Goal: Task Accomplishment & Management: Complete application form

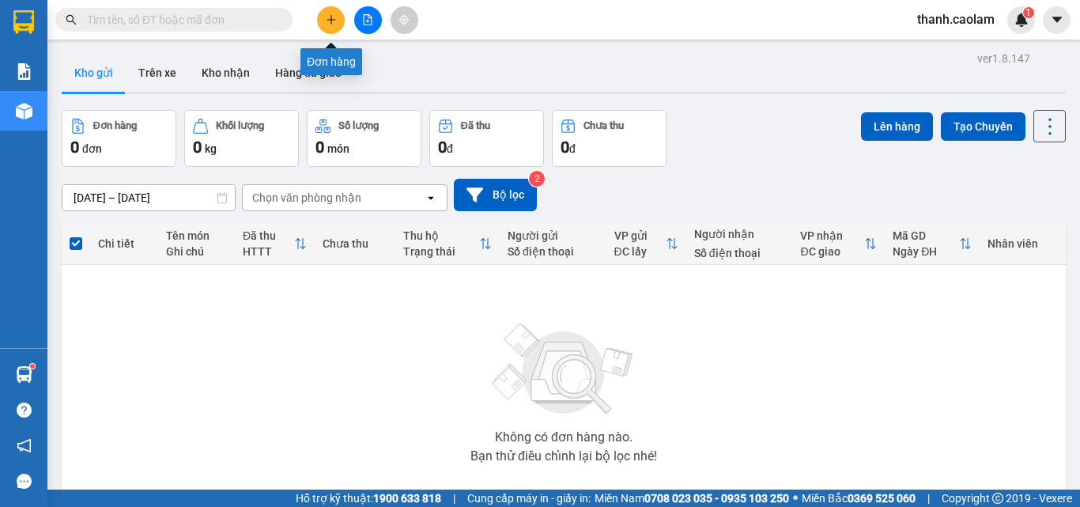
click at [335, 22] on icon "plus" at bounding box center [331, 19] width 11 height 11
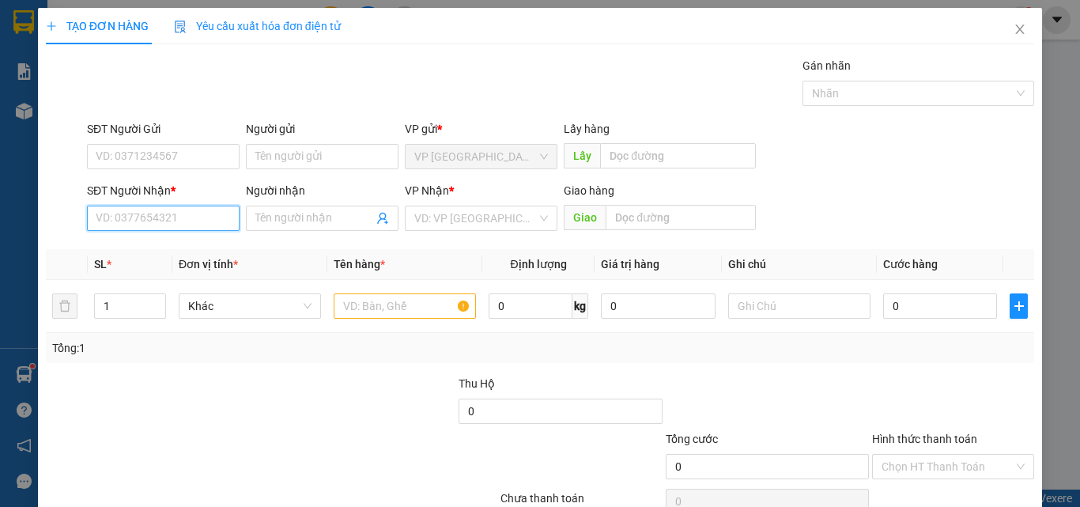
click at [198, 225] on input "SĐT Người Nhận *" at bounding box center [163, 218] width 153 height 25
click at [1013, 25] on icon "close" at bounding box center [1019, 29] width 13 height 13
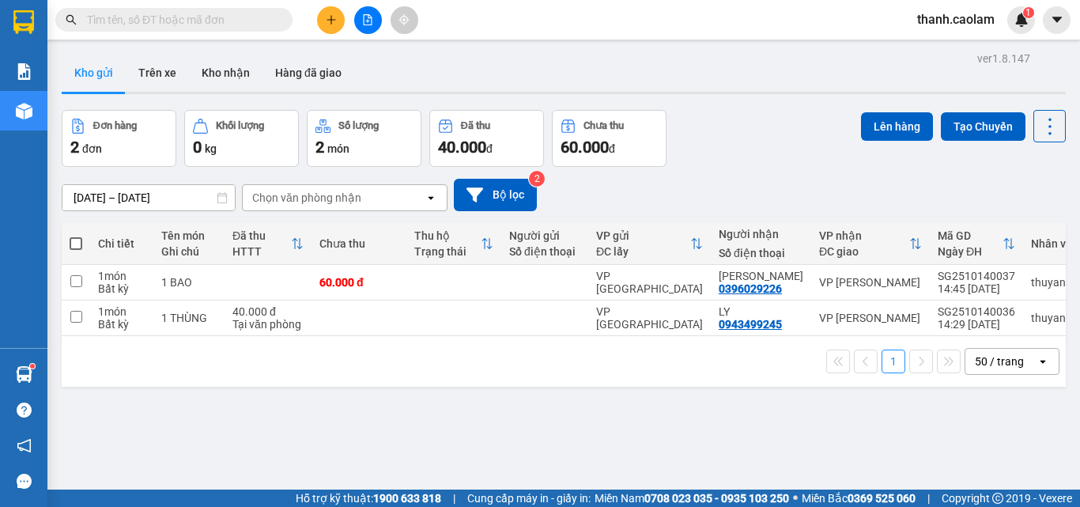
click at [323, 24] on button at bounding box center [331, 20] width 28 height 28
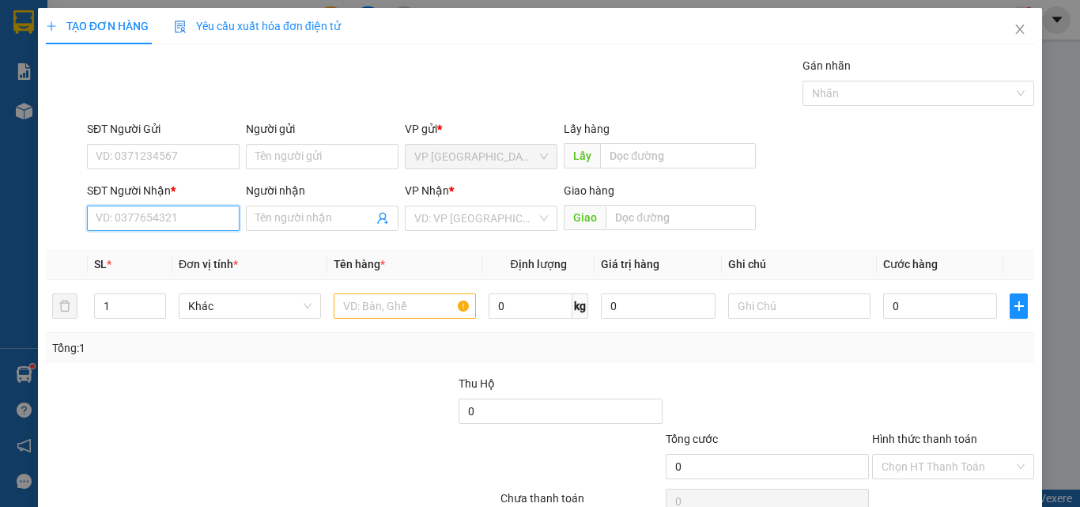
click at [196, 213] on input "SĐT Người Nhận *" at bounding box center [163, 218] width 153 height 25
type input "0942532114"
click at [181, 247] on div "0942532114 - QUOC" at bounding box center [162, 249] width 132 height 17
type input "QUOC"
type input "0942532114"
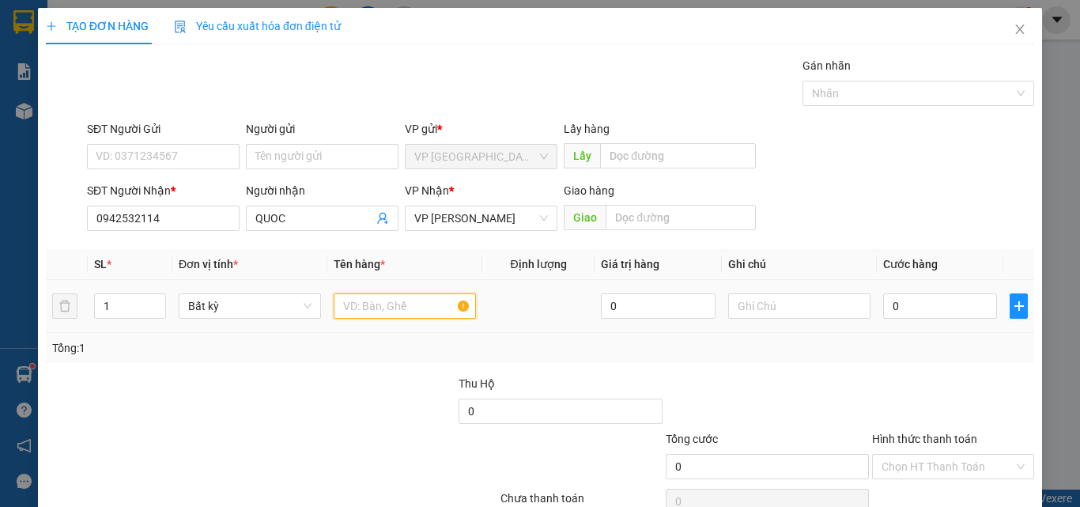
click at [404, 305] on input "text" at bounding box center [405, 305] width 142 height 25
type input "1 THUNG"
click at [933, 305] on input "0" at bounding box center [940, 305] width 114 height 25
type input "4"
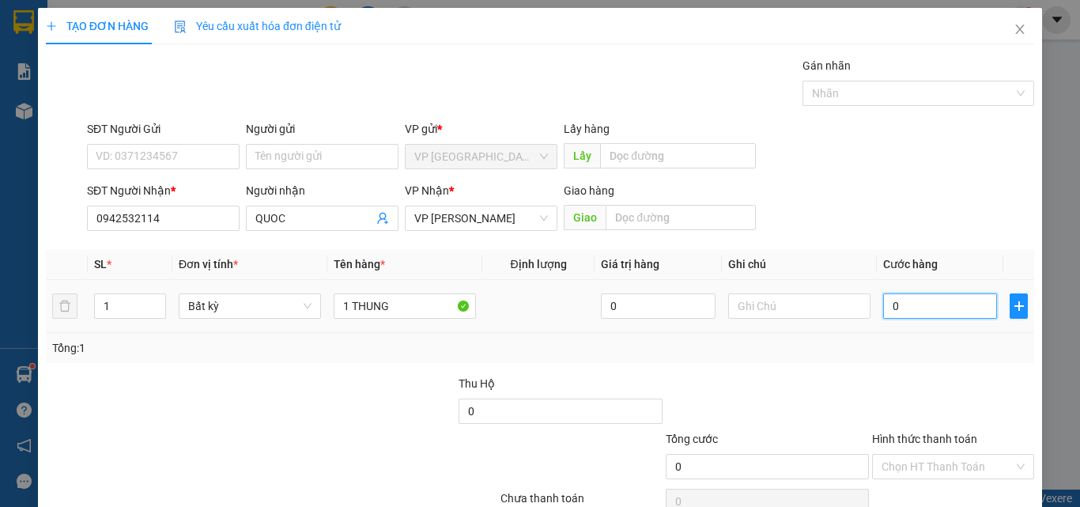
type input "4"
type input "40"
type input "40.000"
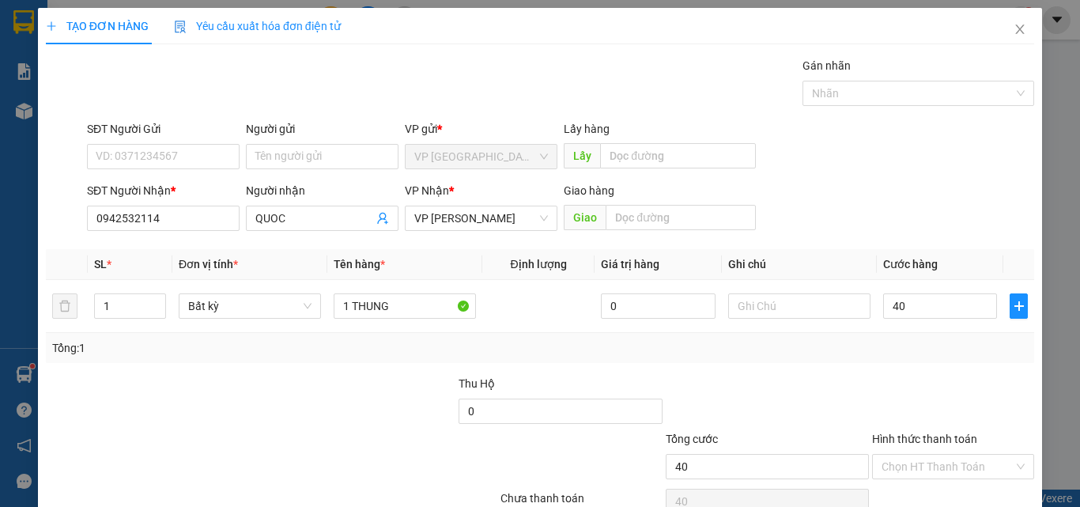
type input "40.000"
click at [924, 352] on div "Tổng: 1" at bounding box center [540, 347] width 976 height 17
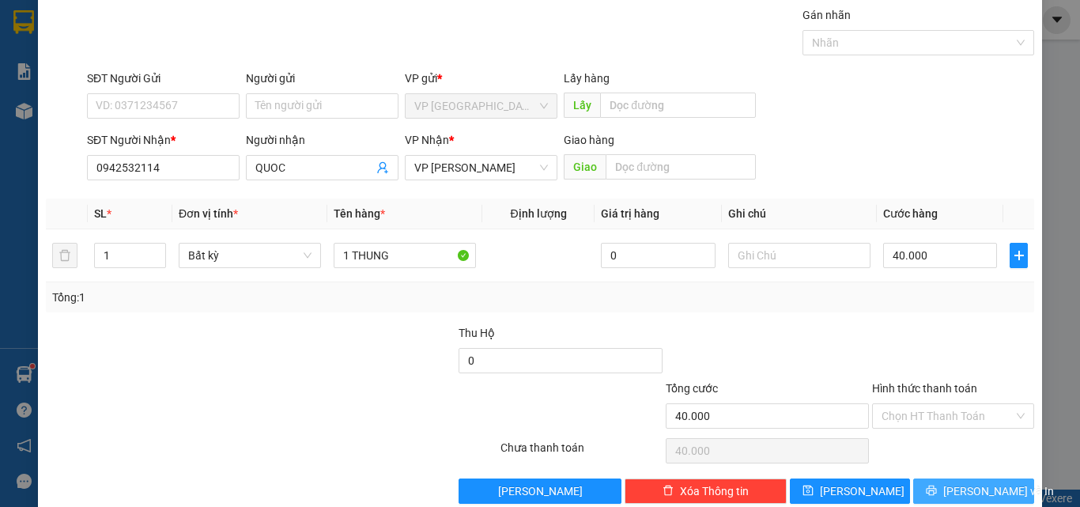
scroll to position [78, 0]
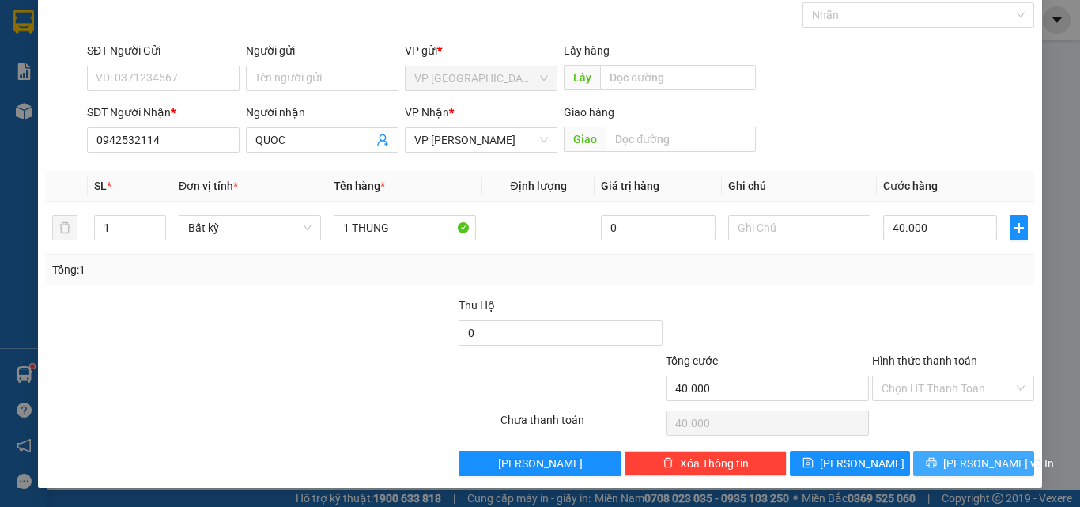
click at [951, 464] on span "[PERSON_NAME] và In" at bounding box center [998, 463] width 111 height 17
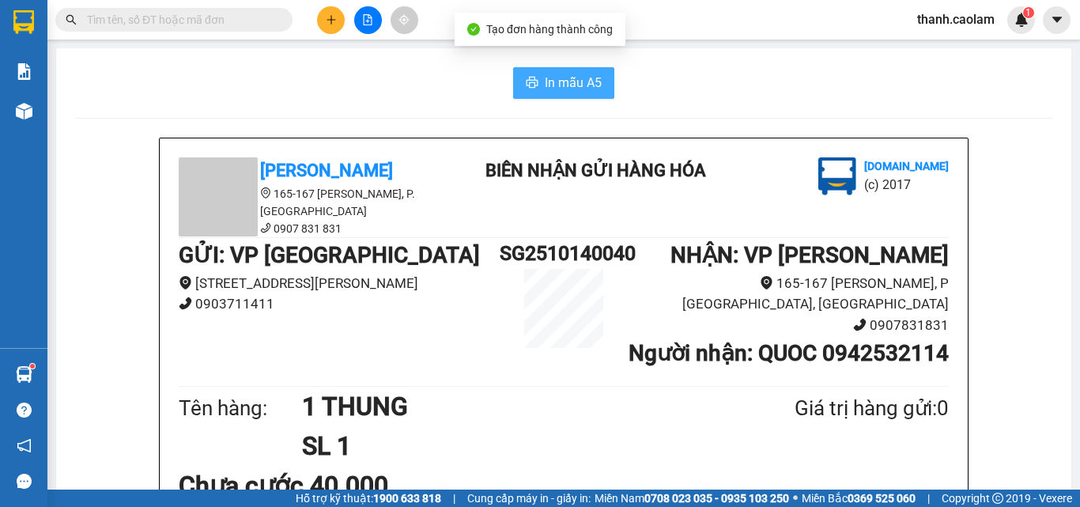
click at [545, 74] on span "In mẫu A5" at bounding box center [573, 83] width 57 height 20
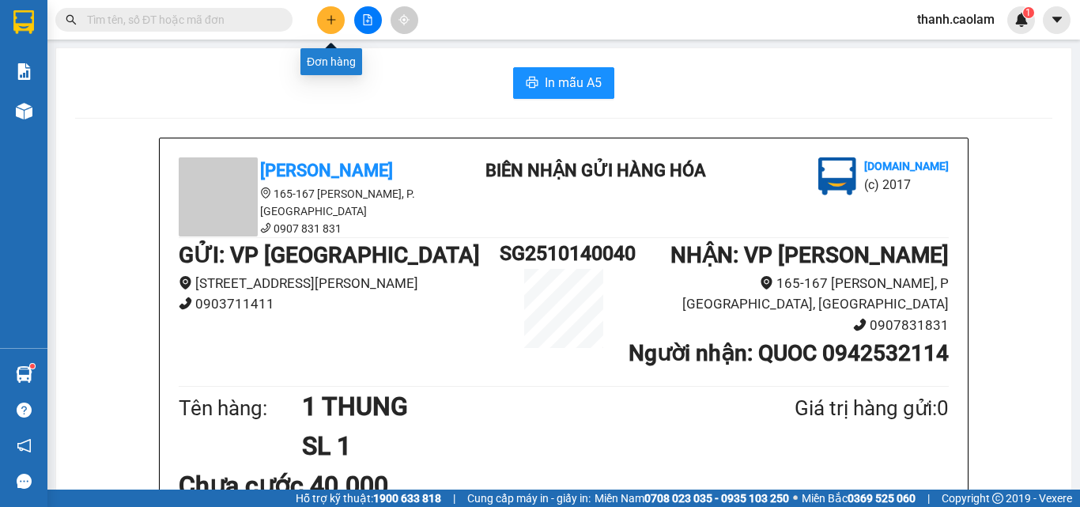
click at [326, 17] on icon "plus" at bounding box center [331, 19] width 11 height 11
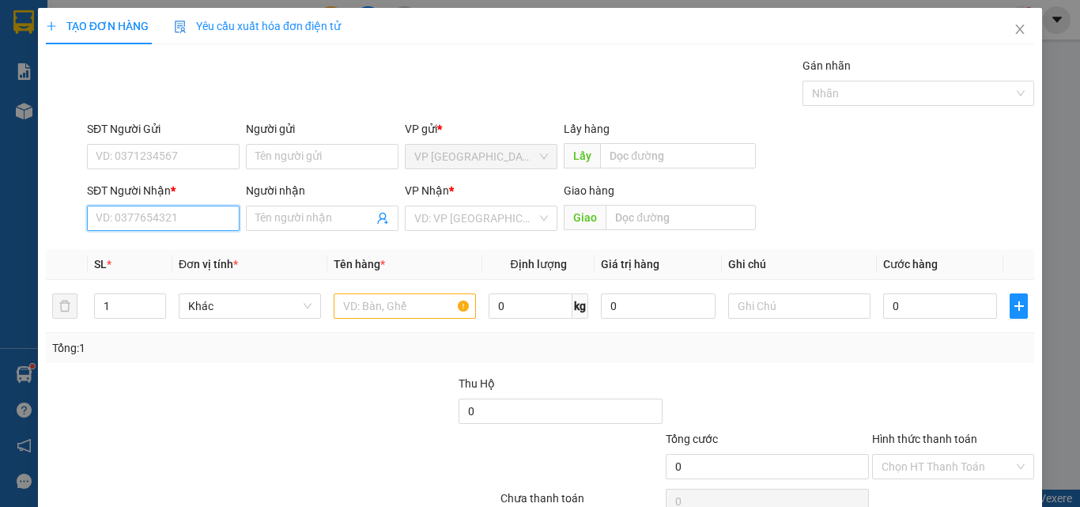
click at [203, 216] on input "SĐT Người Nhận *" at bounding box center [163, 218] width 153 height 25
click at [129, 217] on input "086846257" at bounding box center [163, 218] width 153 height 25
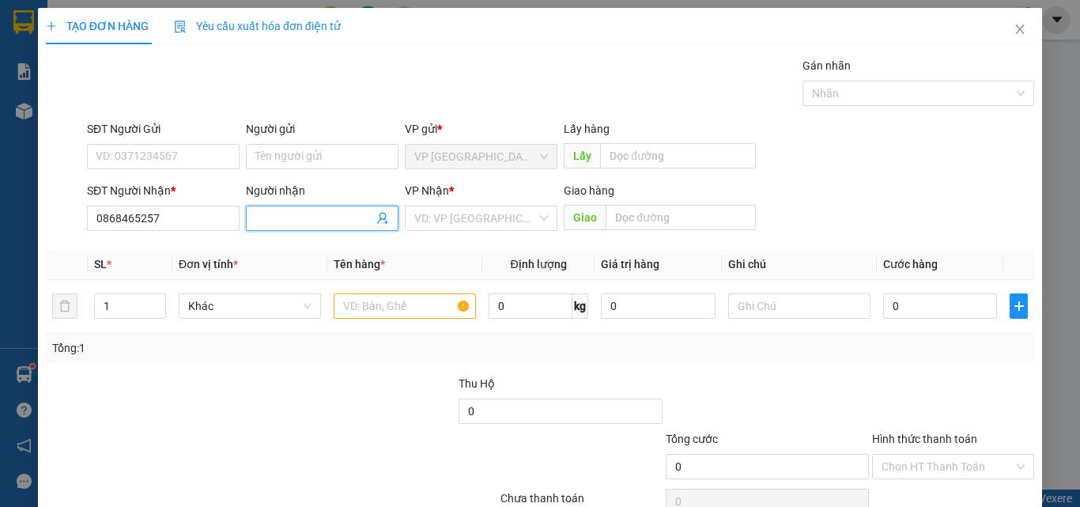
click at [328, 219] on input "Người nhận" at bounding box center [314, 217] width 118 height 17
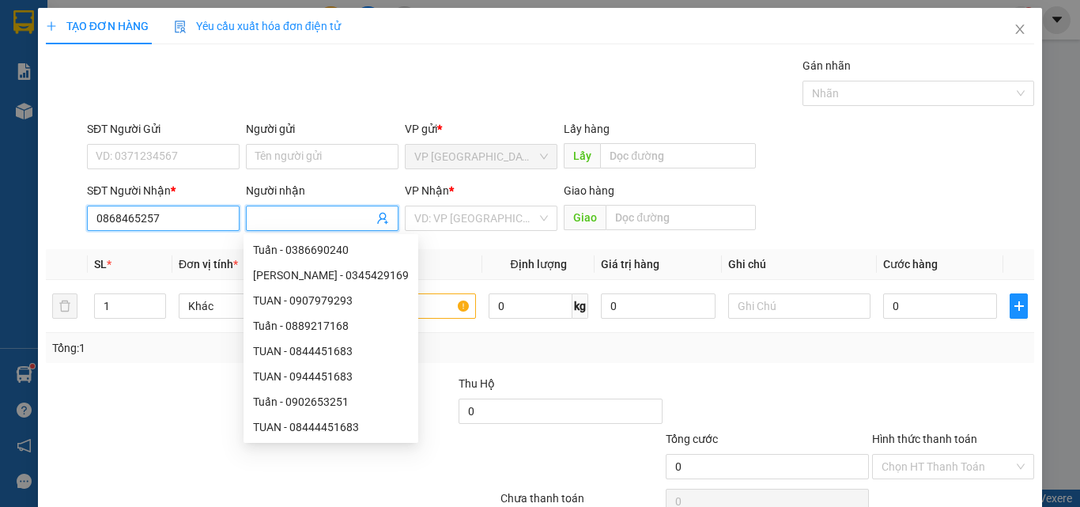
click at [180, 221] on input "0868465257" at bounding box center [163, 218] width 153 height 25
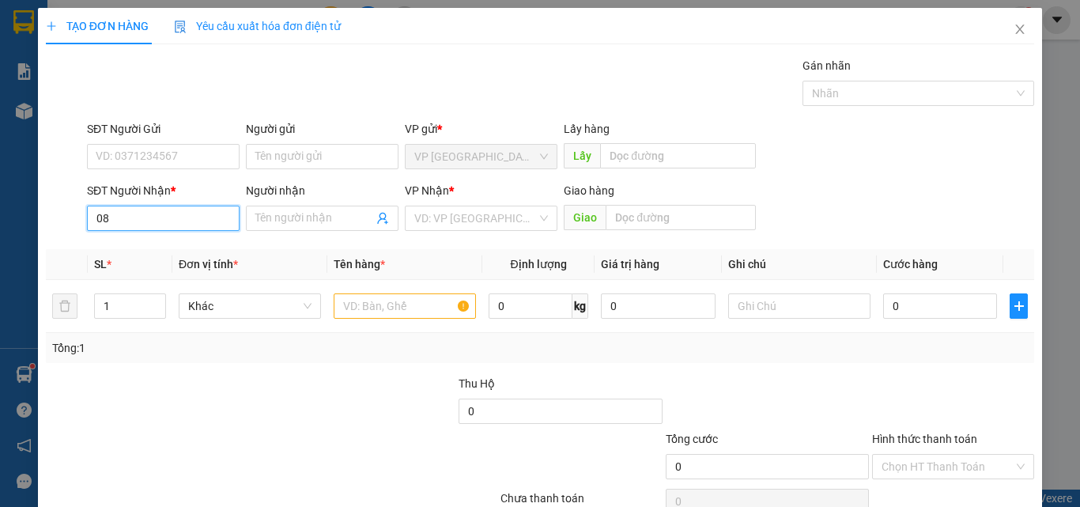
type input "0"
click at [187, 242] on div "0868222257 - DUNG" at bounding box center [162, 249] width 132 height 17
type input "0868222257"
type input "DUNG"
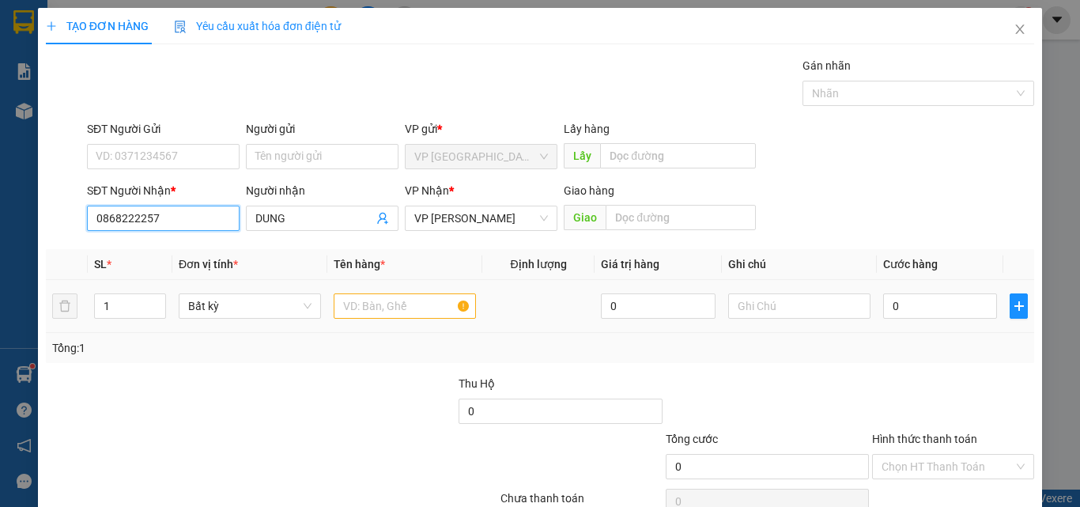
type input "0868222257"
click at [372, 307] on input "text" at bounding box center [405, 305] width 142 height 25
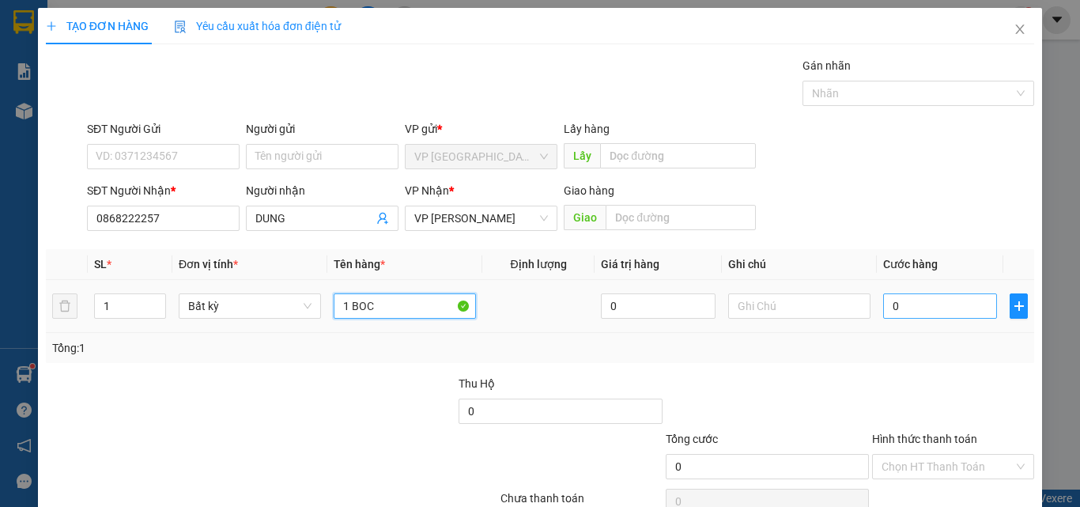
type input "1 BOC"
click at [912, 305] on input "0" at bounding box center [940, 305] width 114 height 25
type input "3"
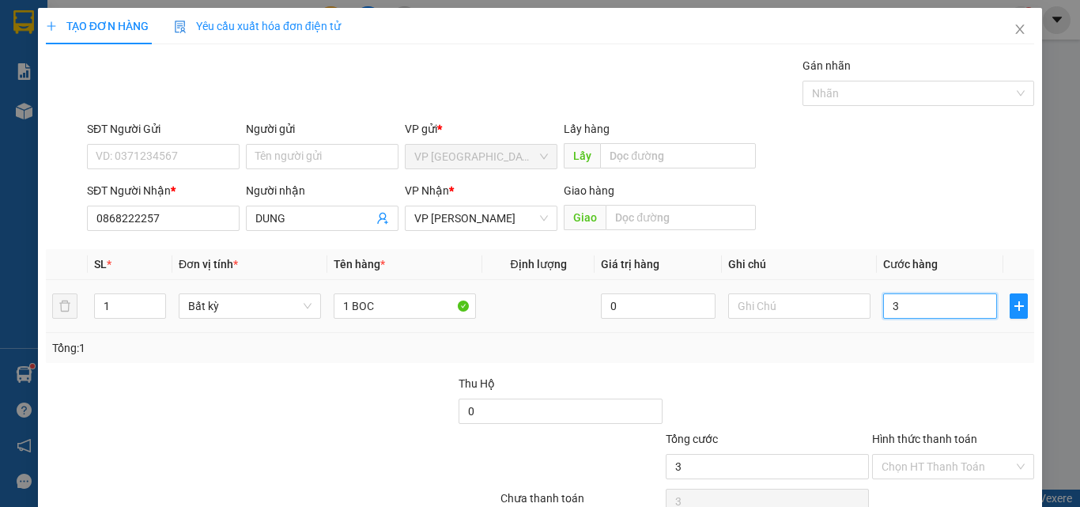
type input "30"
type input "30.000"
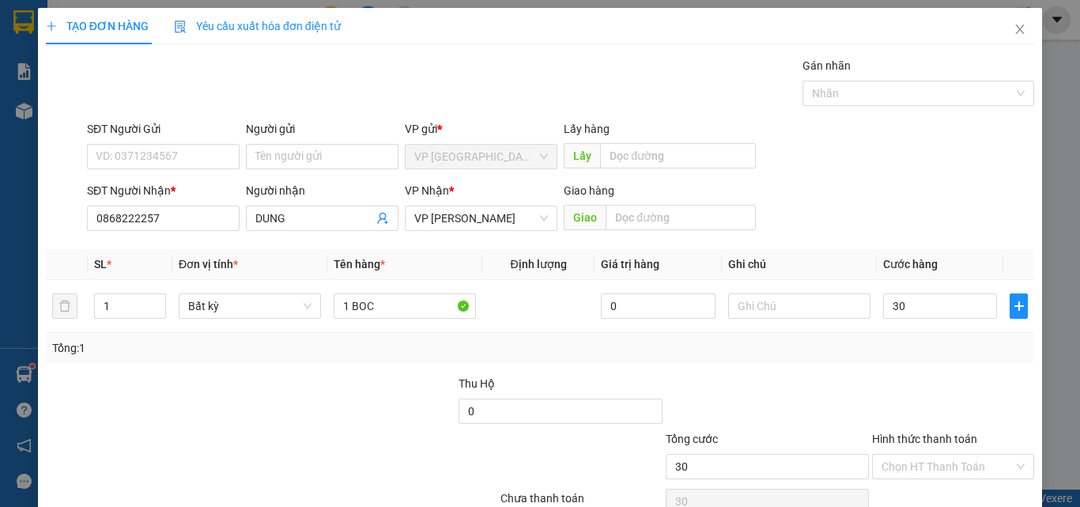
type input "30.000"
click at [932, 366] on div "Transit Pickup Surcharge Ids Transit Deliver Surcharge Ids Transit Deliver Surc…" at bounding box center [540, 305] width 988 height 497
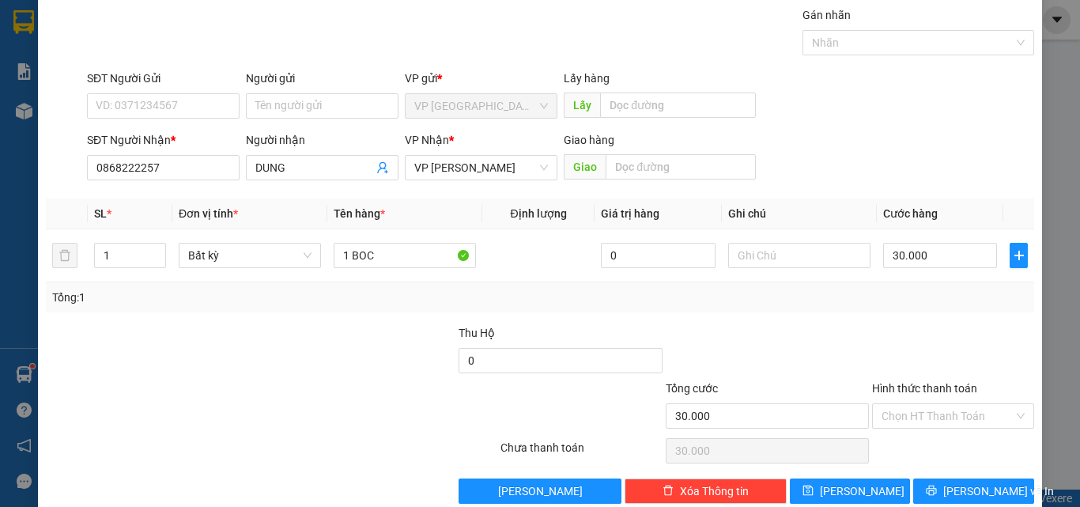
scroll to position [78, 0]
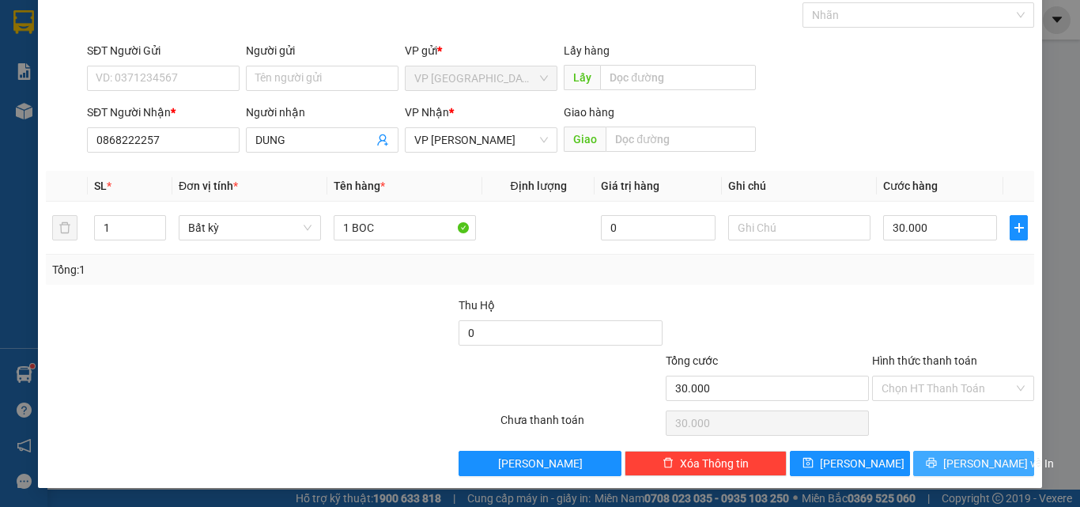
click at [968, 462] on span "[PERSON_NAME] và In" at bounding box center [998, 463] width 111 height 17
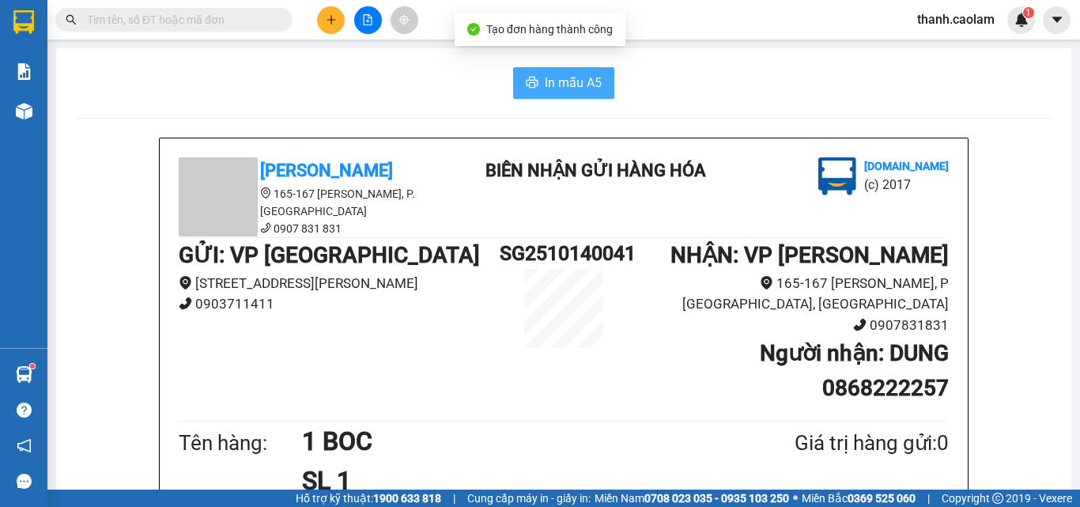
drag, startPoint x: 554, startPoint y: 85, endPoint x: 557, endPoint y: 64, distance: 20.8
click at [556, 85] on span "In mẫu A5" at bounding box center [573, 83] width 57 height 20
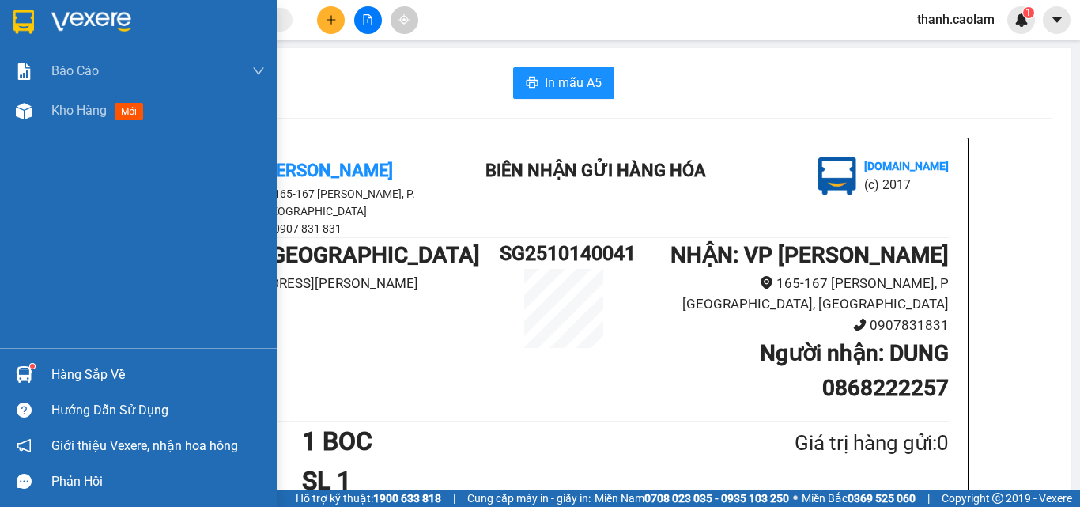
click at [27, 21] on img at bounding box center [23, 22] width 21 height 24
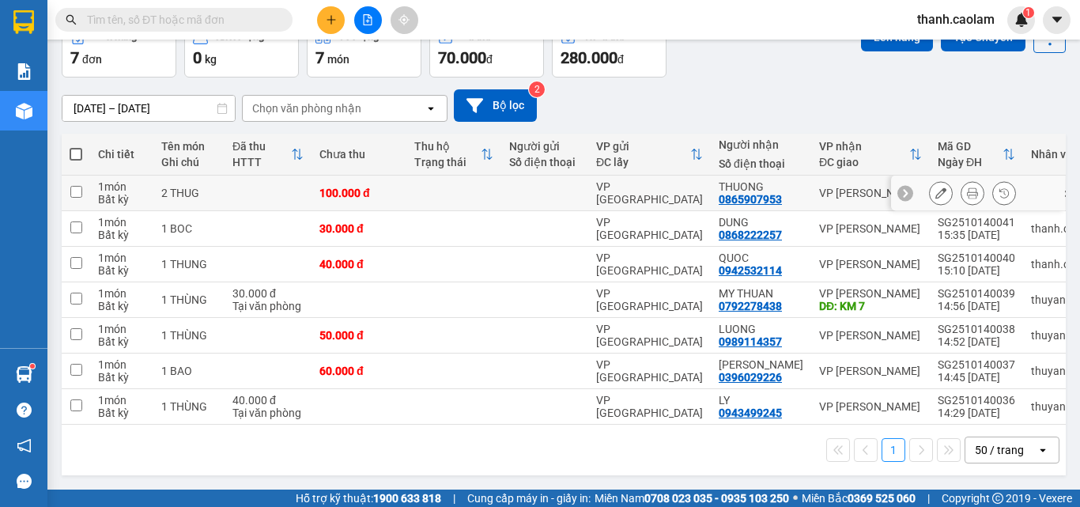
scroll to position [96, 0]
click at [80, 149] on span at bounding box center [76, 154] width 13 height 13
click at [76, 146] on input "checkbox" at bounding box center [76, 146] width 0 height 0
checkbox input "true"
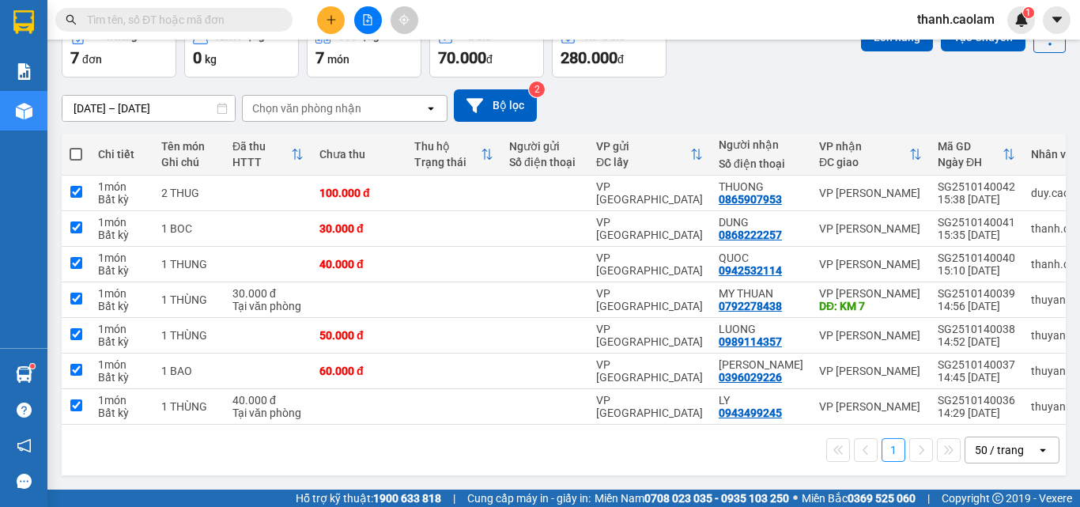
checkbox input "true"
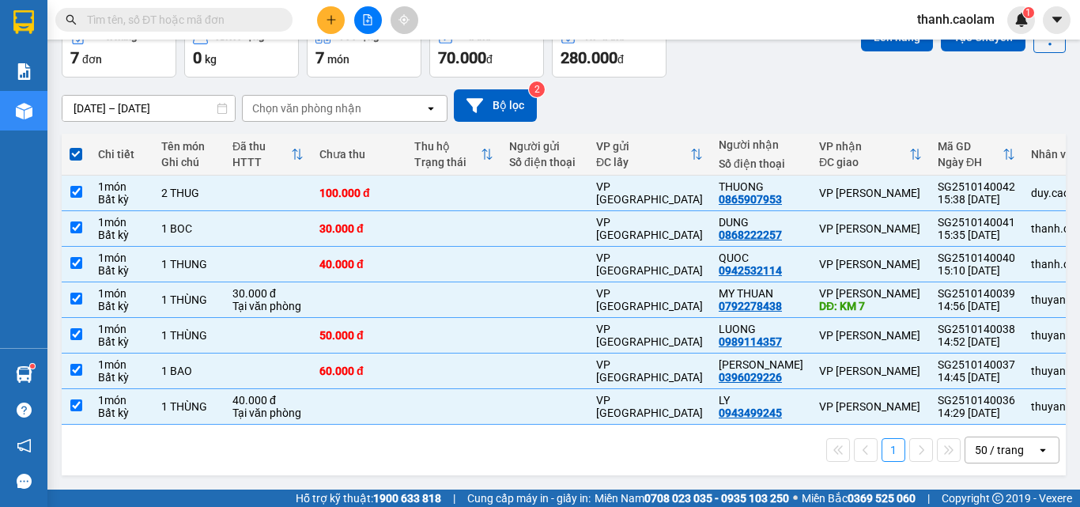
scroll to position [0, 0]
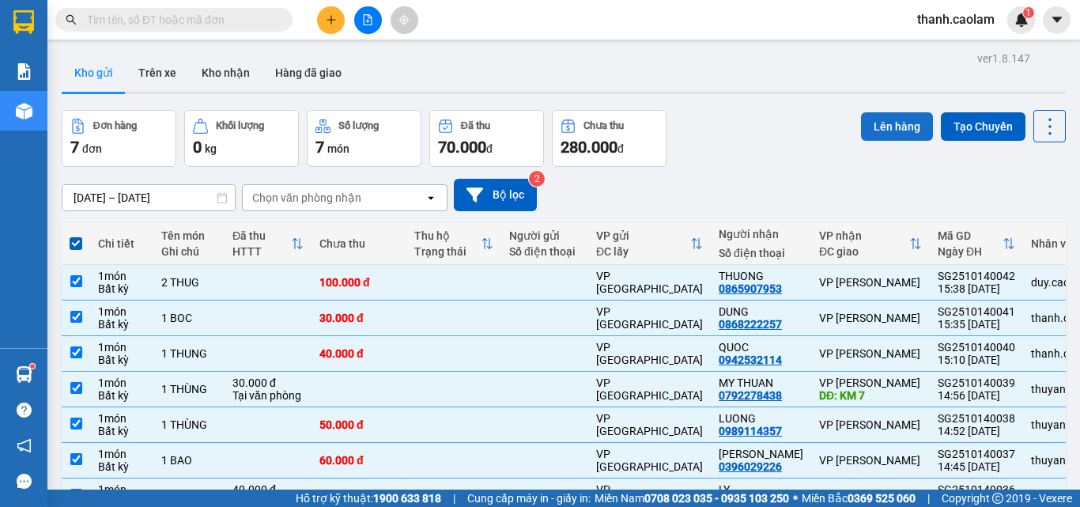
click at [896, 121] on button "Lên hàng" at bounding box center [897, 126] width 72 height 28
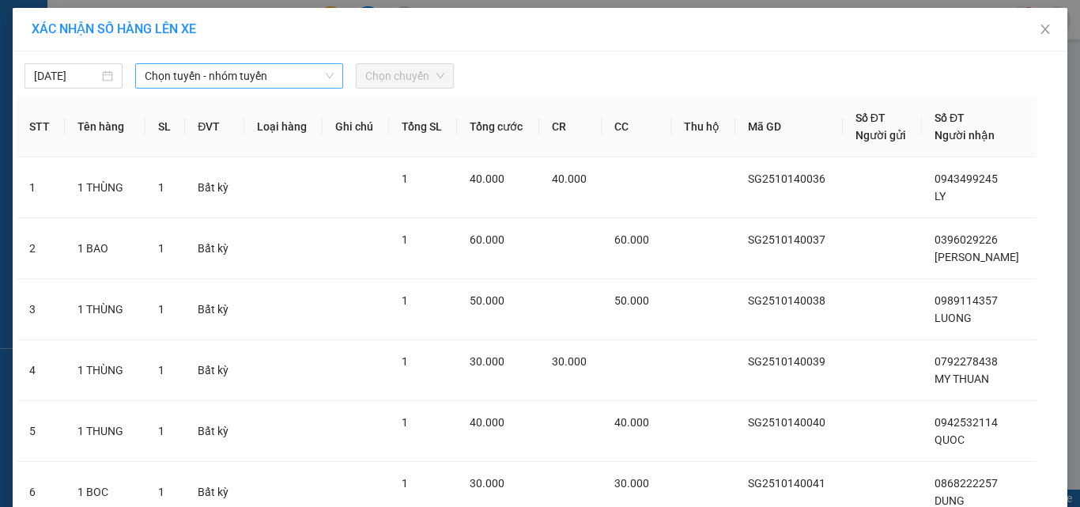
click at [311, 77] on span "Chọn tuyến - nhóm tuyến" at bounding box center [239, 76] width 189 height 24
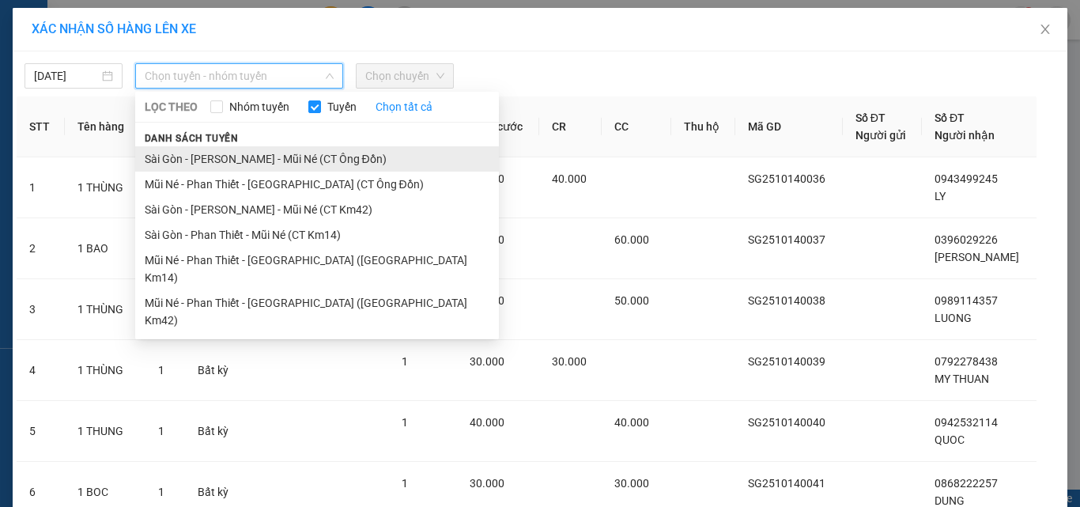
click at [249, 156] on li "Sài Gòn - [PERSON_NAME] - Mũi Né (CT Ông Đồn)" at bounding box center [317, 158] width 364 height 25
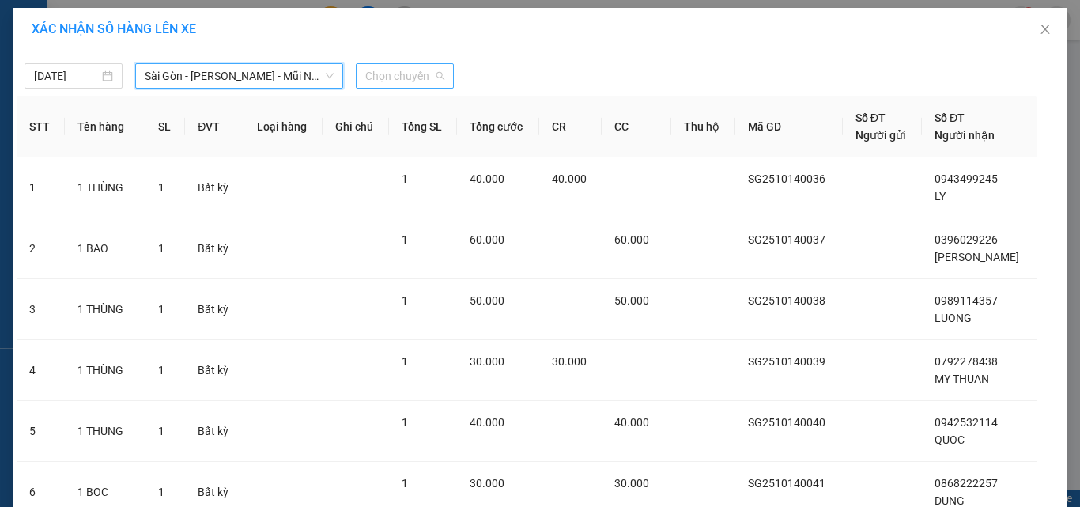
click at [393, 68] on span "Chọn chuyến" at bounding box center [404, 76] width 79 height 24
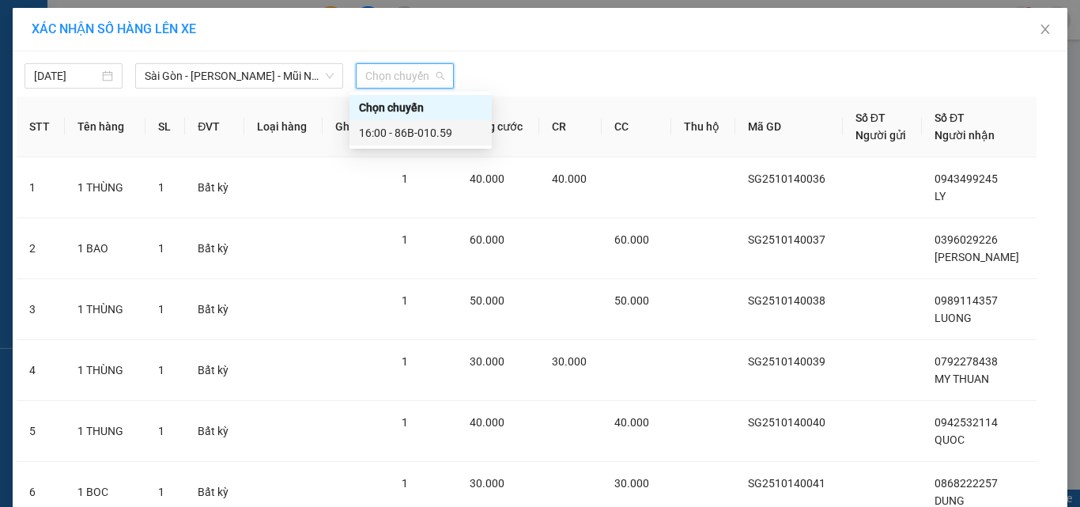
click at [395, 138] on div "16:00 - 86B-010.59" at bounding box center [420, 132] width 123 height 17
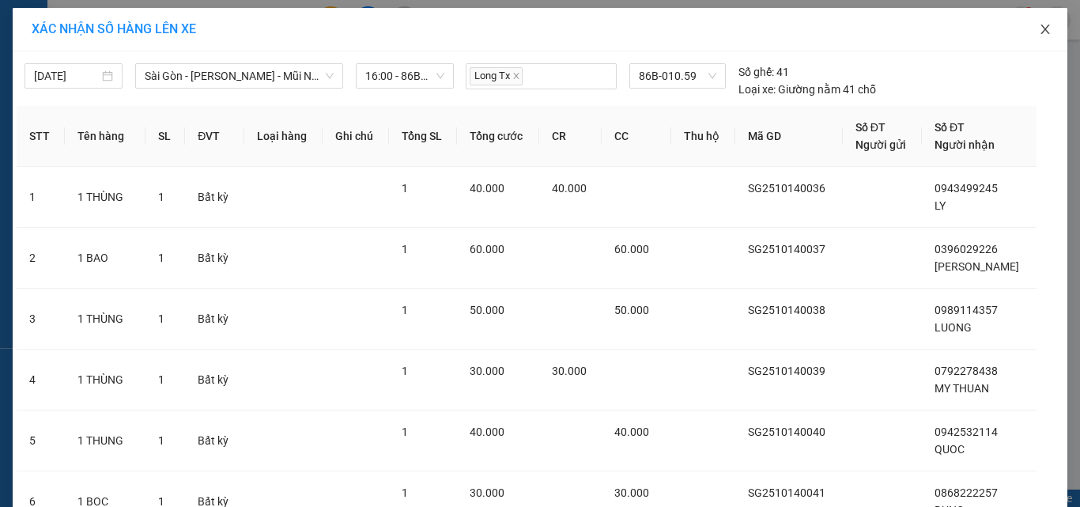
click at [1039, 29] on icon "close" at bounding box center [1045, 29] width 13 height 13
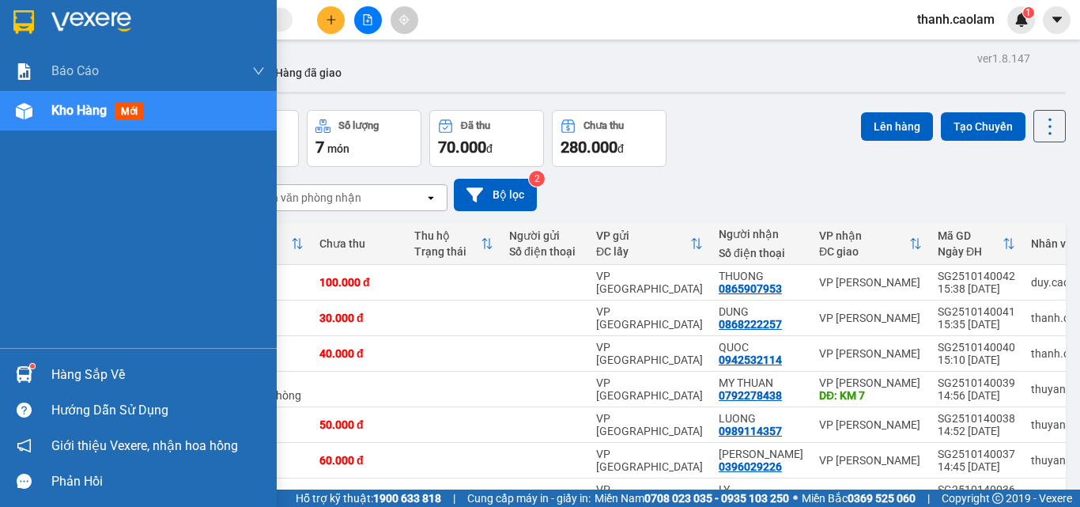
click at [27, 14] on img at bounding box center [23, 22] width 21 height 24
click at [77, 19] on img at bounding box center [91, 22] width 80 height 24
click at [72, 9] on div at bounding box center [138, 25] width 277 height 51
click at [50, 11] on div at bounding box center [138, 25] width 277 height 51
click at [44, 19] on div at bounding box center [138, 25] width 277 height 51
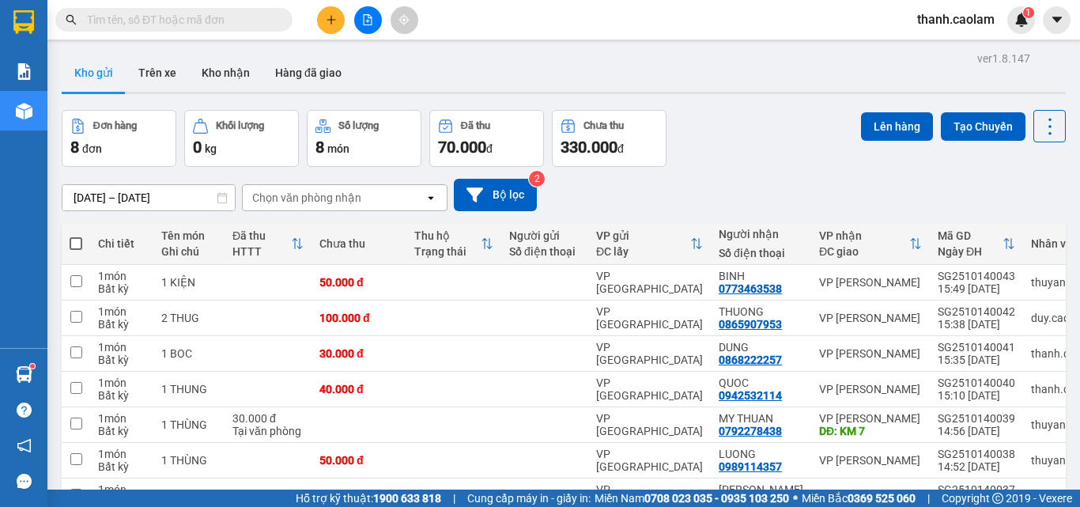
click at [73, 246] on span at bounding box center [76, 243] width 13 height 13
click at [76, 236] on input "checkbox" at bounding box center [76, 236] width 0 height 0
checkbox input "true"
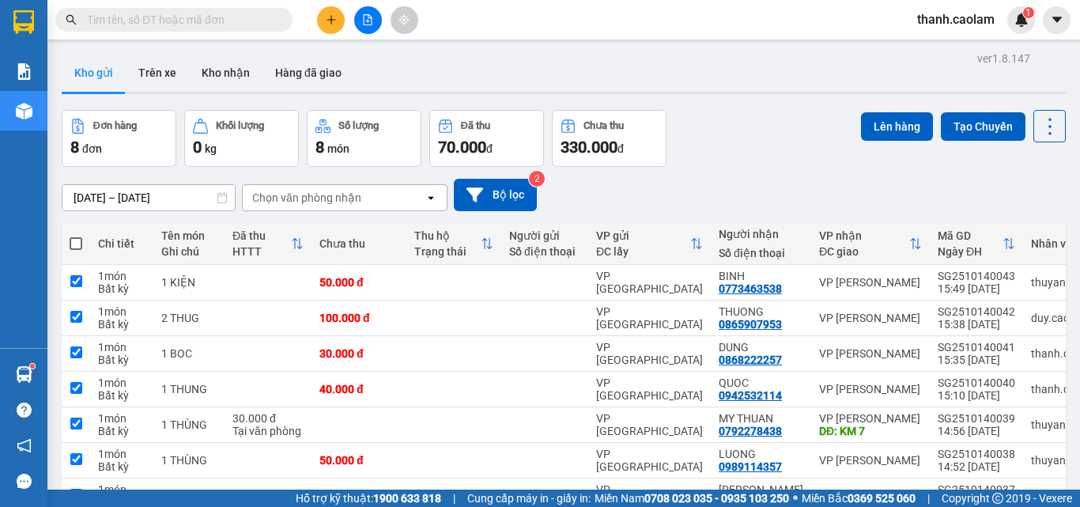
checkbox input "true"
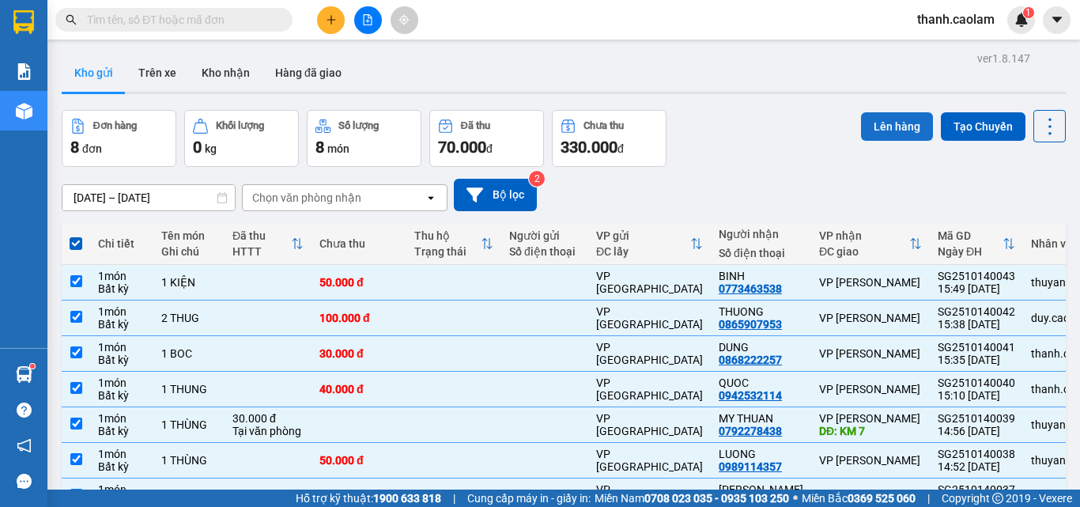
click at [897, 127] on button "Lên hàng" at bounding box center [897, 126] width 72 height 28
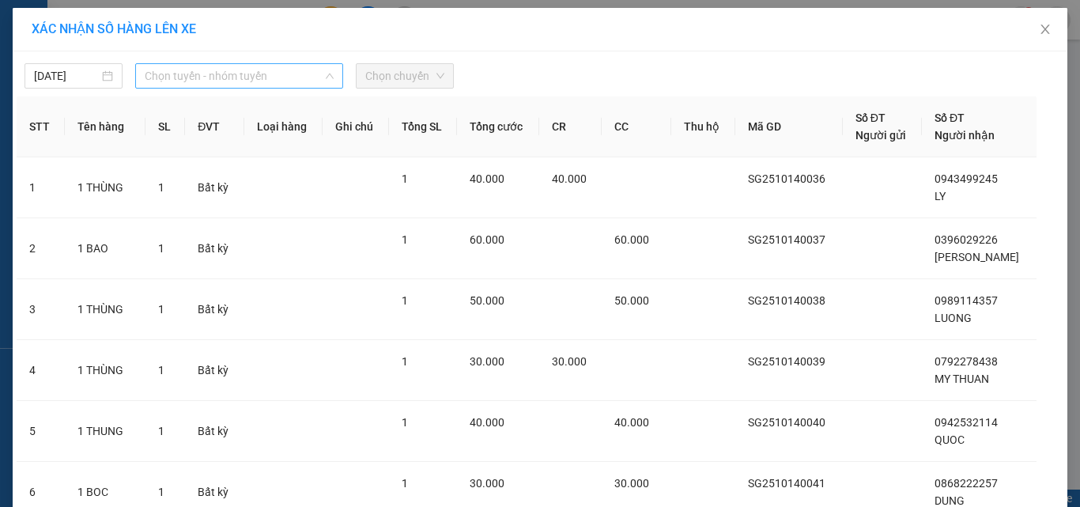
click at [309, 77] on span "Chọn tuyến - nhóm tuyến" at bounding box center [239, 76] width 189 height 24
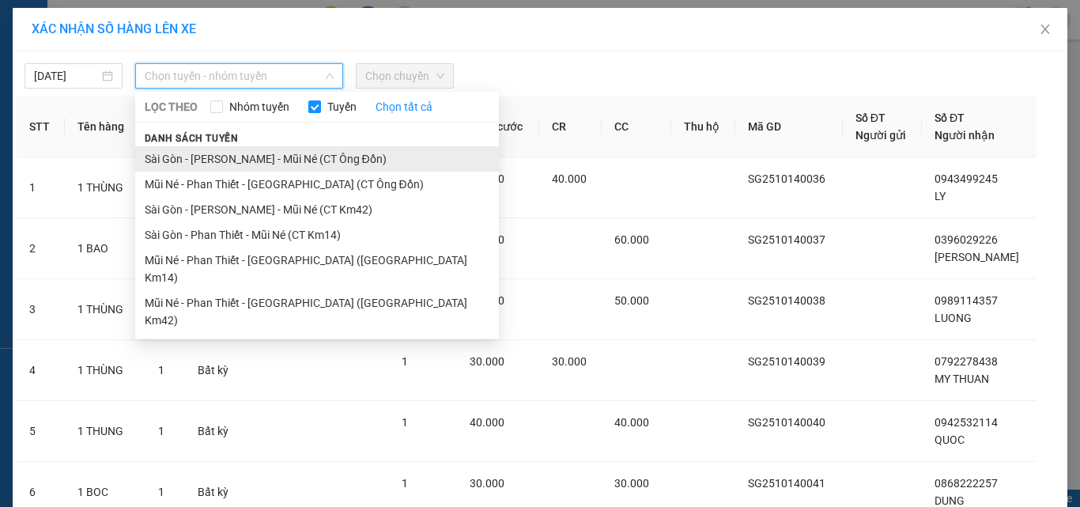
click at [242, 162] on li "Sài Gòn - [PERSON_NAME] - Mũi Né (CT Ông Đồn)" at bounding box center [317, 158] width 364 height 25
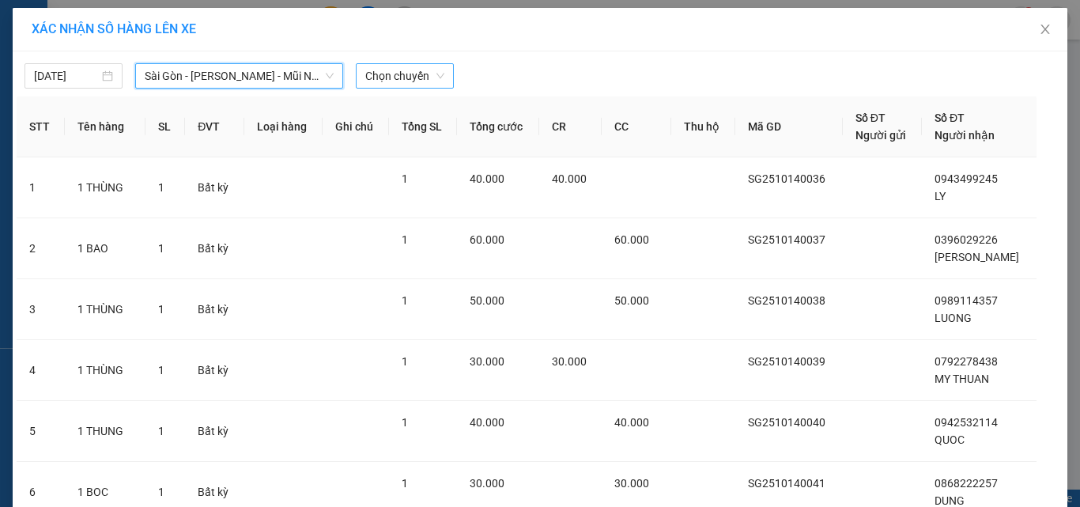
click at [386, 77] on span "Chọn chuyến" at bounding box center [404, 76] width 79 height 24
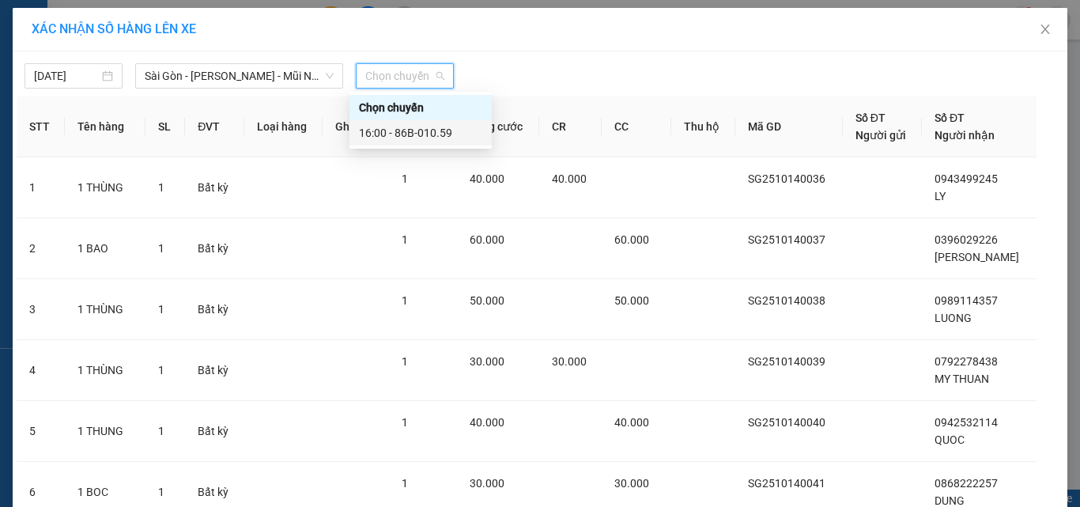
click at [421, 138] on div "16:00 - 86B-010.59" at bounding box center [420, 132] width 123 height 17
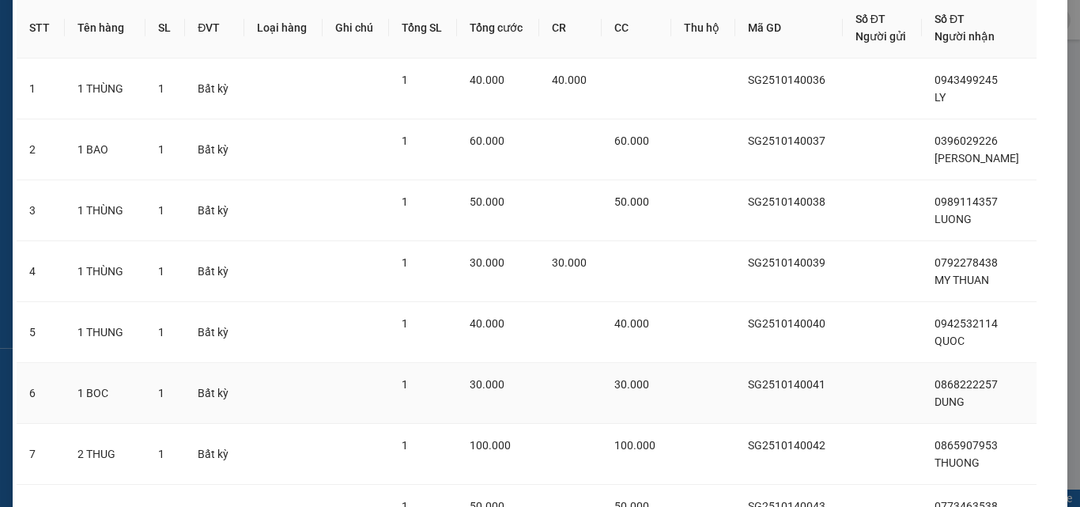
scroll to position [262, 0]
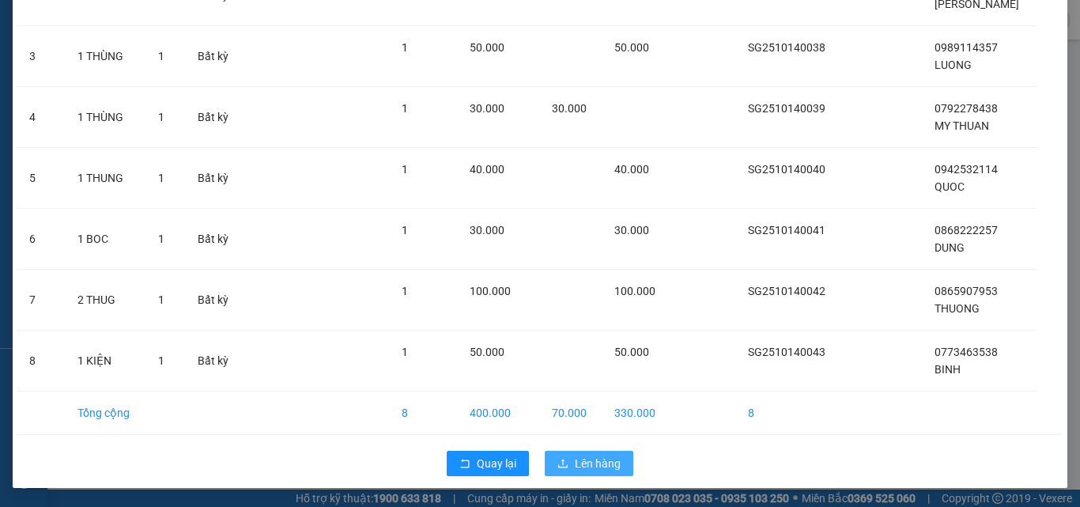
click at [592, 466] on span "Lên hàng" at bounding box center [598, 463] width 46 height 17
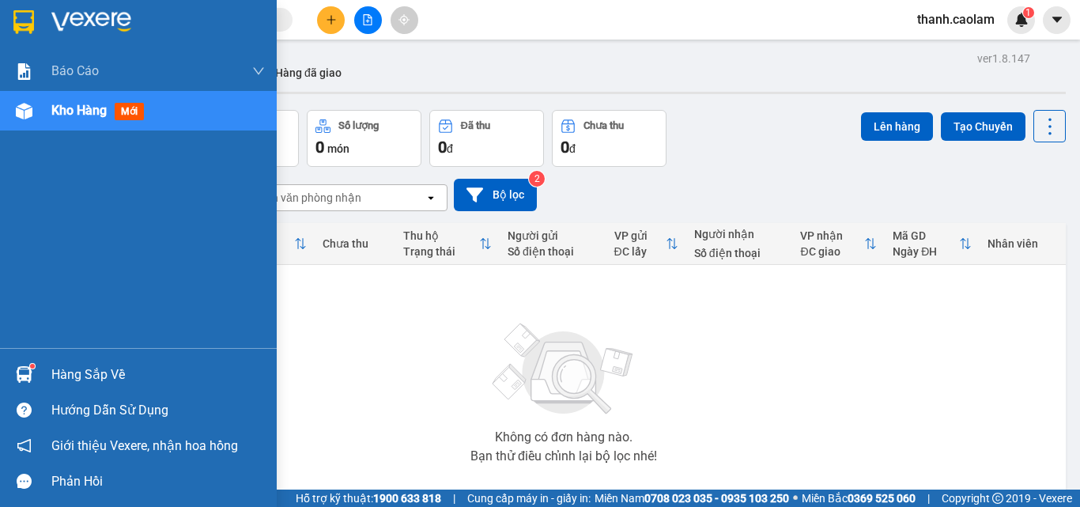
drag, startPoint x: 21, startPoint y: 16, endPoint x: 96, endPoint y: 157, distance: 159.5
click at [21, 16] on img at bounding box center [23, 22] width 21 height 24
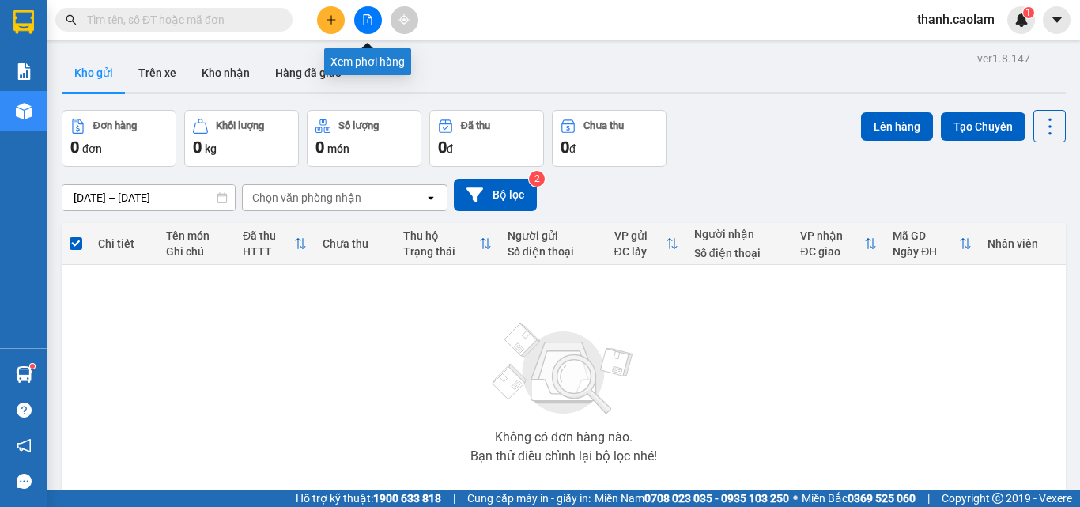
click at [360, 18] on button at bounding box center [368, 20] width 28 height 28
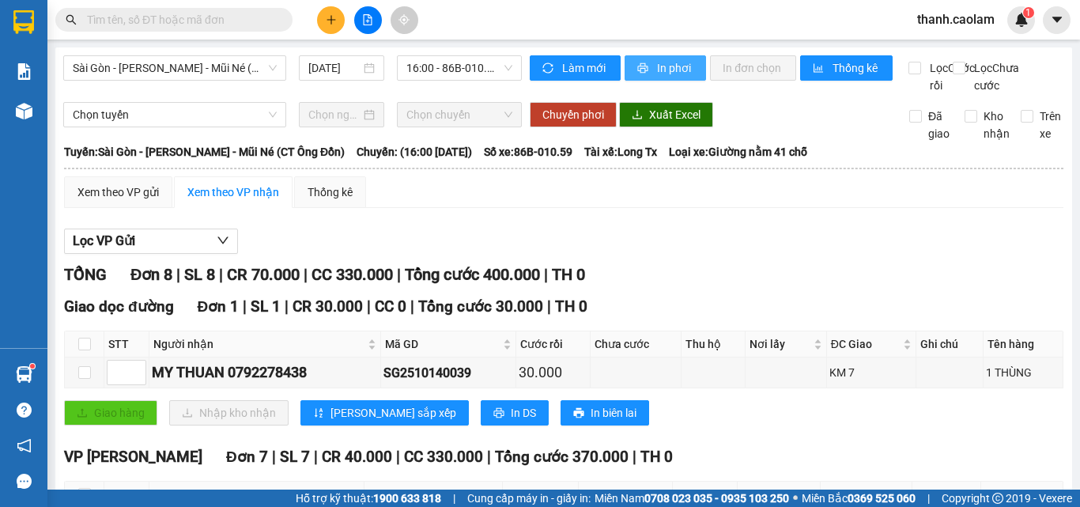
click at [648, 66] on button "In phơi" at bounding box center [665, 67] width 81 height 25
click at [328, 15] on icon "plus" at bounding box center [331, 19] width 11 height 11
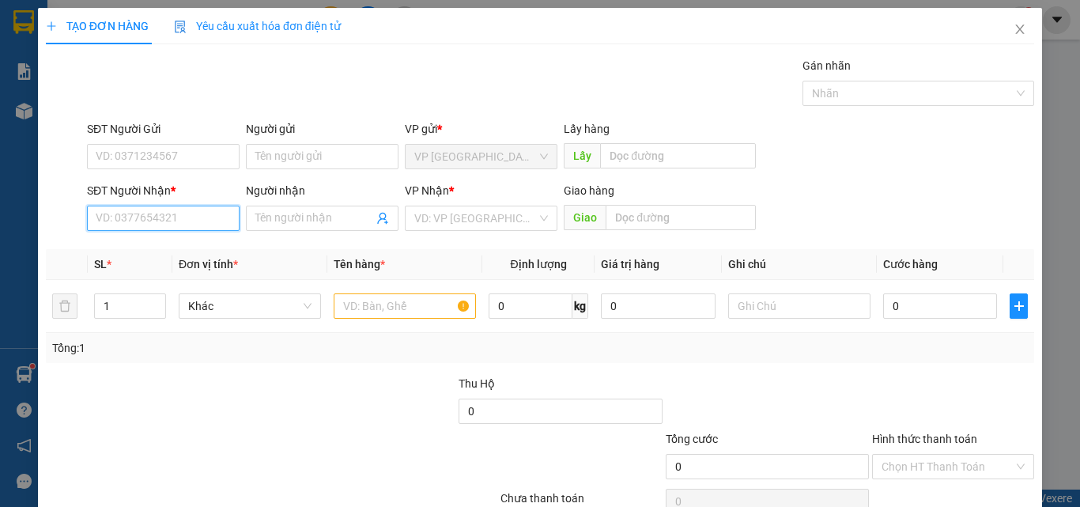
click at [201, 216] on input "SĐT Người Nhận *" at bounding box center [163, 218] width 153 height 25
type input "0773174010"
click at [192, 257] on div "0773174010 - THỚI" at bounding box center [162, 249] width 132 height 17
type input "THỚI"
type input "0773174010"
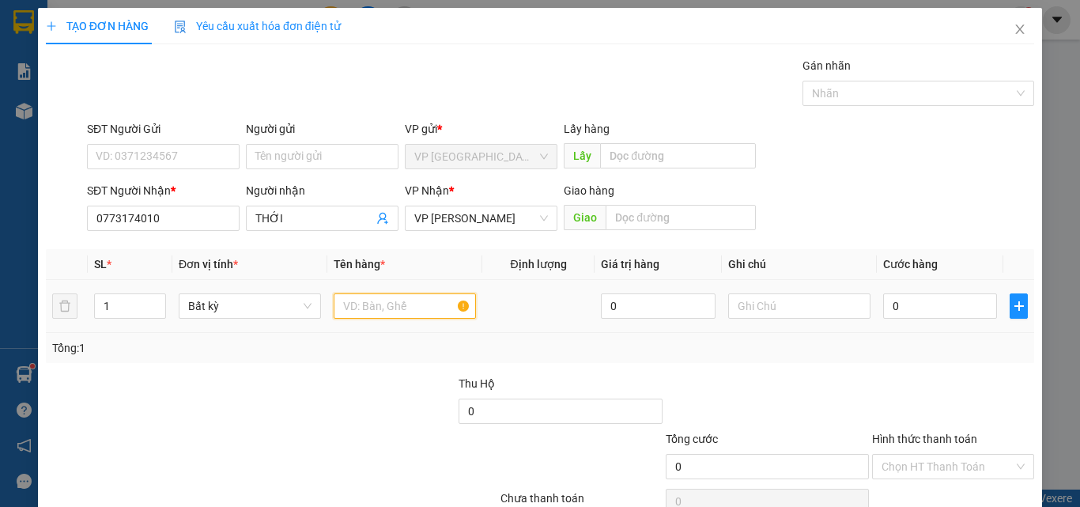
click at [384, 311] on input "text" at bounding box center [405, 305] width 142 height 25
type input "1 HOP"
click at [929, 313] on input "0" at bounding box center [940, 305] width 114 height 25
type input "3"
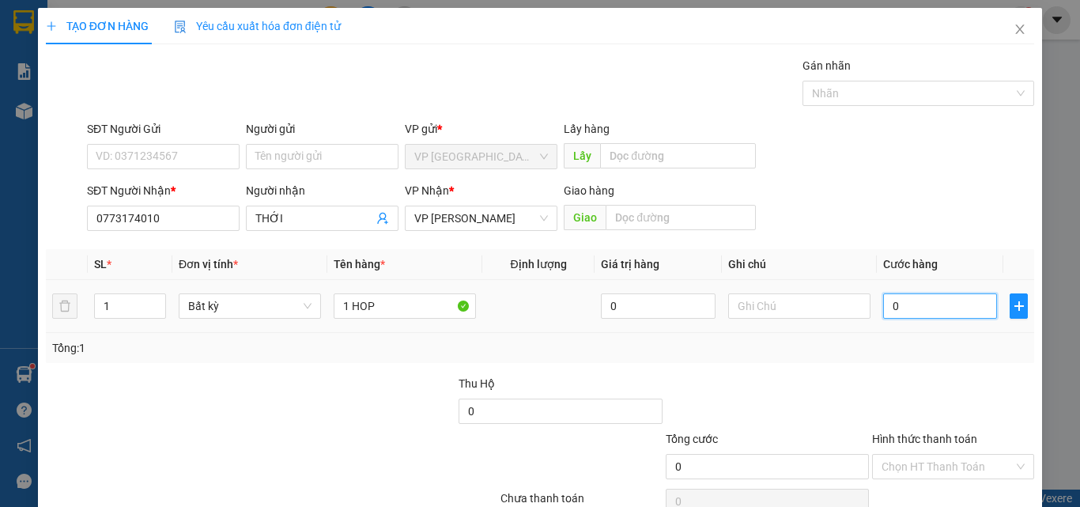
type input "3"
type input "30"
type input "30.000"
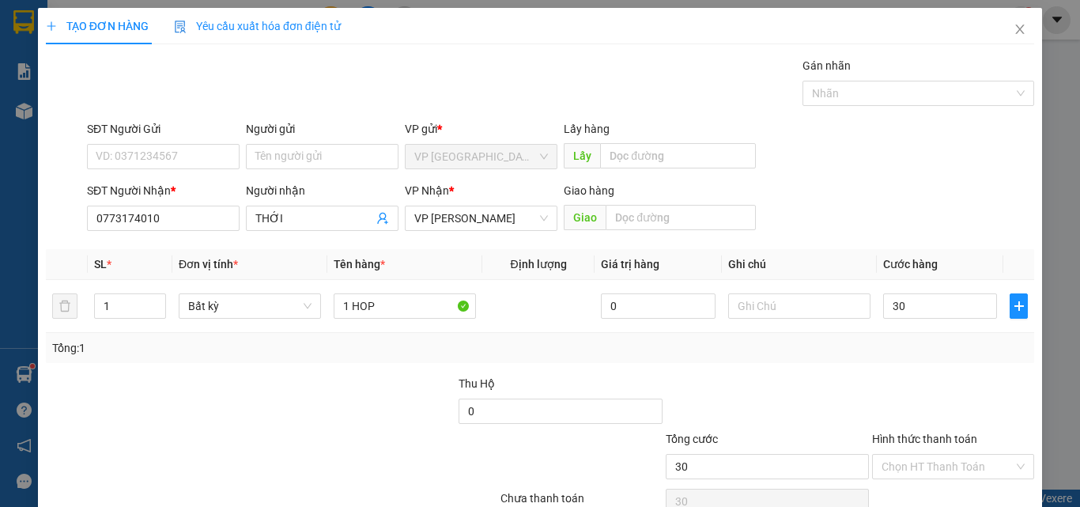
type input "30.000"
click at [993, 348] on div "Tổng: 1" at bounding box center [540, 347] width 976 height 17
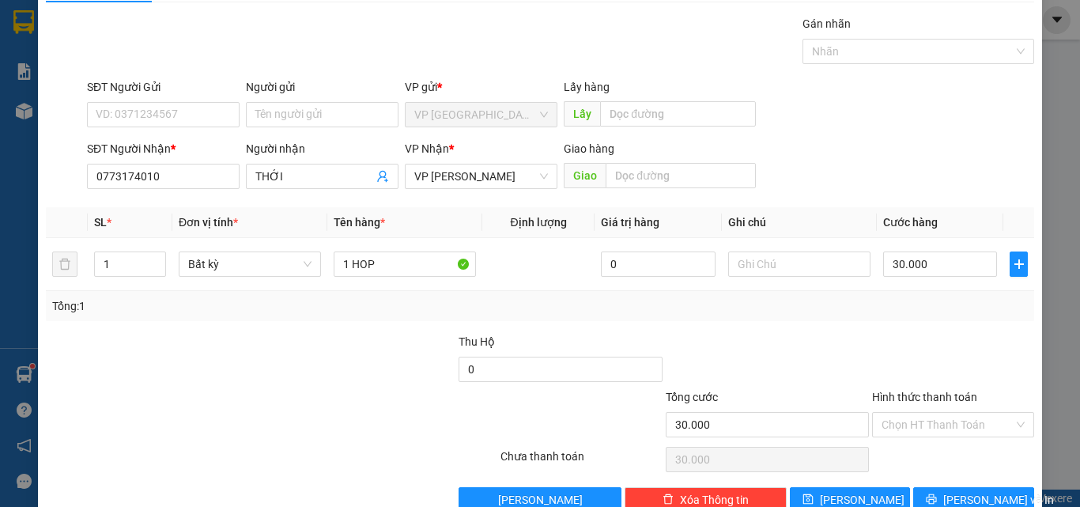
scroll to position [78, 0]
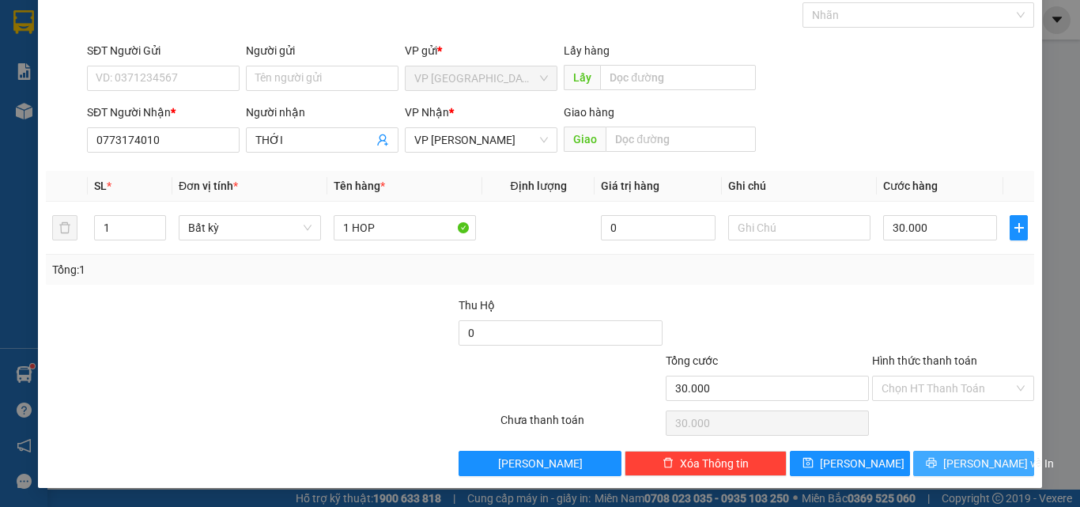
click at [937, 465] on icon "printer" at bounding box center [931, 462] width 11 height 11
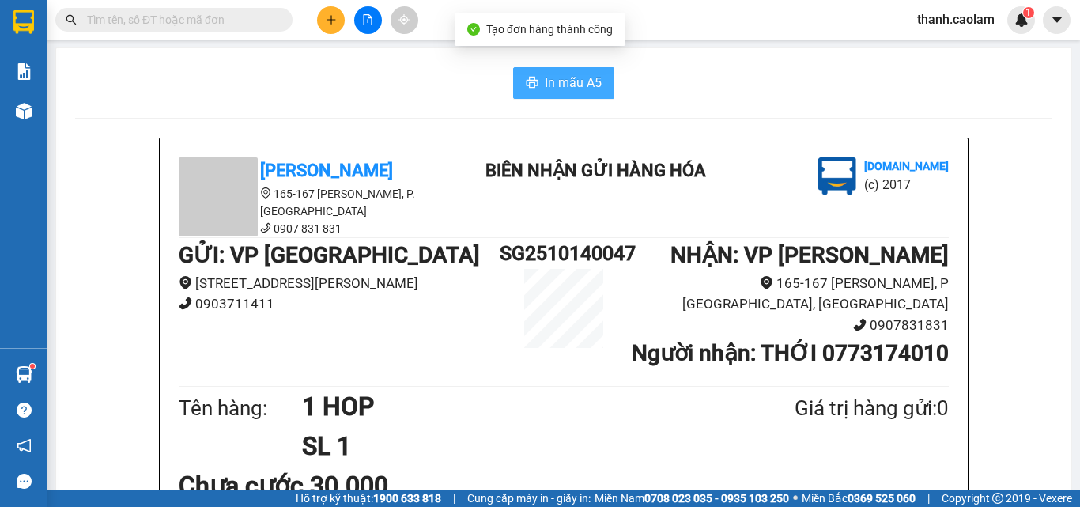
click at [587, 82] on span "In mẫu A5" at bounding box center [573, 83] width 57 height 20
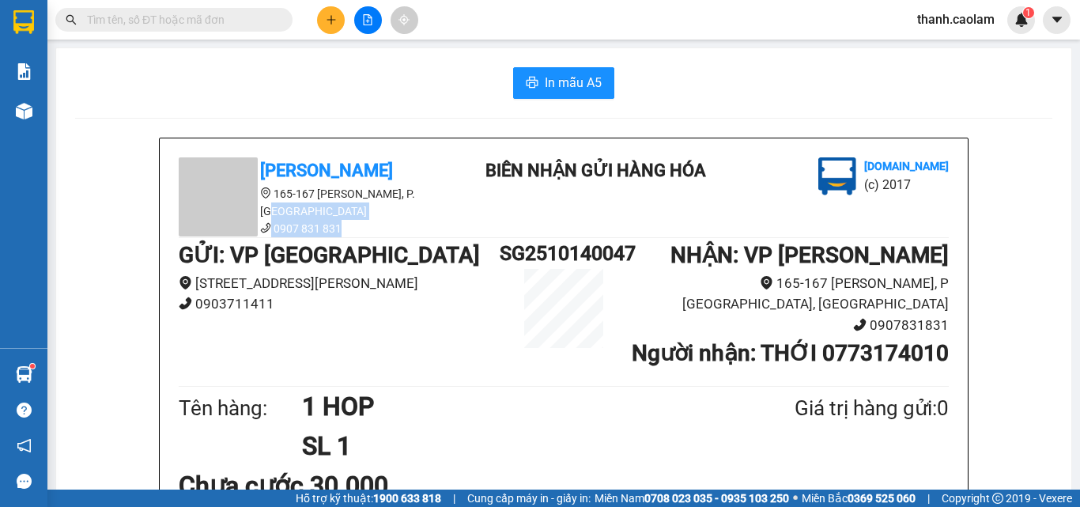
click at [440, 201] on ul "[PERSON_NAME] 165-167 [PERSON_NAME], P. [GEOGRAPHIC_DATA] 0907 831 831" at bounding box center [321, 197] width 285 height 80
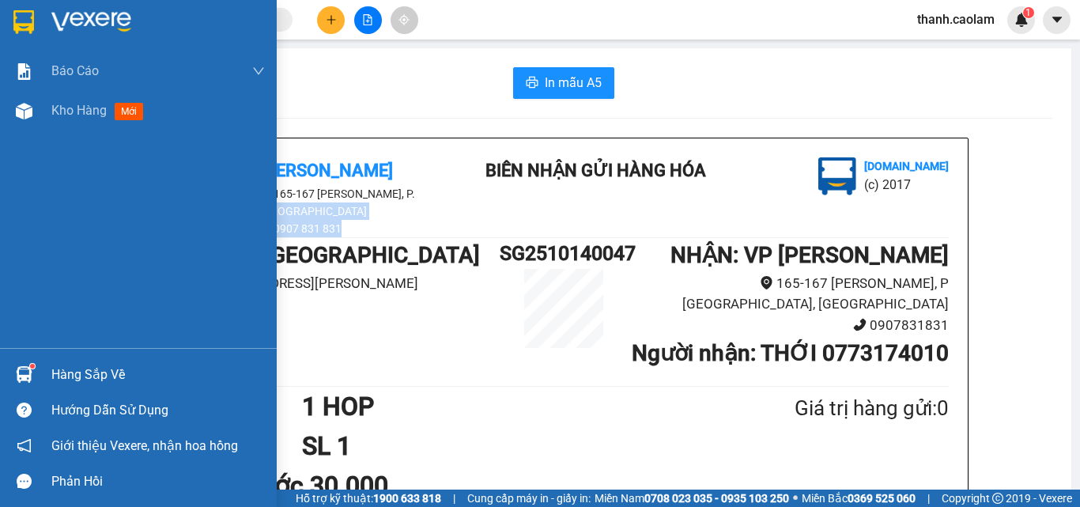
drag, startPoint x: 54, startPoint y: 22, endPoint x: 145, endPoint y: 167, distance: 171.3
click at [55, 22] on img at bounding box center [91, 22] width 80 height 24
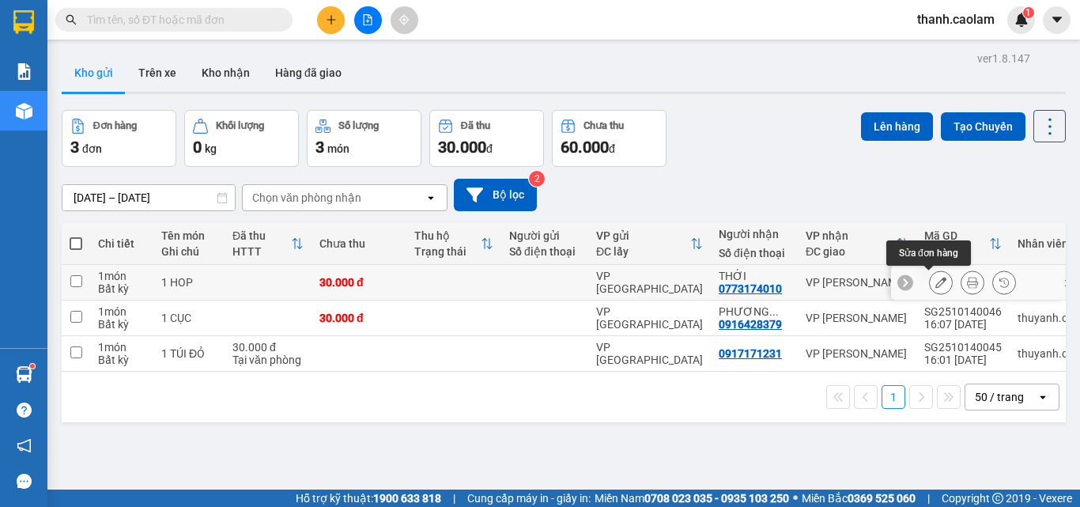
click at [935, 283] on icon at bounding box center [940, 282] width 11 height 11
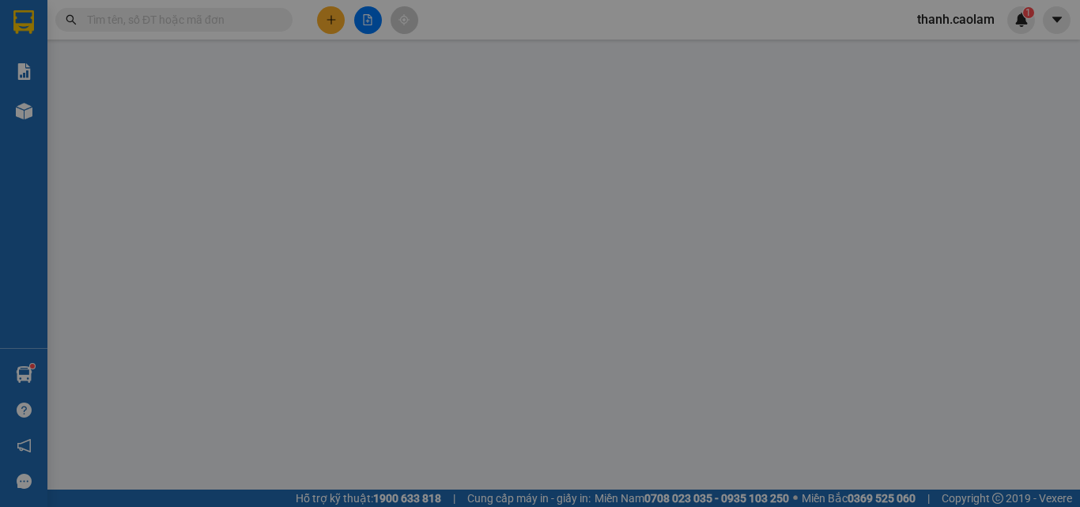
type input "0773174010"
type input "30.000"
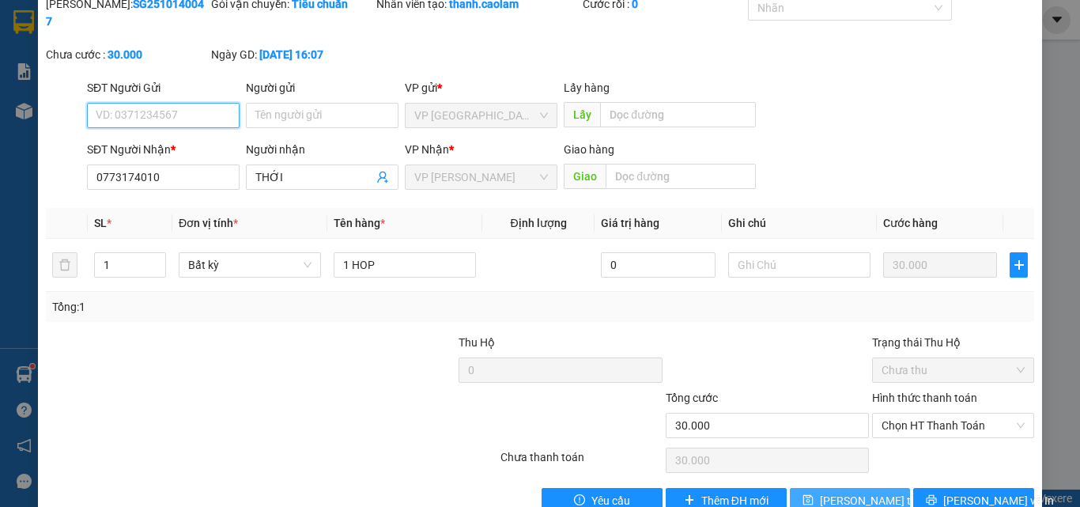
scroll to position [81, 0]
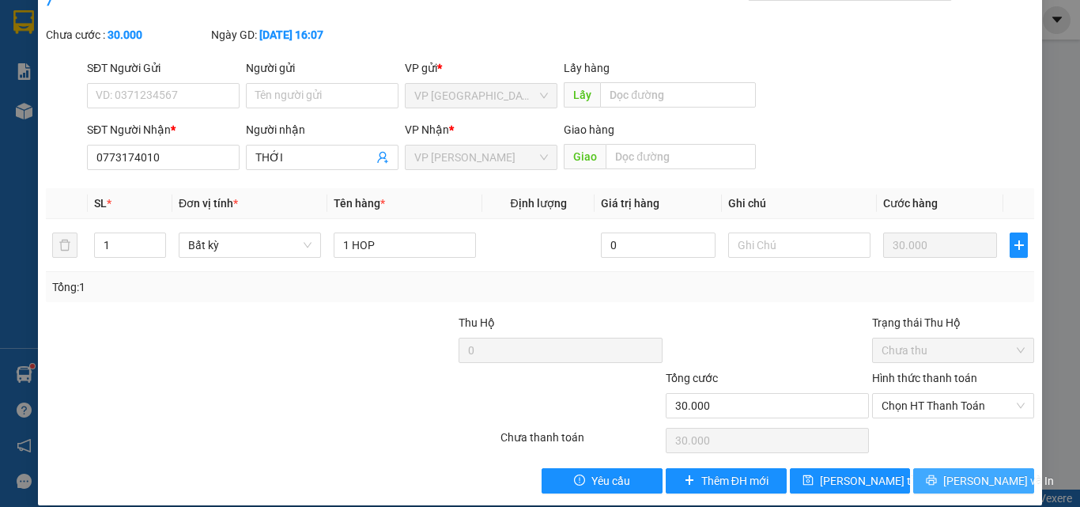
click at [934, 474] on icon "printer" at bounding box center [931, 479] width 11 height 11
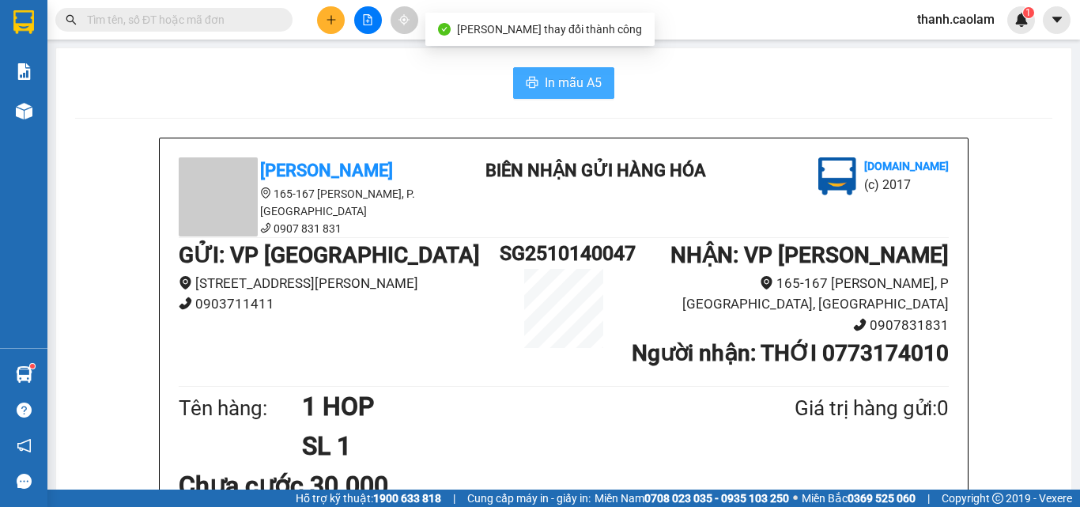
click at [566, 80] on span "In mẫu A5" at bounding box center [573, 83] width 57 height 20
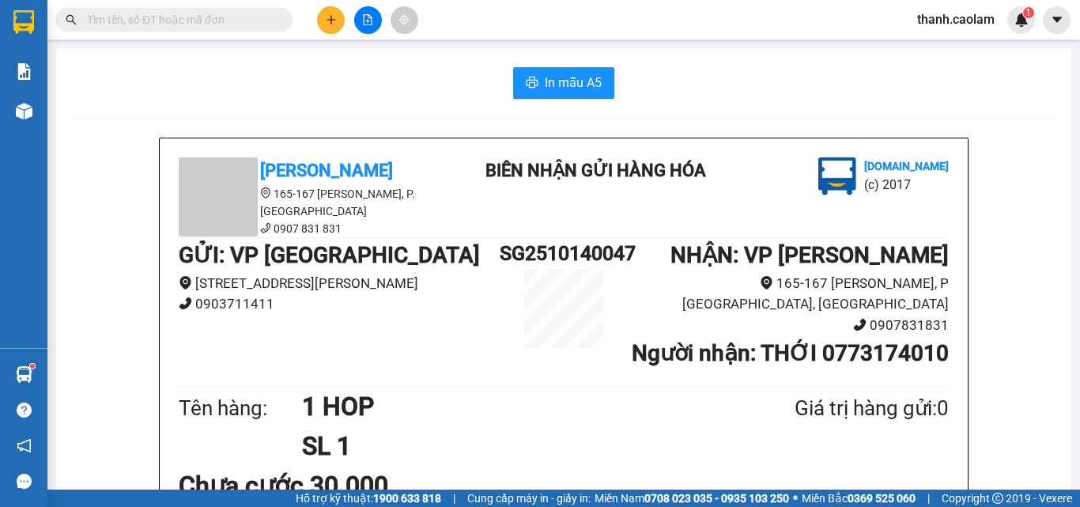
click at [759, 83] on div "In mẫu A5" at bounding box center [563, 83] width 977 height 32
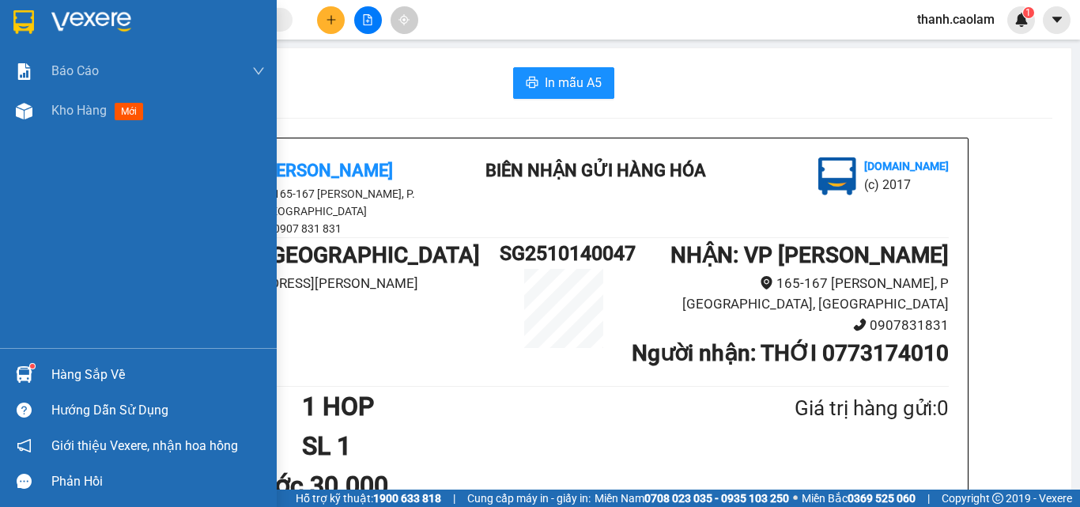
click at [66, 14] on img at bounding box center [91, 22] width 80 height 24
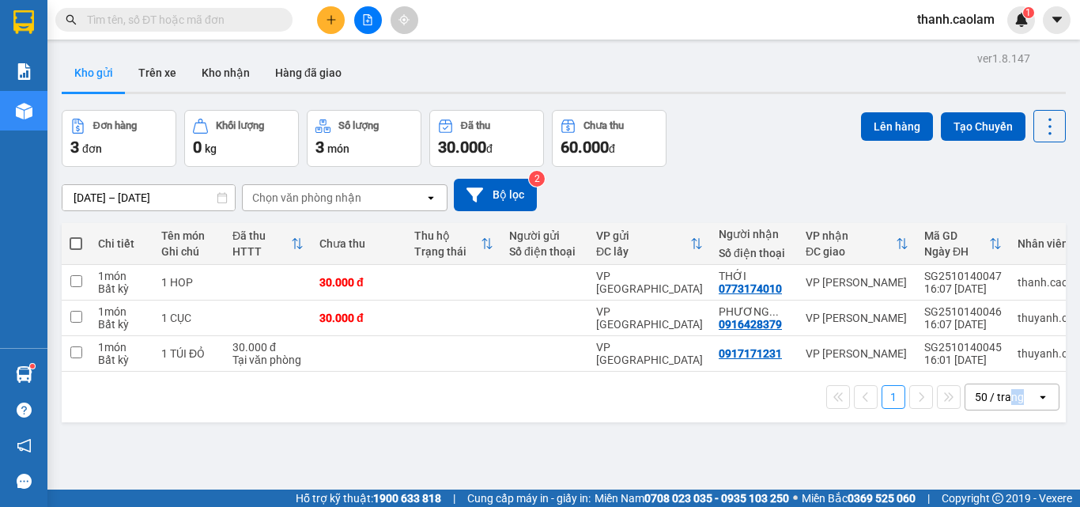
drag, startPoint x: 69, startPoint y: 538, endPoint x: 319, endPoint y: 477, distance: 257.9
click at [57, 506] on html "Kết quả tìm kiếm ( 1 ) Bộ lọc Mã ĐH Trạng thái Món hàng Thu hộ Tổng cước Chưa c…" at bounding box center [540, 253] width 1080 height 507
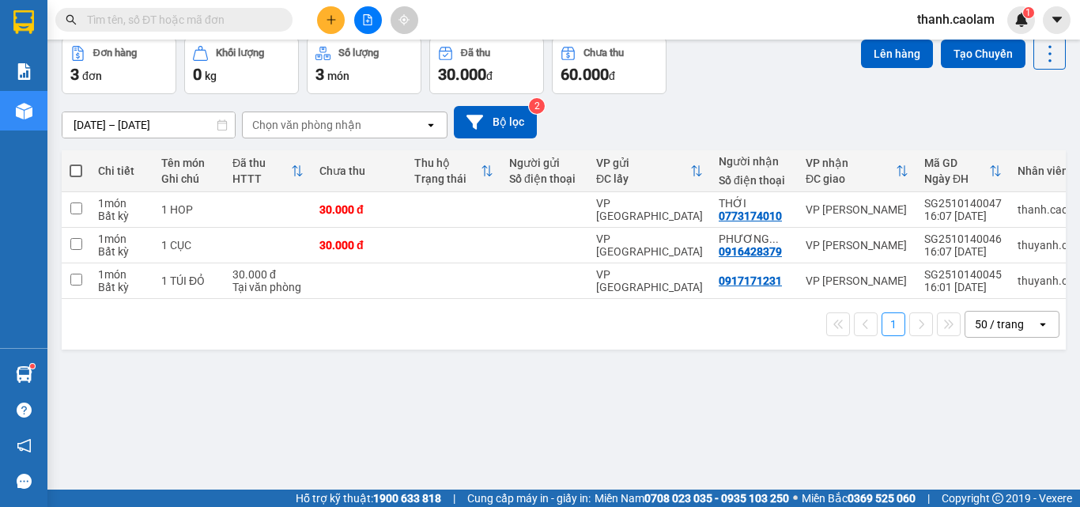
click at [249, 14] on input "text" at bounding box center [180, 19] width 187 height 17
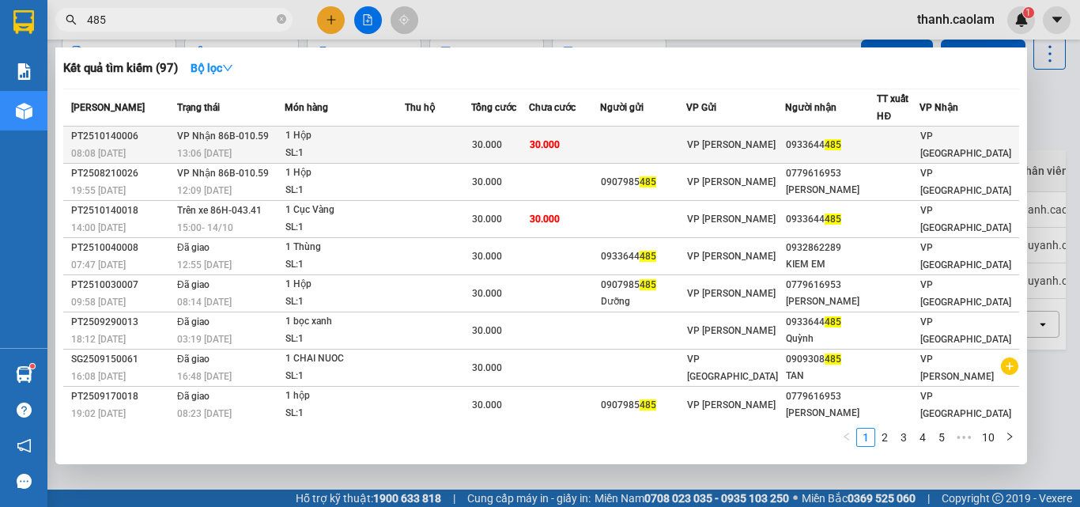
type input "485"
click at [685, 139] on td at bounding box center [642, 144] width 85 height 37
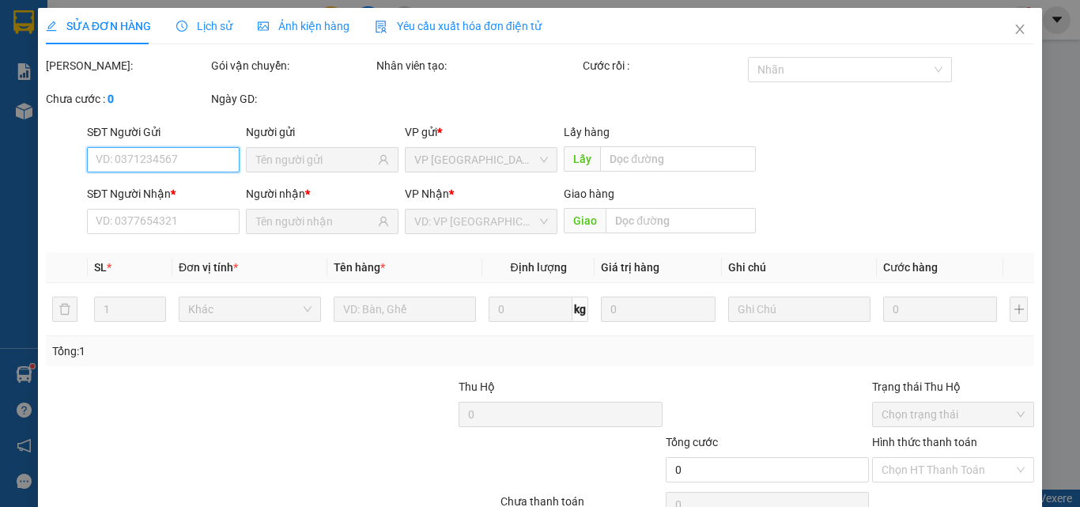
type input "0933644485"
type input "30.000"
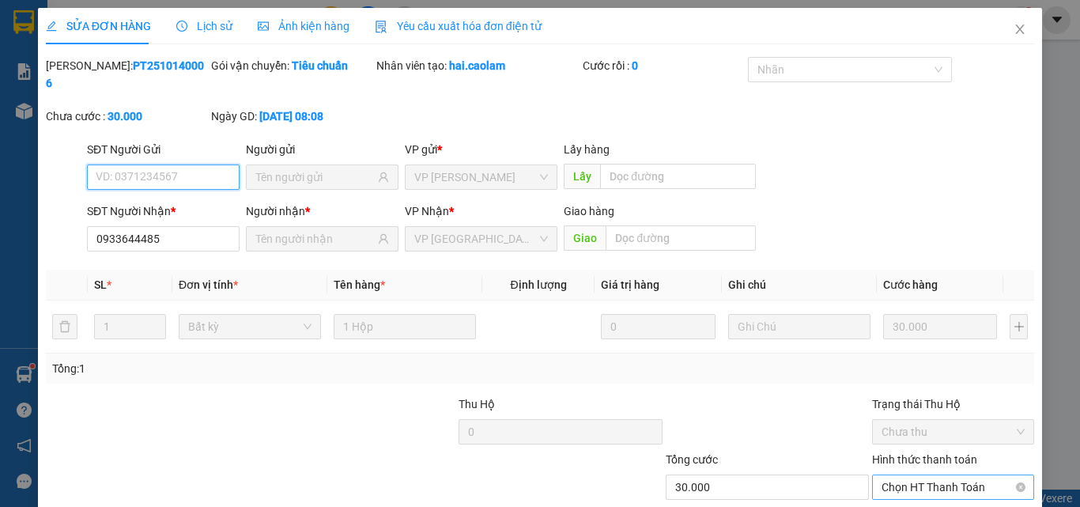
scroll to position [81, 0]
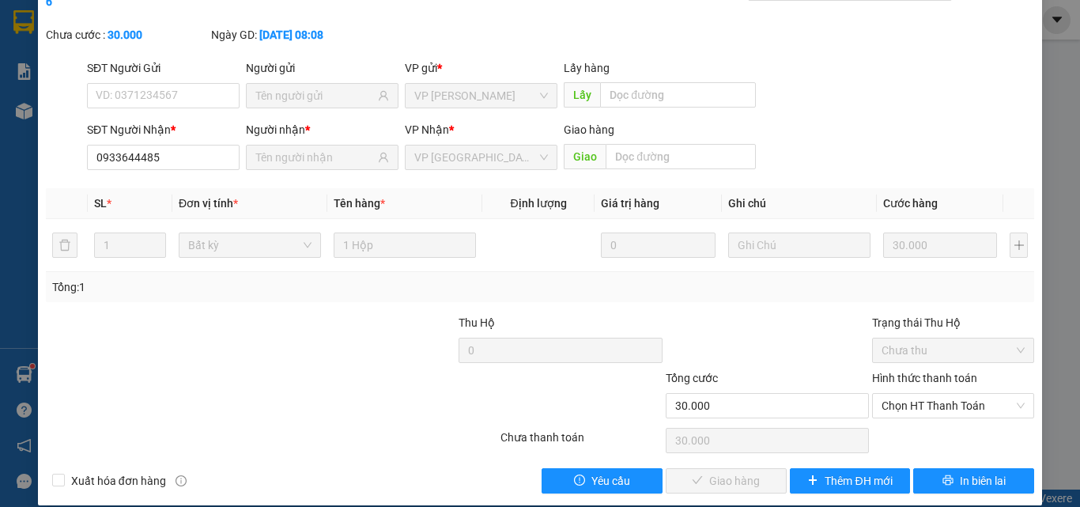
click at [941, 372] on label "Hình thức thanh toán" at bounding box center [924, 378] width 105 height 13
click at [941, 394] on input "Hình thức thanh toán" at bounding box center [947, 406] width 132 height 24
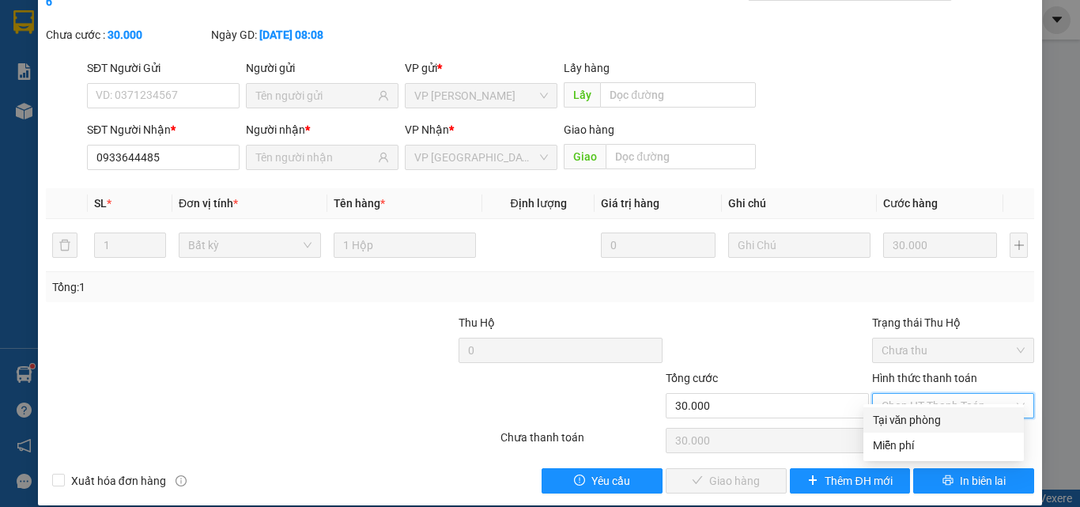
click at [909, 421] on div "Tại văn phòng" at bounding box center [944, 419] width 142 height 17
type input "0"
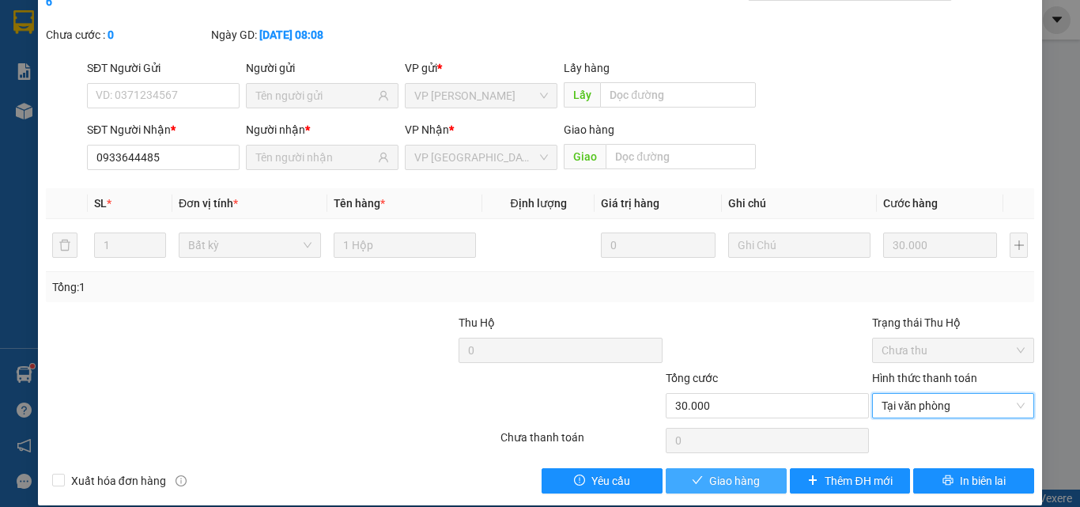
click at [742, 472] on span "Giao hàng" at bounding box center [734, 480] width 51 height 17
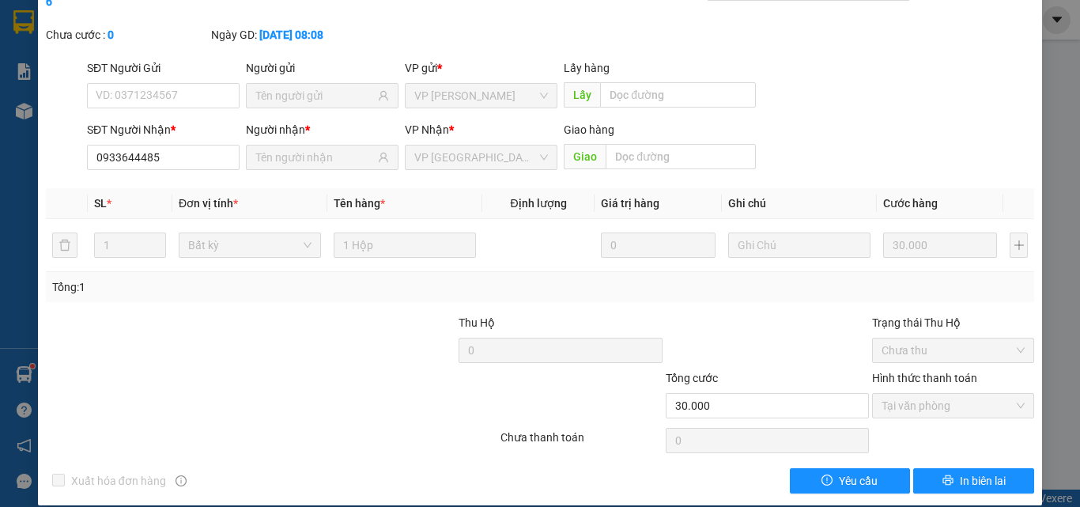
scroll to position [0, 0]
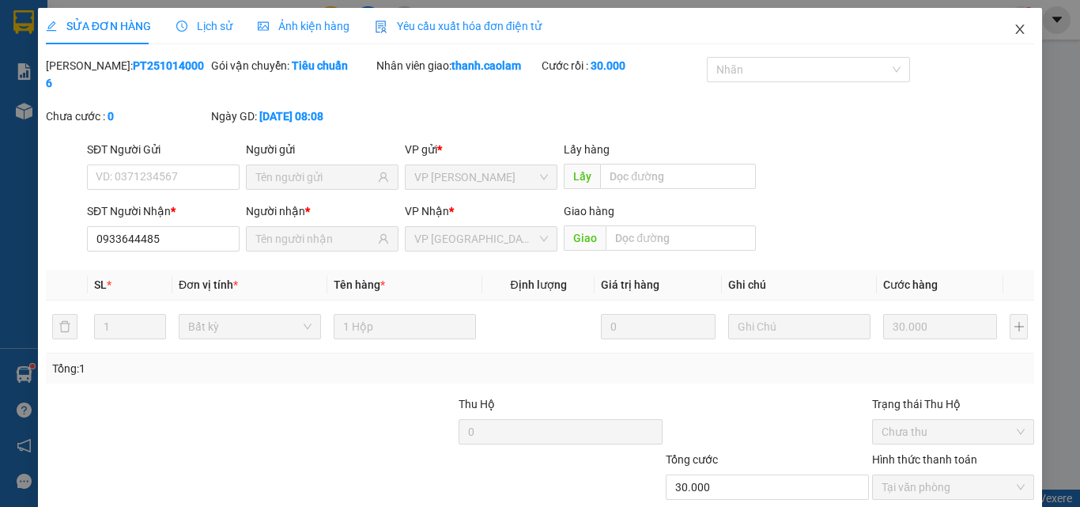
click at [1016, 31] on span "Close" at bounding box center [1020, 30] width 44 height 44
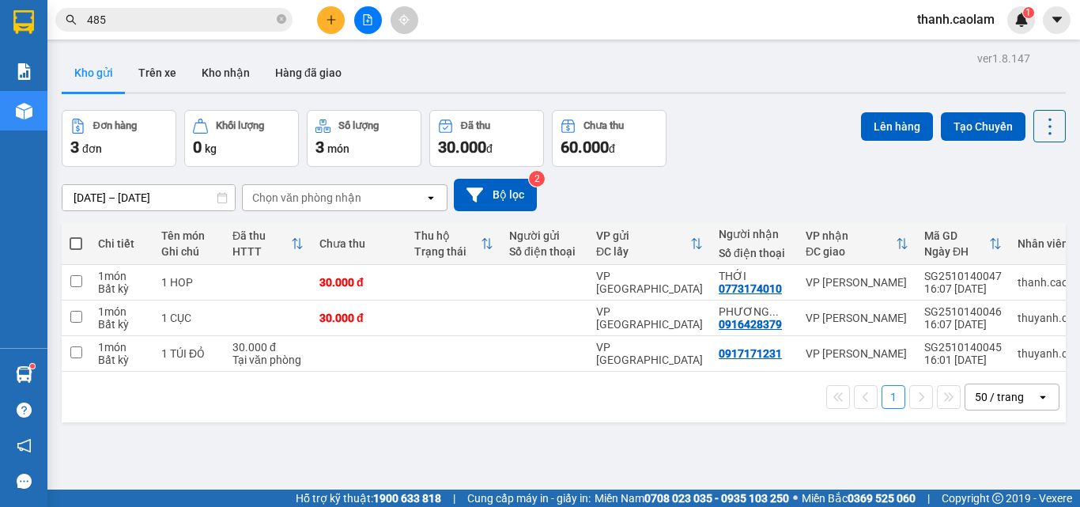
click at [329, 17] on icon "plus" at bounding box center [331, 19] width 11 height 11
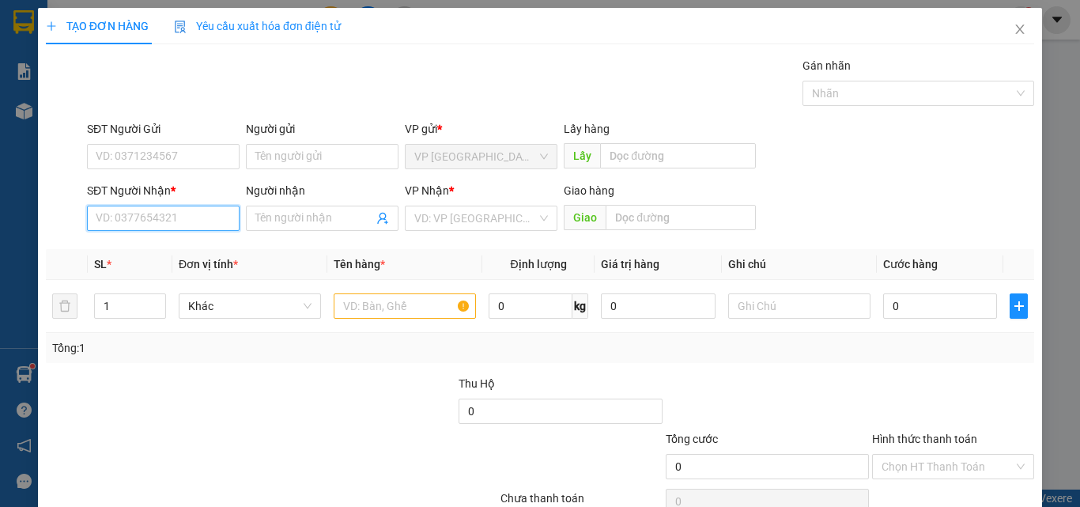
click at [197, 216] on input "SĐT Người Nhận *" at bounding box center [163, 218] width 153 height 25
type input "0943232661"
drag, startPoint x: 178, startPoint y: 260, endPoint x: 178, endPoint y: 251, distance: 9.5
click at [178, 259] on div "0943232661 - MAN" at bounding box center [161, 249] width 151 height 25
type input "MAN"
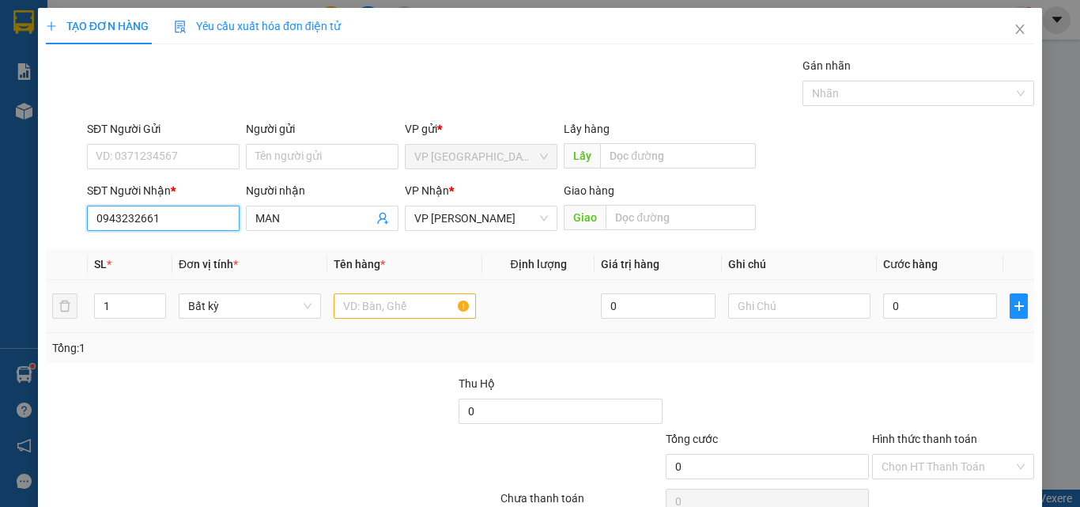
type input "0943232661"
click at [417, 300] on input "text" at bounding box center [405, 305] width 142 height 25
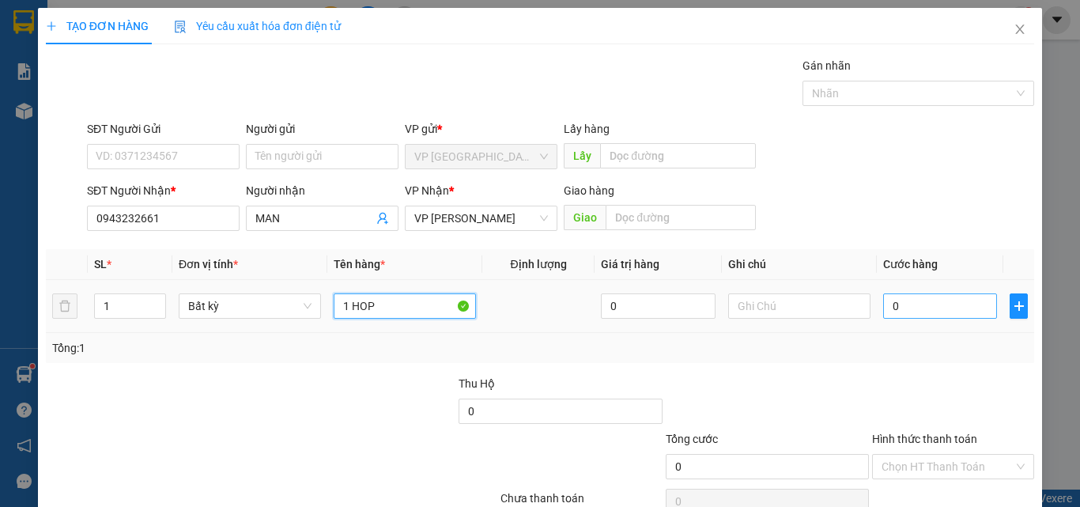
type input "1 HOP"
click at [930, 295] on input "0" at bounding box center [940, 305] width 114 height 25
type input "3"
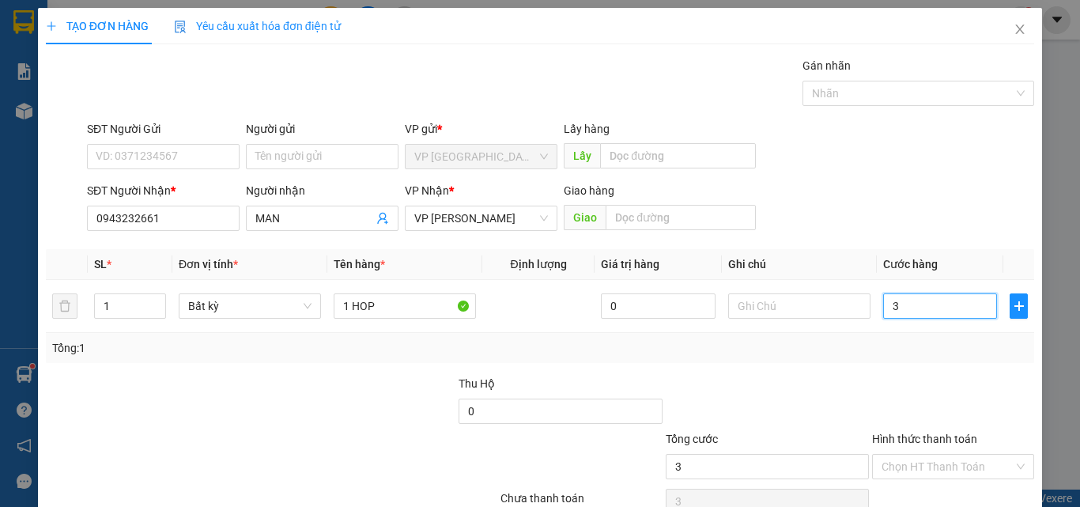
type input "30"
type input "30.000"
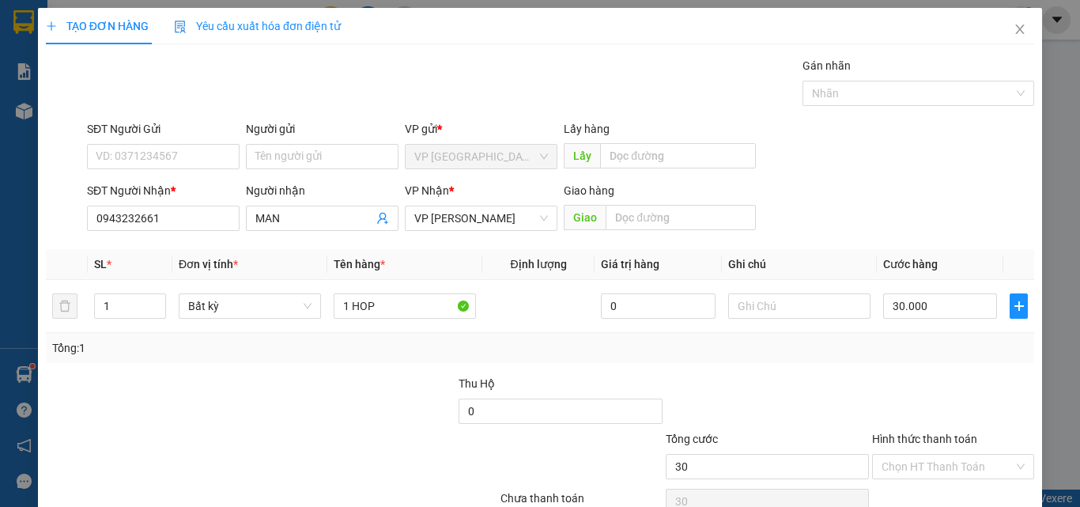
type input "30.000"
click at [889, 417] on div at bounding box center [952, 402] width 165 height 55
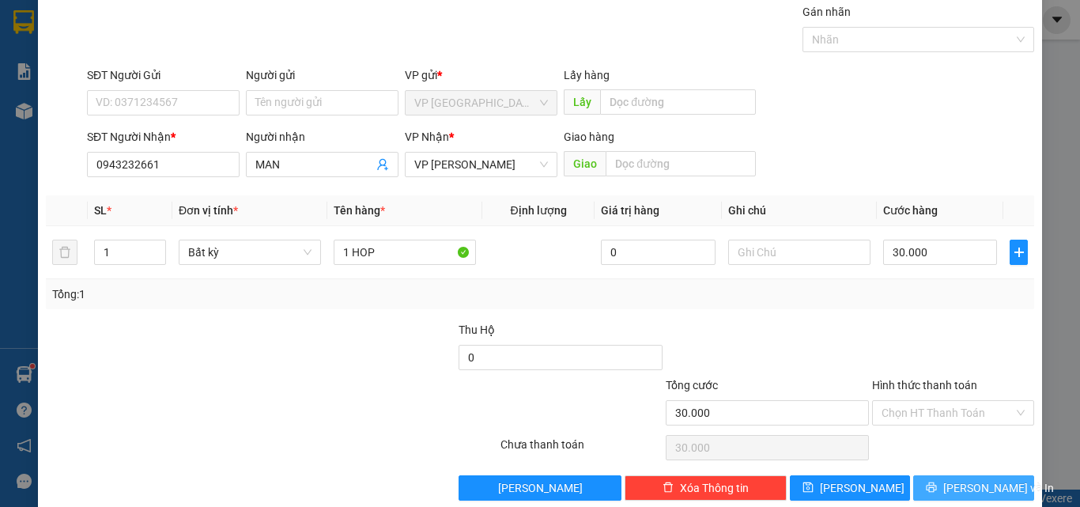
scroll to position [78, 0]
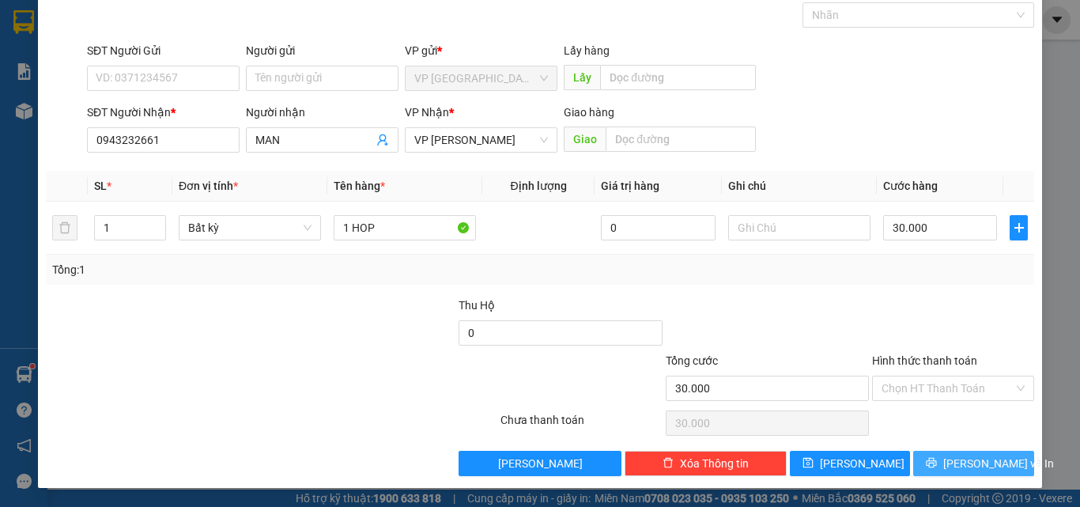
click at [931, 461] on button "[PERSON_NAME] và In" at bounding box center [973, 463] width 121 height 25
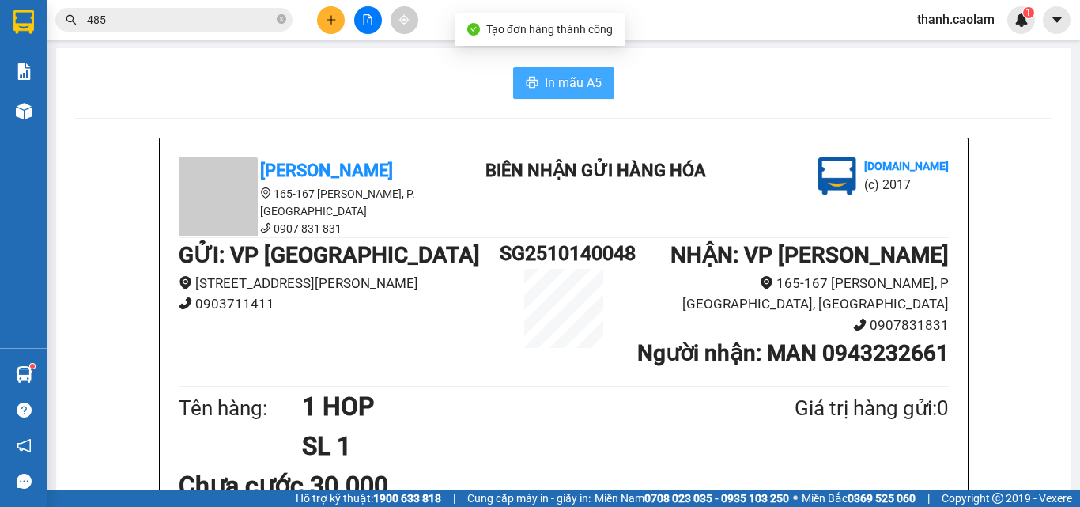
click at [575, 85] on span "In mẫu A5" at bounding box center [573, 83] width 57 height 20
click at [488, 85] on div "In mẫu A5" at bounding box center [563, 83] width 977 height 32
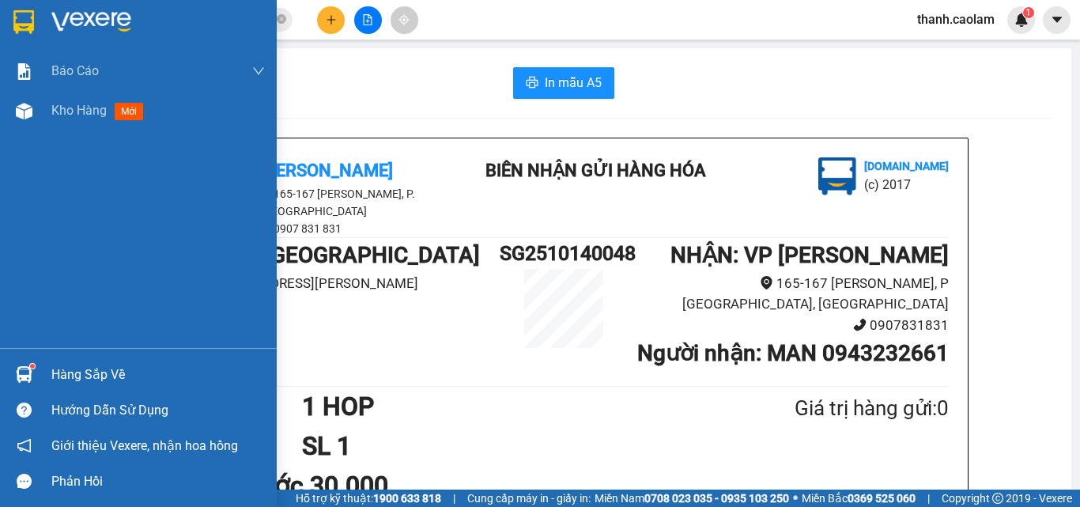
click at [43, 25] on div at bounding box center [138, 25] width 277 height 51
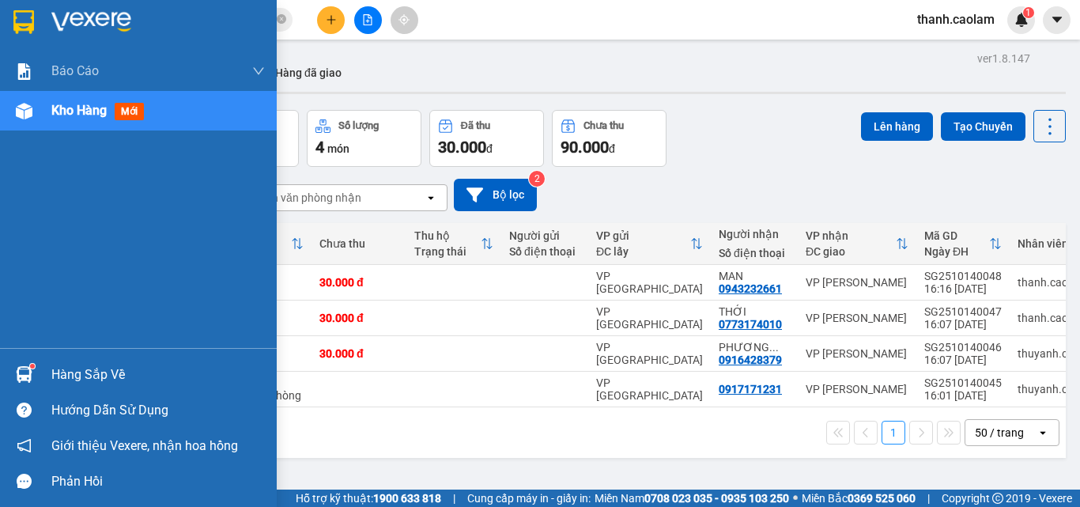
click at [26, 16] on img at bounding box center [23, 22] width 21 height 24
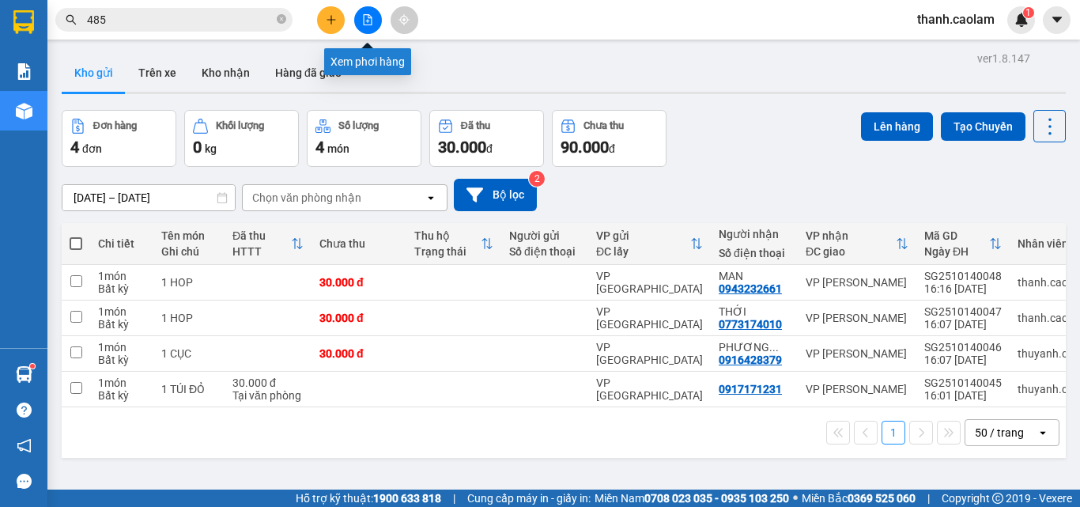
click at [369, 24] on icon "file-add" at bounding box center [367, 19] width 11 height 11
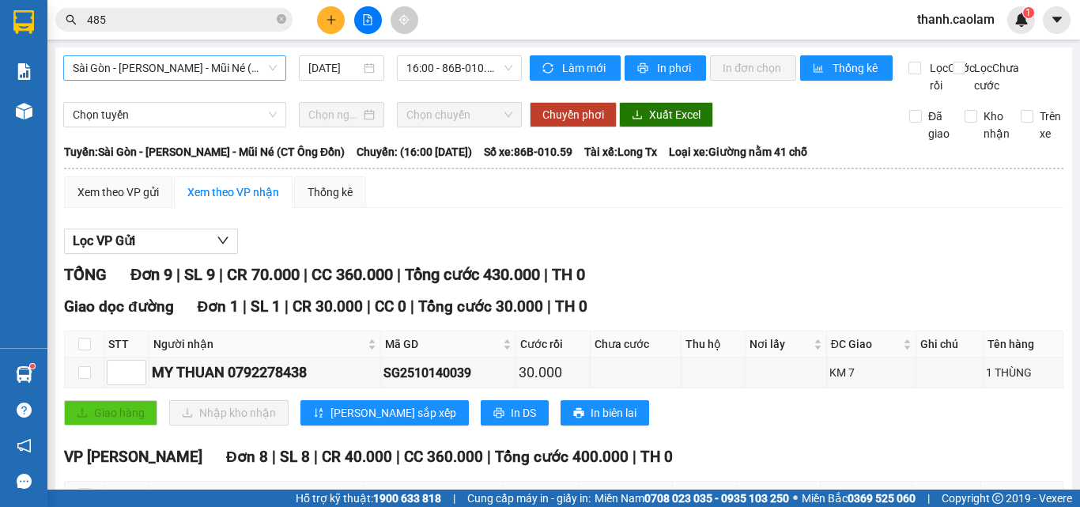
click at [210, 64] on span "Sài Gòn - [PERSON_NAME] - Mũi Né (CT Ông Đồn)" at bounding box center [175, 68] width 204 height 24
click at [180, 66] on span "Sài Gòn - [PERSON_NAME] - Mũi Né (CT Ông Đồn)" at bounding box center [175, 68] width 204 height 24
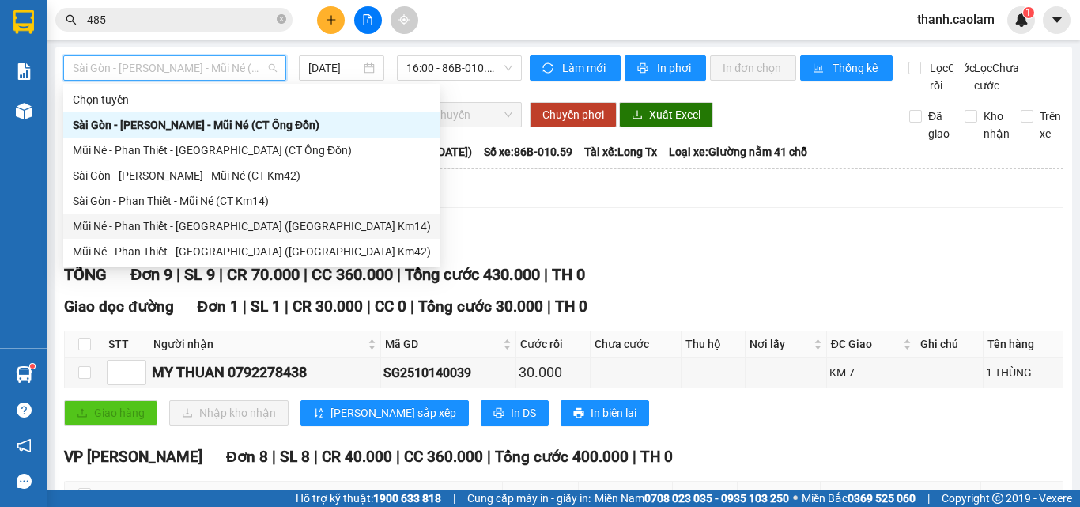
click at [199, 229] on div "Mũi Né - Phan Thiết - [GEOGRAPHIC_DATA] ([GEOGRAPHIC_DATA] Km14)" at bounding box center [252, 225] width 358 height 17
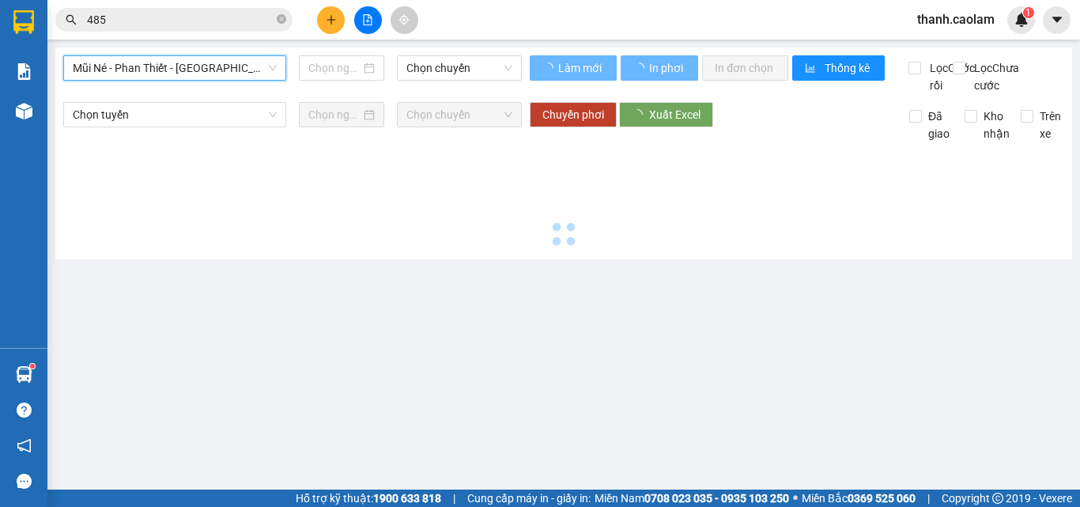
type input "[DATE]"
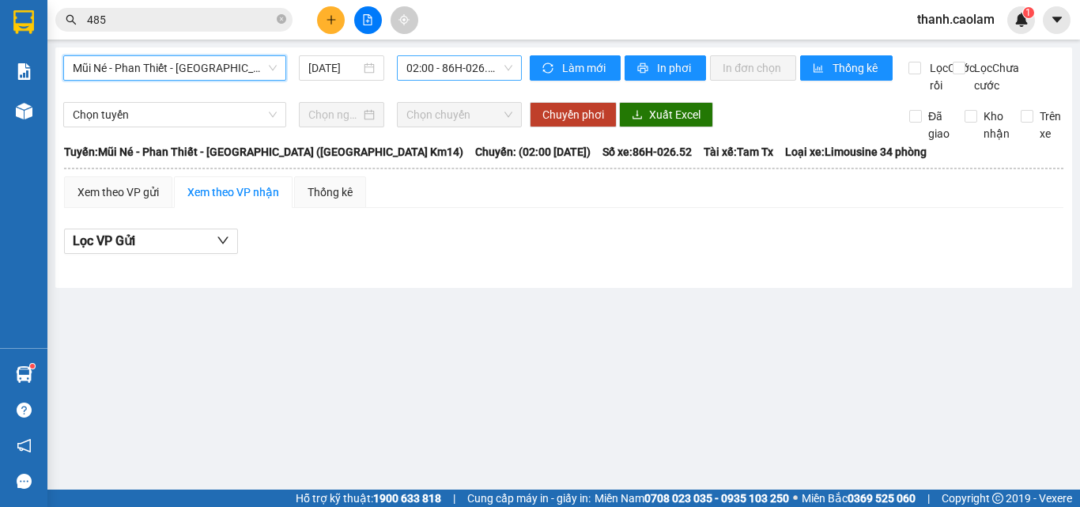
click at [494, 70] on span "02:00 - 86H-026.52" at bounding box center [459, 68] width 106 height 24
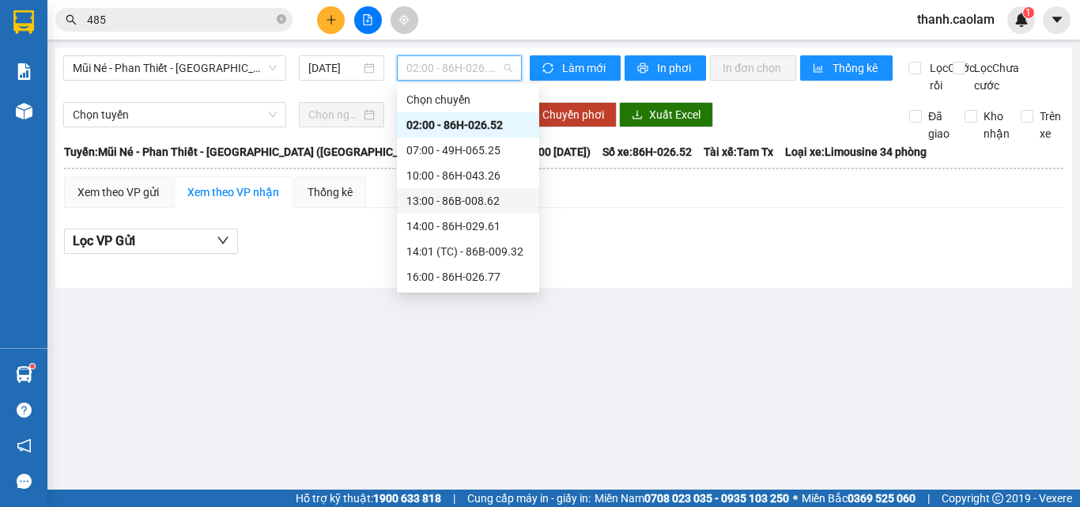
click at [452, 202] on div "13:00 - 86B-008.62" at bounding box center [467, 200] width 123 height 17
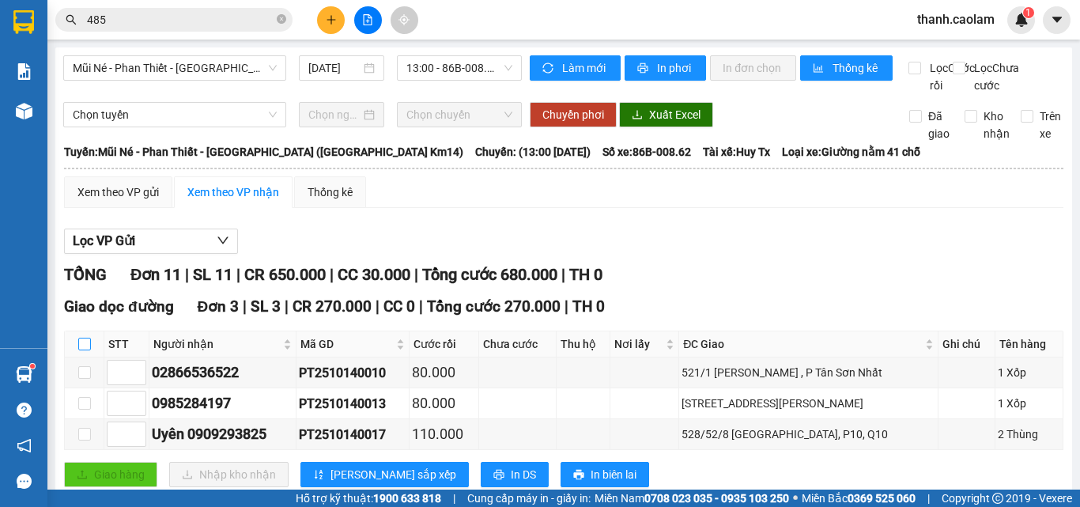
click at [85, 350] on input "checkbox" at bounding box center [84, 344] width 13 height 13
checkbox input "true"
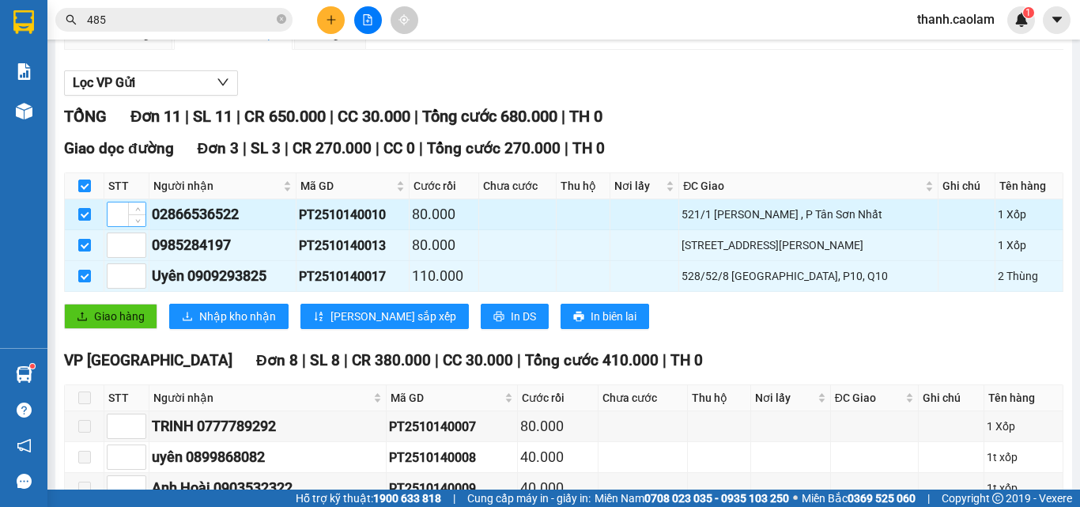
scroll to position [237, 0]
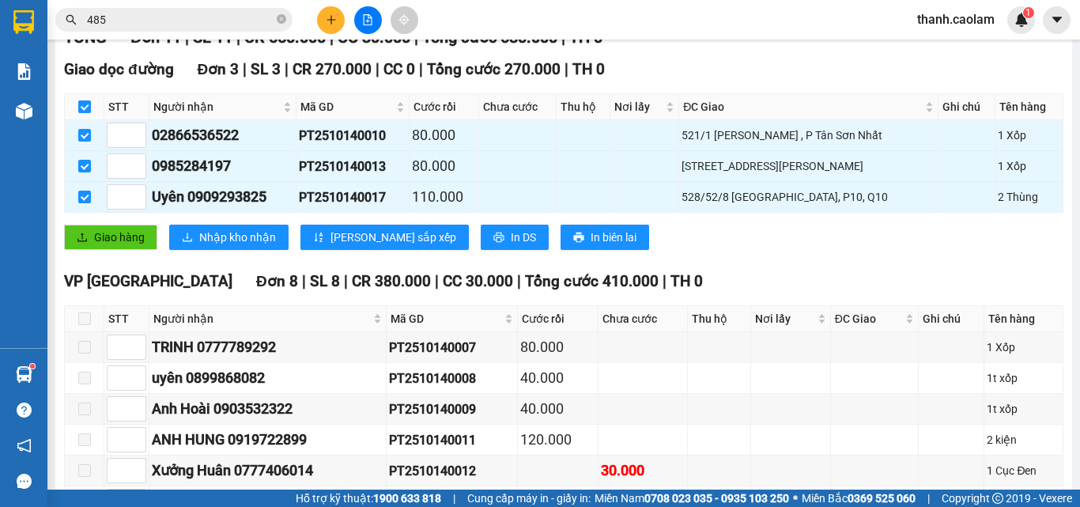
click at [90, 113] on input "checkbox" at bounding box center [84, 106] width 13 height 13
checkbox input "false"
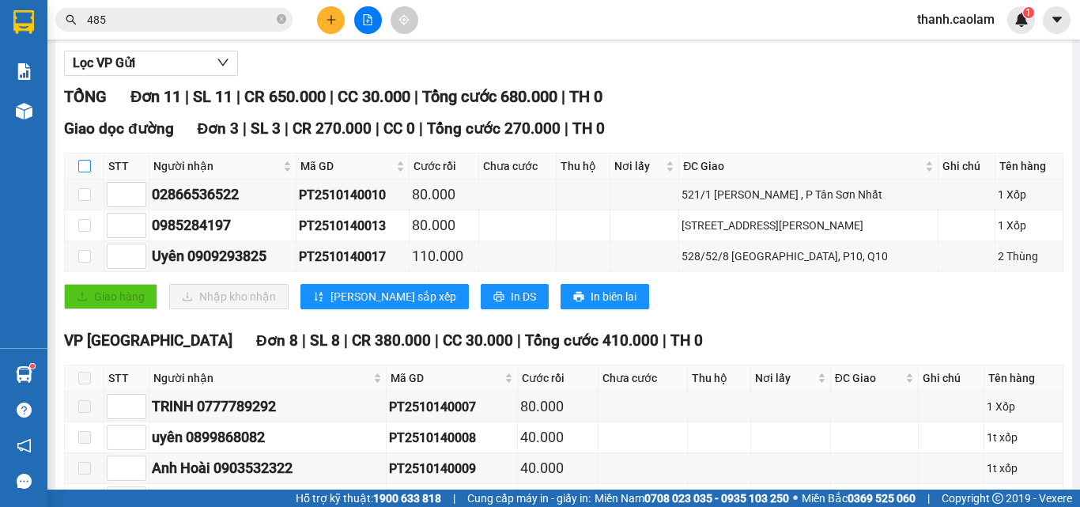
scroll to position [0, 0]
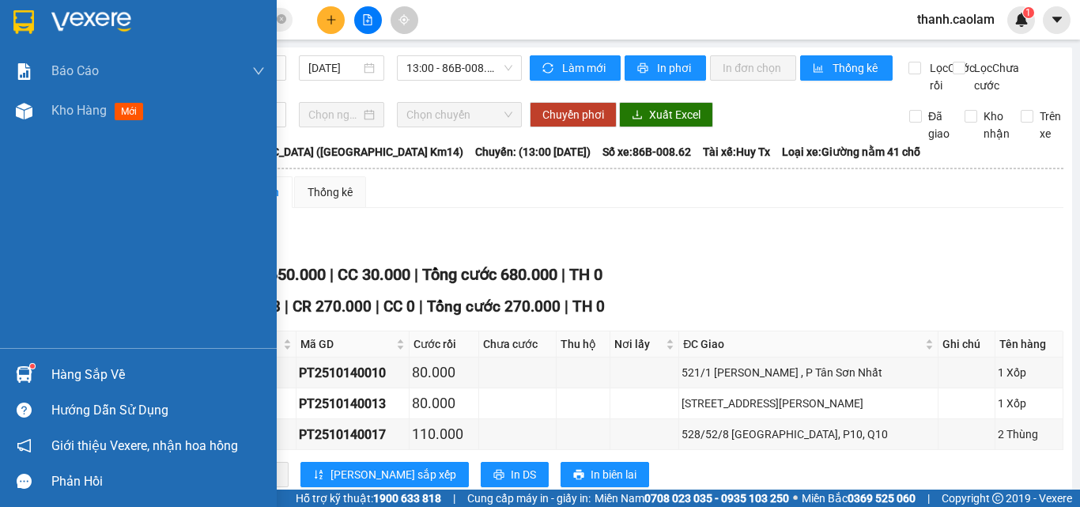
click at [41, 21] on div at bounding box center [138, 25] width 277 height 51
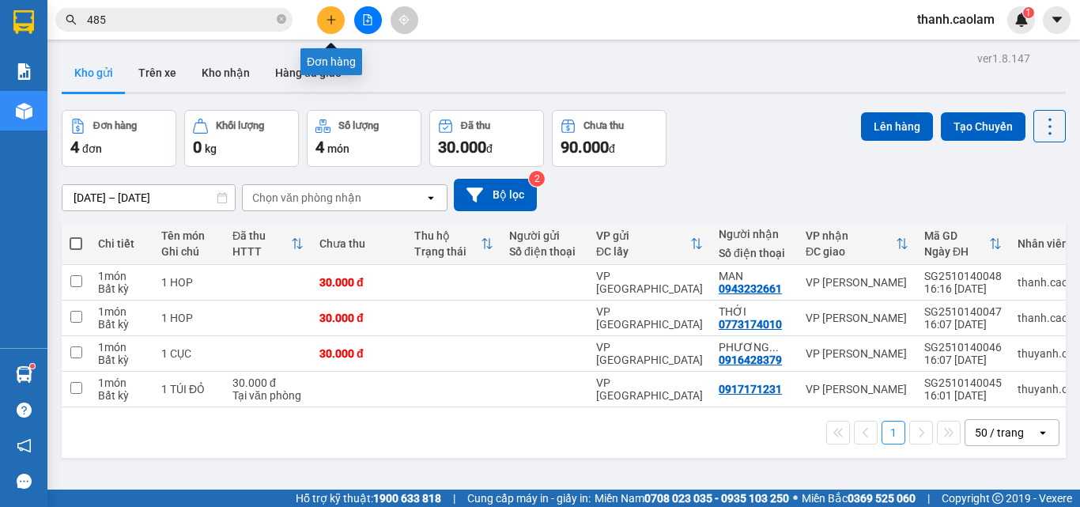
click at [332, 17] on icon "plus" at bounding box center [331, 19] width 11 height 11
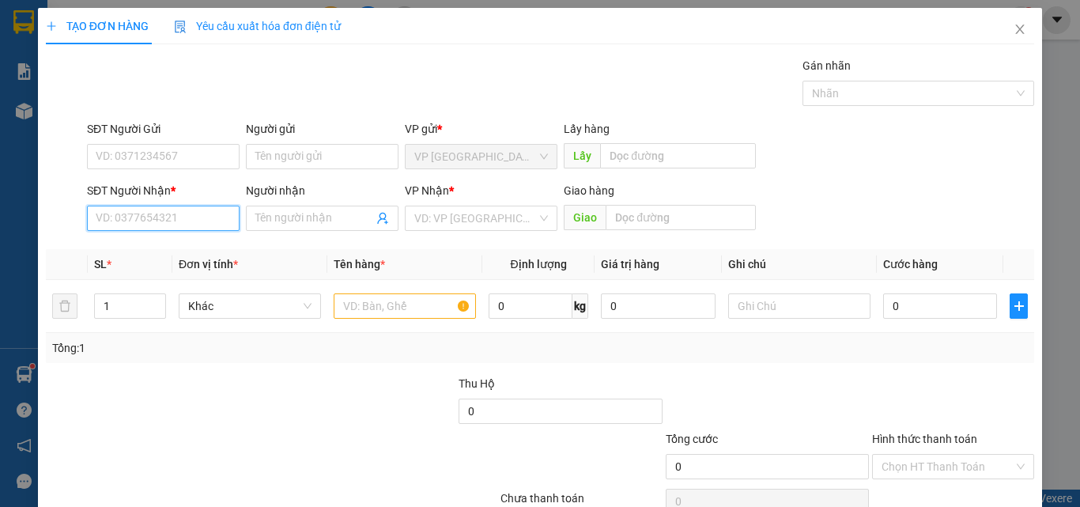
click at [193, 213] on input "SĐT Người Nhận *" at bounding box center [163, 218] width 153 height 25
type input "0335224091"
click at [153, 255] on div "0335224091 - ANH SANG" at bounding box center [162, 249] width 132 height 17
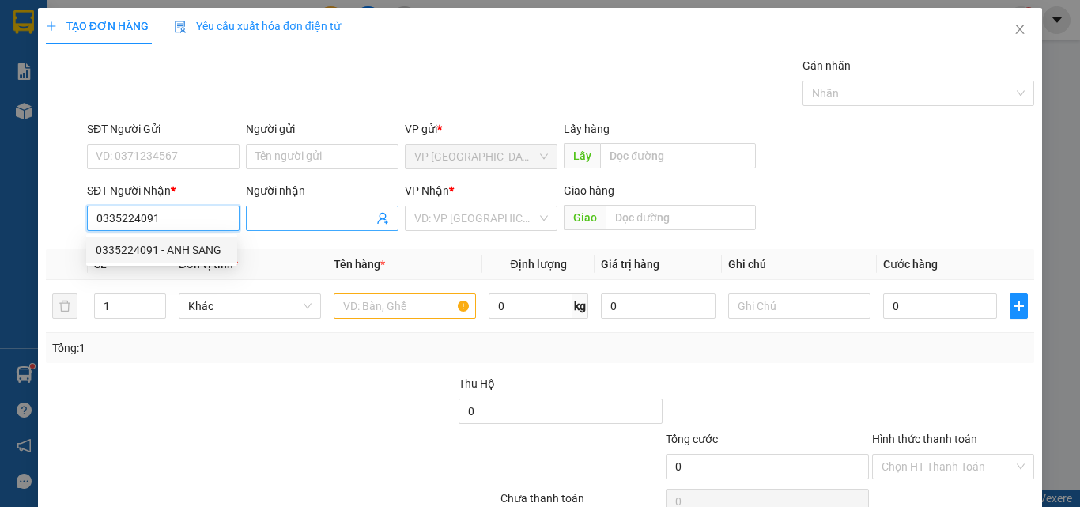
type input "ANH SANG"
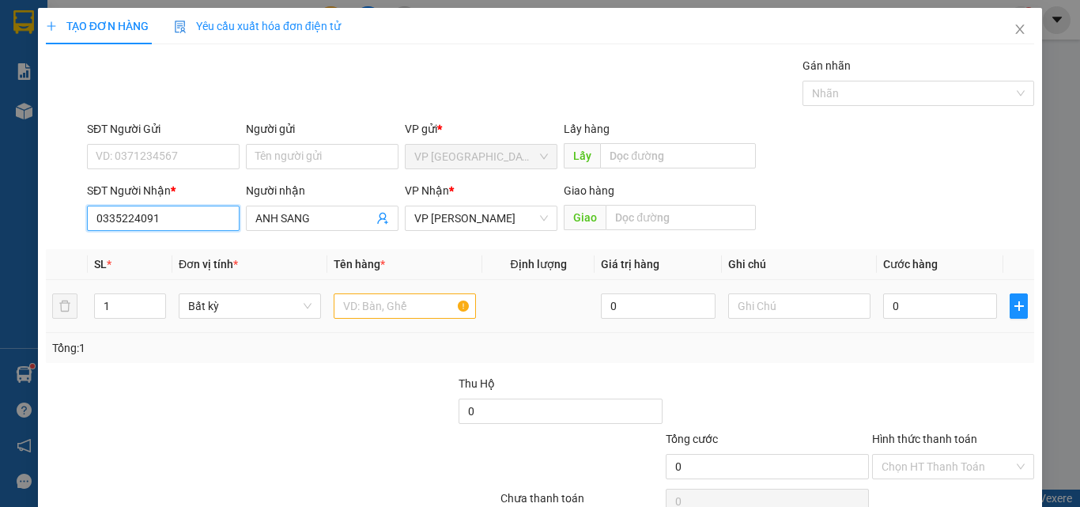
type input "0335224091"
click at [418, 309] on input "text" at bounding box center [405, 305] width 142 height 25
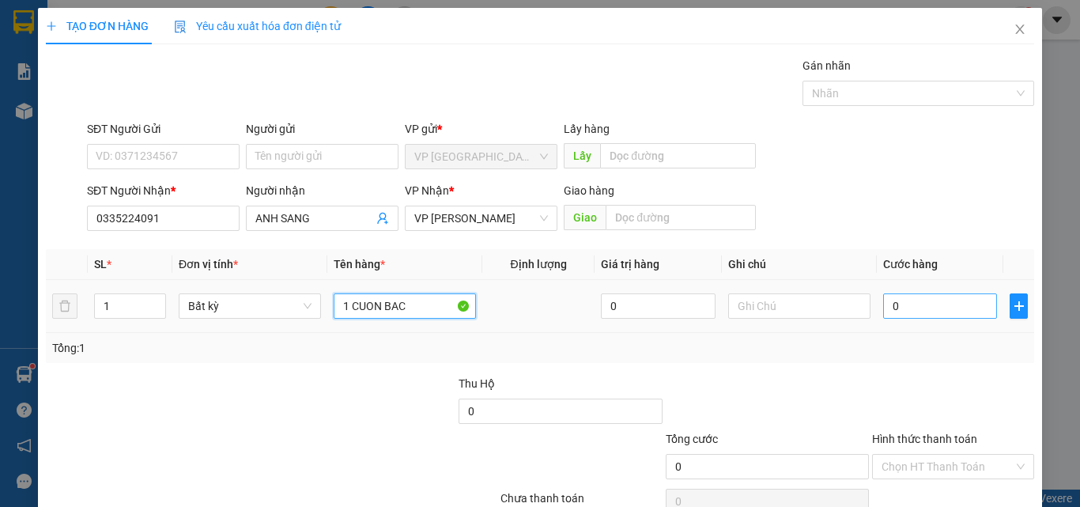
type input "1 CUON BAC"
click at [915, 300] on input "0" at bounding box center [940, 305] width 114 height 25
type input "5"
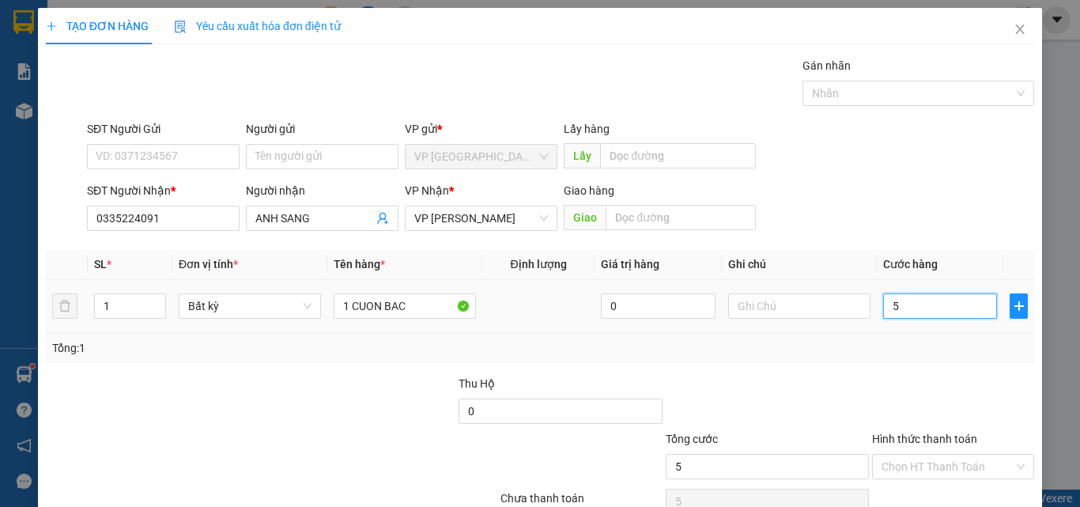
type input "50"
type input "50.000"
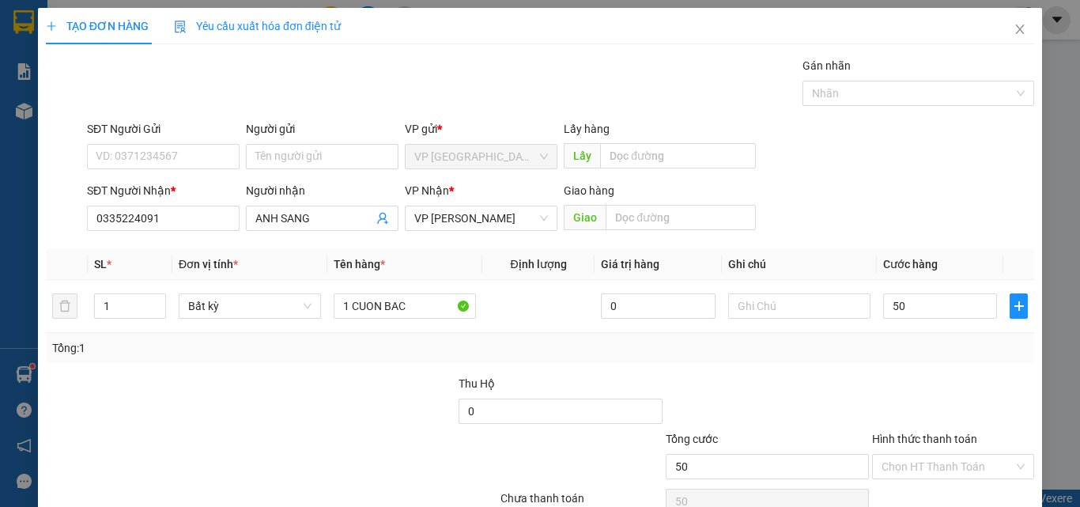
type input "50.000"
click at [926, 360] on div "Transit Pickup Surcharge Ids Transit Deliver Surcharge Ids Transit Deliver Surc…" at bounding box center [540, 305] width 988 height 497
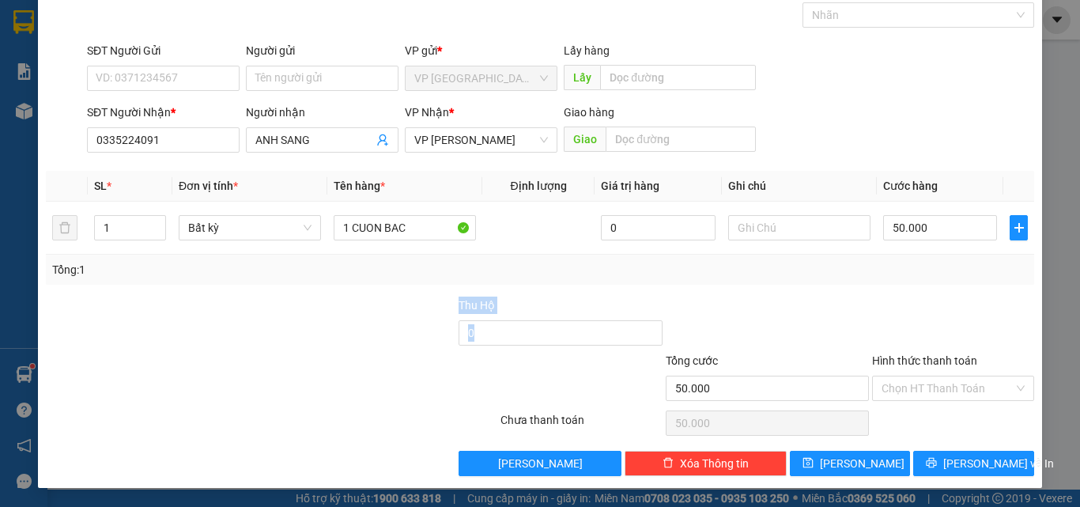
click at [938, 285] on div "Transit Pickup Surcharge Ids Transit Deliver Surcharge Ids Transit Deliver Surc…" at bounding box center [540, 227] width 988 height 497
click at [933, 303] on div at bounding box center [952, 323] width 165 height 55
click at [520, 304] on div "Thu Hộ" at bounding box center [560, 304] width 203 height 17
click at [960, 458] on span "[PERSON_NAME] và In" at bounding box center [998, 463] width 111 height 17
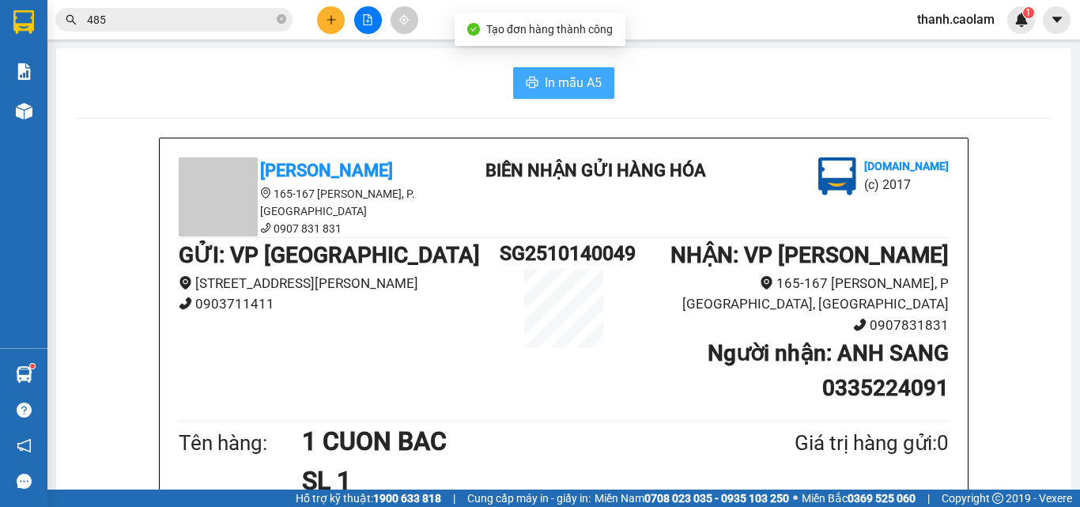
click at [587, 82] on span "In mẫu A5" at bounding box center [573, 83] width 57 height 20
drag, startPoint x: 284, startPoint y: 23, endPoint x: 260, endPoint y: 15, distance: 25.0
click at [280, 18] on icon "close-circle" at bounding box center [281, 18] width 9 height 9
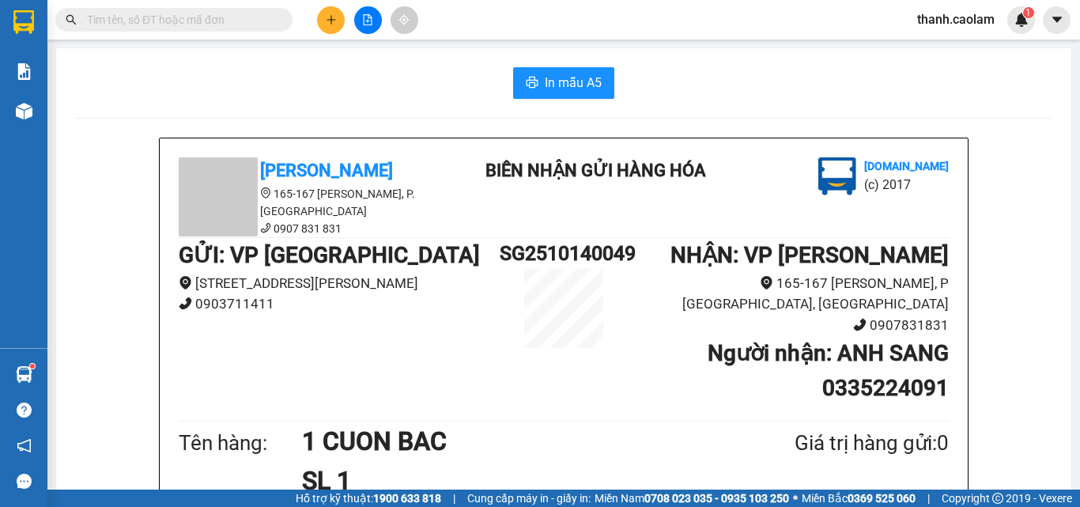
click at [220, 23] on input "text" at bounding box center [180, 19] width 187 height 17
click at [335, 15] on icon "plus" at bounding box center [331, 19] width 11 height 11
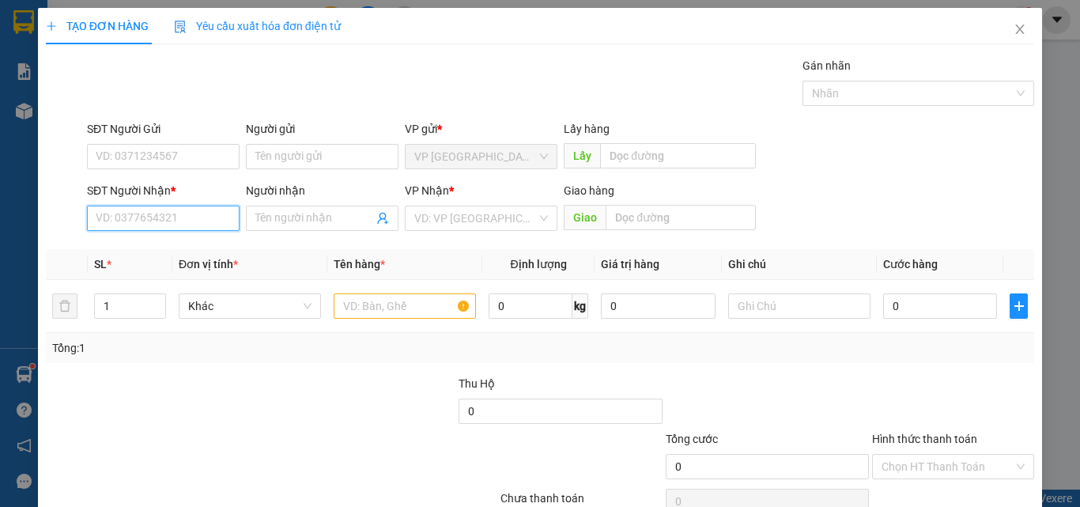
click at [196, 221] on input "SĐT Người Nhận *" at bounding box center [163, 218] width 153 height 25
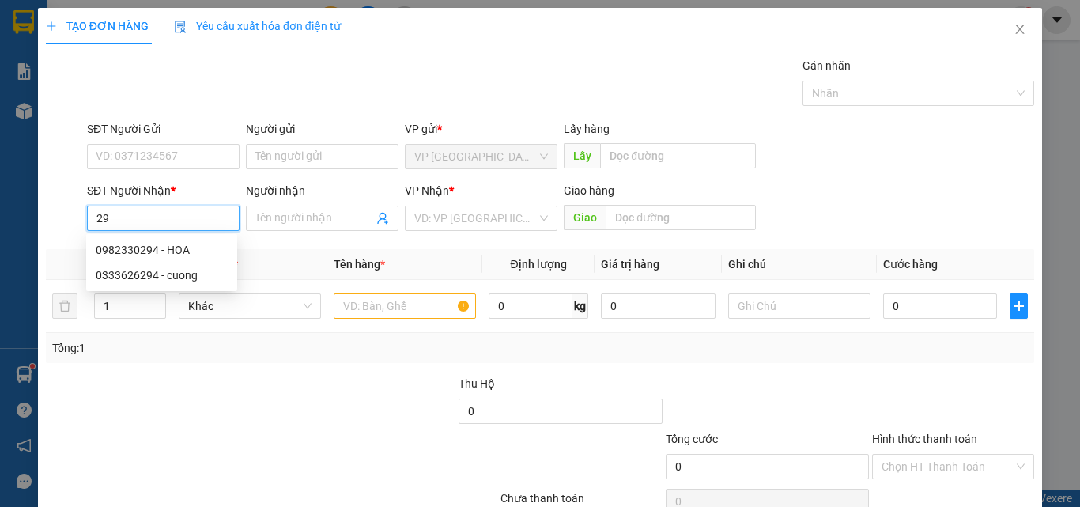
type input "2"
type input "0983300294"
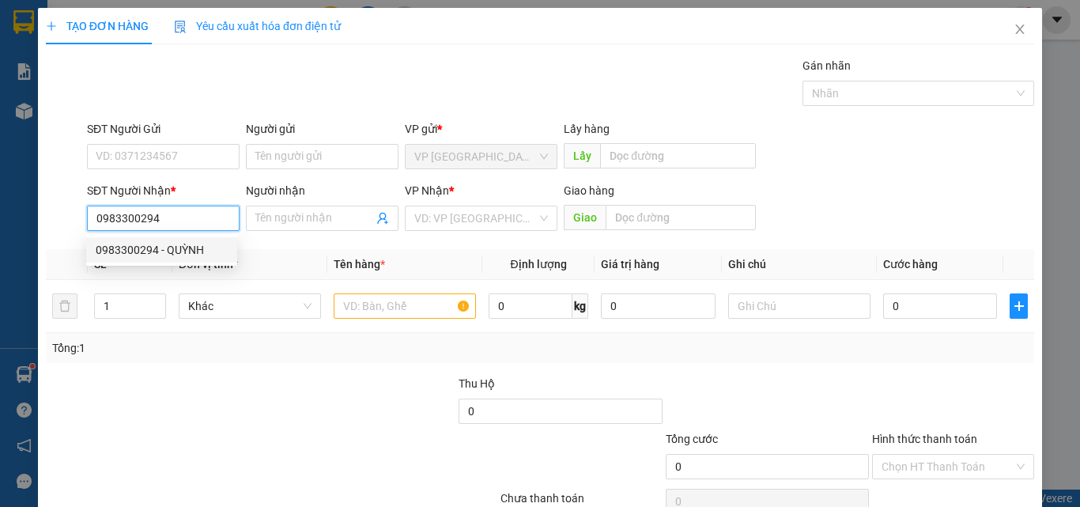
click at [194, 243] on div "0983300294 - QUỲNH" at bounding box center [162, 249] width 132 height 17
type input "QUỲNH"
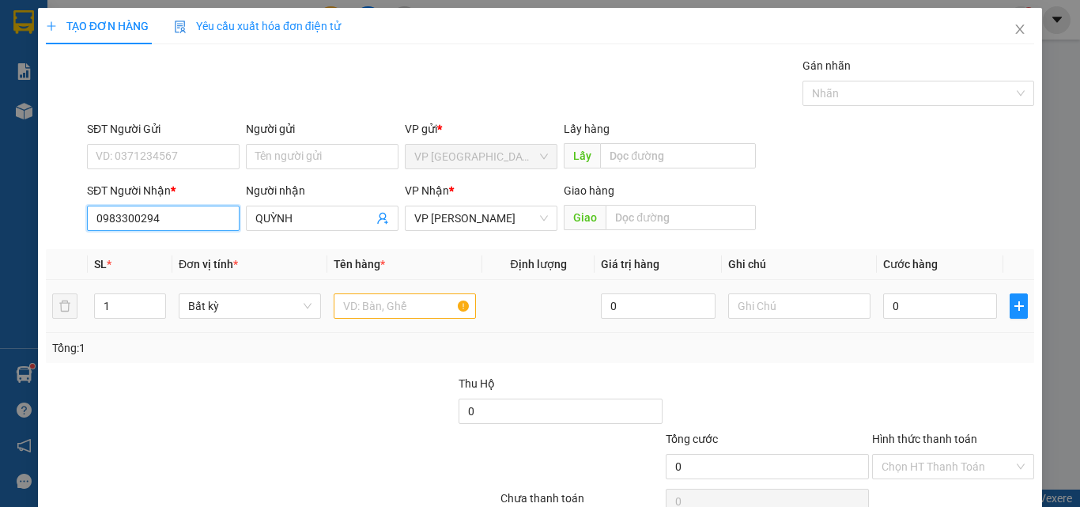
type input "0983300294"
click at [421, 310] on input "text" at bounding box center [405, 305] width 142 height 25
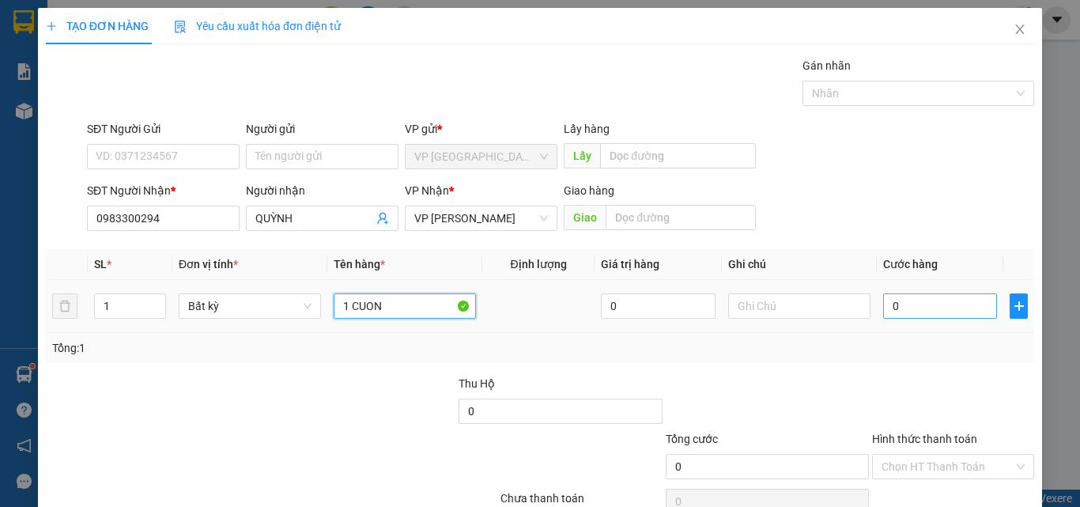
type input "1 CUON"
click at [911, 300] on input "0" at bounding box center [940, 305] width 114 height 25
type input "5"
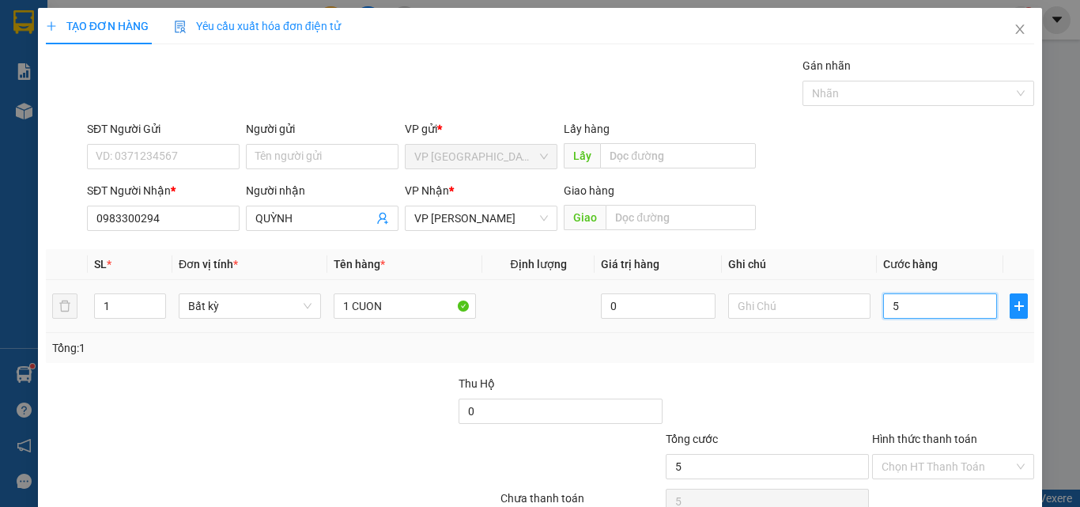
type input "55"
type input "5"
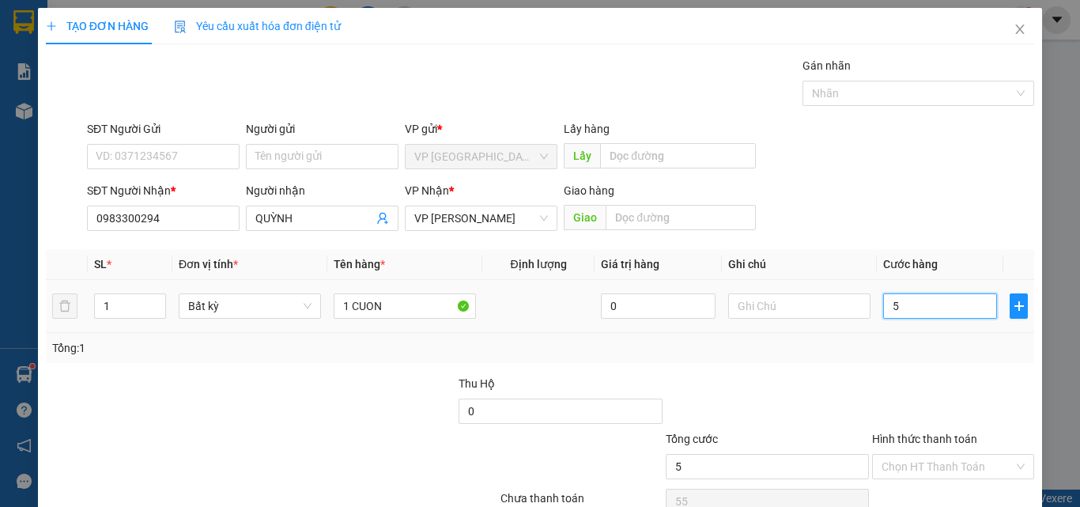
type input "5"
type input "50"
type input "50.000"
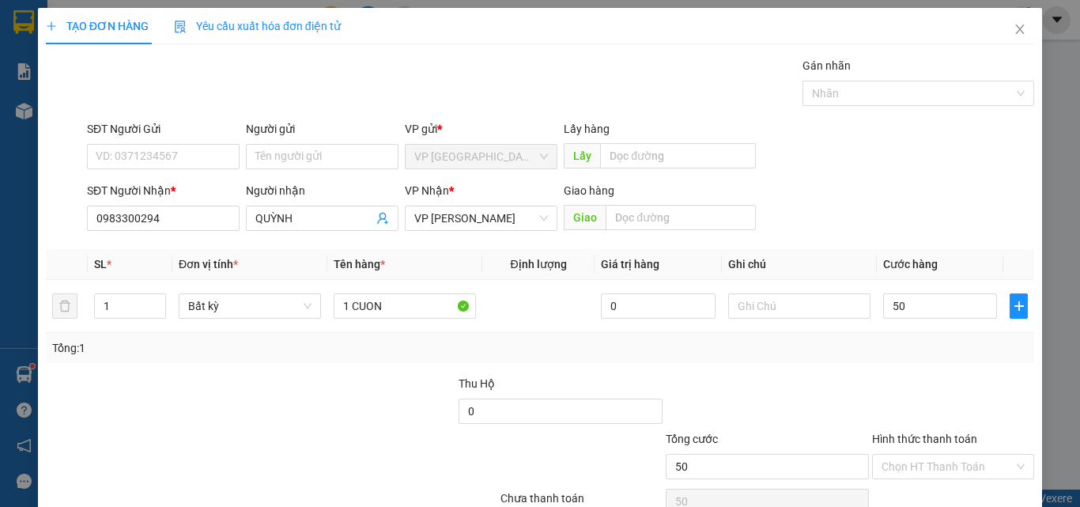
type input "50.000"
click at [826, 364] on div "Transit Pickup Surcharge Ids Transit Deliver Surcharge Ids Transit Deliver Surc…" at bounding box center [540, 305] width 988 height 497
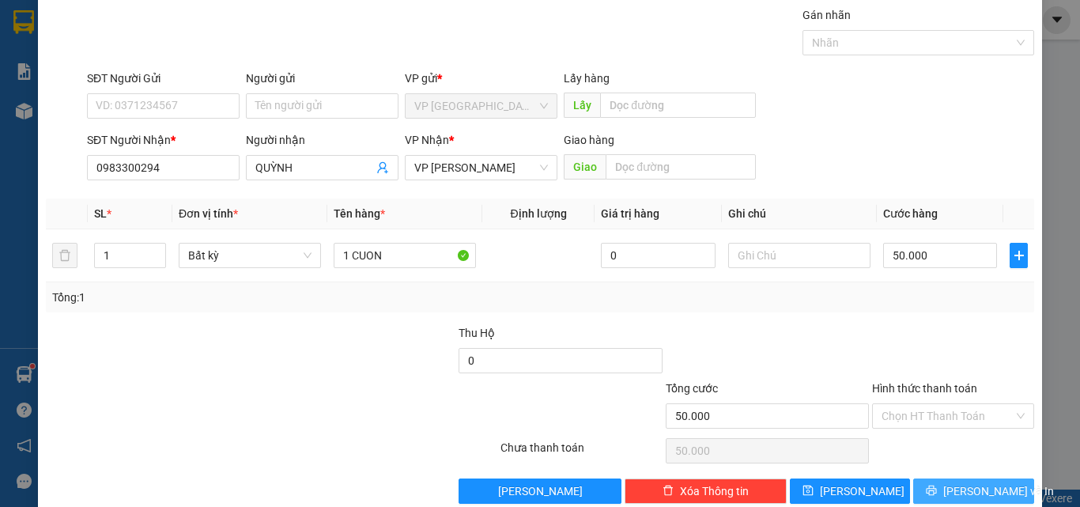
scroll to position [78, 0]
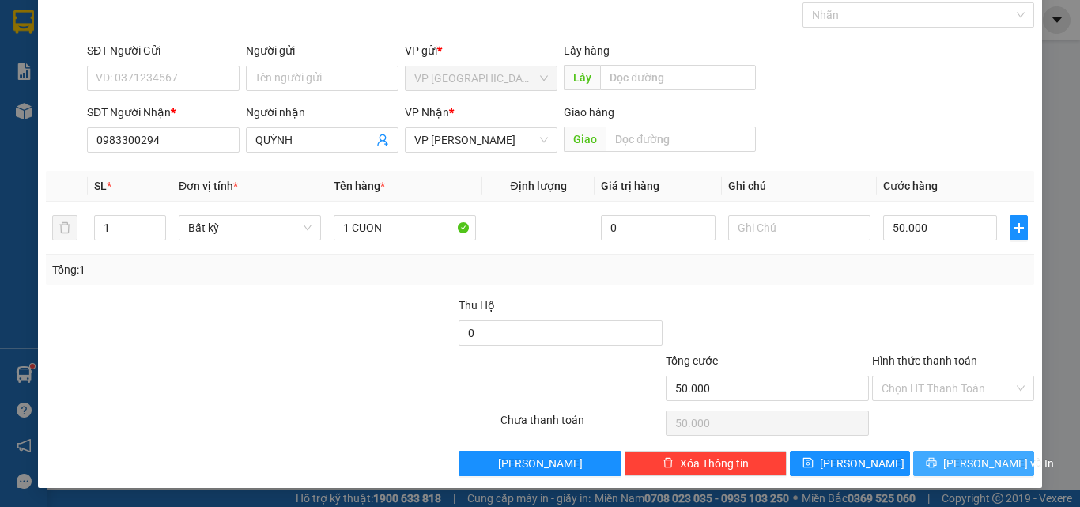
click at [983, 462] on span "[PERSON_NAME] và In" at bounding box center [998, 463] width 111 height 17
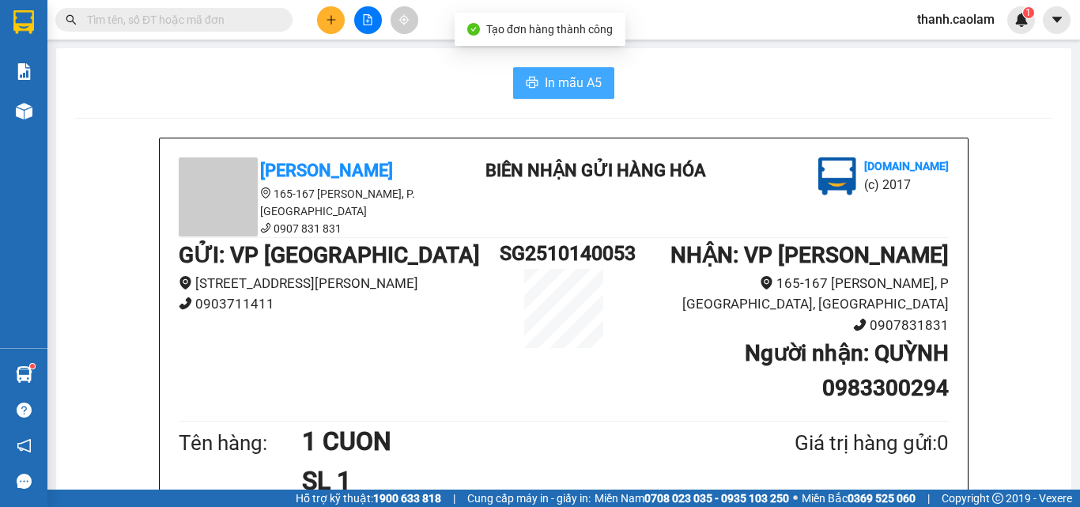
click at [558, 87] on span "In mẫu A5" at bounding box center [573, 83] width 57 height 20
click at [346, 85] on div "In mẫu A5" at bounding box center [563, 83] width 977 height 32
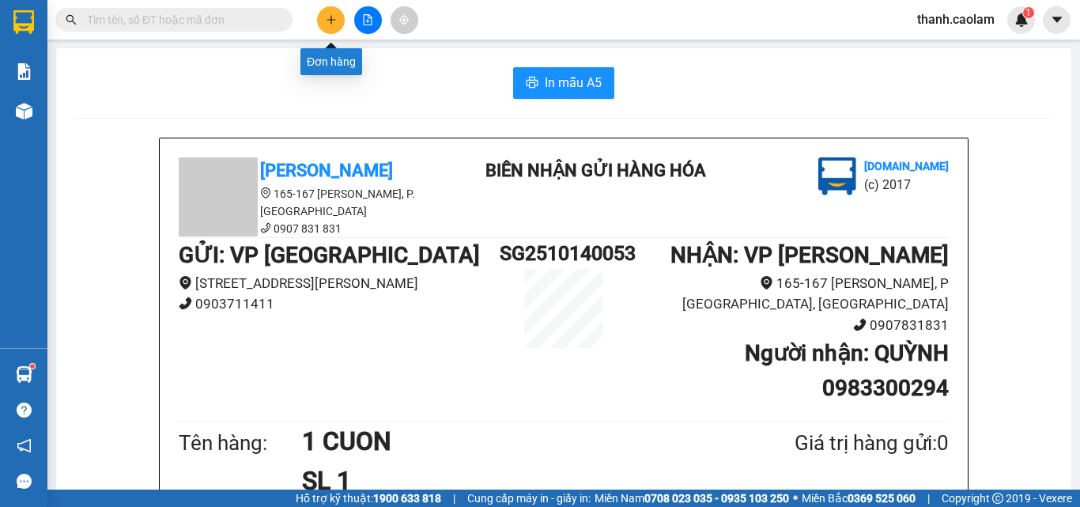
click at [333, 25] on icon "plus" at bounding box center [331, 19] width 11 height 11
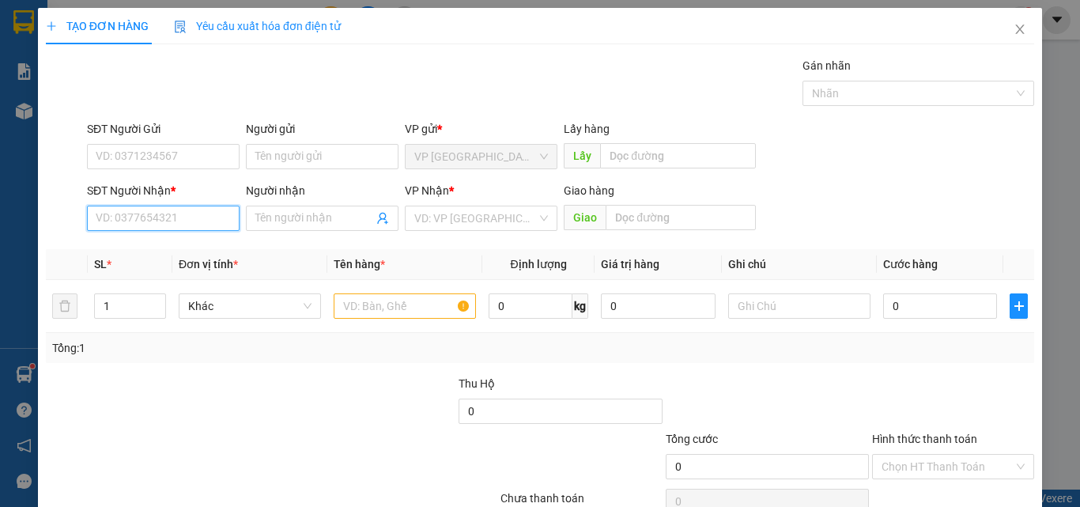
drag, startPoint x: 167, startPoint y: 220, endPoint x: 171, endPoint y: 213, distance: 8.1
click at [168, 217] on input "SĐT Người Nhận *" at bounding box center [163, 218] width 153 height 25
type input "0947966911"
click at [186, 250] on div "0947966911 - TRANG" at bounding box center [162, 249] width 132 height 17
type input "TRANG"
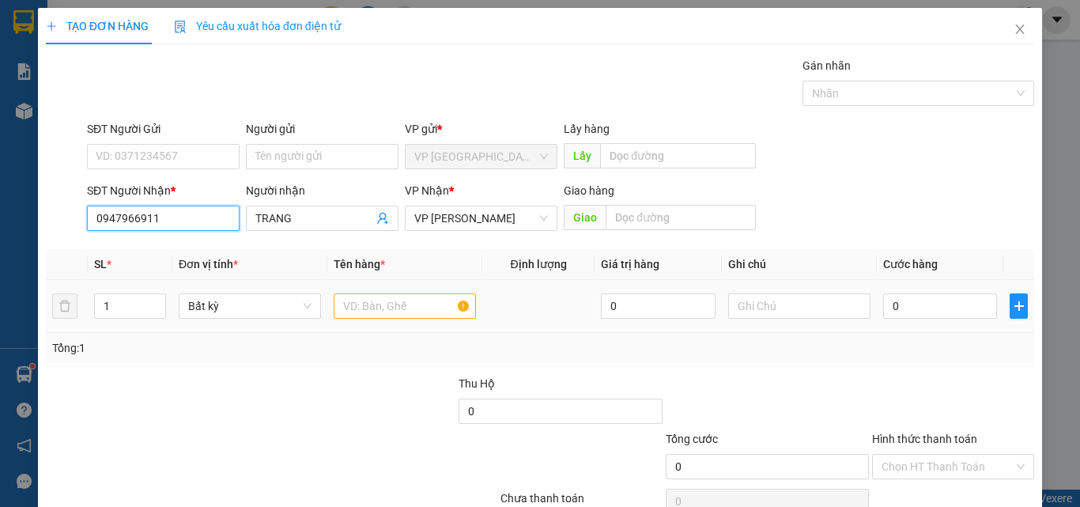
type input "0947966911"
click at [398, 296] on input "text" at bounding box center [405, 305] width 142 height 25
click at [400, 308] on input "text" at bounding box center [405, 305] width 142 height 25
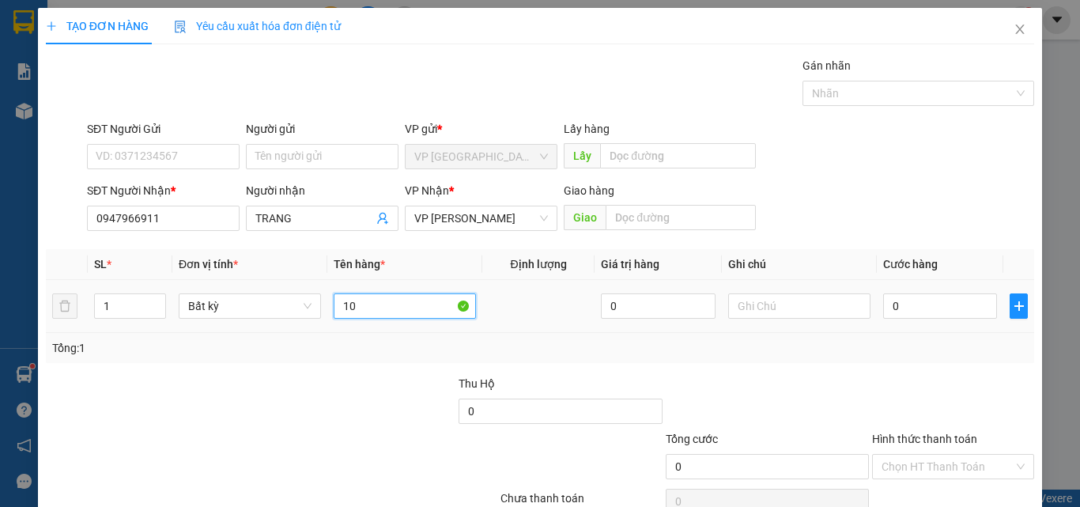
type input "1"
type input "1 THUNG XOP"
click at [916, 297] on input "0" at bounding box center [940, 305] width 114 height 25
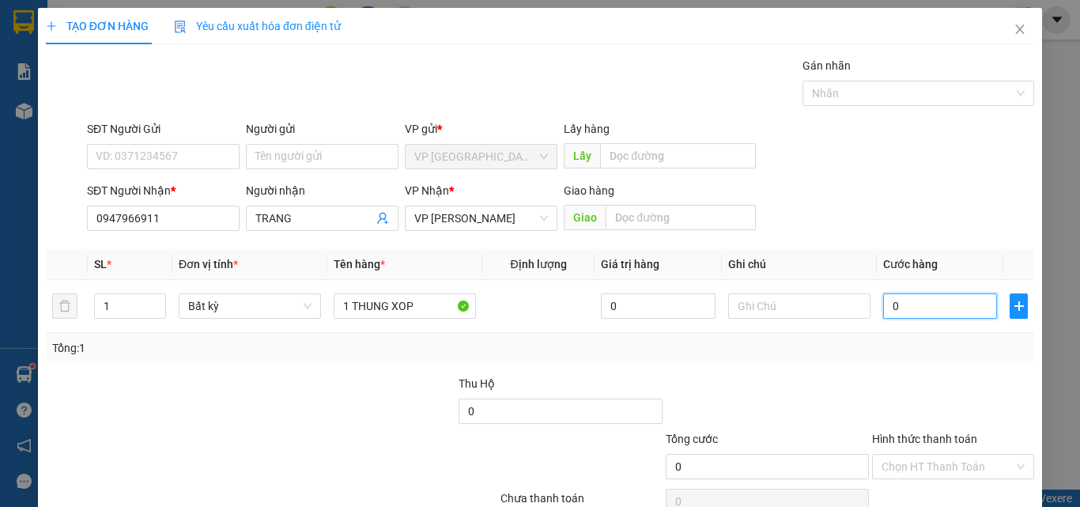
type input "1"
type input "10"
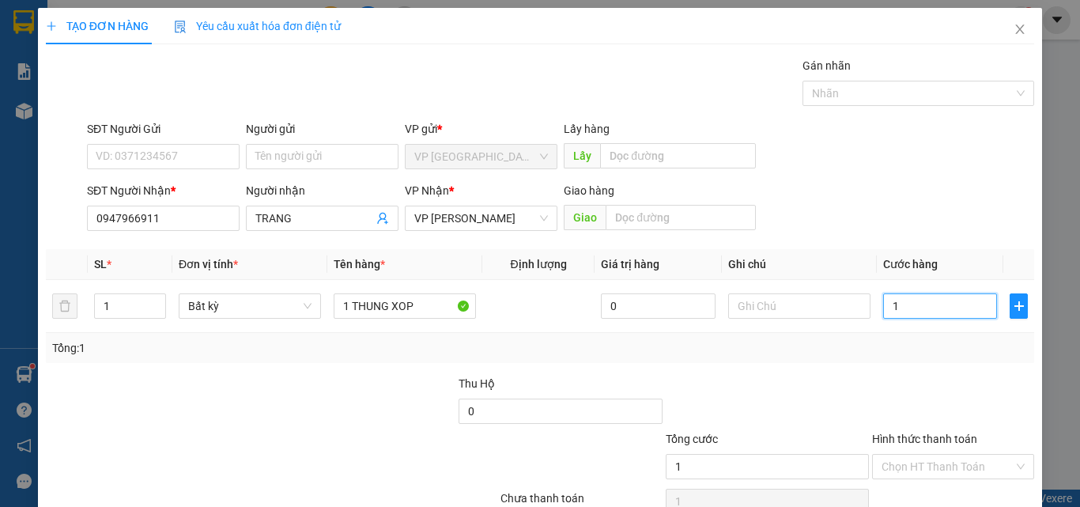
type input "10"
type input "100"
type input "100.000"
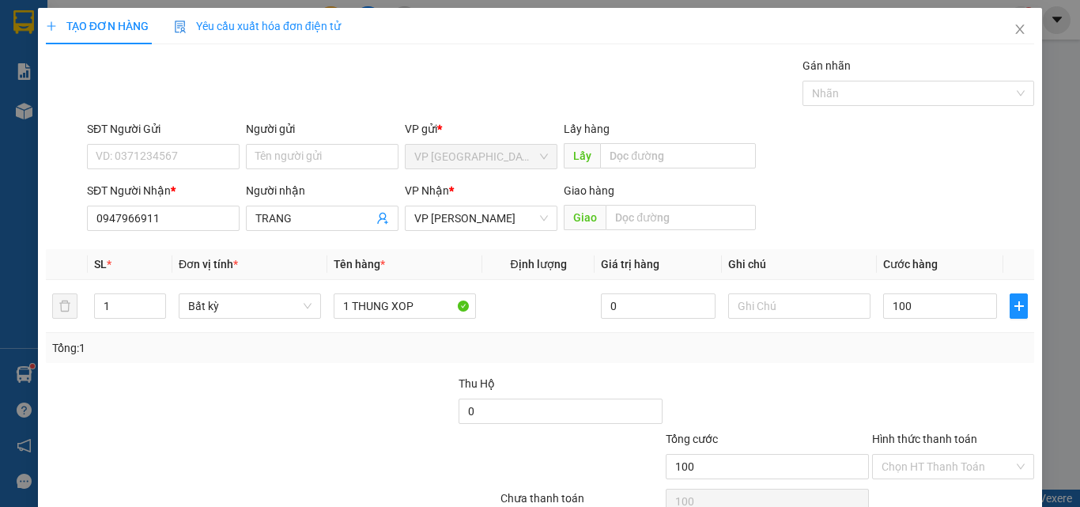
type input "100.000"
click at [905, 370] on div "Transit Pickup Surcharge Ids Transit Deliver Surcharge Ids Transit Deliver Surc…" at bounding box center [540, 305] width 988 height 497
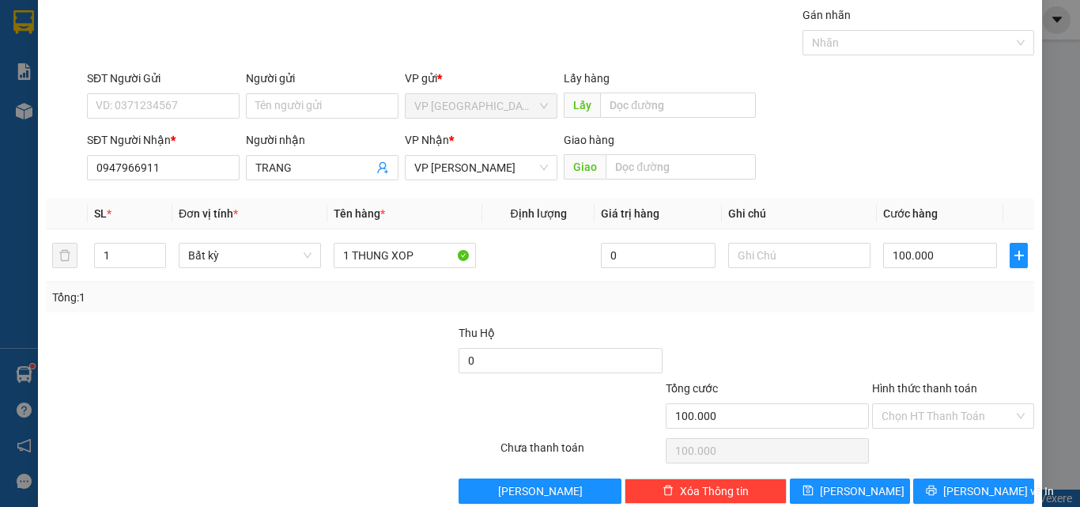
scroll to position [78, 0]
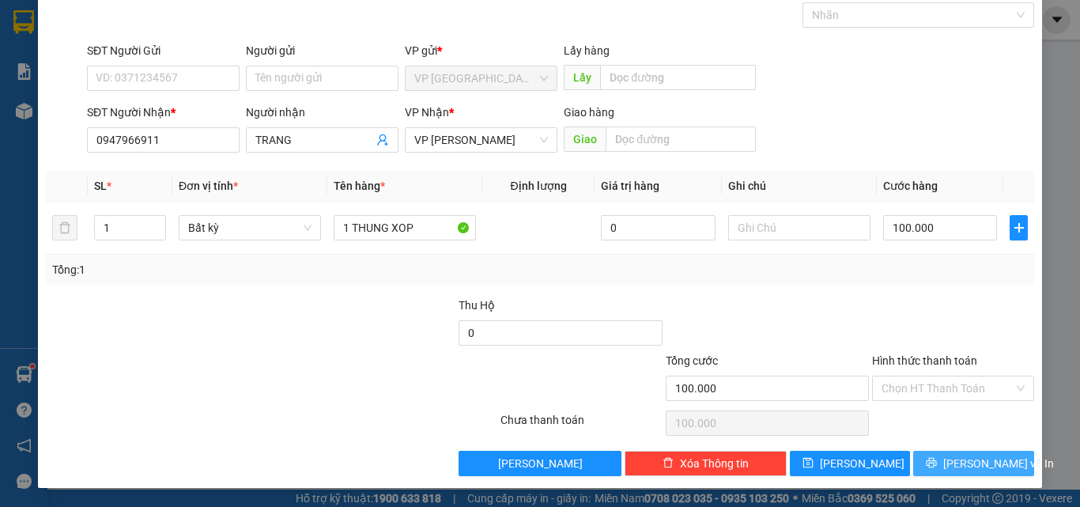
click at [962, 463] on span "[PERSON_NAME] và In" at bounding box center [998, 463] width 111 height 17
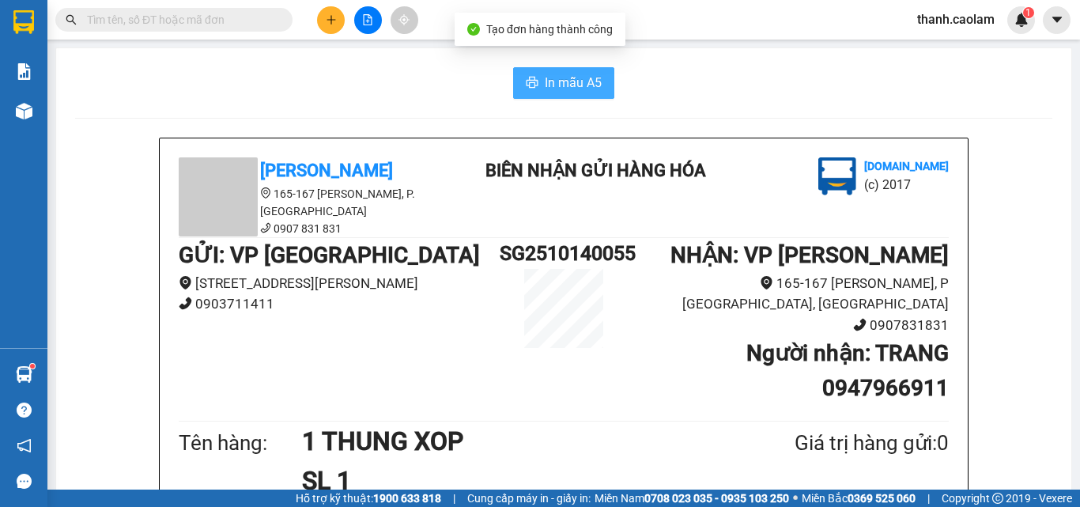
click at [538, 77] on button "In mẫu A5" at bounding box center [563, 83] width 101 height 32
click at [504, 18] on div "Kết quả tìm kiếm ( 97 ) Bộ lọc Mã ĐH Trạng thái Món hàng Thu hộ Tổng cước Chưa …" at bounding box center [540, 20] width 1080 height 40
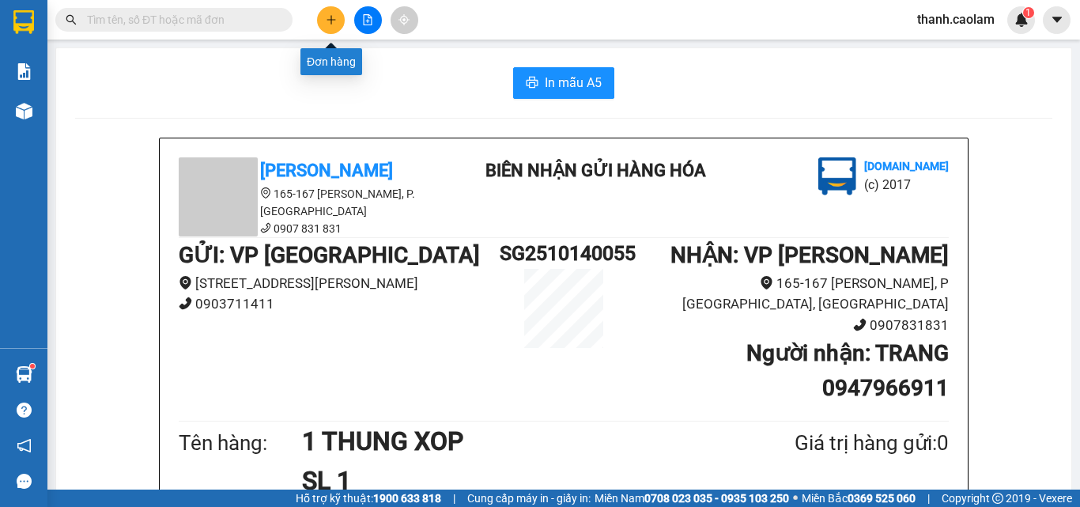
click at [341, 21] on button at bounding box center [331, 20] width 28 height 28
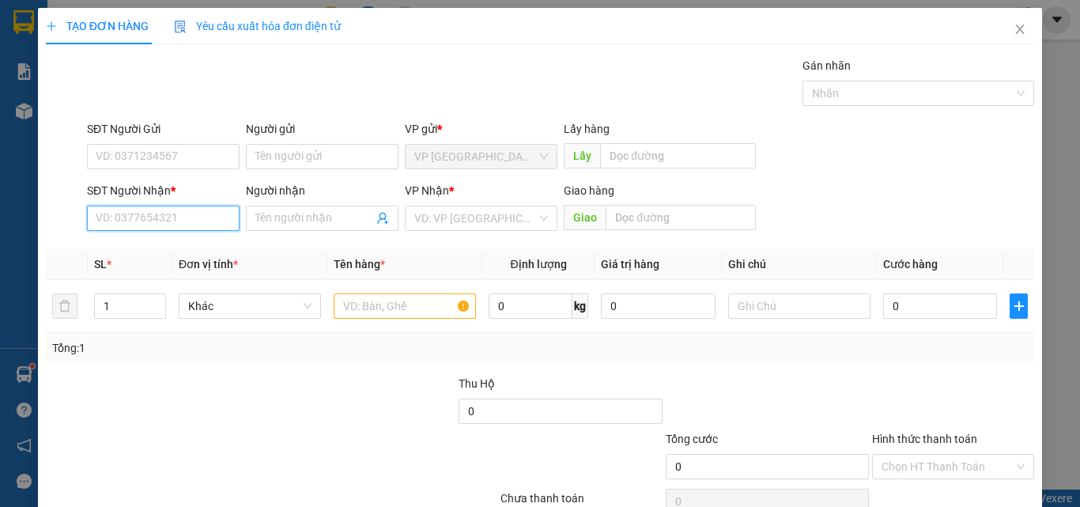
click at [196, 222] on input "SĐT Người Nhận *" at bounding box center [163, 218] width 153 height 25
click at [184, 253] on div "0965123824 - VUONG" at bounding box center [162, 249] width 132 height 17
type input "0965123824"
type input "VUONG"
type input "0965123824"
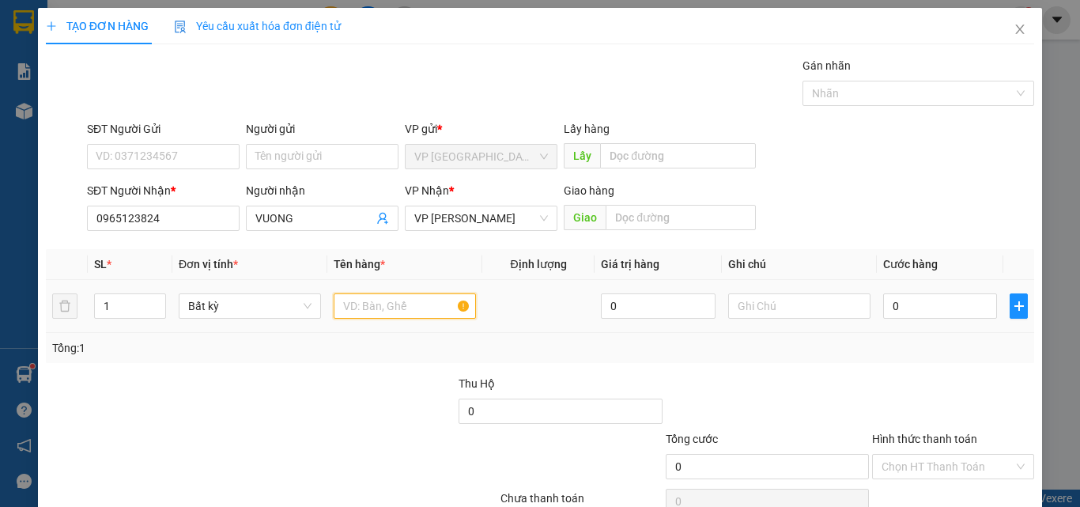
click at [365, 302] on input "text" at bounding box center [405, 305] width 142 height 25
type input "1 HOP"
click at [933, 308] on input "0" at bounding box center [940, 305] width 114 height 25
type input "3"
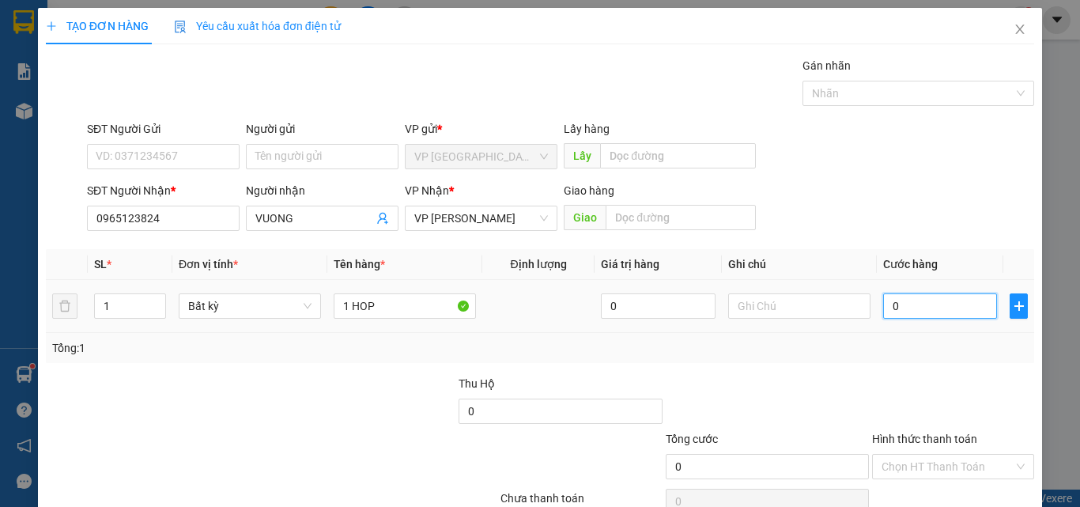
type input "3"
type input "30"
type input "30.000"
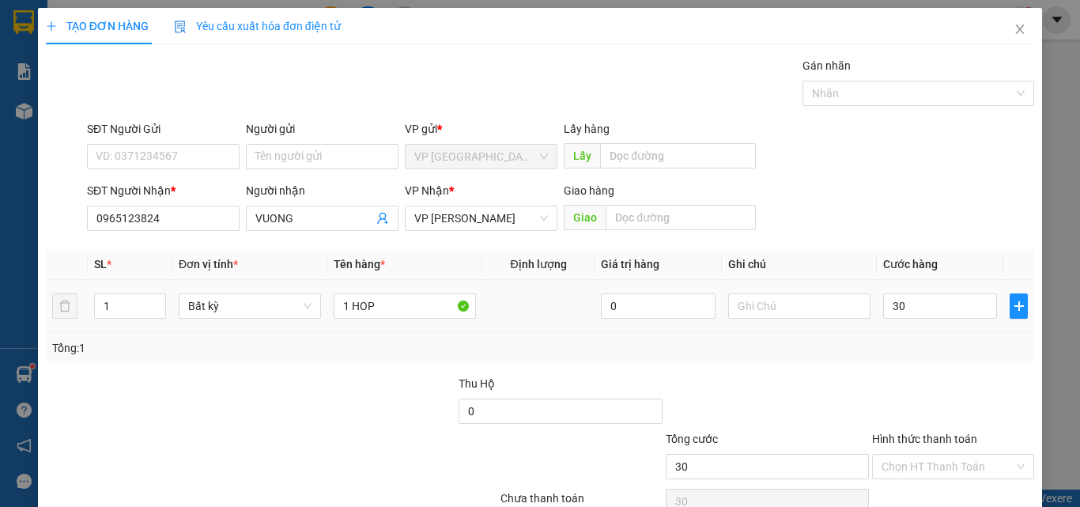
type input "30.000"
click at [958, 360] on div "Tổng: 1" at bounding box center [540, 348] width 988 height 30
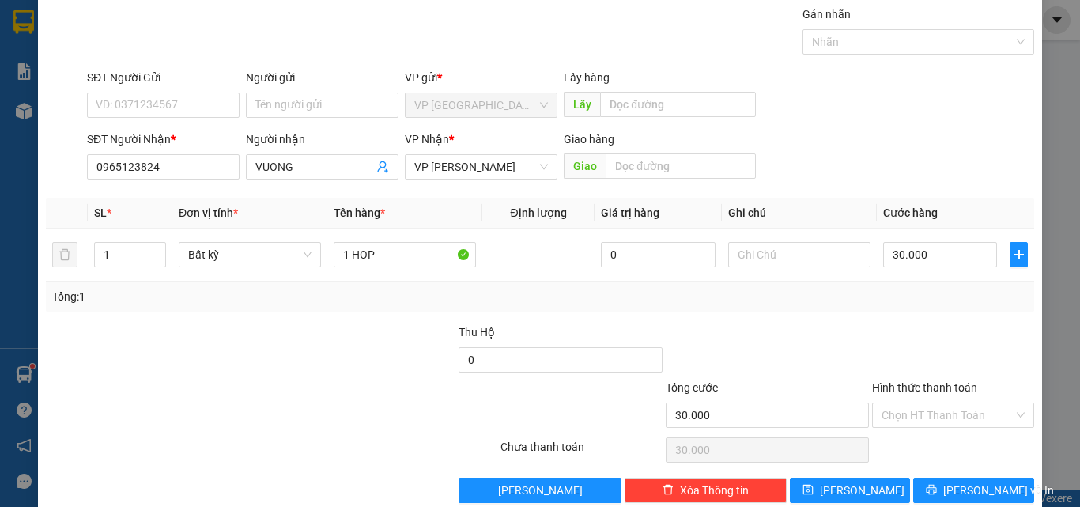
scroll to position [78, 0]
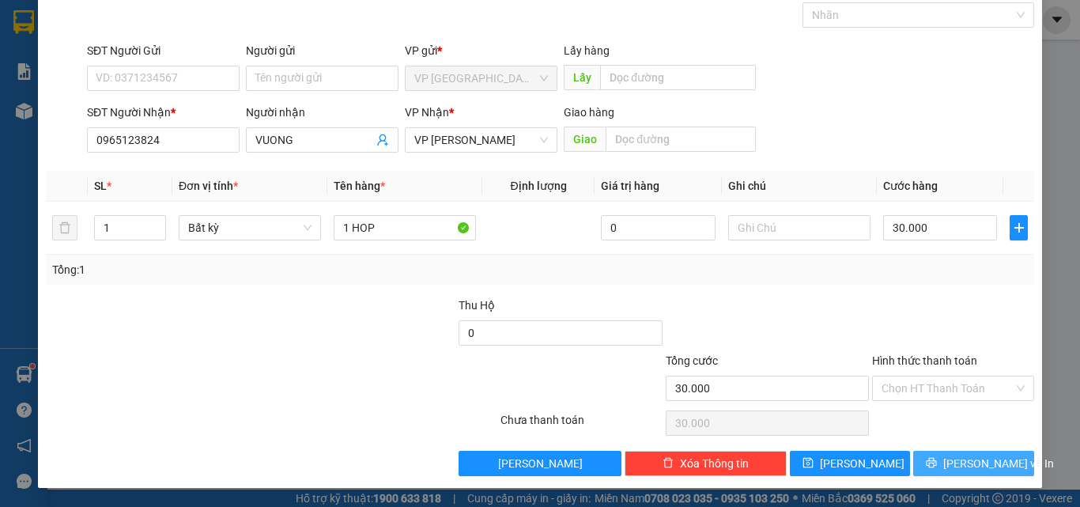
click at [937, 460] on icon "printer" at bounding box center [931, 462] width 11 height 11
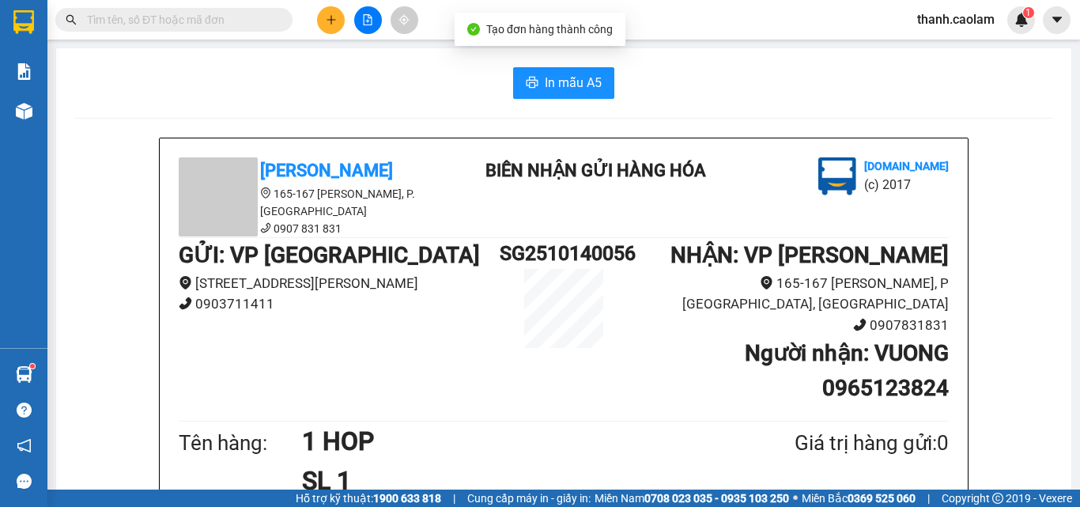
click at [560, 82] on span "In mẫu A5" at bounding box center [573, 83] width 57 height 20
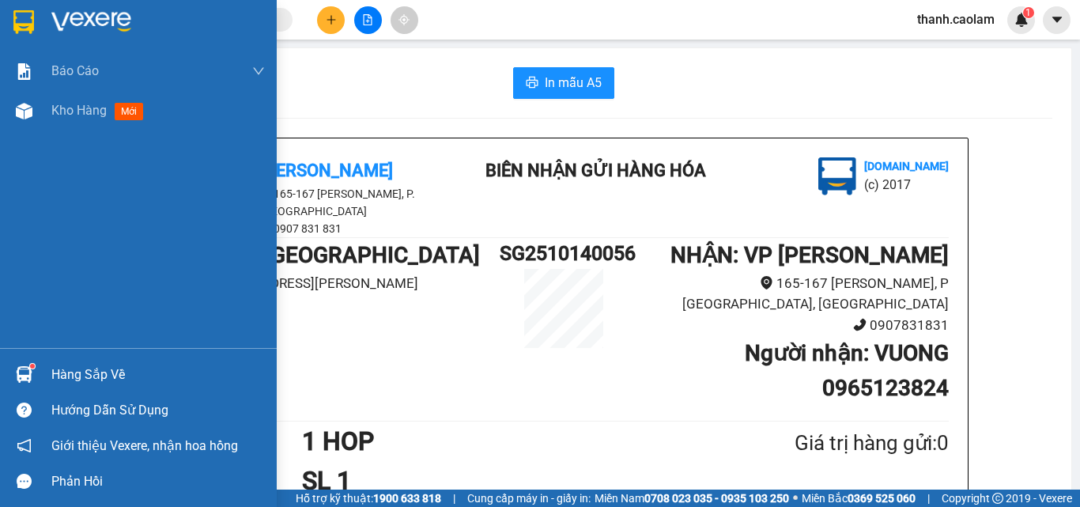
click at [25, 20] on img at bounding box center [23, 22] width 21 height 24
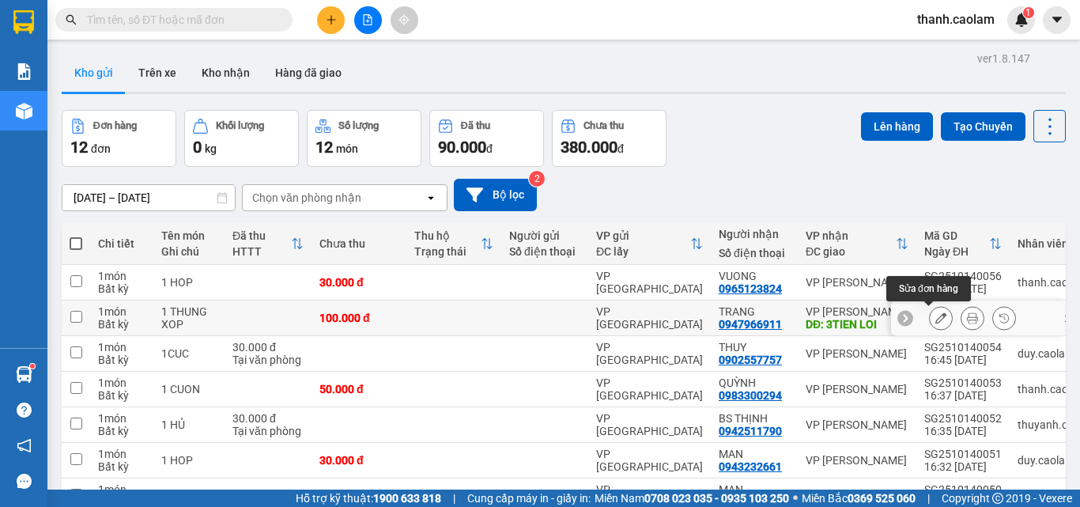
click at [935, 319] on icon at bounding box center [940, 317] width 11 height 11
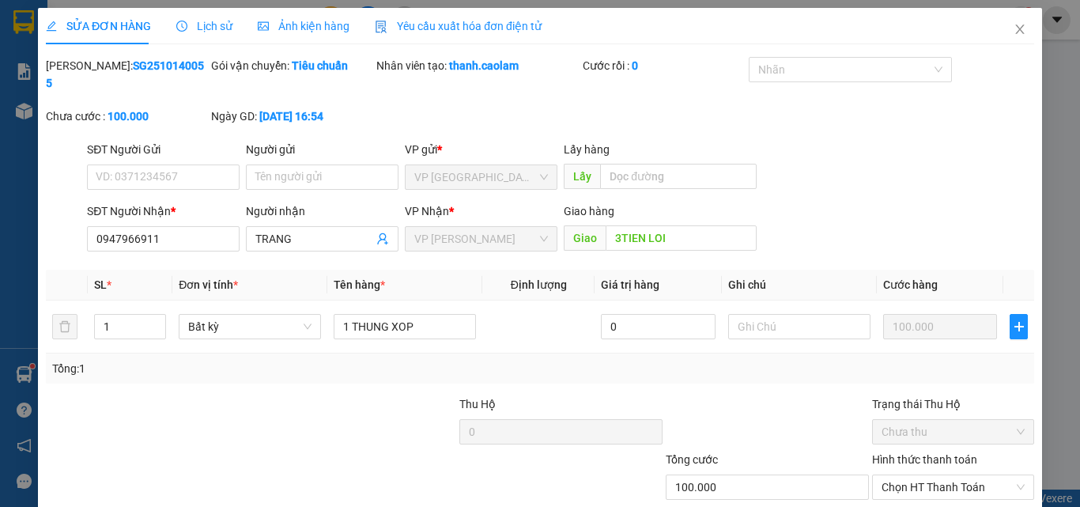
type input "0947966911"
type input "3TIEN LOI"
type input "100.000"
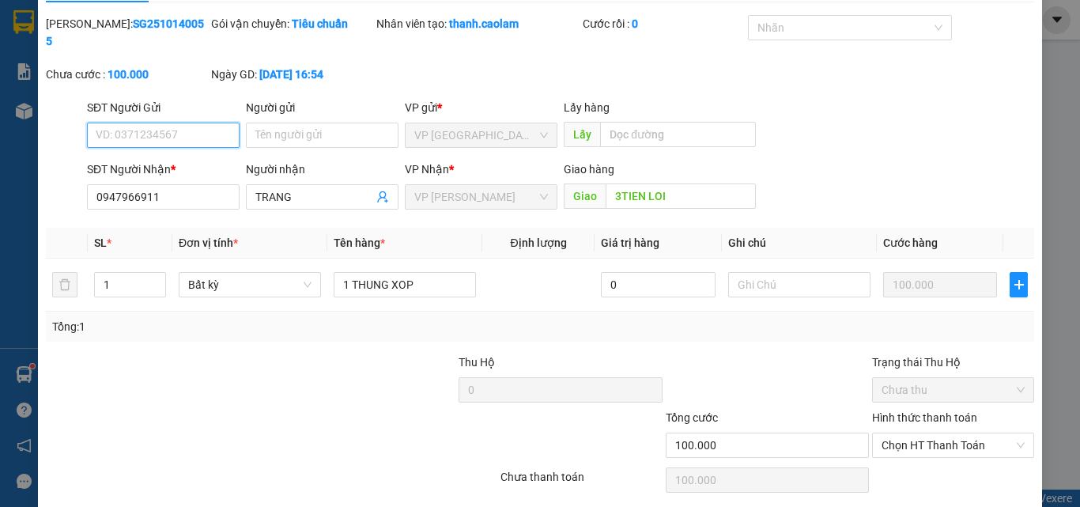
scroll to position [81, 0]
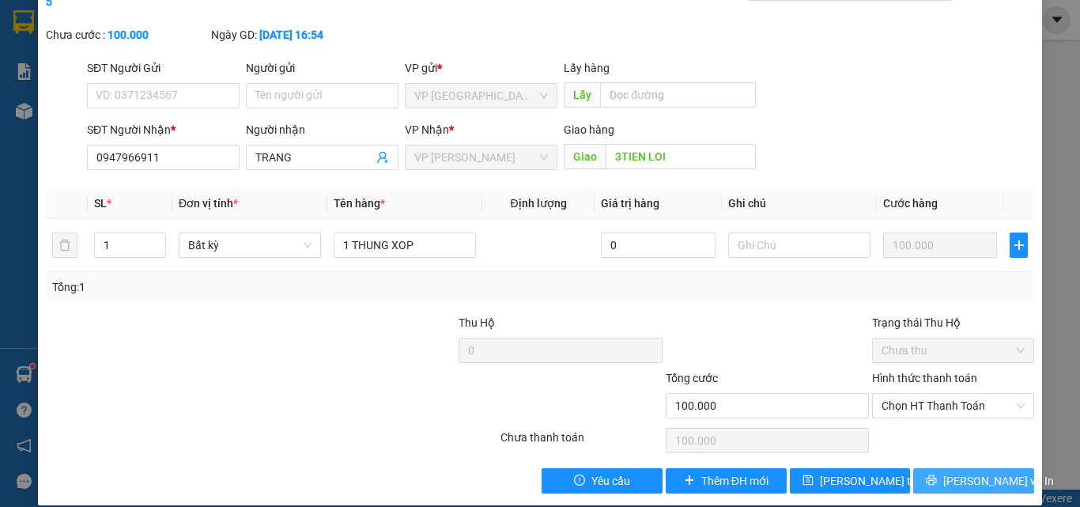
click at [953, 472] on span "[PERSON_NAME] và In" at bounding box center [998, 480] width 111 height 17
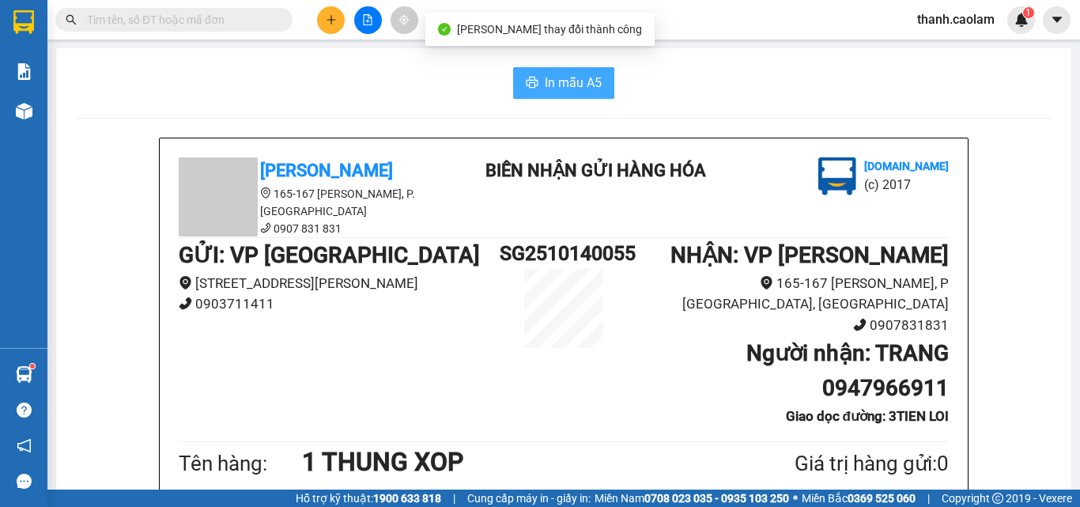
click at [564, 90] on span "In mẫu A5" at bounding box center [573, 83] width 57 height 20
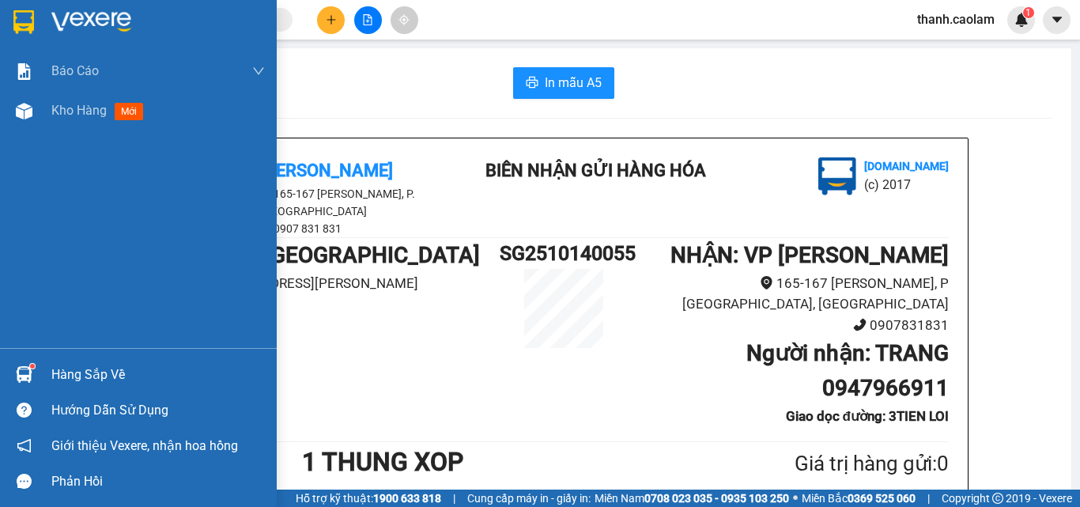
click at [44, 22] on div at bounding box center [138, 25] width 277 height 51
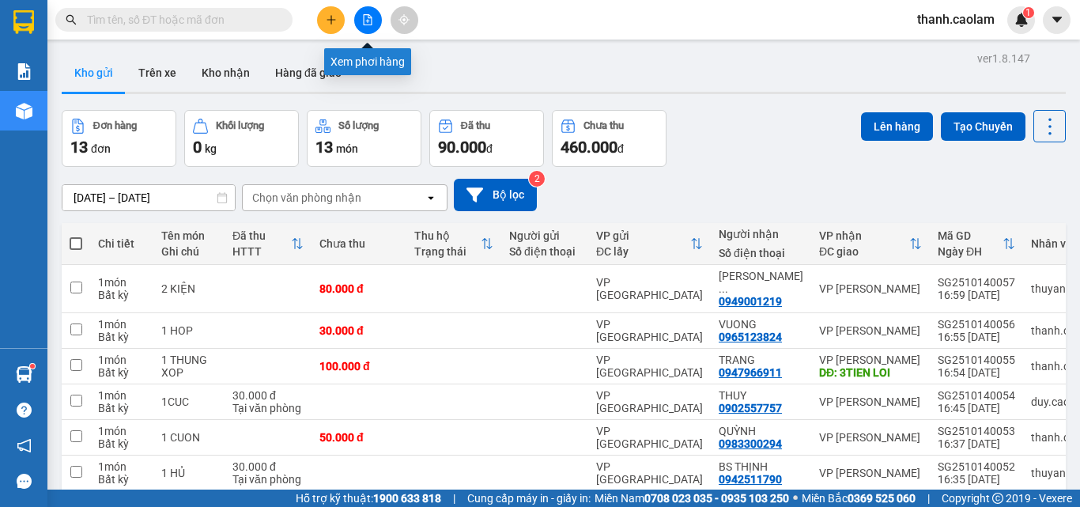
click at [375, 9] on button at bounding box center [368, 20] width 28 height 28
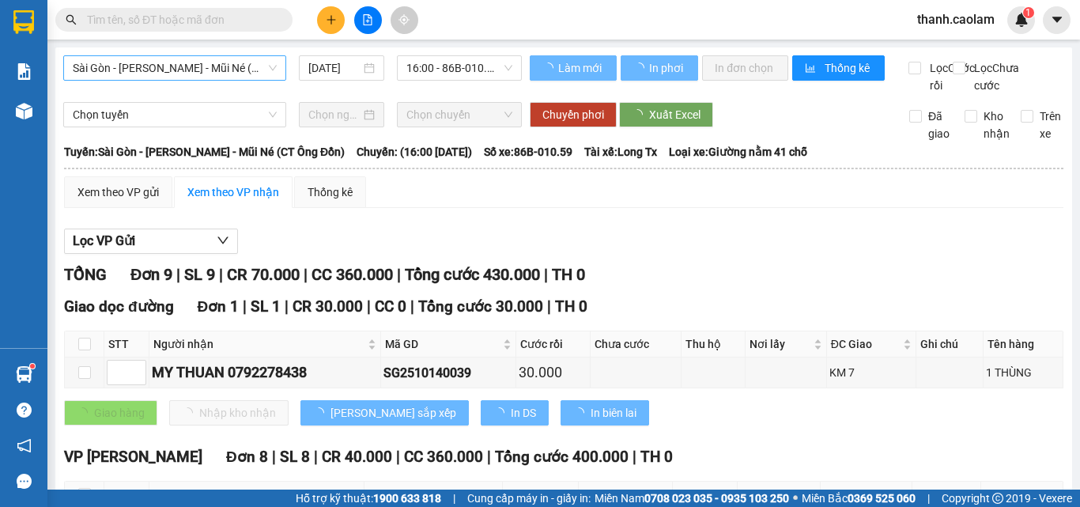
click at [213, 62] on span "Sài Gòn - [PERSON_NAME] - Mũi Né (CT Ông Đồn)" at bounding box center [175, 68] width 204 height 24
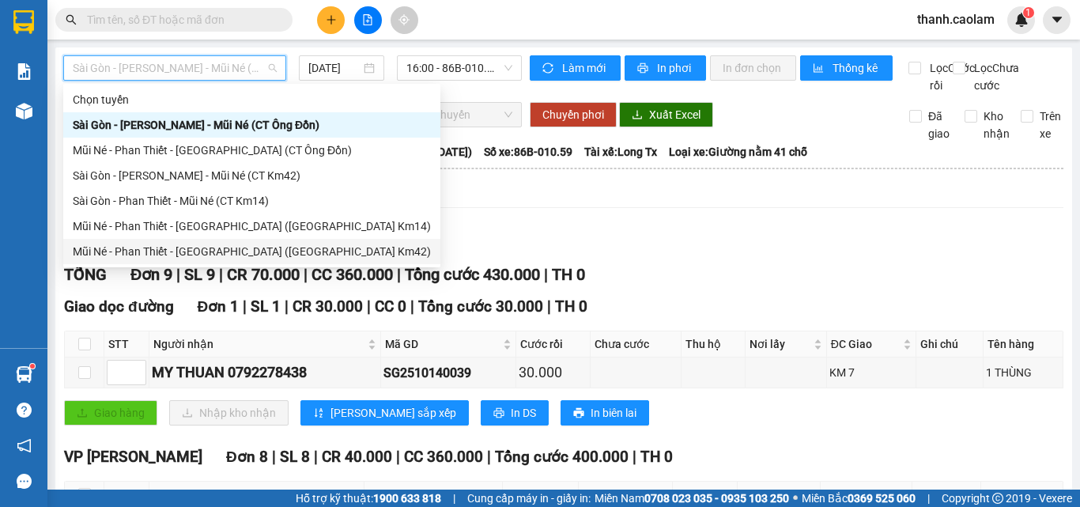
click at [220, 251] on div "Mũi Né - Phan Thiết - [GEOGRAPHIC_DATA] ([GEOGRAPHIC_DATA] Km42)" at bounding box center [252, 251] width 358 height 17
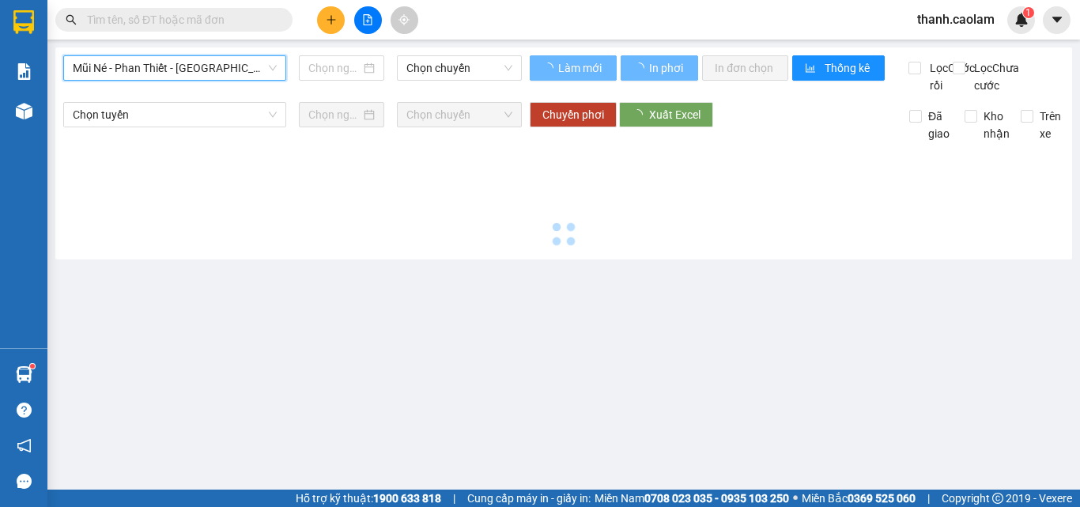
type input "[DATE]"
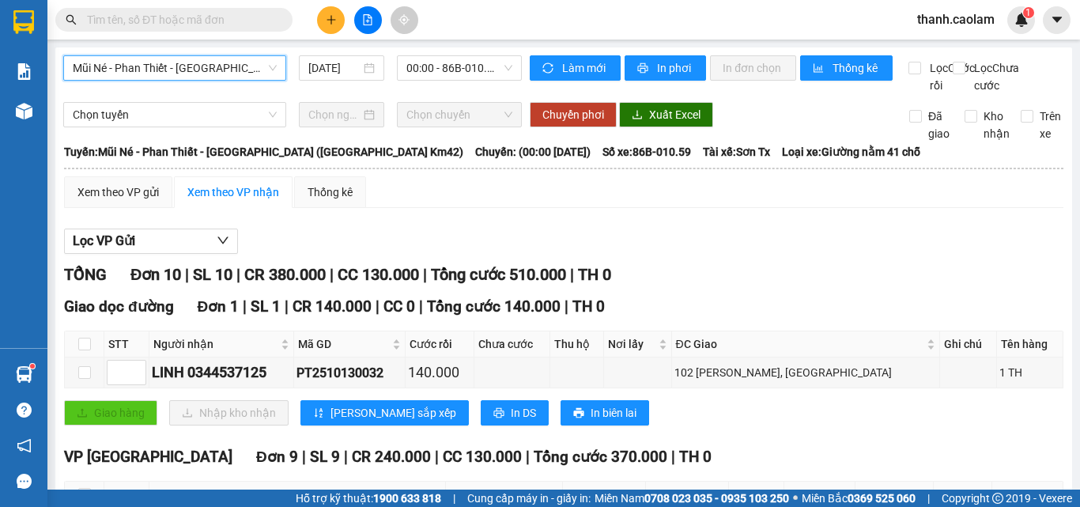
click at [232, 65] on span "Mũi Né - Phan Thiết - [GEOGRAPHIC_DATA] ([GEOGRAPHIC_DATA] Km42)" at bounding box center [175, 68] width 204 height 24
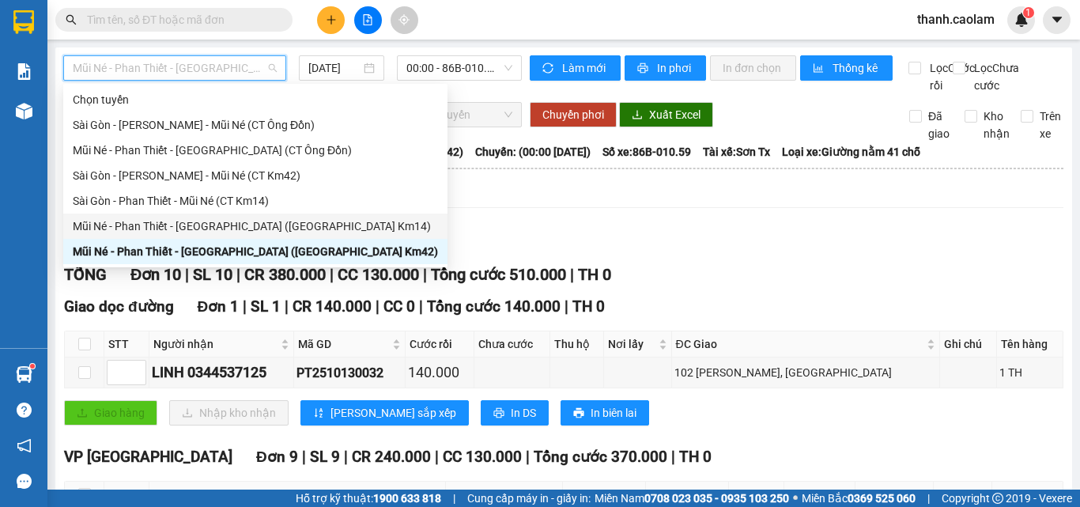
click at [259, 221] on div "Mũi Né - Phan Thiết - [GEOGRAPHIC_DATA] ([GEOGRAPHIC_DATA] Km14)" at bounding box center [255, 225] width 365 height 17
type input "[DATE]"
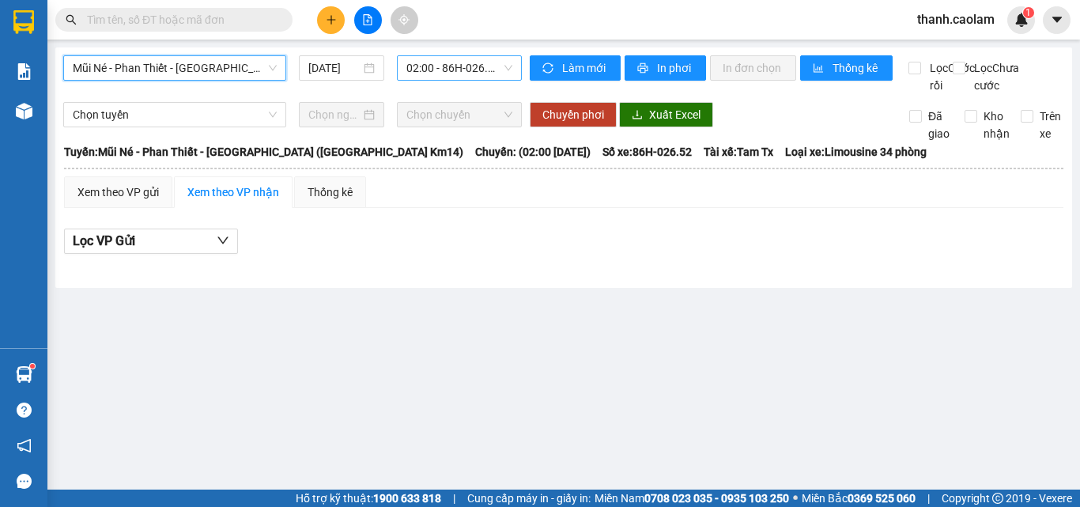
click at [488, 69] on span "02:00 - 86H-026.52" at bounding box center [459, 68] width 106 height 24
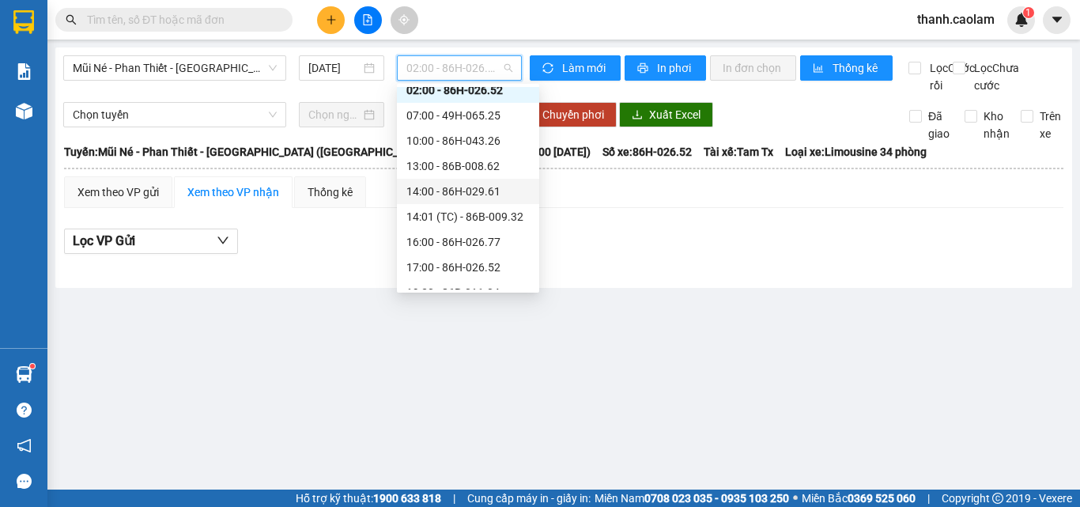
scroll to position [51, 0]
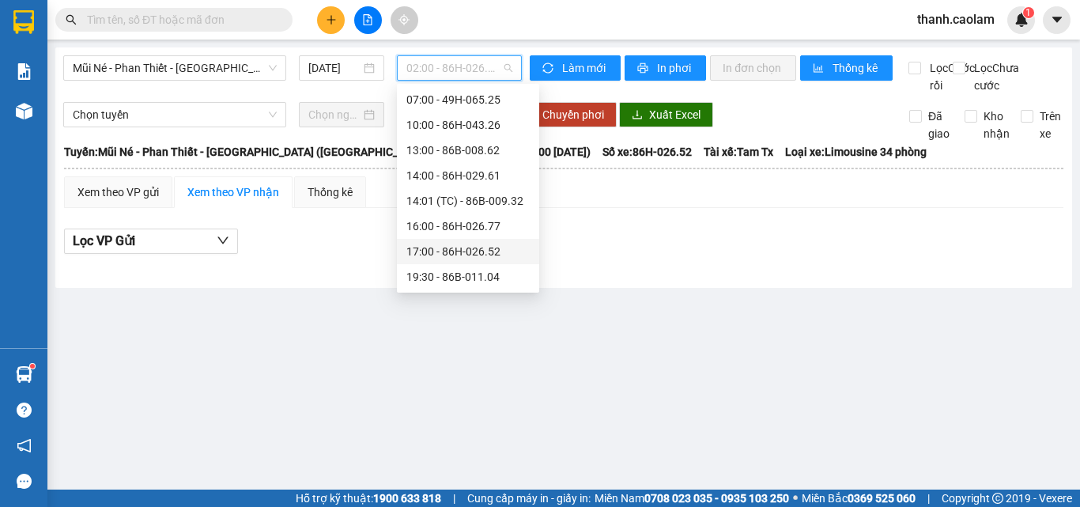
click at [445, 251] on div "17:00 - 86H-026.52" at bounding box center [467, 251] width 123 height 17
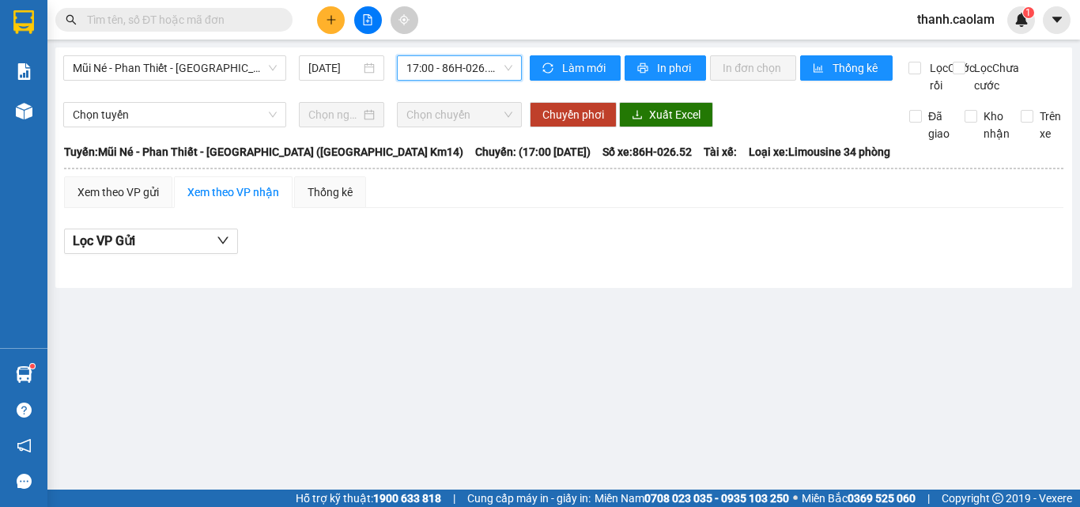
click at [243, 18] on input "text" at bounding box center [180, 19] width 187 height 17
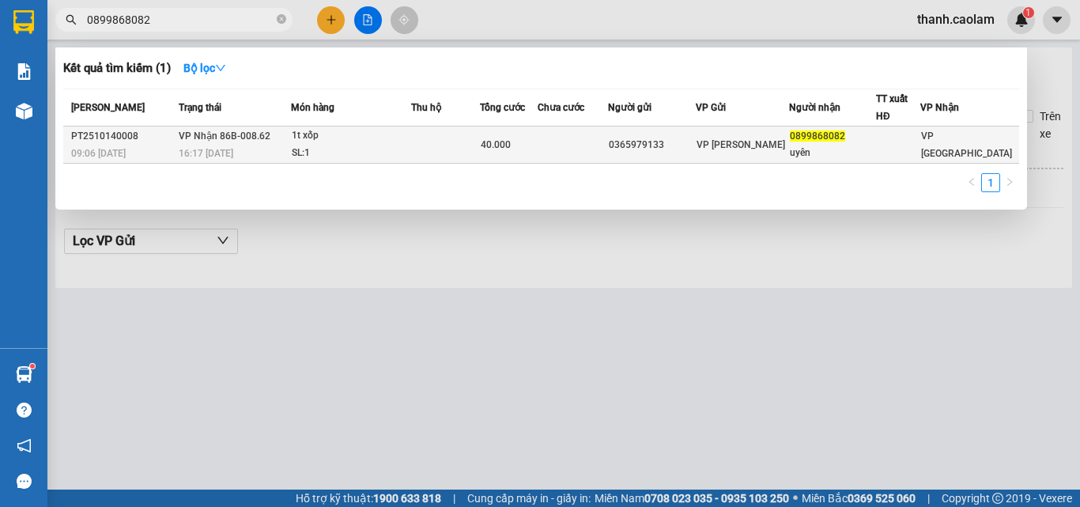
type input "0899868082"
click at [608, 130] on td at bounding box center [573, 144] width 70 height 37
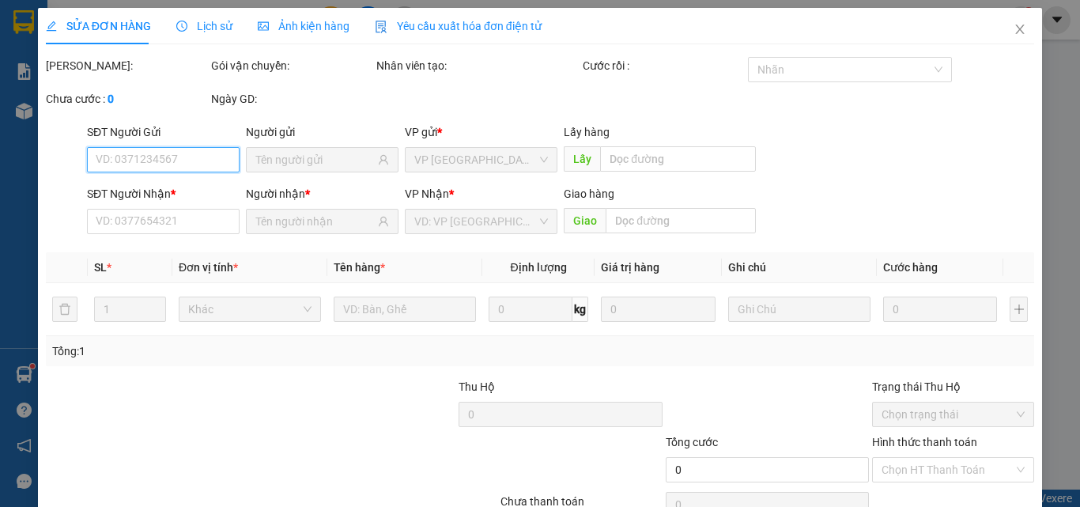
type input "0365979133"
type input "0899868082"
type input "uyên"
type input "40.000"
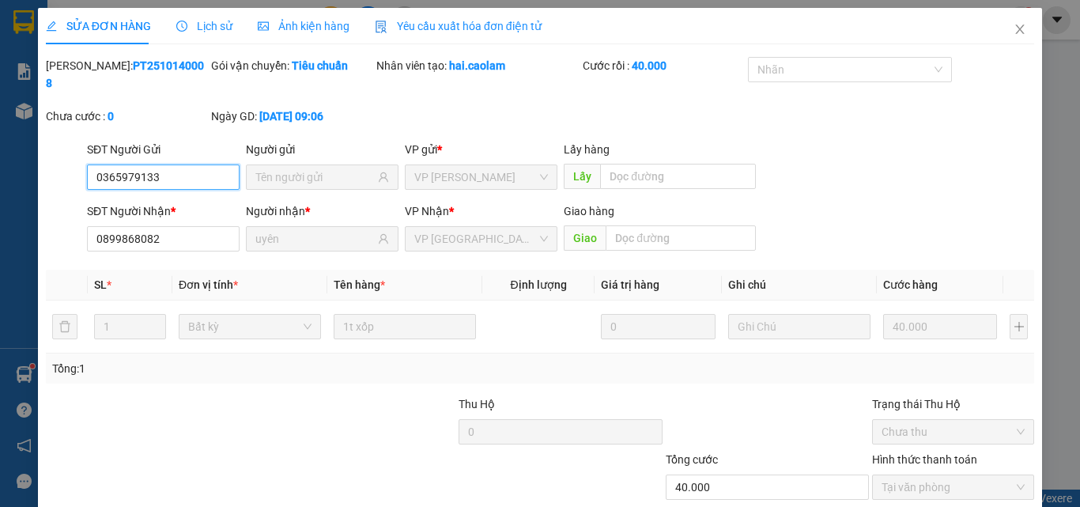
scroll to position [81, 0]
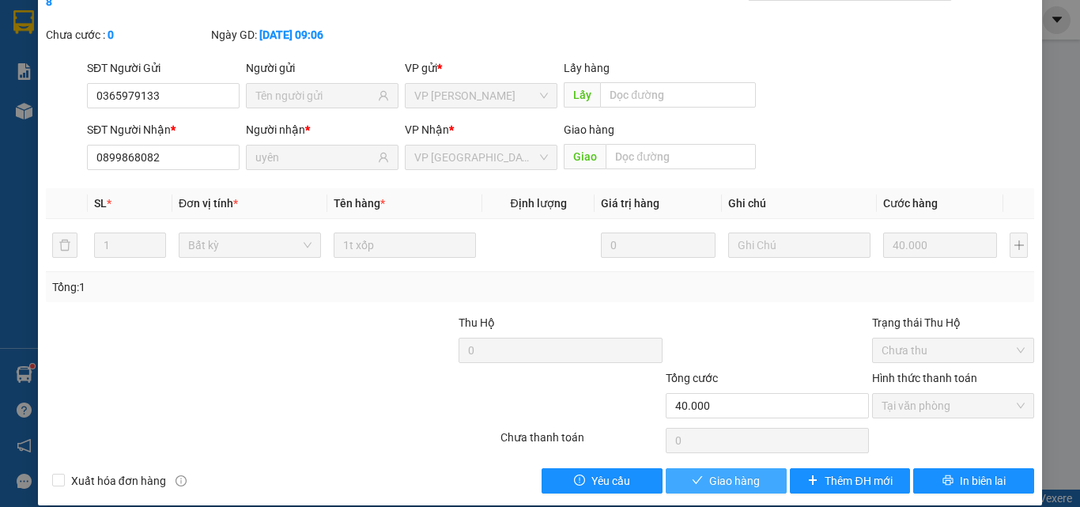
click at [709, 472] on span "Giao hàng" at bounding box center [734, 480] width 51 height 17
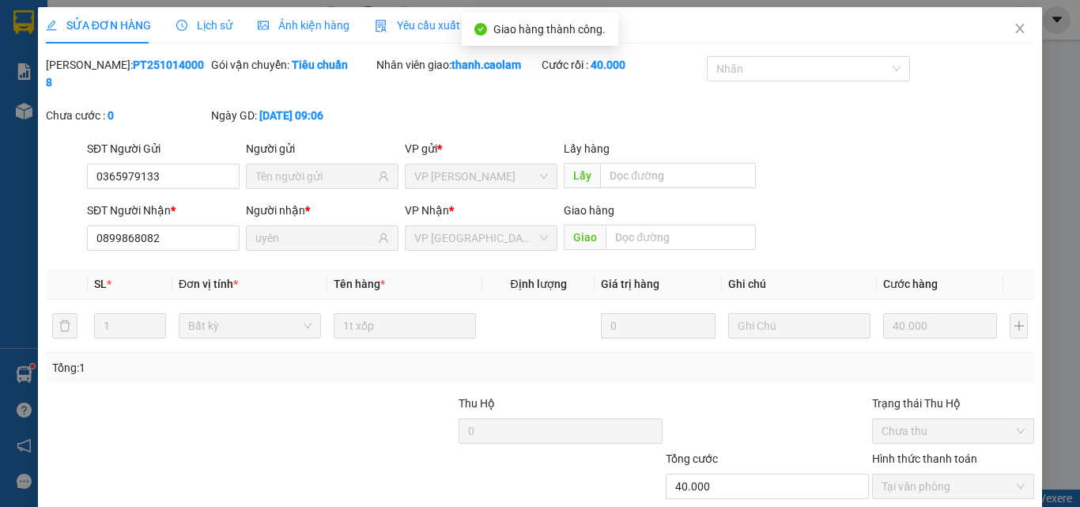
scroll to position [0, 0]
click at [1016, 26] on icon "close" at bounding box center [1020, 29] width 9 height 9
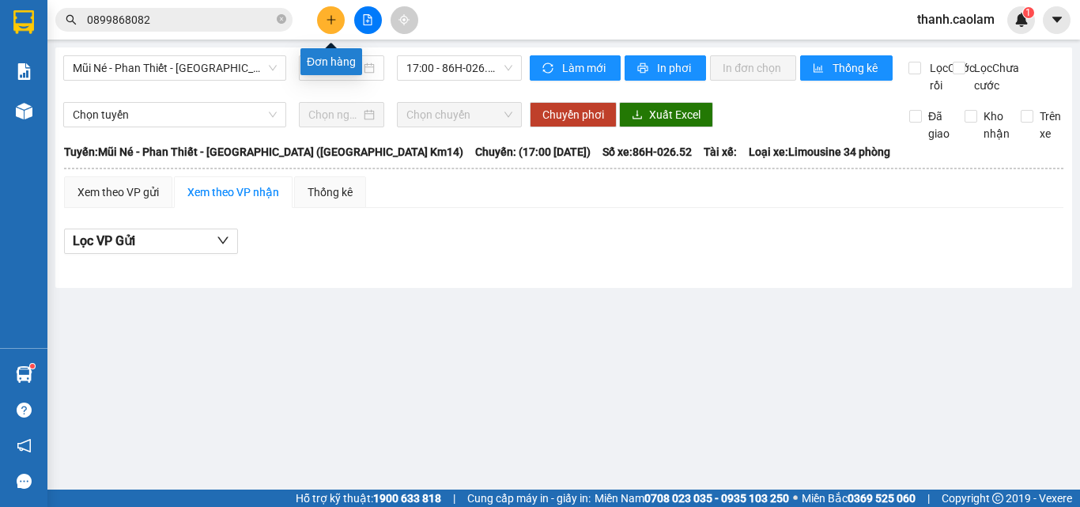
click at [330, 24] on icon "plus" at bounding box center [331, 19] width 11 height 11
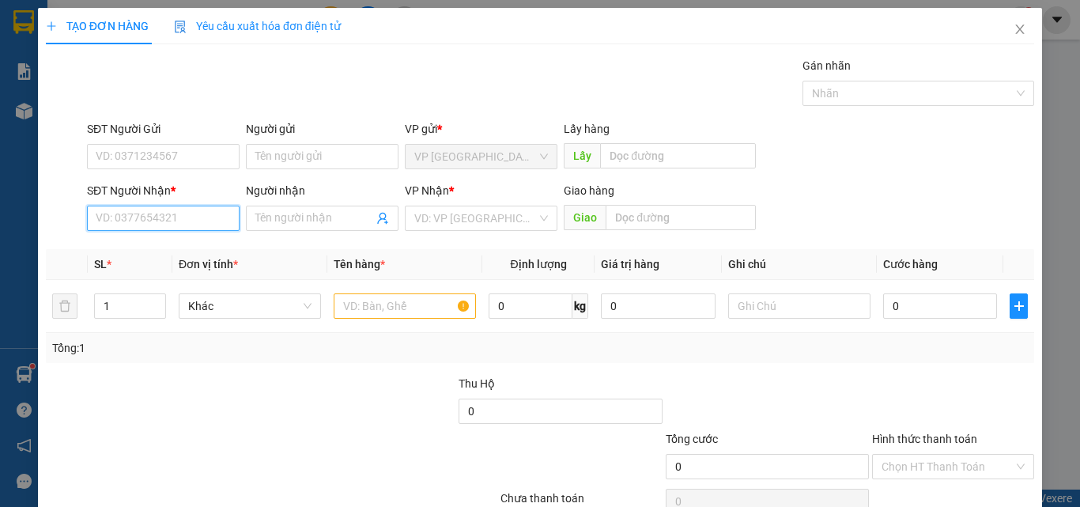
click at [181, 213] on input "SĐT Người Nhận *" at bounding box center [163, 218] width 153 height 25
click at [172, 213] on input "SĐT Người Nhận *" at bounding box center [163, 218] width 153 height 25
type input "9"
click at [177, 250] on div "0338683930 - HUONG" at bounding box center [162, 249] width 132 height 17
type input "0338683930"
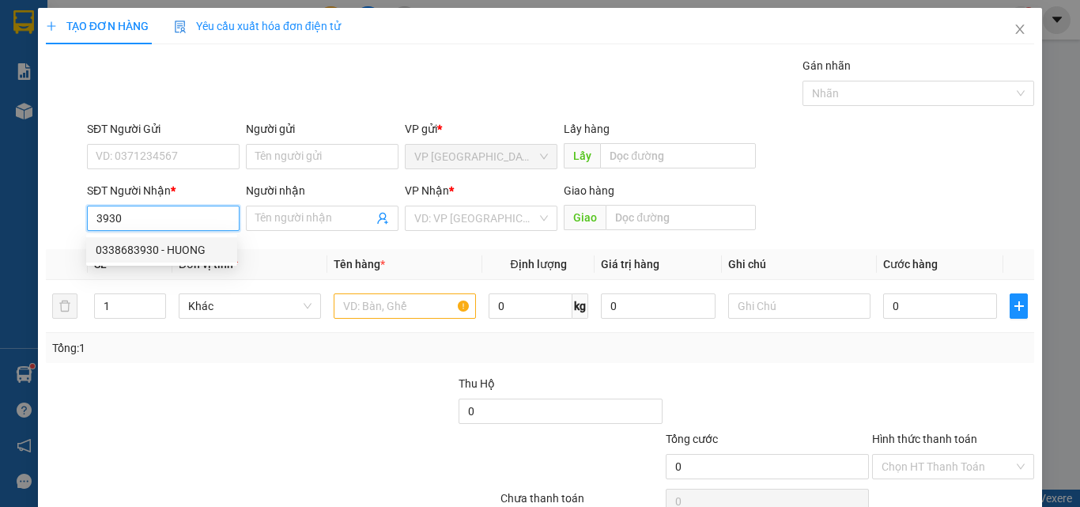
type input "HUONG"
type input "KM 29"
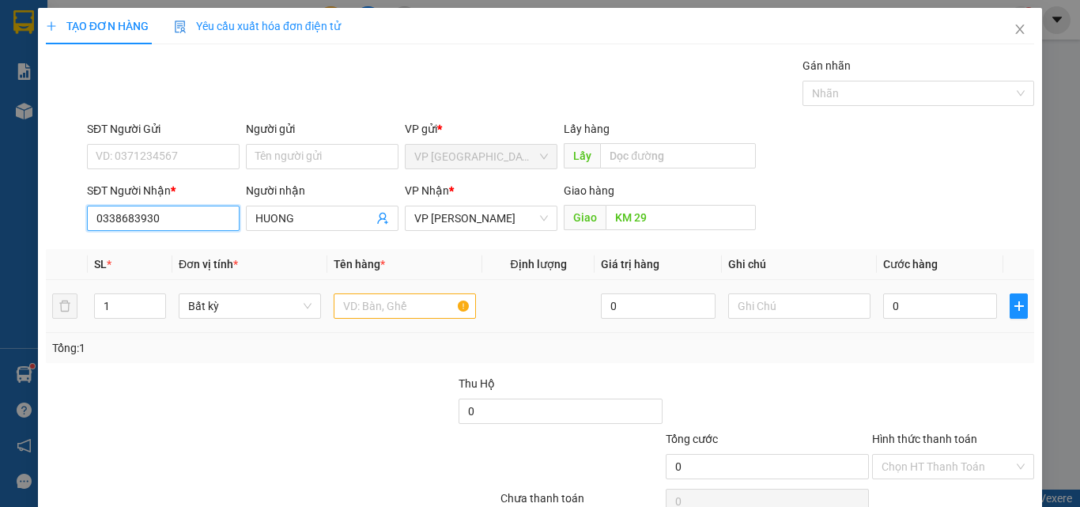
type input "0338683930"
click at [408, 305] on input "text" at bounding box center [405, 305] width 142 height 25
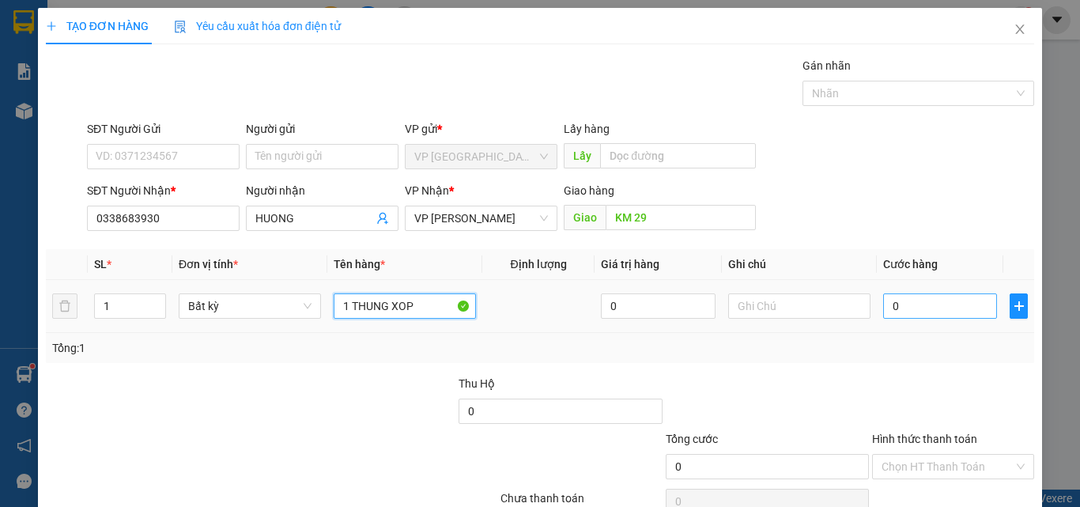
type input "1 THUNG XOP"
click at [904, 305] on input "0" at bounding box center [940, 305] width 114 height 25
type input "7"
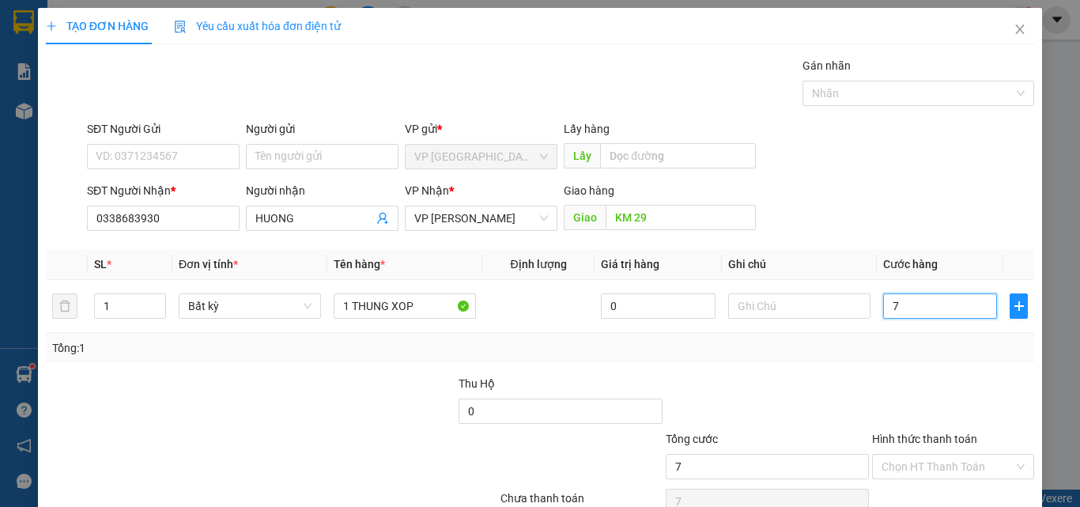
type input "70"
type input "70.000"
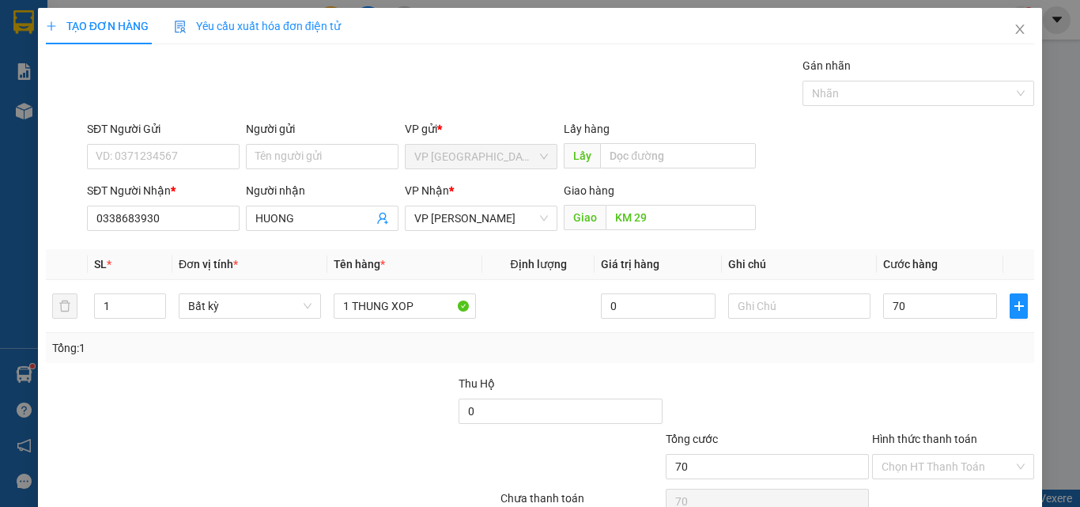
type input "70.000"
click at [923, 376] on div at bounding box center [952, 402] width 165 height 55
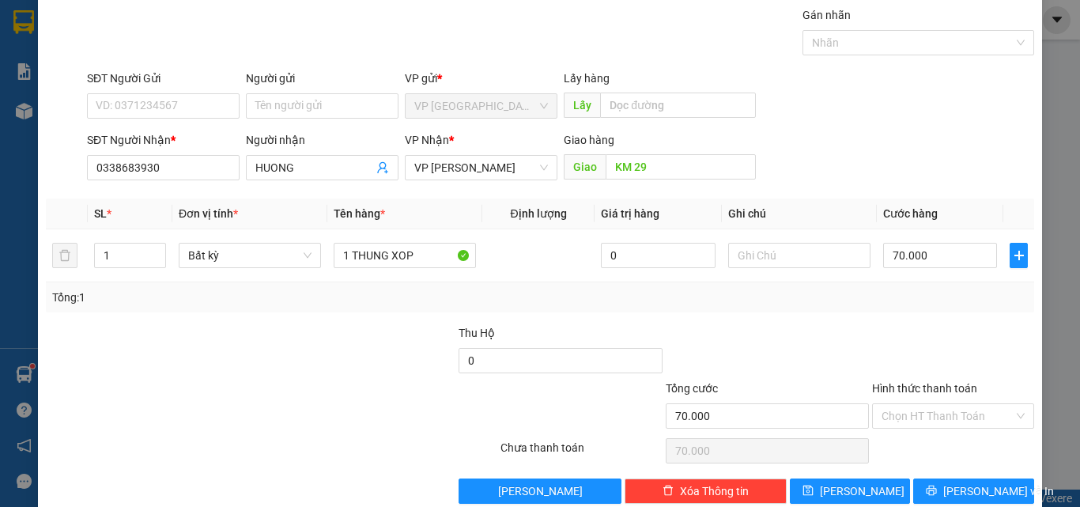
scroll to position [78, 0]
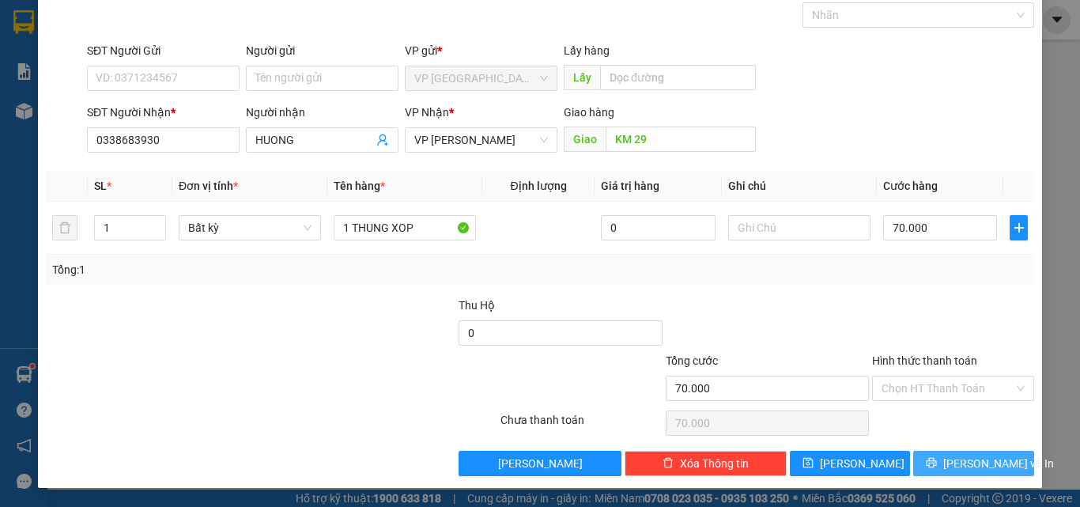
click at [930, 449] on div "Transit Pickup Surcharge Ids Transit Deliver Surcharge Ids Transit Deliver Surc…" at bounding box center [540, 227] width 988 height 497
click at [949, 458] on span "[PERSON_NAME] và In" at bounding box center [998, 463] width 111 height 17
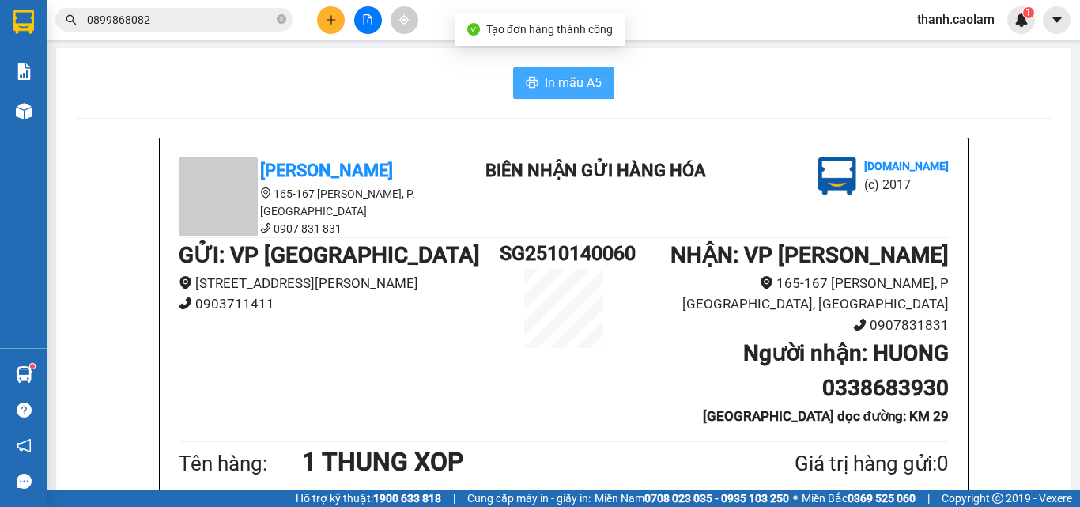
click at [579, 73] on span "In mẫu A5" at bounding box center [573, 83] width 57 height 20
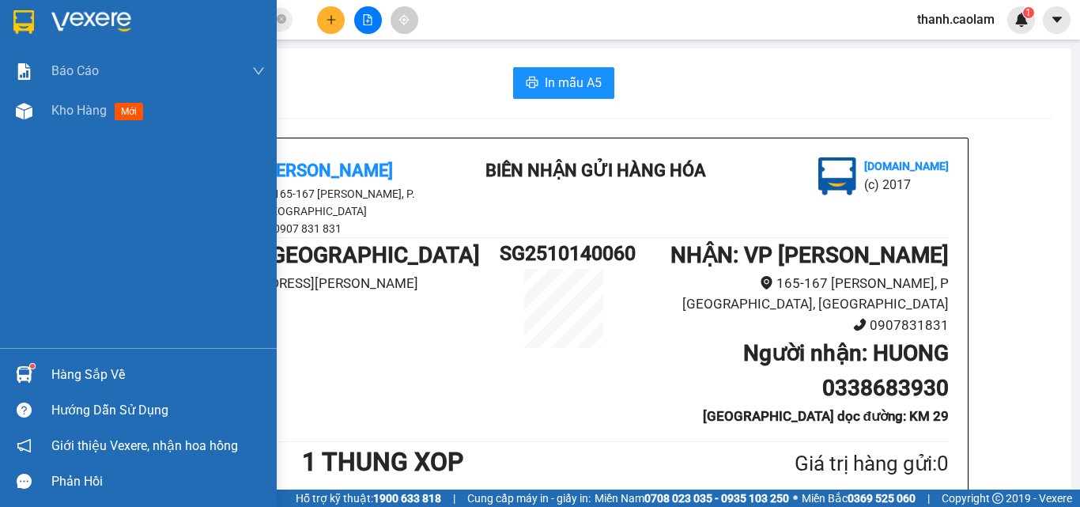
click at [21, 23] on img at bounding box center [23, 22] width 21 height 24
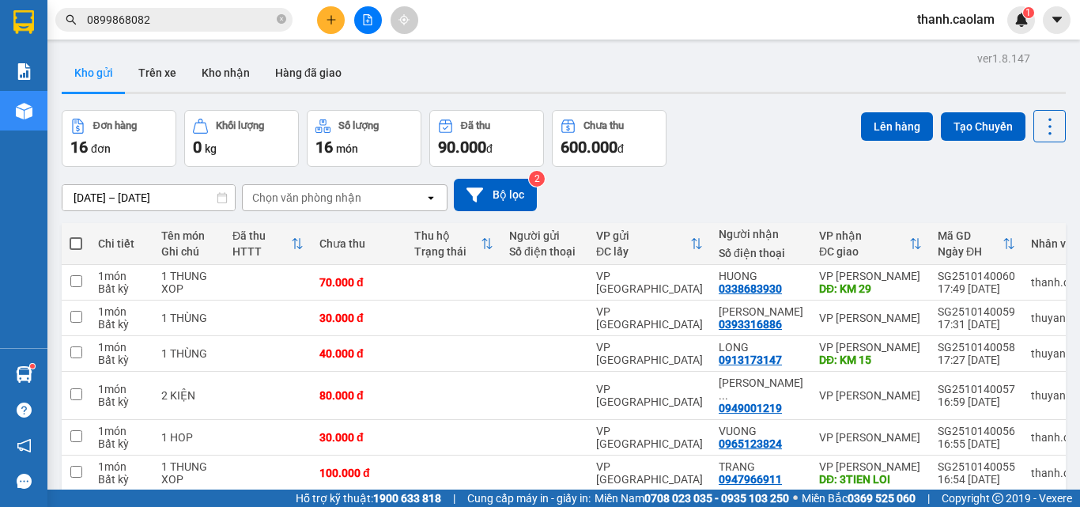
click at [75, 245] on span at bounding box center [76, 243] width 13 height 13
click at [76, 236] on input "checkbox" at bounding box center [76, 236] width 0 height 0
checkbox input "true"
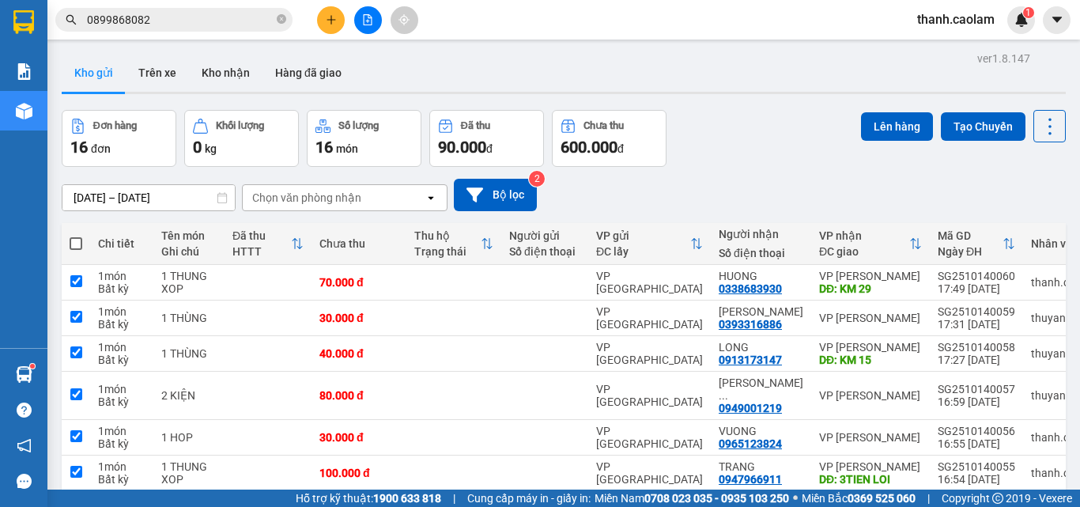
checkbox input "true"
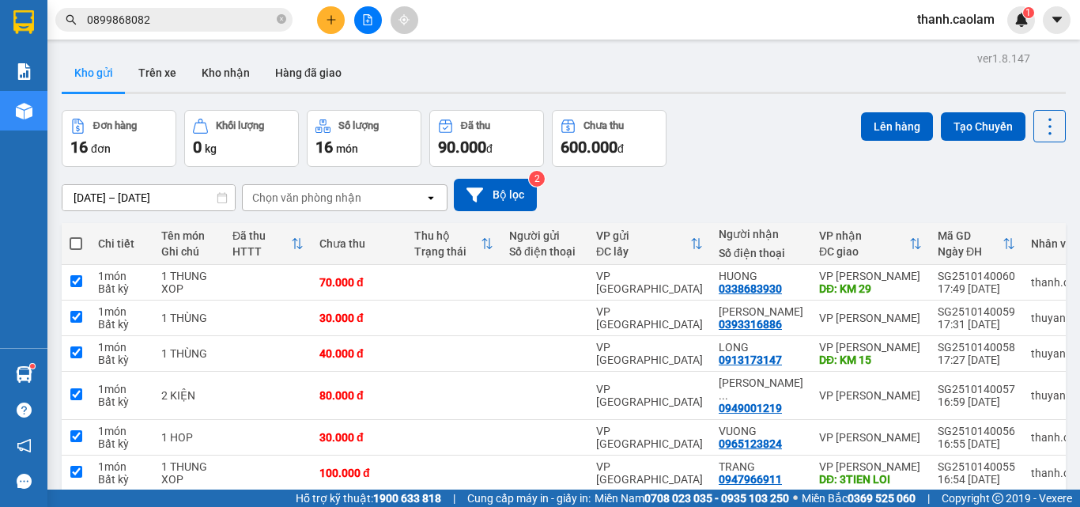
checkbox input "true"
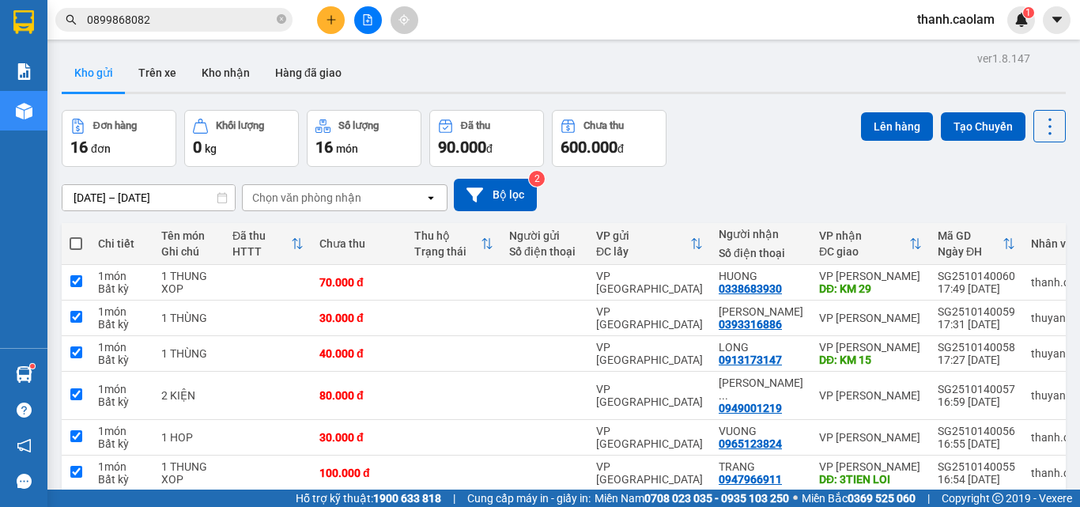
checkbox input "true"
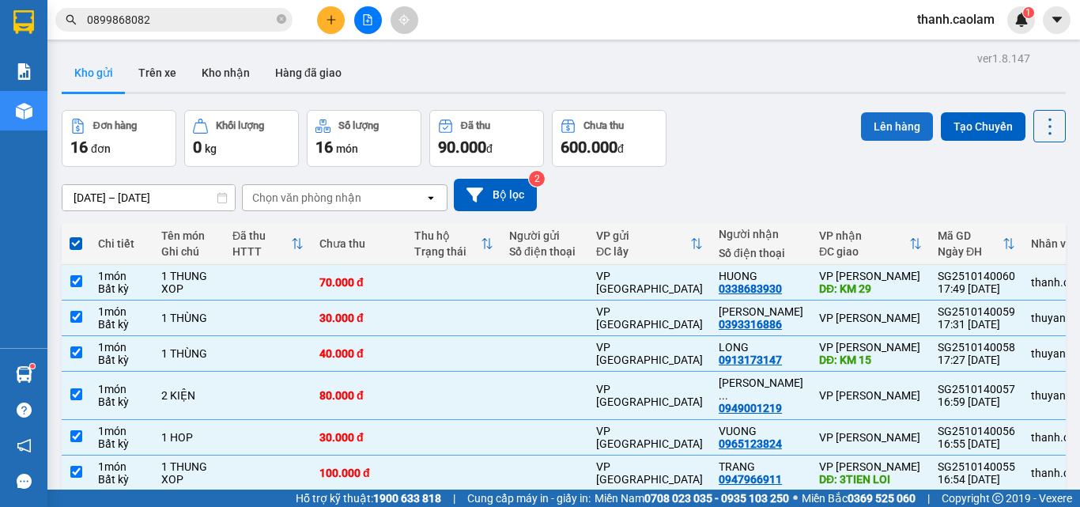
click at [899, 126] on button "Lên hàng" at bounding box center [897, 126] width 72 height 28
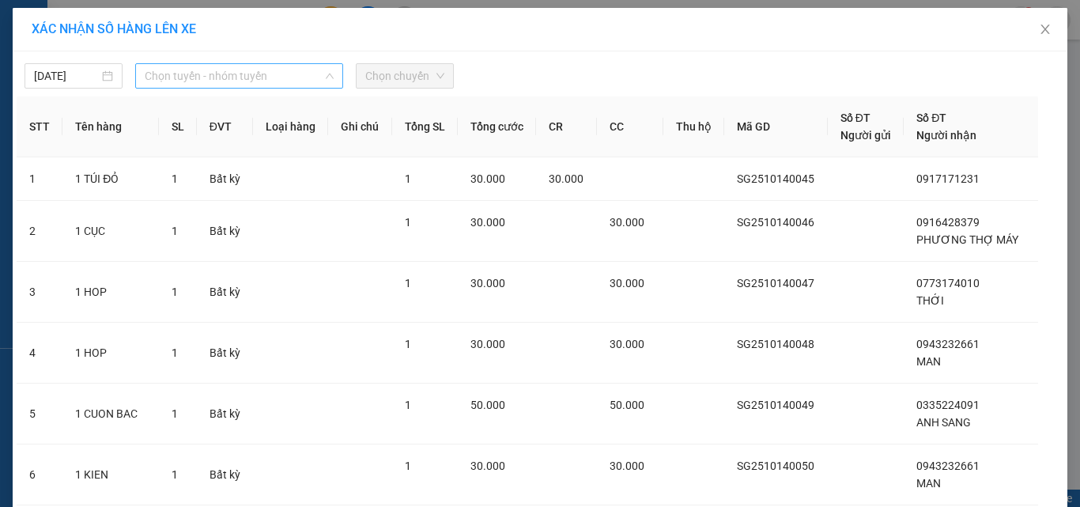
click at [269, 71] on span "Chọn tuyến - nhóm tuyến" at bounding box center [239, 76] width 189 height 24
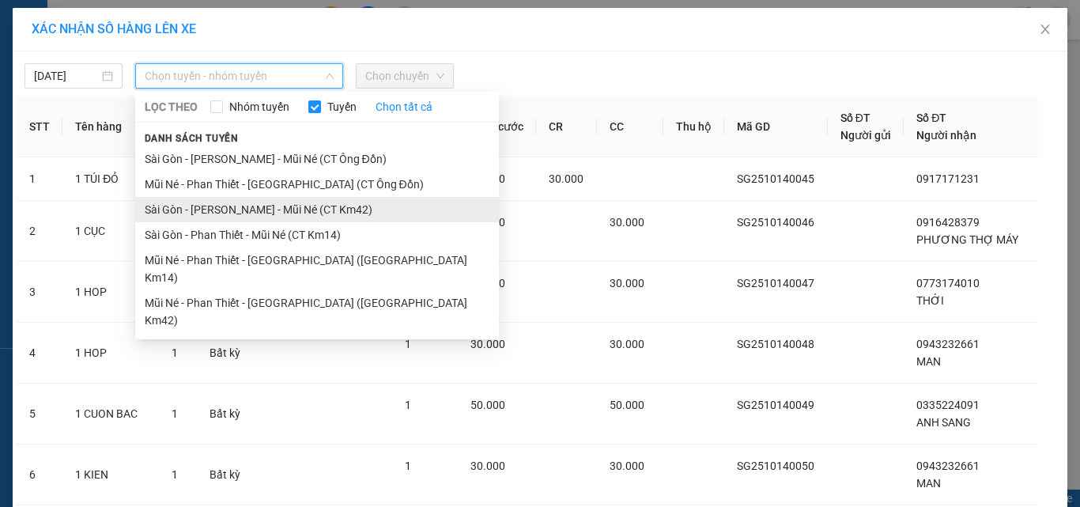
click at [248, 202] on li "Sài Gòn - [PERSON_NAME] - Mũi Né (CT Km42)" at bounding box center [317, 209] width 364 height 25
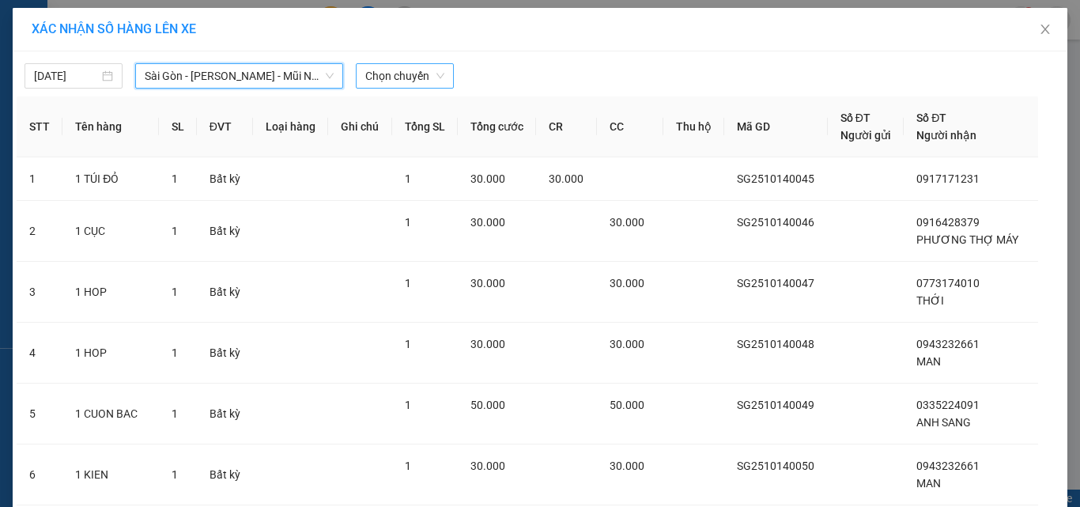
click at [402, 74] on span "Chọn chuyến" at bounding box center [404, 76] width 79 height 24
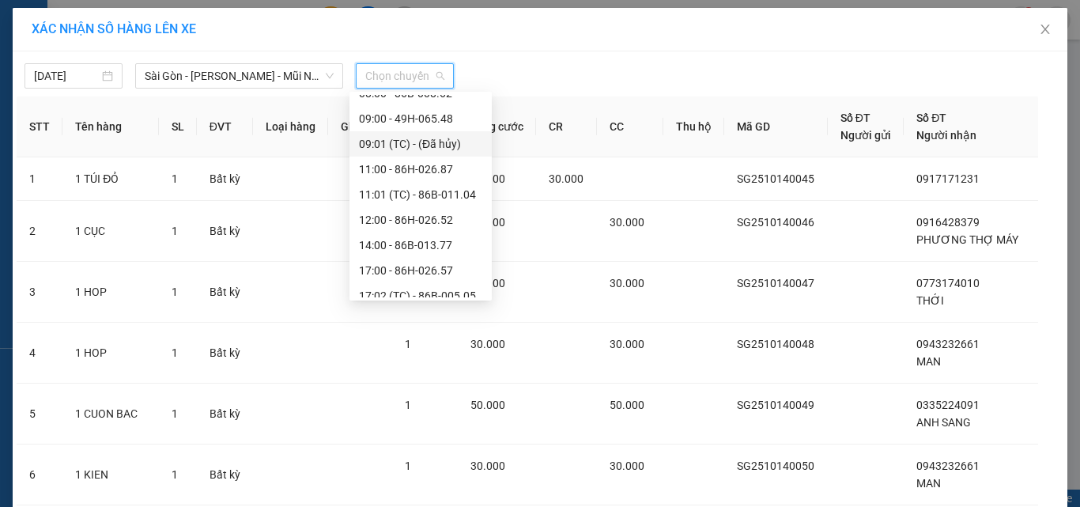
scroll to position [177, 0]
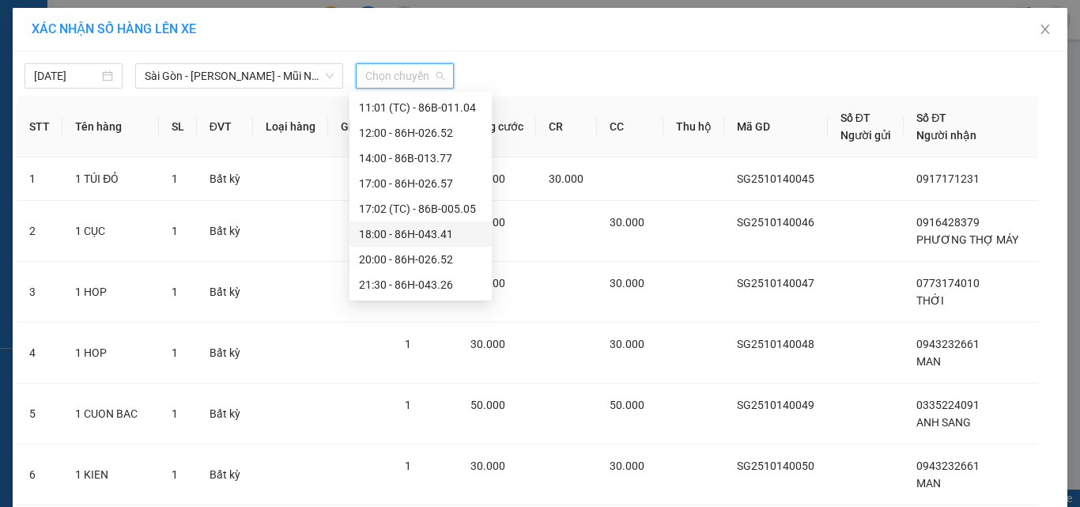
click at [407, 236] on div "18:00 - 86H-043.41" at bounding box center [420, 233] width 123 height 17
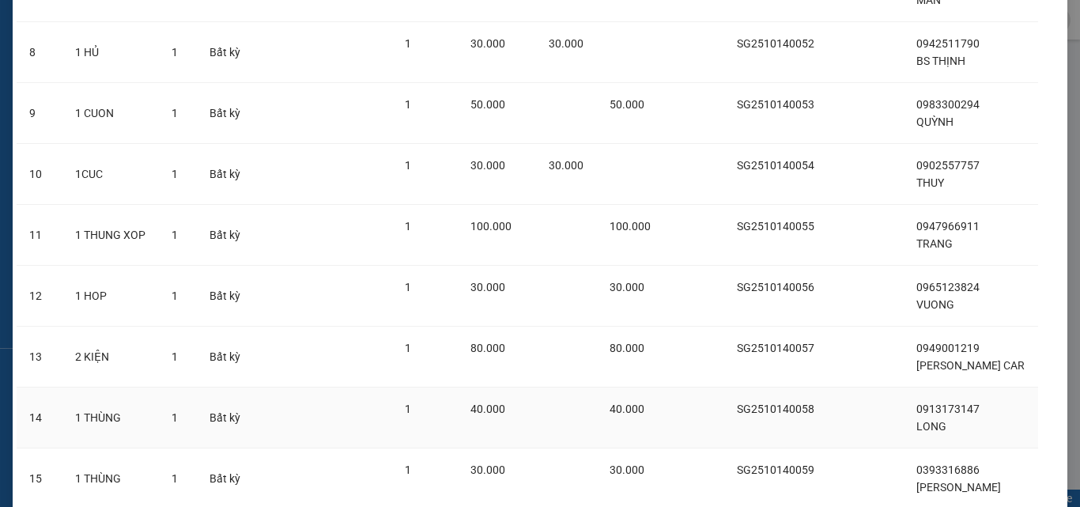
scroll to position [732, 0]
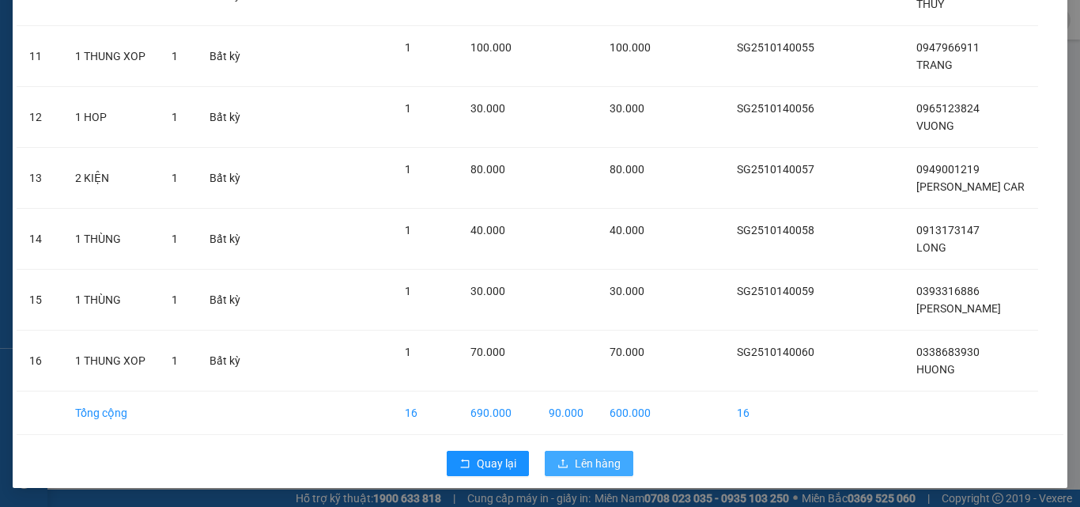
drag, startPoint x: 587, startPoint y: 463, endPoint x: 564, endPoint y: 443, distance: 30.2
click at [586, 462] on span "Lên hàng" at bounding box center [598, 463] width 46 height 17
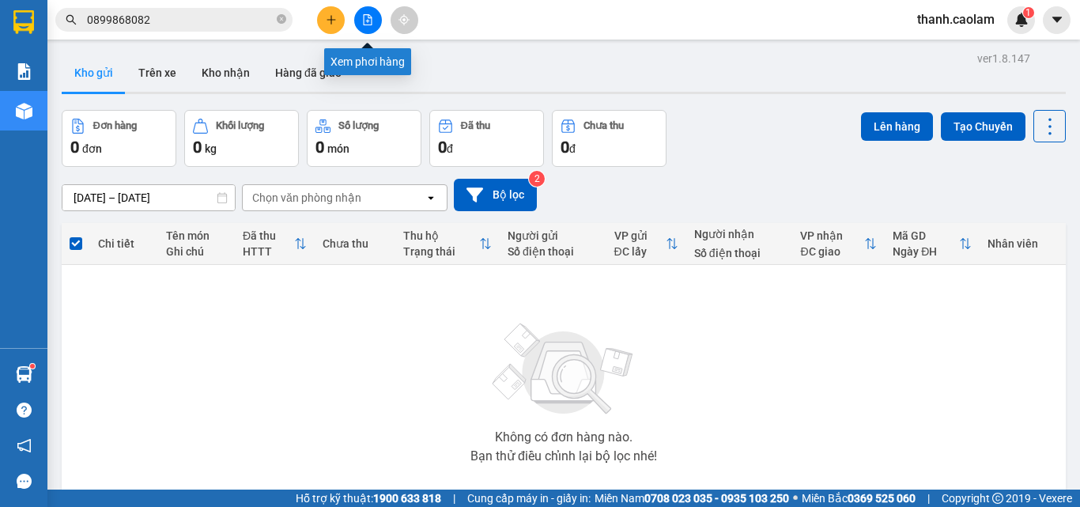
click at [368, 14] on icon "file-add" at bounding box center [368, 19] width 9 height 11
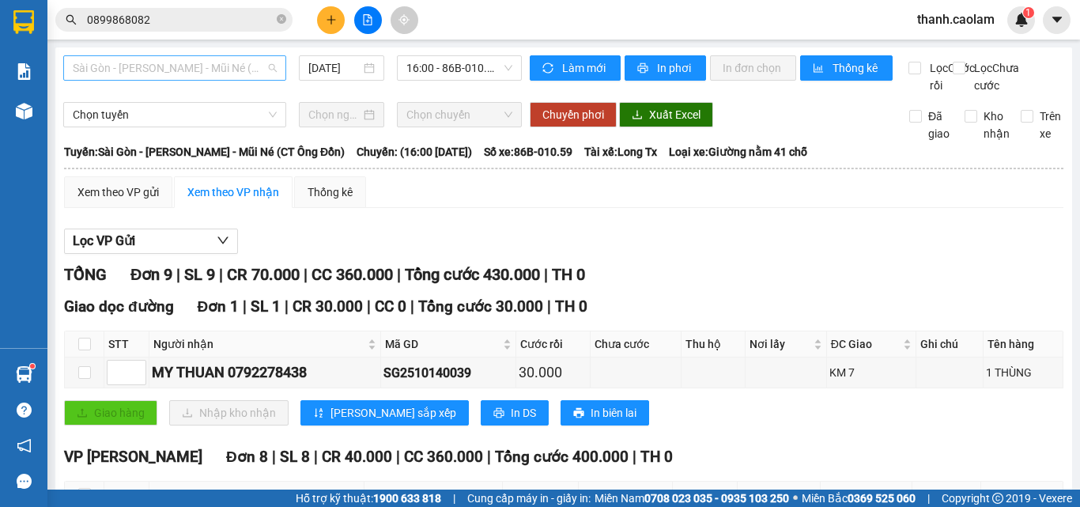
click at [212, 65] on span "Sài Gòn - [PERSON_NAME] - Mũi Né (CT Ông Đồn)" at bounding box center [175, 68] width 204 height 24
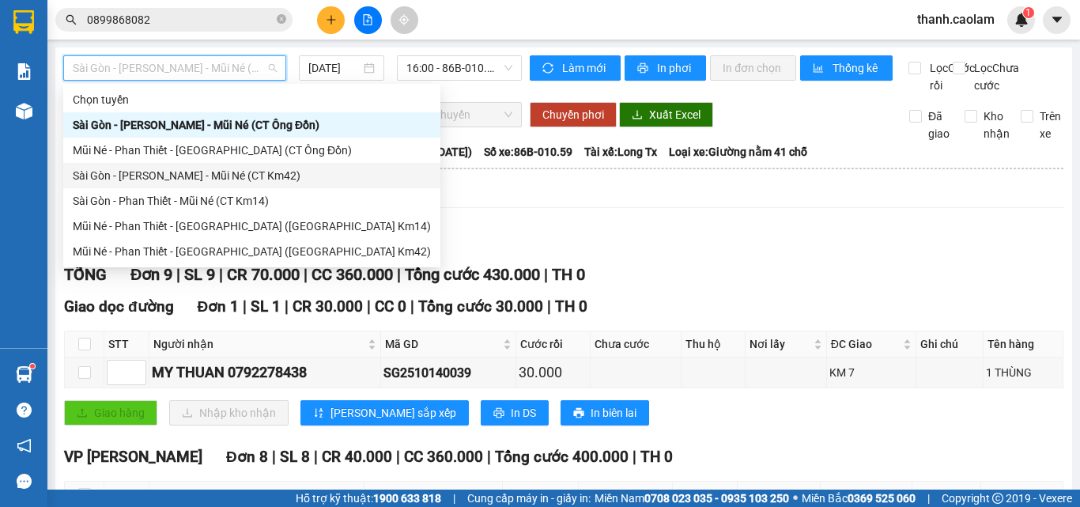
click at [262, 172] on div "Sài Gòn - [PERSON_NAME] - Mũi Né (CT Km42)" at bounding box center [252, 175] width 358 height 17
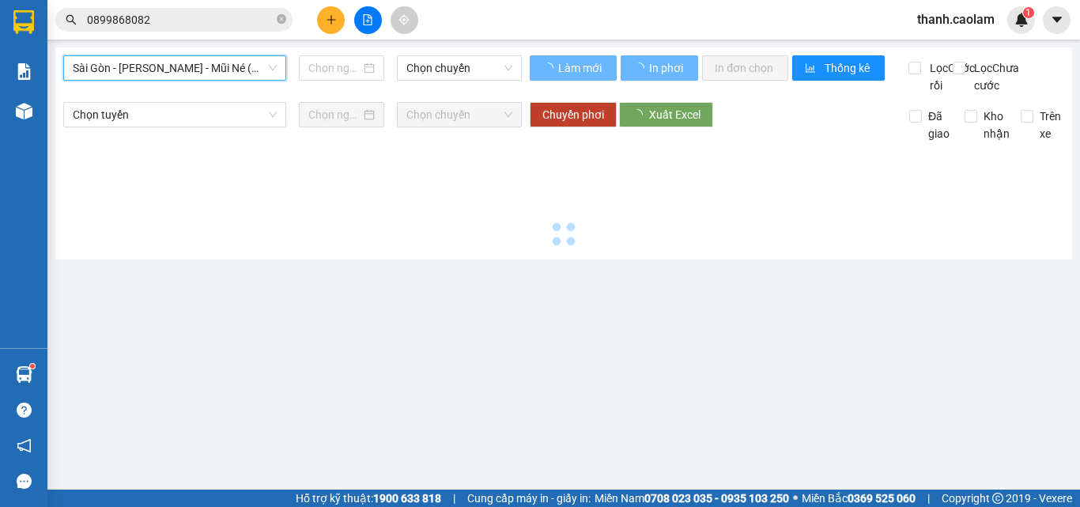
type input "[DATE]"
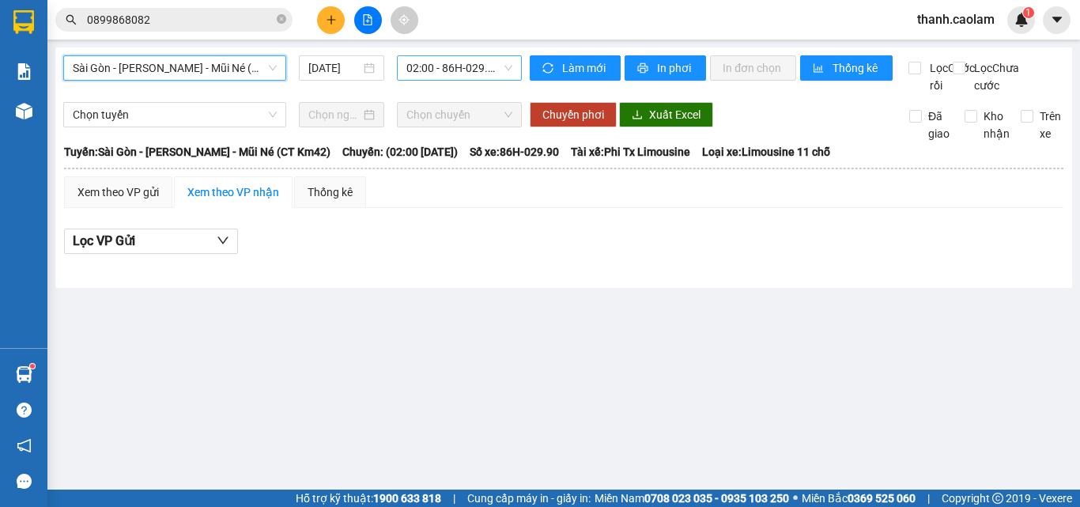
click at [446, 62] on span "02:00 - 86H-029.90" at bounding box center [459, 68] width 106 height 24
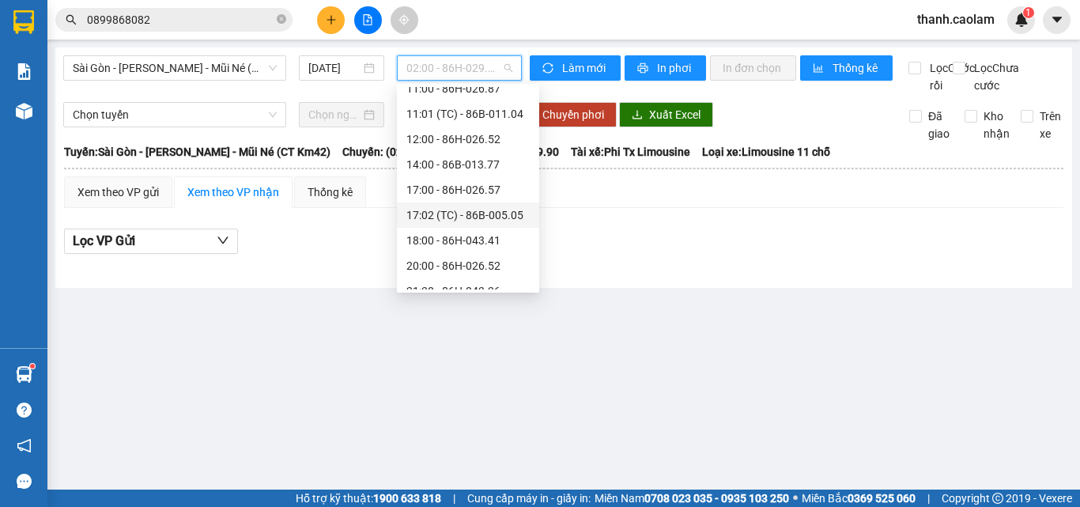
scroll to position [177, 0]
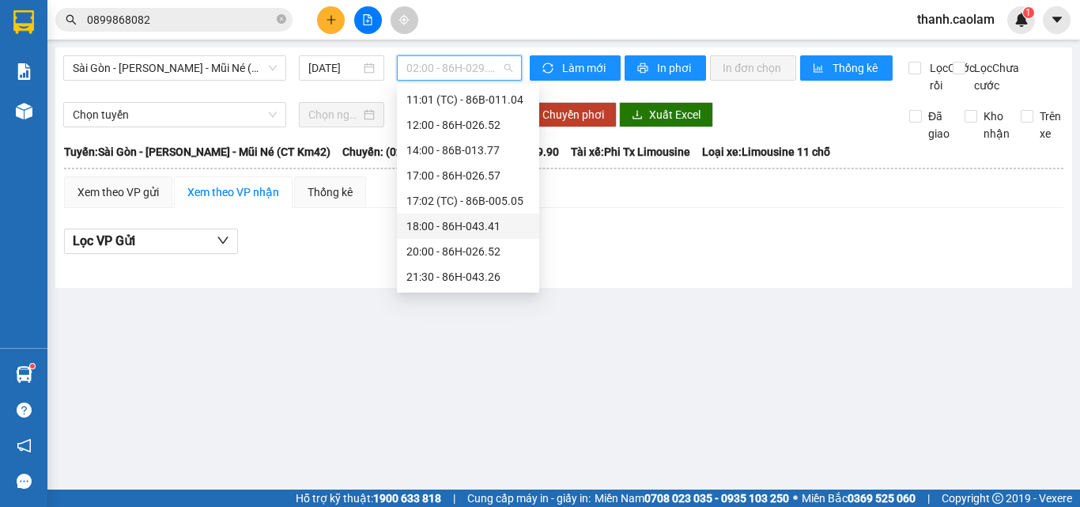
click at [444, 228] on div "18:00 - 86H-043.41" at bounding box center [467, 225] width 123 height 17
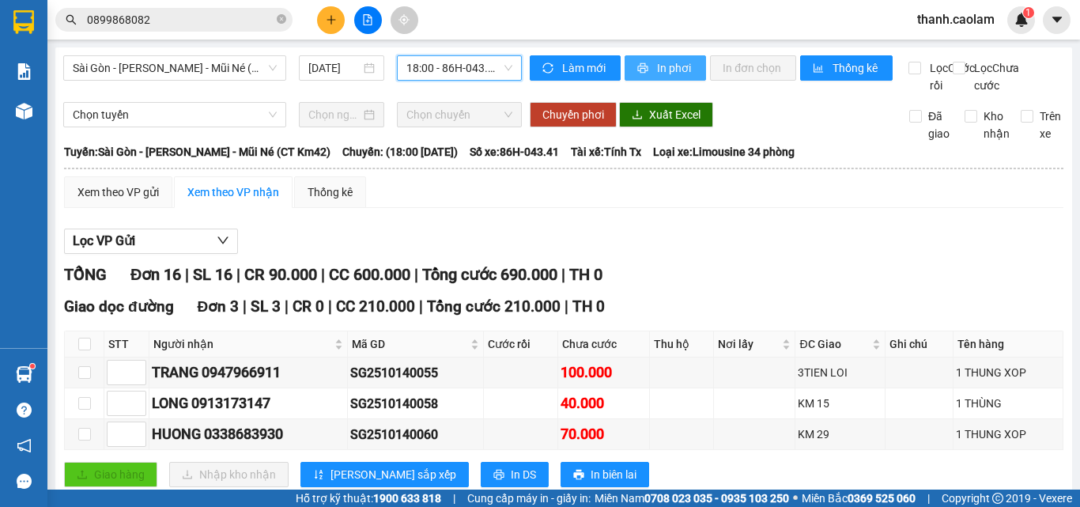
click at [663, 70] on span "In phơi" at bounding box center [675, 67] width 36 height 17
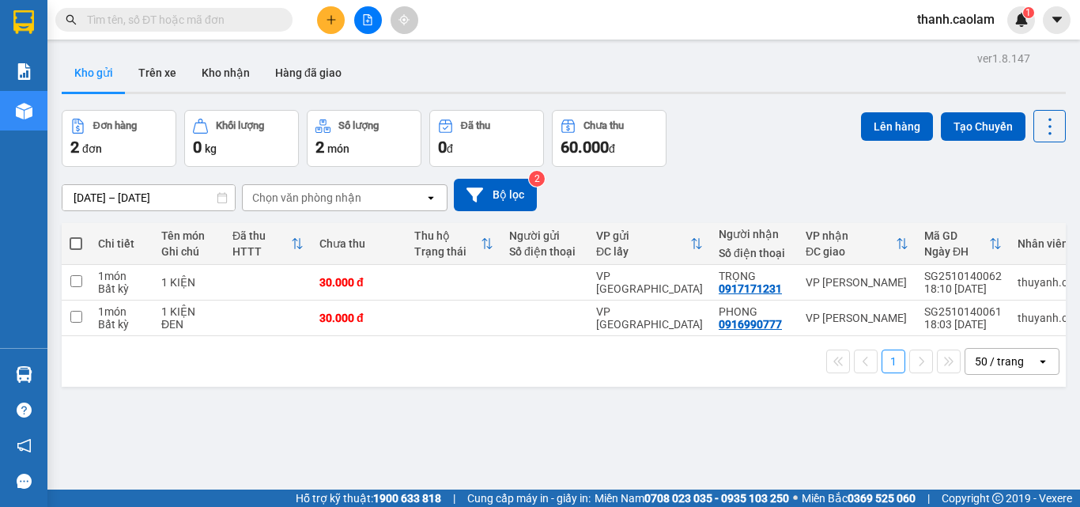
click at [260, 25] on input "text" at bounding box center [180, 19] width 187 height 17
click at [326, 21] on icon "plus" at bounding box center [331, 19] width 11 height 11
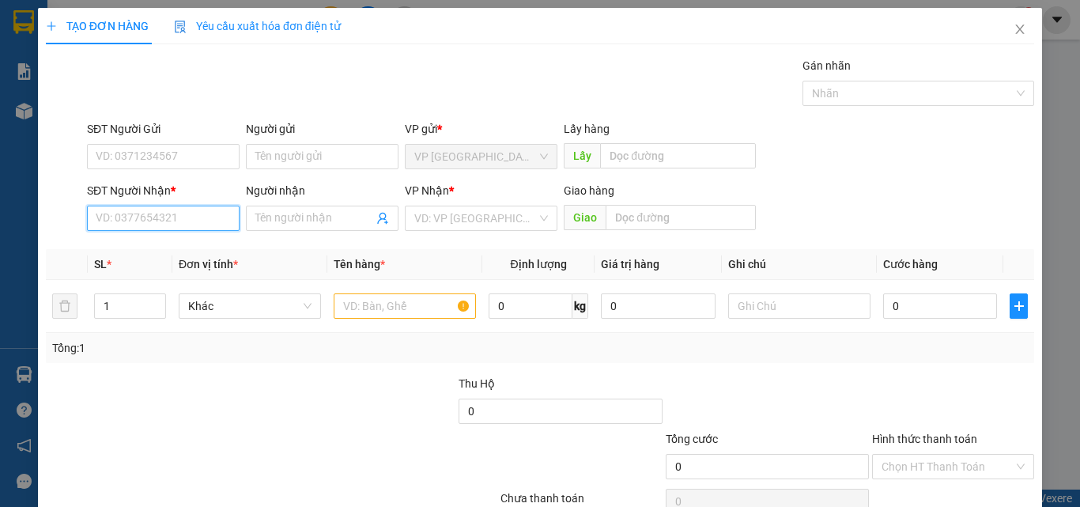
click at [190, 223] on input "SĐT Người Nhận *" at bounding box center [163, 218] width 153 height 25
click at [183, 251] on div "0342300099 - AN" at bounding box center [162, 249] width 132 height 17
type input "0342300099"
type input "AN"
type input "KM 10"
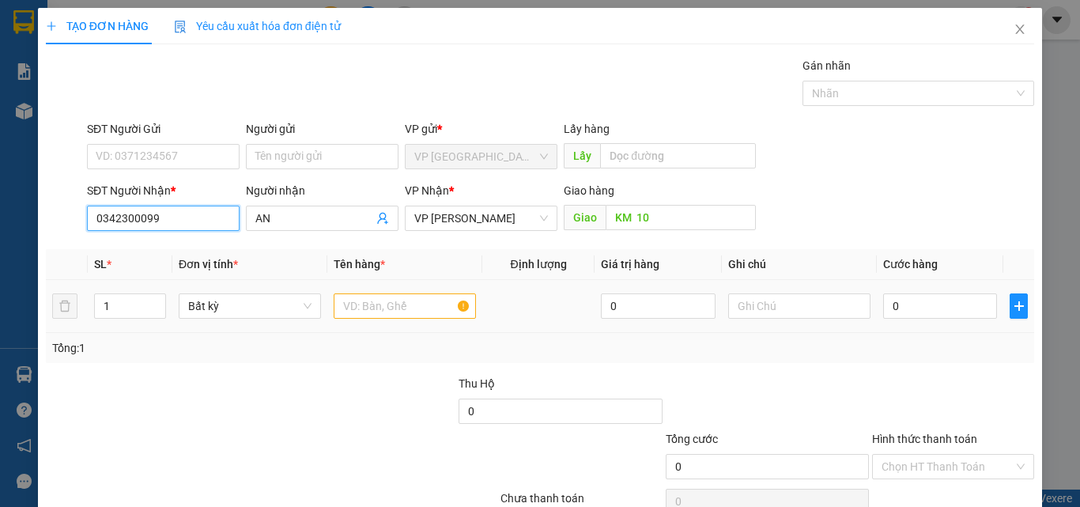
type input "0342300099"
click at [405, 309] on input "text" at bounding box center [405, 305] width 142 height 25
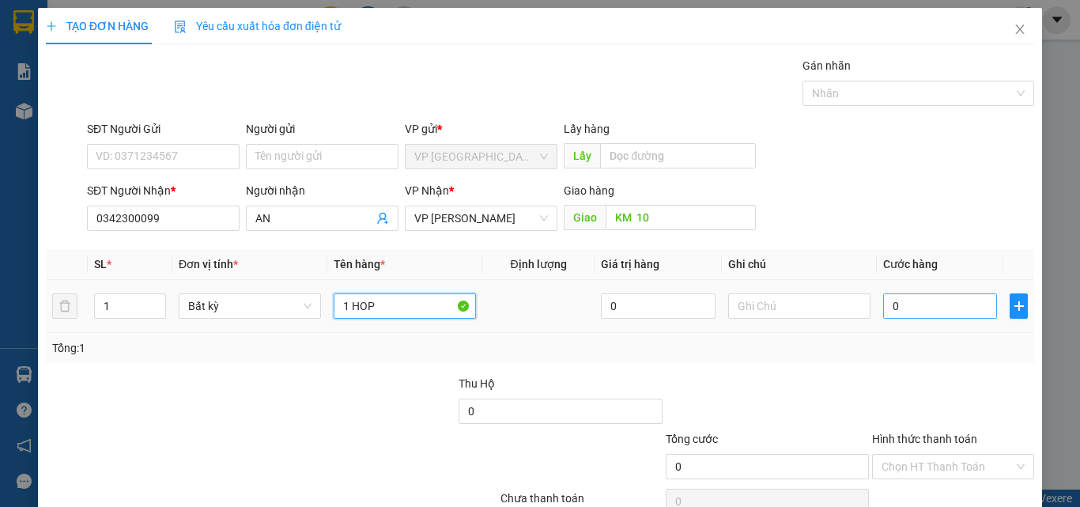
type input "1 HOP"
click at [930, 299] on input "0" at bounding box center [940, 305] width 114 height 25
type input "3"
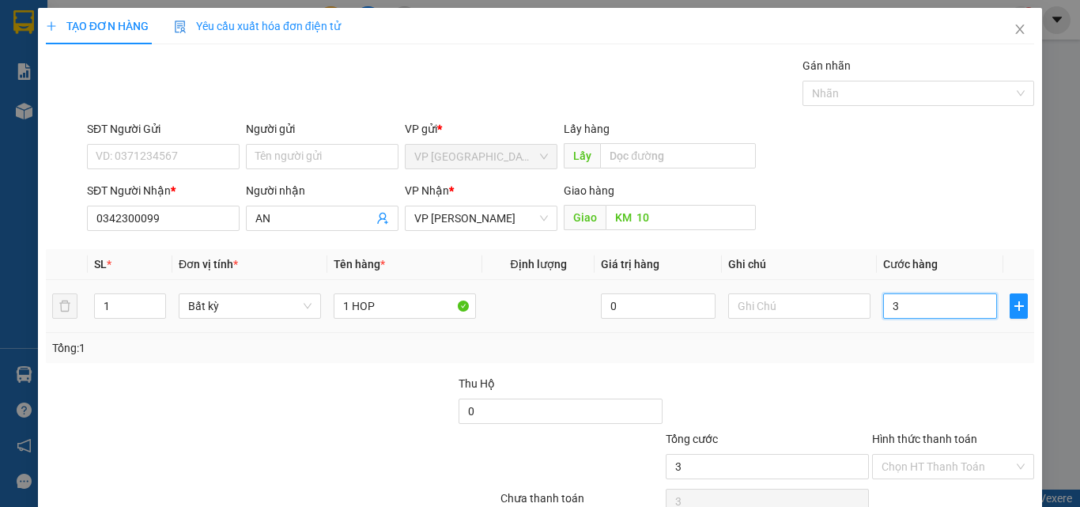
type input "30"
type input "30.000"
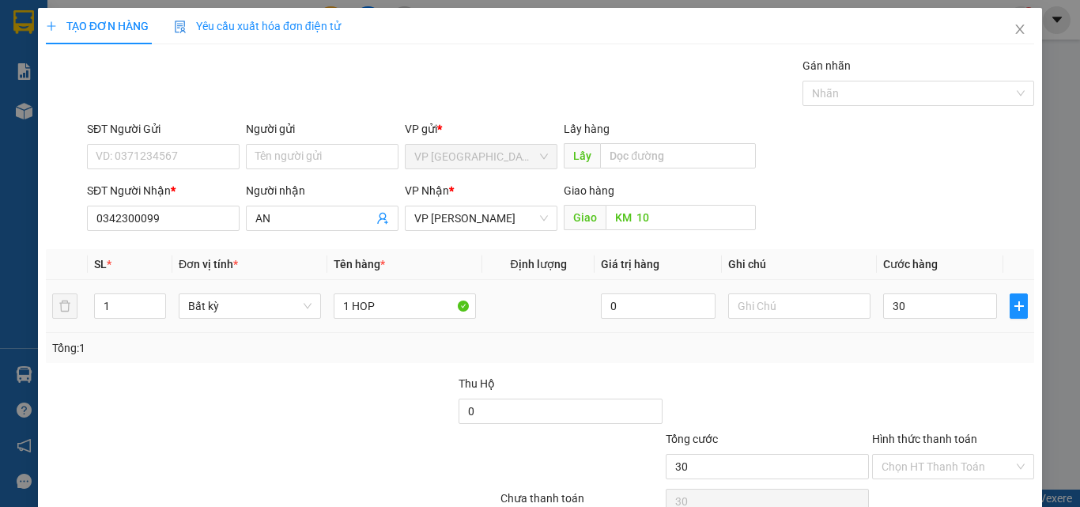
type input "30.000"
click at [950, 372] on div "Transit Pickup Surcharge Ids Transit Deliver Surcharge Ids Transit Deliver Surc…" at bounding box center [540, 305] width 988 height 497
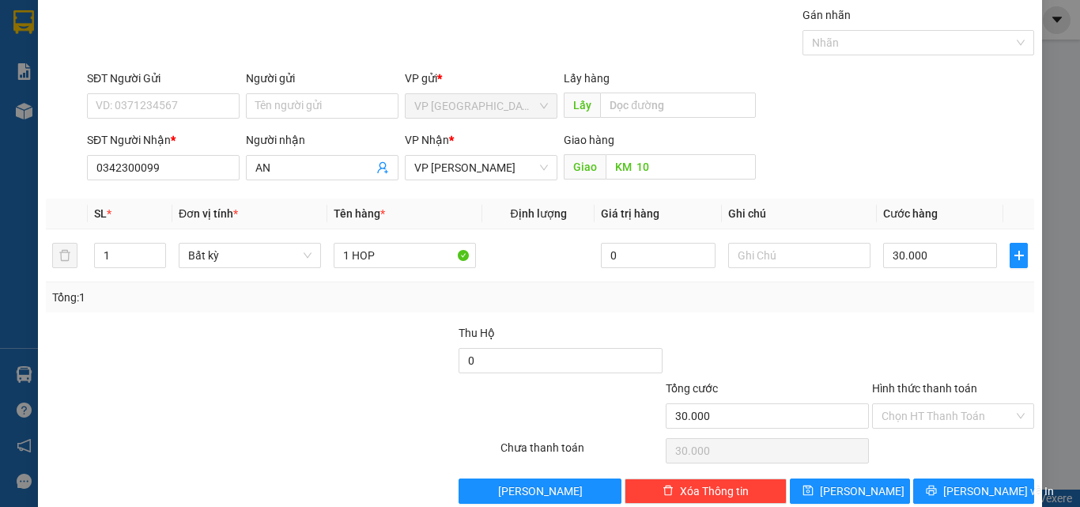
scroll to position [78, 0]
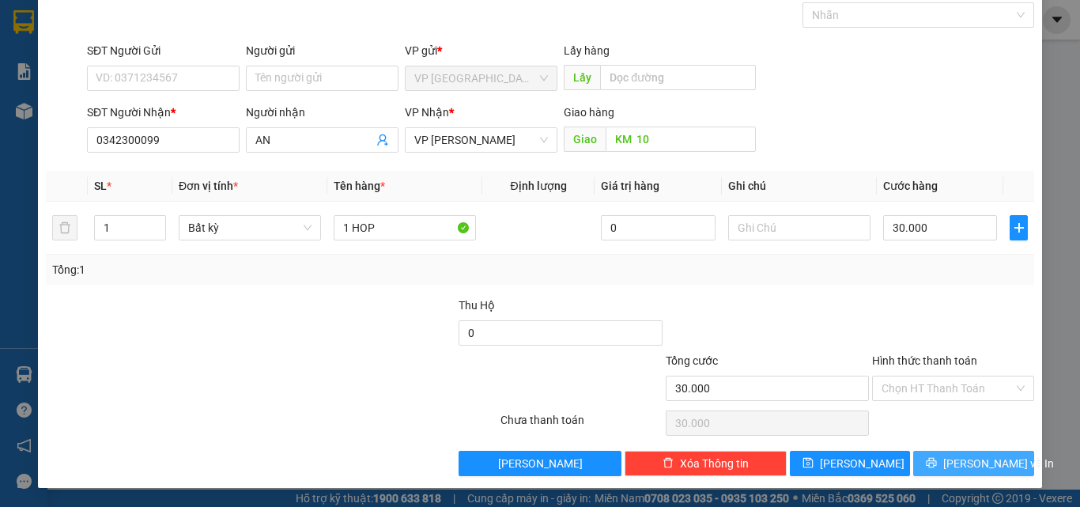
click at [972, 462] on span "[PERSON_NAME] và In" at bounding box center [998, 463] width 111 height 17
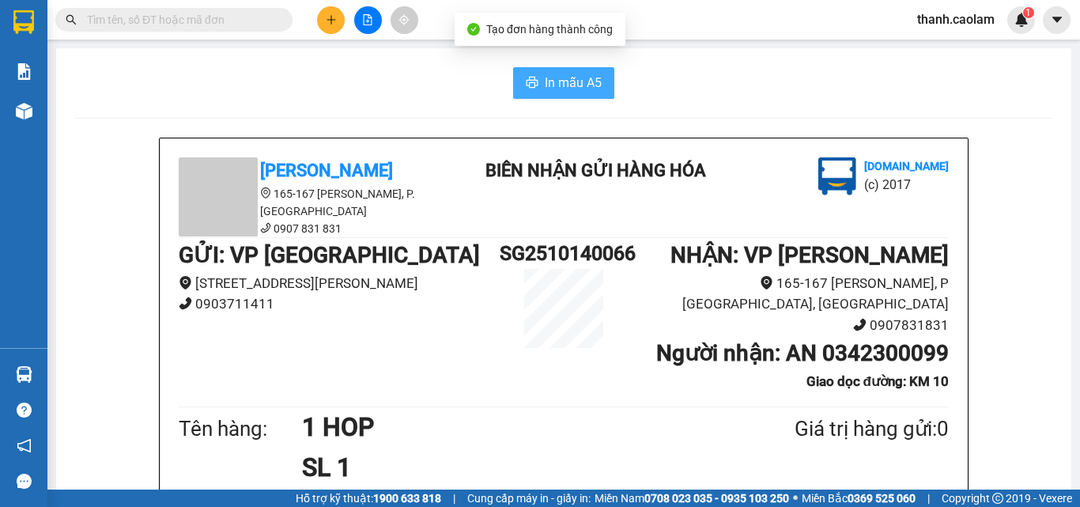
click at [552, 89] on span "In mẫu A5" at bounding box center [573, 83] width 57 height 20
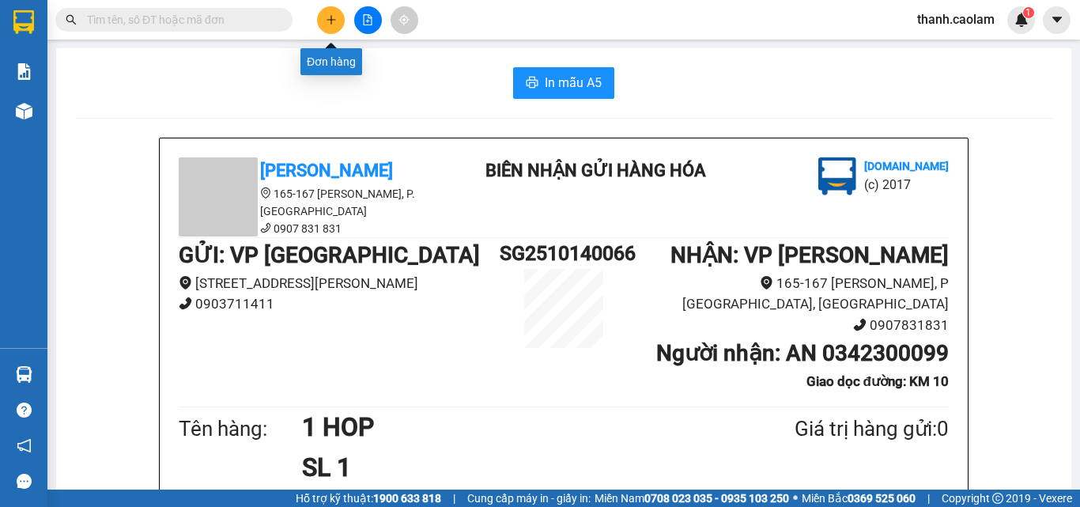
click at [330, 20] on icon "plus" at bounding box center [330, 19] width 9 height 1
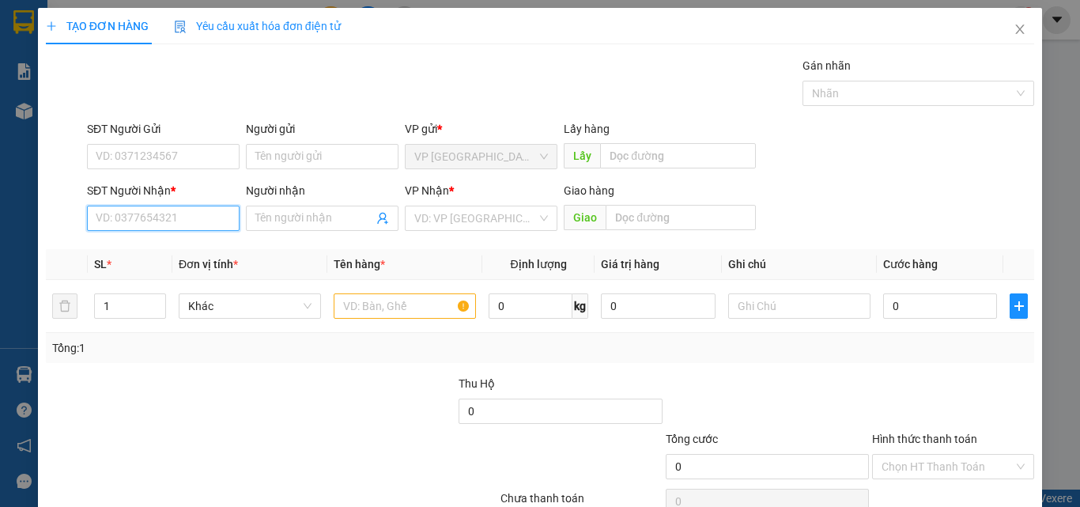
click at [172, 214] on input "SĐT Người Nhận *" at bounding box center [163, 218] width 153 height 25
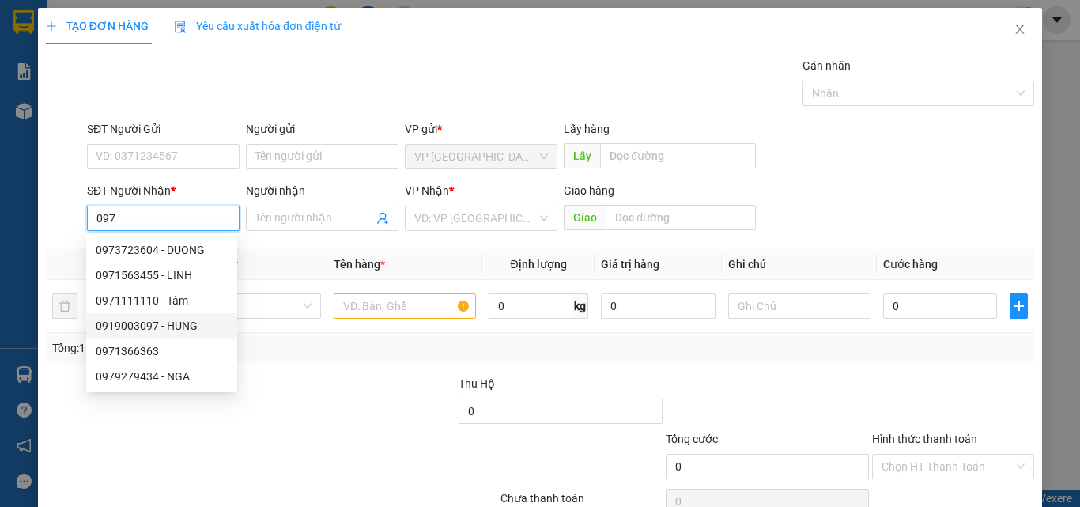
click at [190, 326] on div "0919003097 - HUNG" at bounding box center [162, 325] width 132 height 17
type input "0919003097"
type input "HUNG"
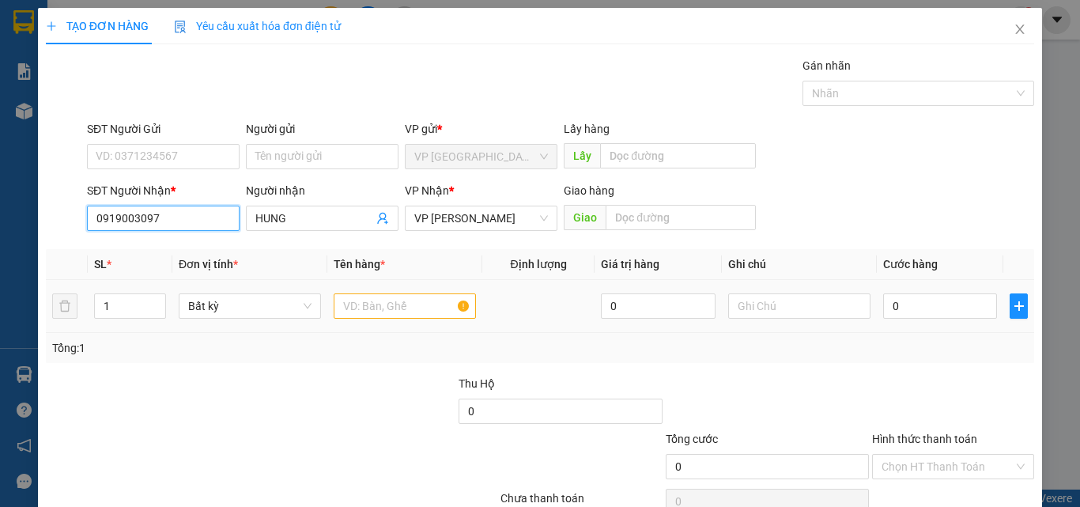
type input "0919003097"
click at [404, 305] on input "text" at bounding box center [405, 305] width 142 height 25
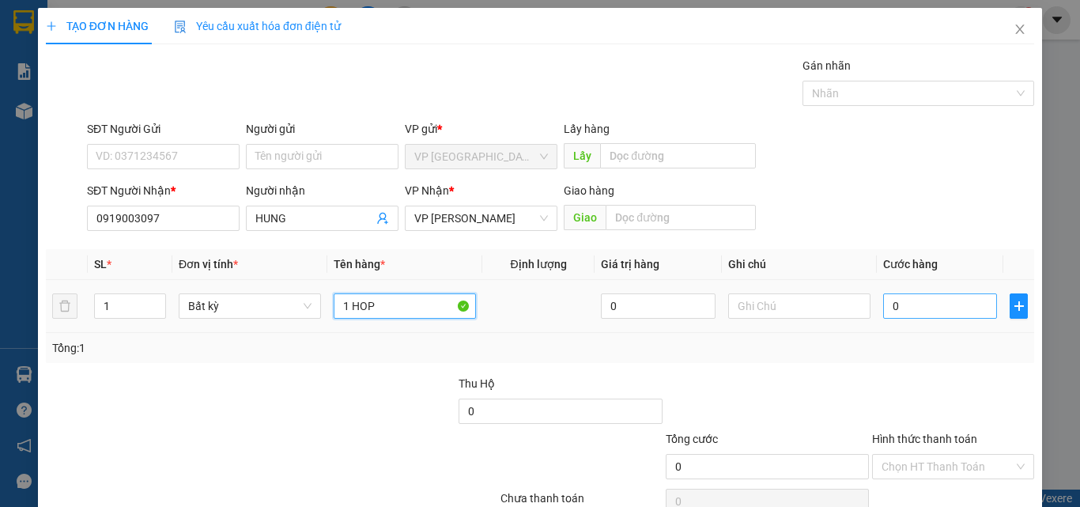
type input "1 HOP"
click at [919, 293] on input "0" at bounding box center [940, 305] width 114 height 25
type input "3"
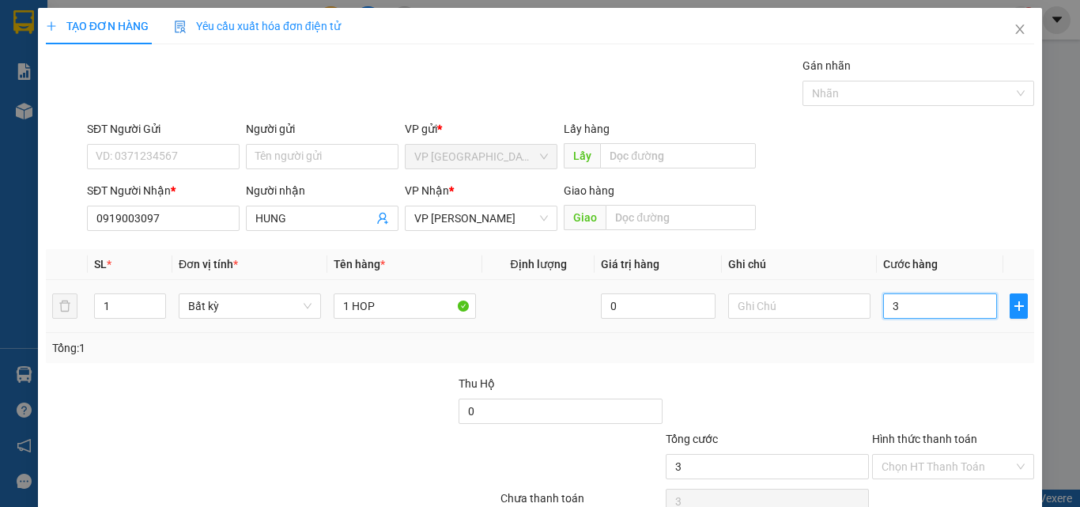
type input "30"
type input "30.000"
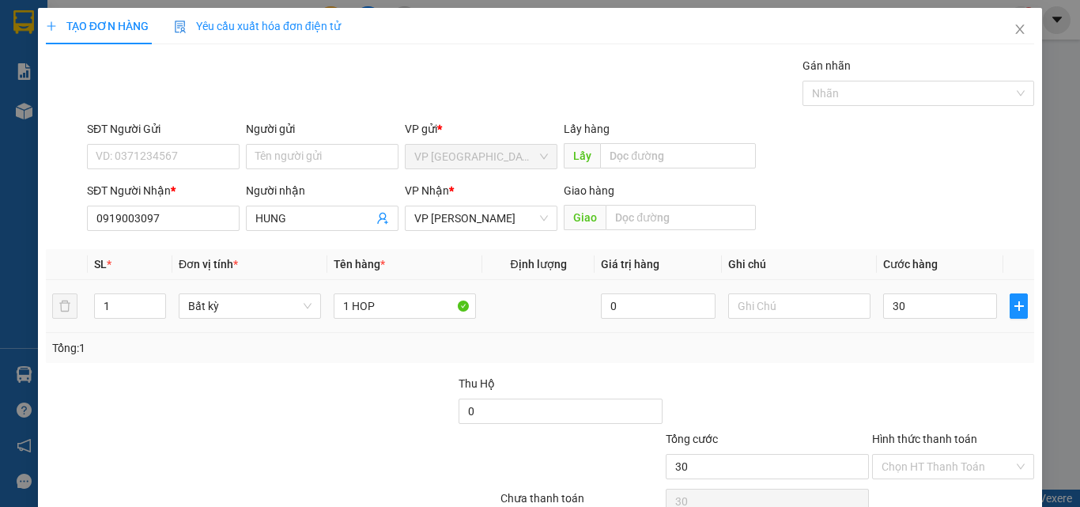
type input "30.000"
click at [926, 334] on div "Tổng: 1" at bounding box center [540, 348] width 988 height 30
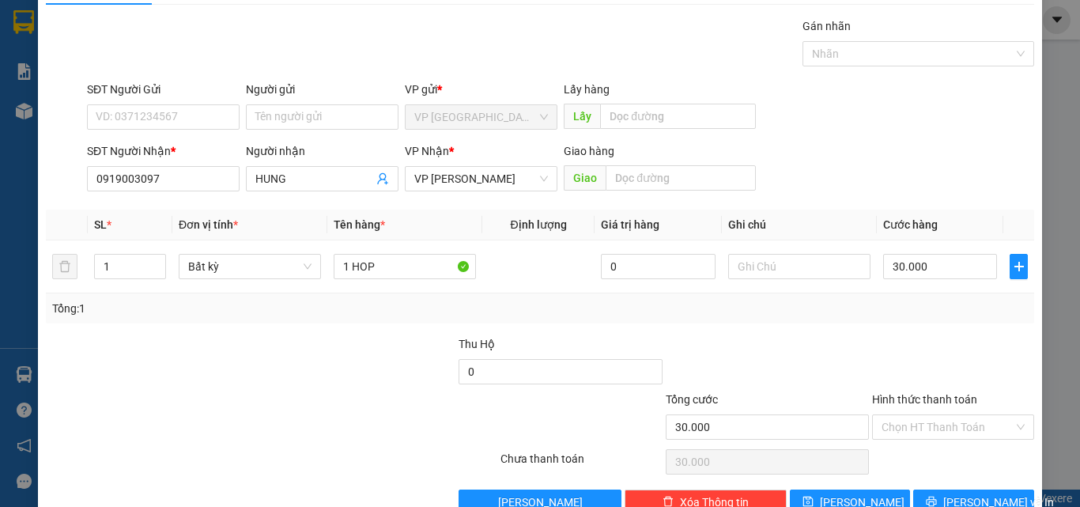
scroll to position [78, 0]
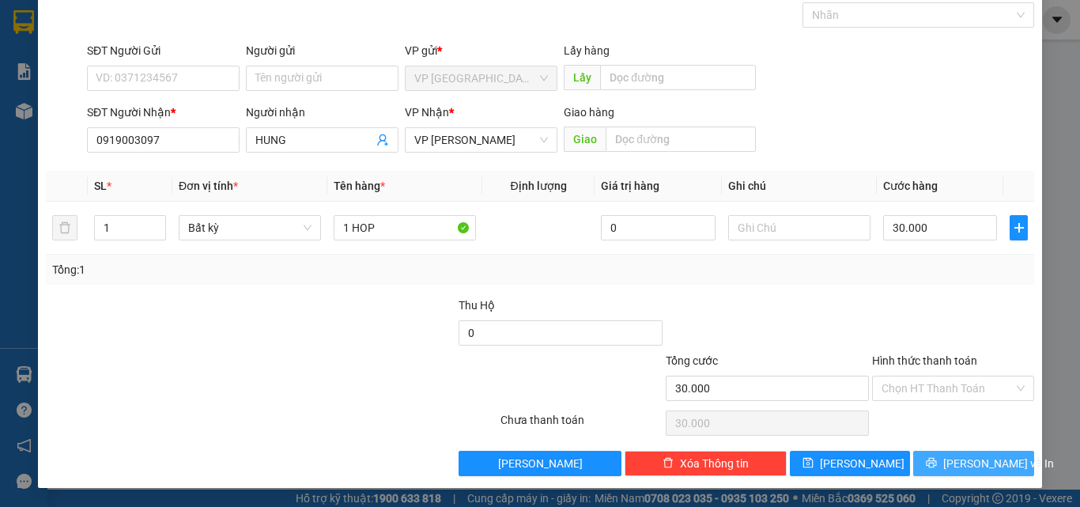
click at [979, 460] on span "[PERSON_NAME] và In" at bounding box center [998, 463] width 111 height 17
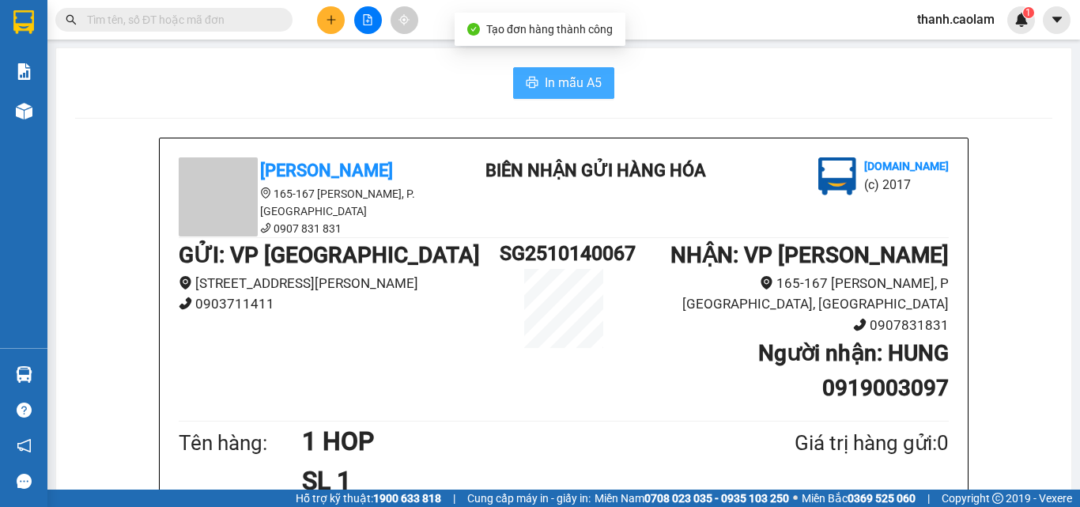
click at [580, 95] on button "In mẫu A5" at bounding box center [563, 83] width 101 height 32
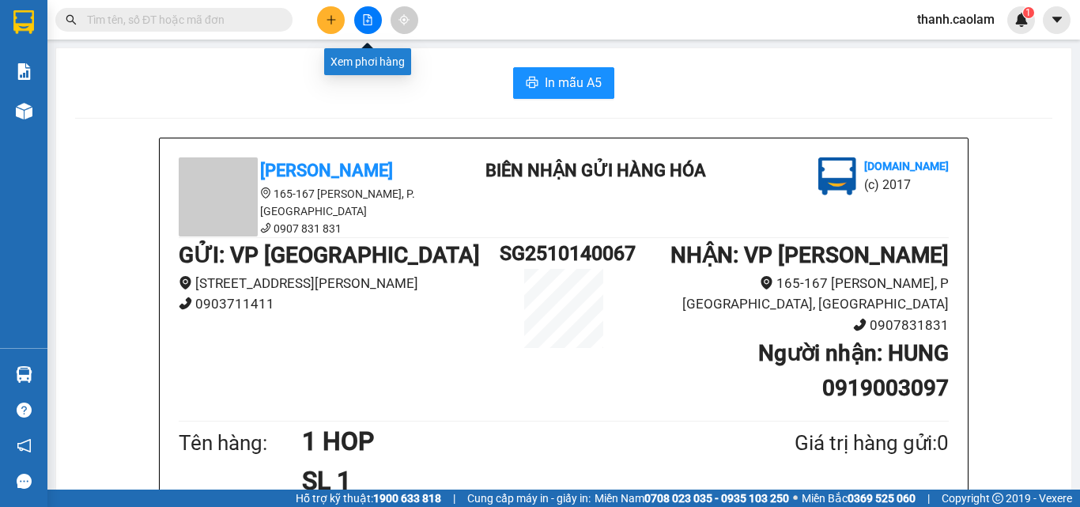
click at [373, 17] on button at bounding box center [368, 20] width 28 height 28
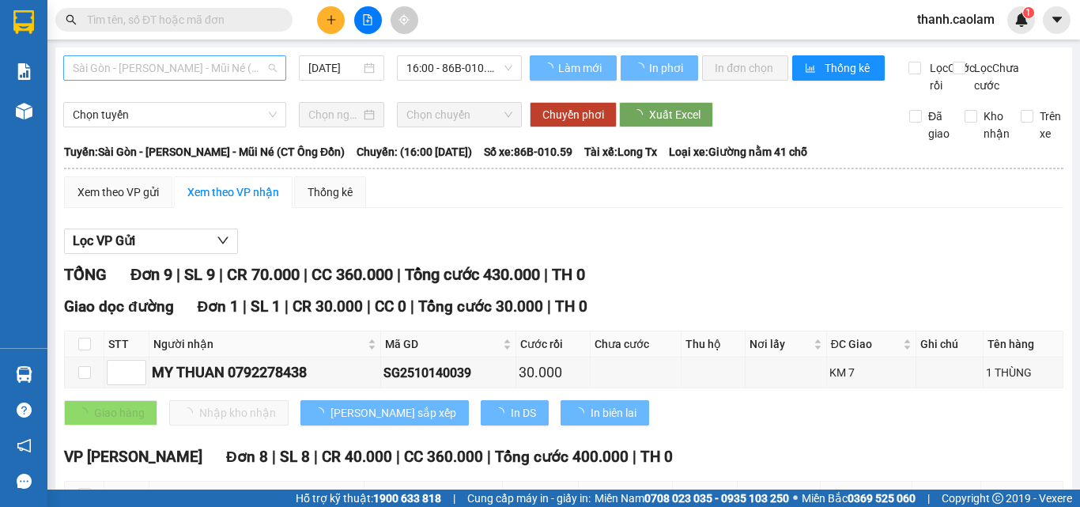
click at [240, 66] on span "Sài Gòn - [PERSON_NAME] - Mũi Né (CT Ông Đồn)" at bounding box center [175, 68] width 204 height 24
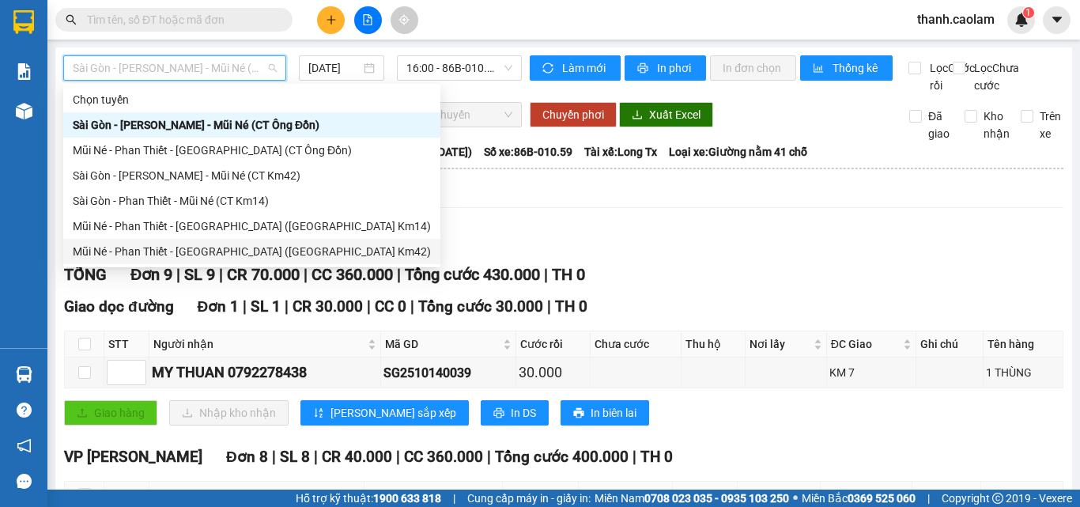
click at [189, 250] on div "Mũi Né - Phan Thiết - [GEOGRAPHIC_DATA] ([GEOGRAPHIC_DATA] Km42)" at bounding box center [252, 251] width 358 height 17
type input "[DATE]"
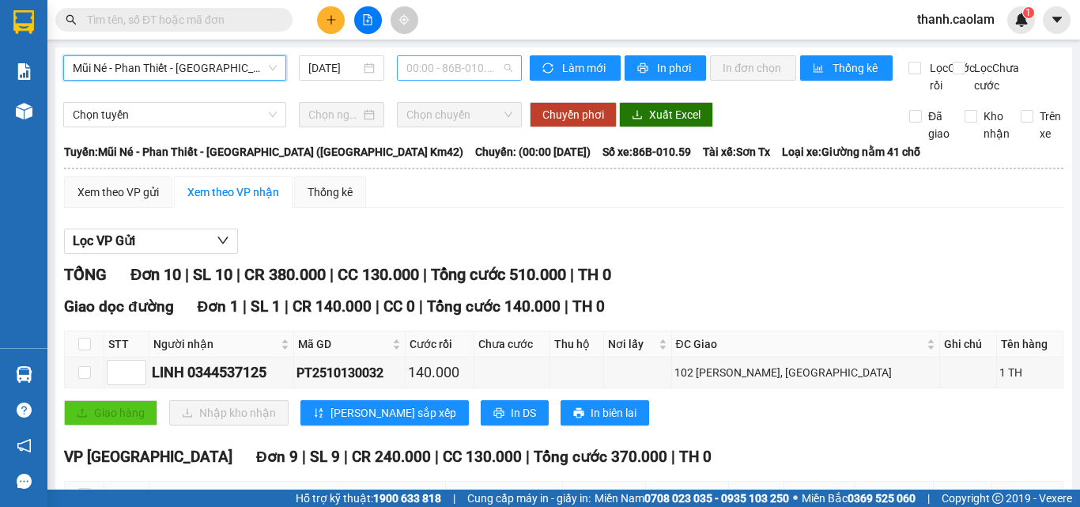
click at [427, 59] on span "00:00 - 86B-010.59" at bounding box center [459, 68] width 106 height 24
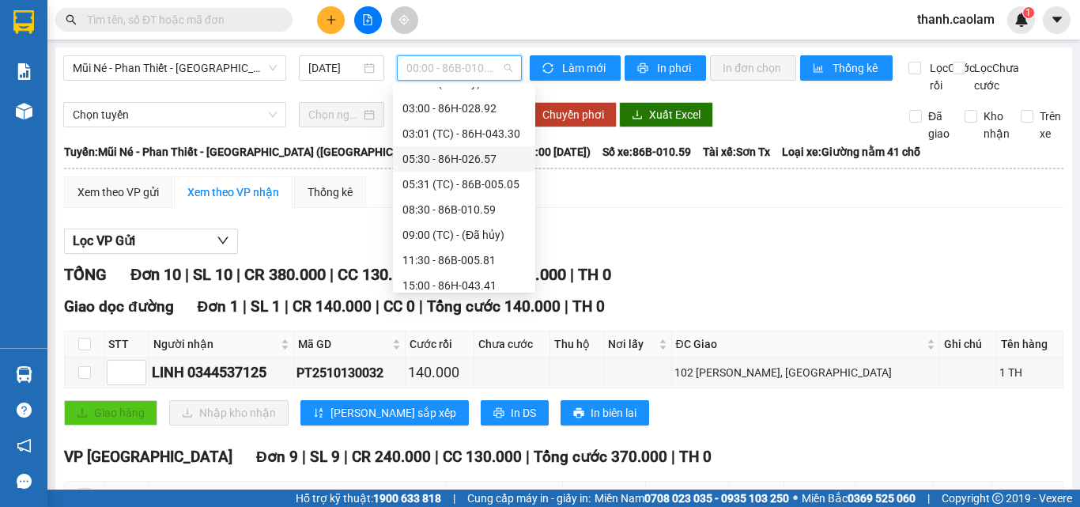
scroll to position [152, 0]
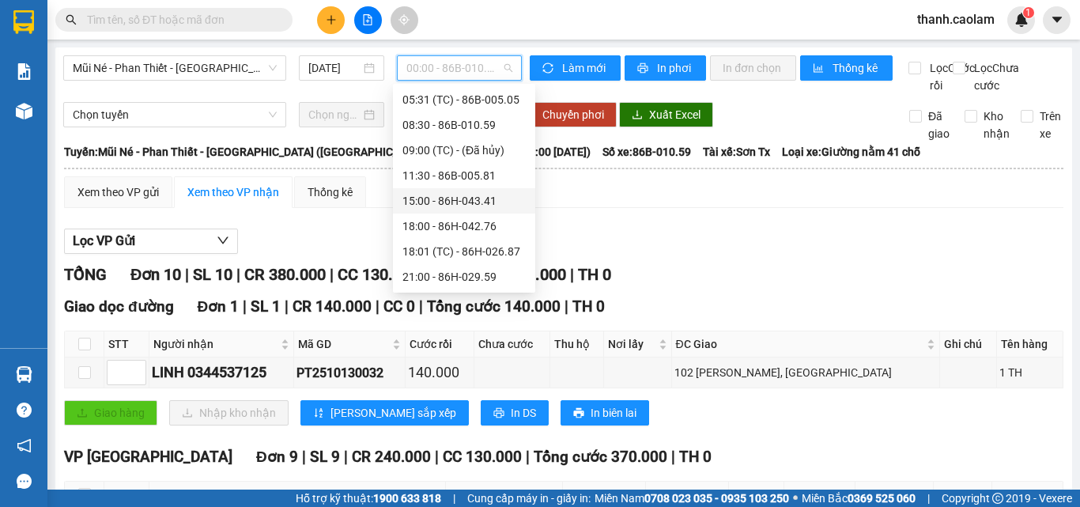
click at [445, 196] on div "15:00 - 86H-043.41" at bounding box center [463, 200] width 123 height 17
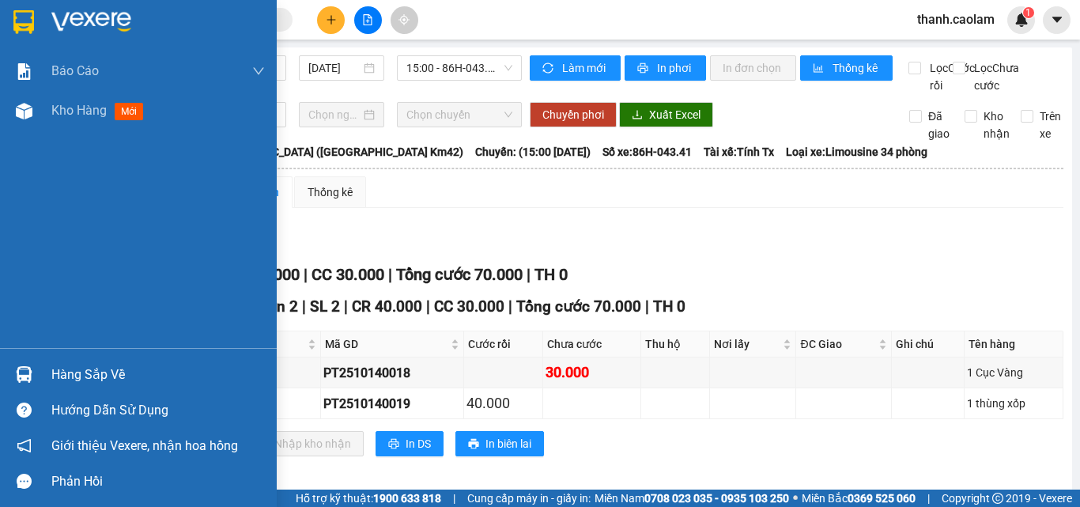
click at [16, 17] on img at bounding box center [23, 22] width 21 height 24
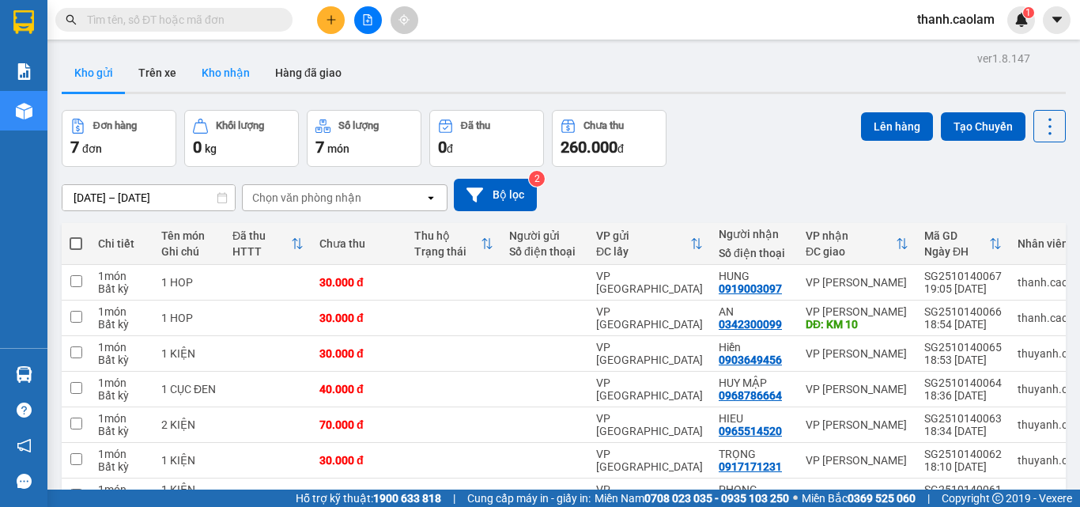
click at [216, 81] on button "Kho nhận" at bounding box center [226, 73] width 74 height 38
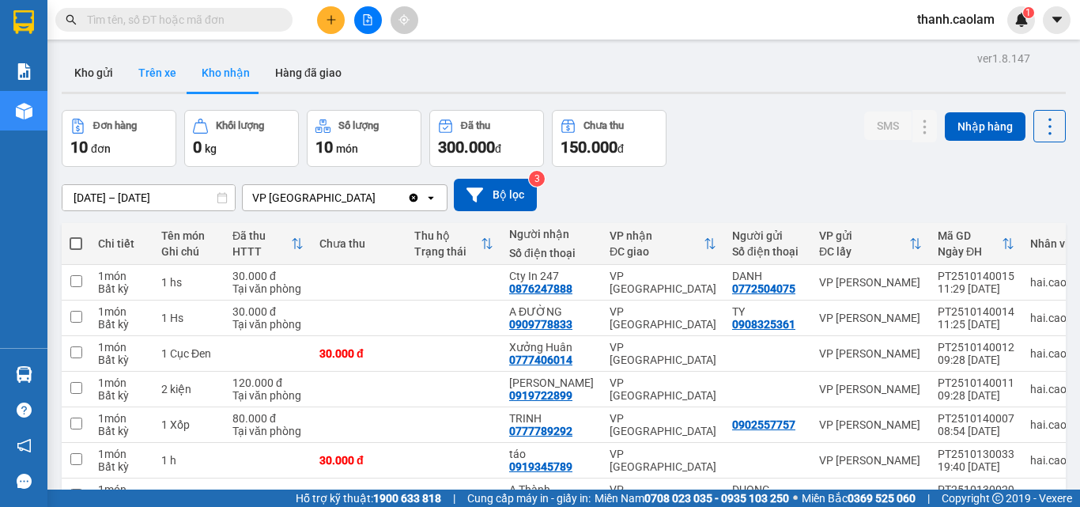
click at [149, 77] on button "Trên xe" at bounding box center [157, 73] width 63 height 38
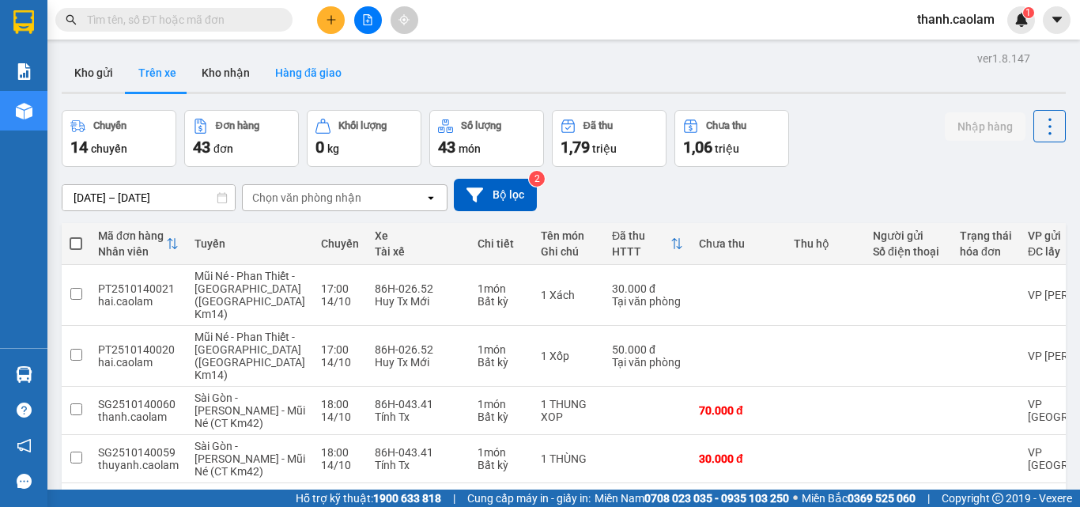
click at [297, 77] on button "Hàng đã giao" at bounding box center [308, 73] width 92 height 38
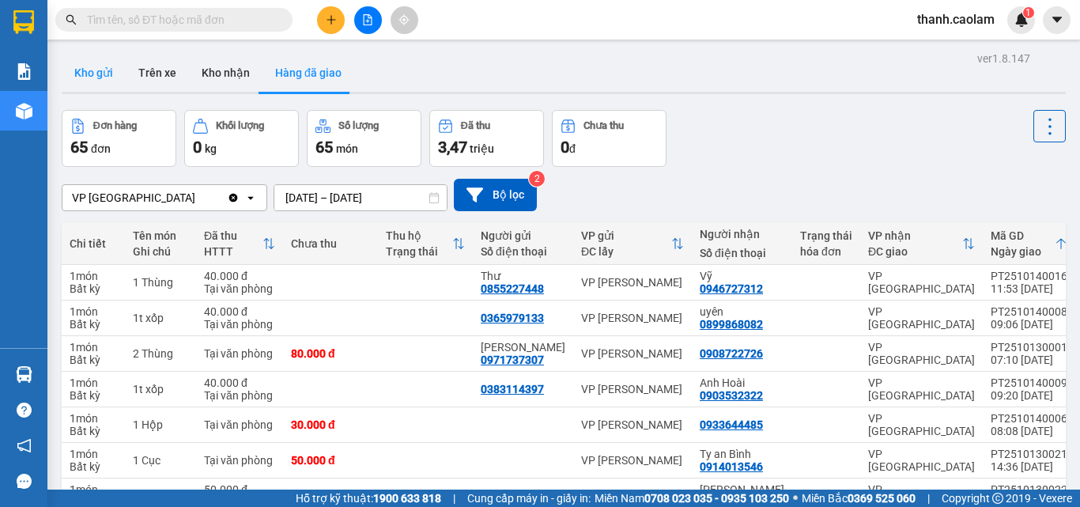
click at [97, 66] on button "Kho gửi" at bounding box center [94, 73] width 64 height 38
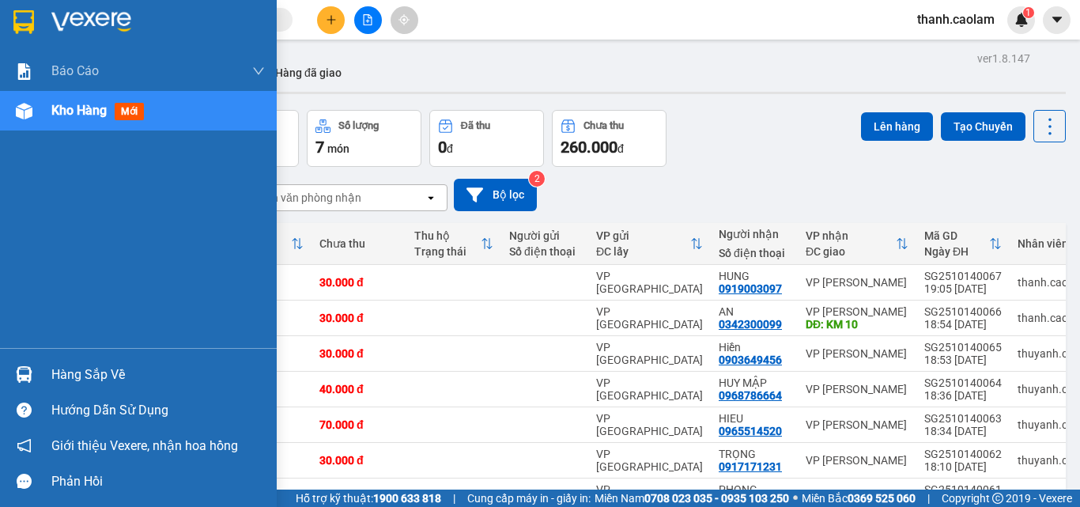
click at [21, 17] on img at bounding box center [23, 22] width 21 height 24
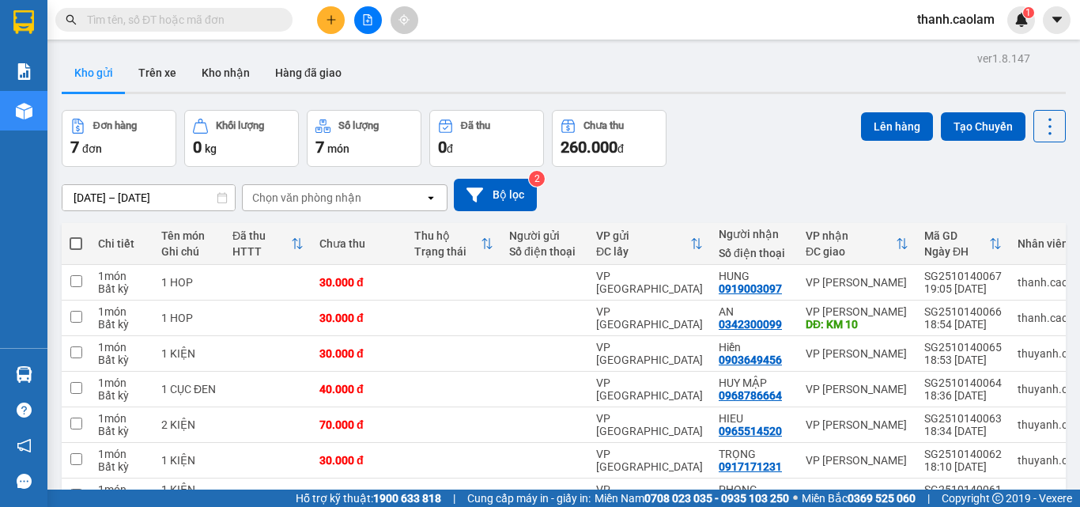
click at [372, 14] on icon "file-add" at bounding box center [367, 19] width 11 height 11
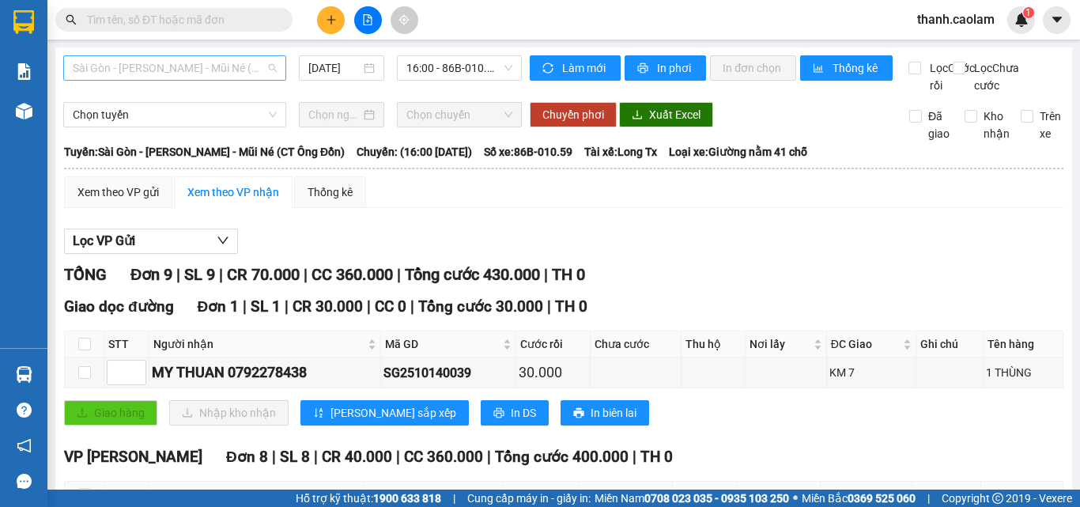
click at [247, 66] on span "Sài Gòn - [PERSON_NAME] - Mũi Né (CT Ông Đồn)" at bounding box center [175, 68] width 204 height 24
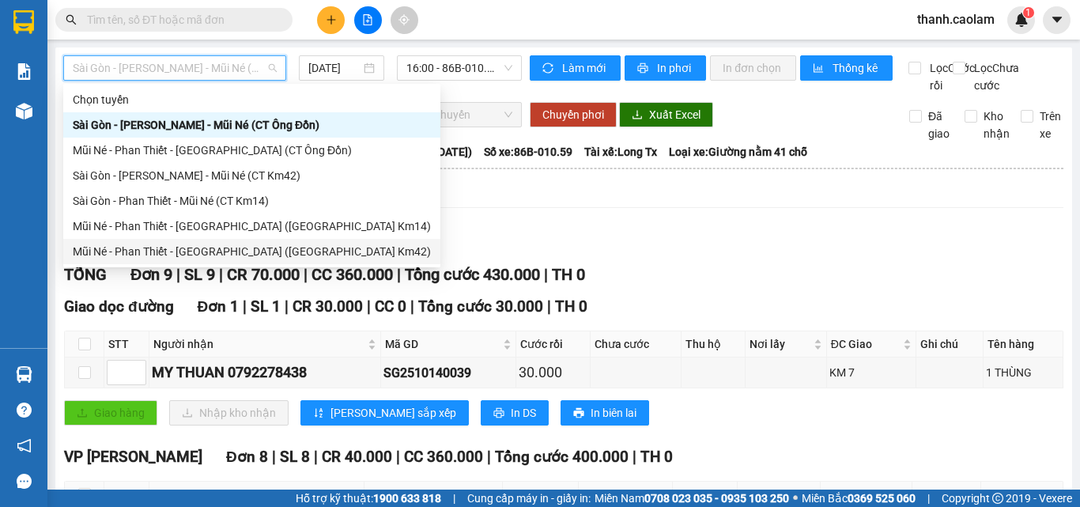
click at [247, 251] on div "Mũi Né - Phan Thiết - [GEOGRAPHIC_DATA] ([GEOGRAPHIC_DATA] Km42)" at bounding box center [252, 251] width 358 height 17
type input "[DATE]"
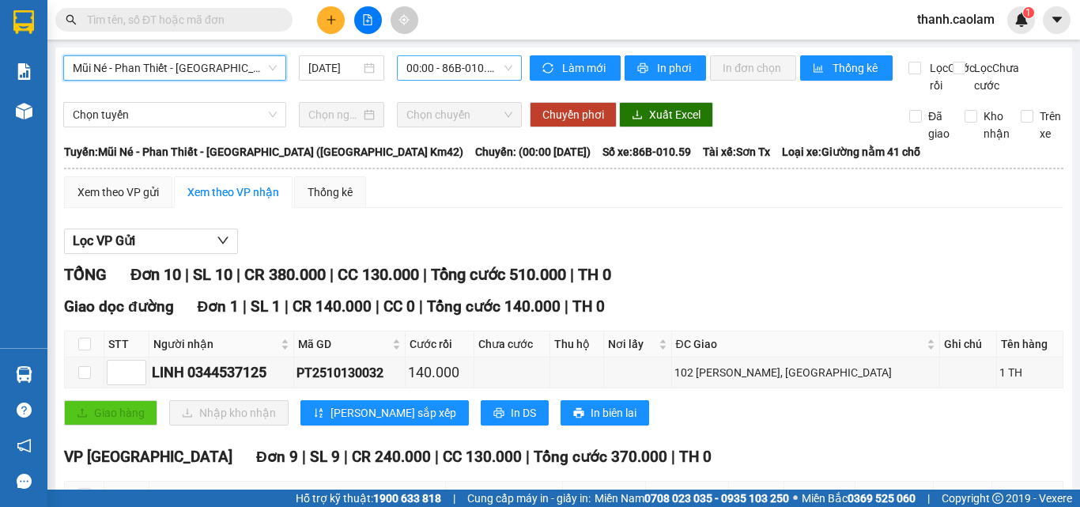
click at [418, 70] on span "00:00 - 86B-010.59" at bounding box center [459, 68] width 106 height 24
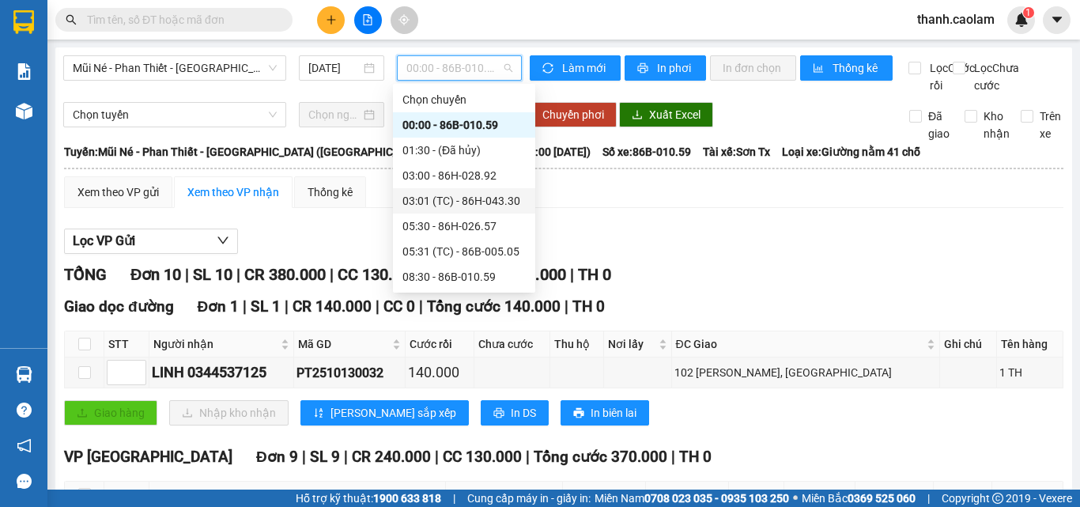
scroll to position [152, 0]
click at [446, 200] on div "15:00 - 86H-043.41" at bounding box center [463, 200] width 123 height 17
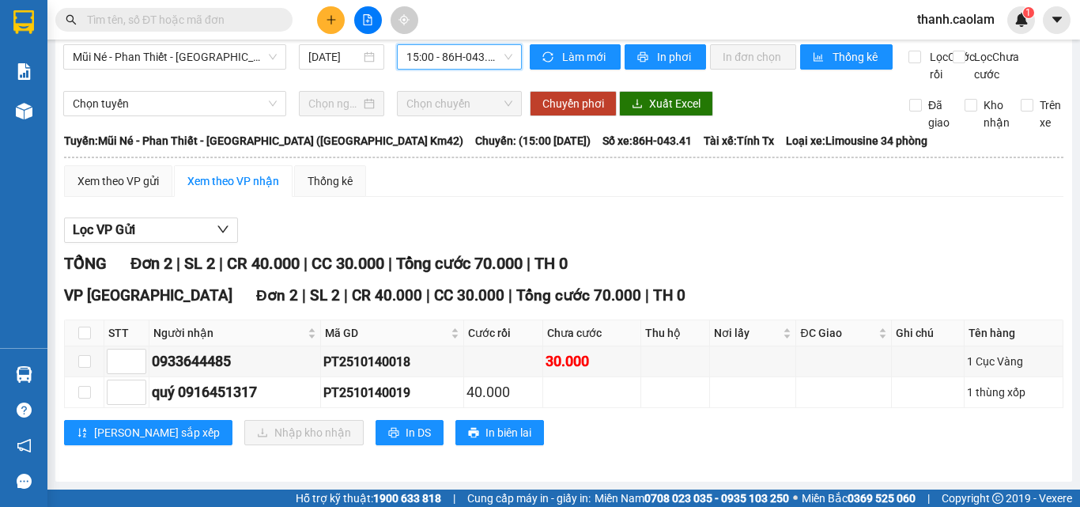
scroll to position [28, 0]
click at [86, 335] on input "checkbox" at bounding box center [84, 332] width 13 height 13
checkbox input "true"
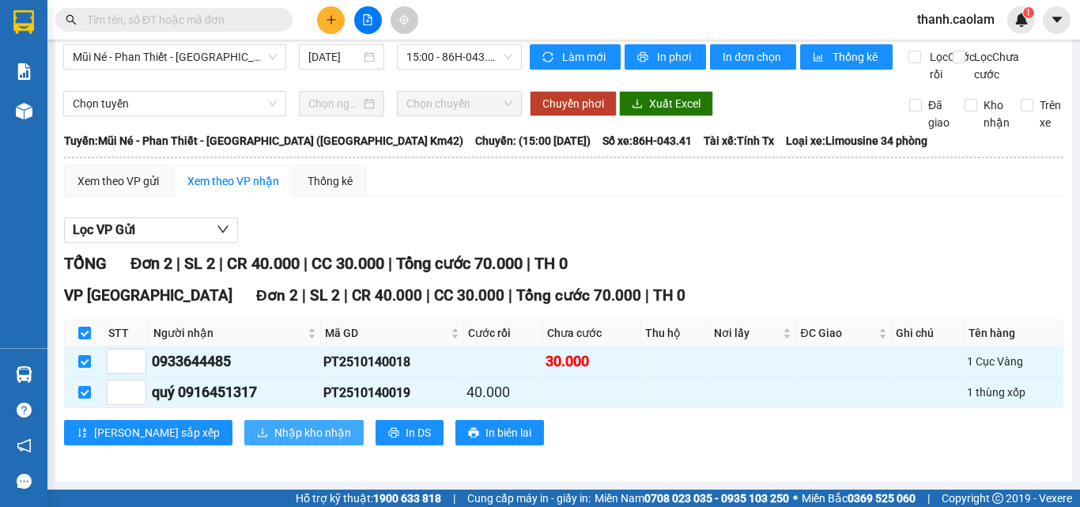
click at [274, 434] on span "Nhập kho nhận" at bounding box center [312, 432] width 77 height 17
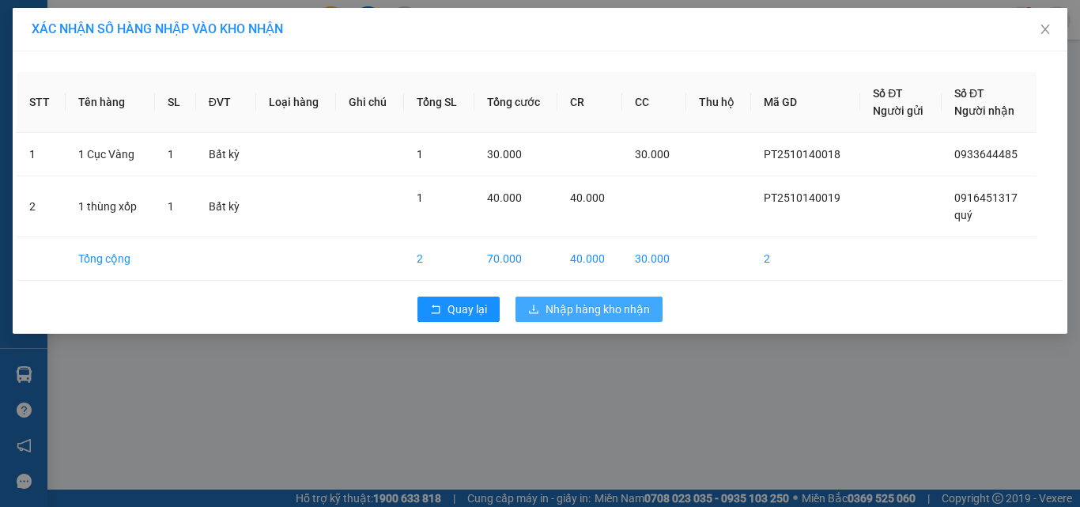
click at [618, 303] on span "Nhập hàng kho nhận" at bounding box center [597, 308] width 104 height 17
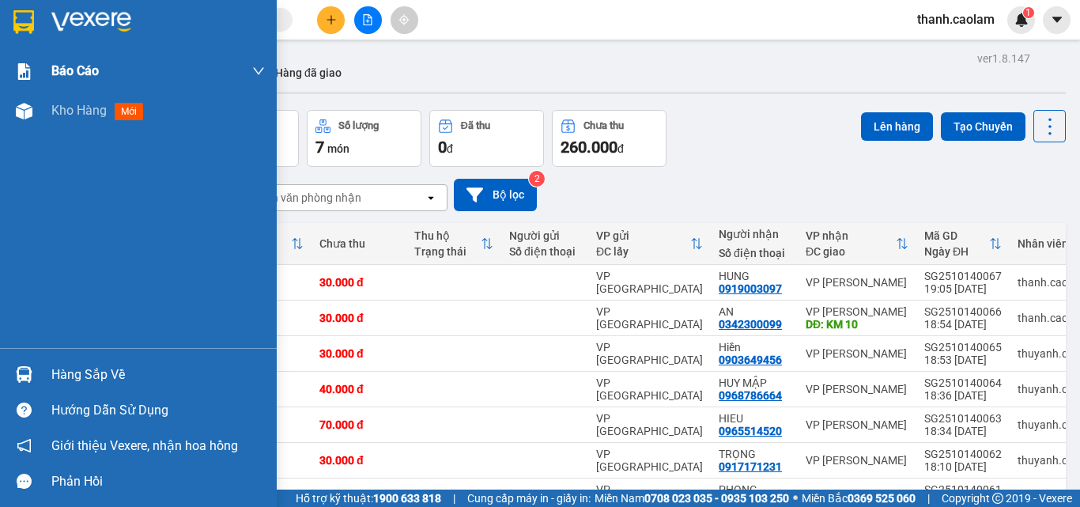
drag, startPoint x: 0, startPoint y: 153, endPoint x: 191, endPoint y: 52, distance: 215.7
click at [191, 52] on div "Báo cáo" at bounding box center [157, 71] width 213 height 40
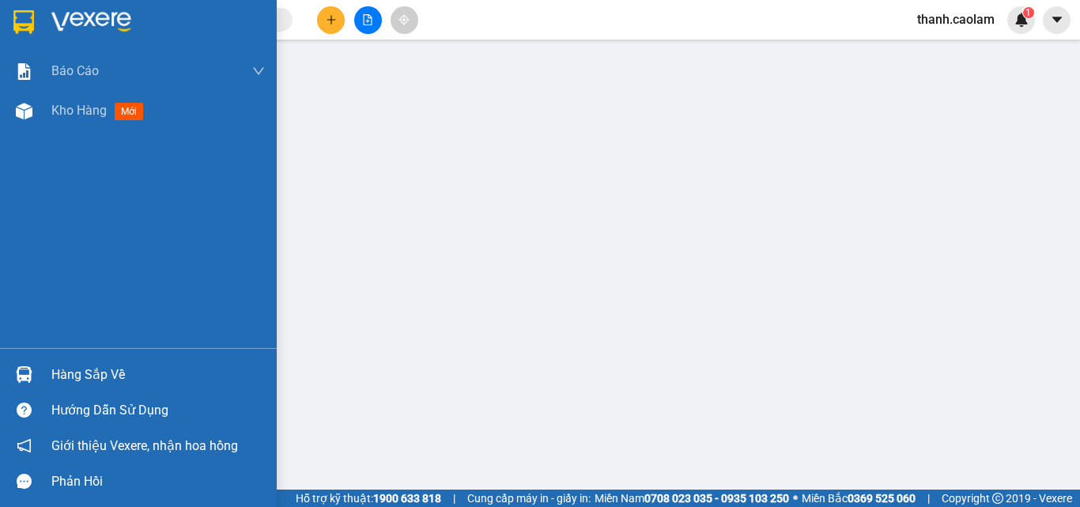
click at [34, 17] on img at bounding box center [23, 22] width 21 height 24
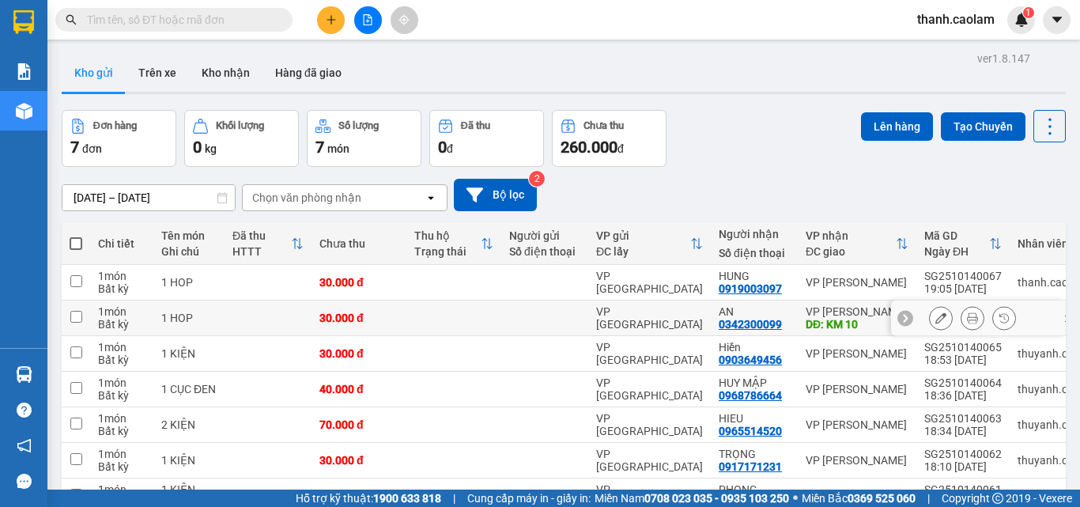
scroll to position [96, 0]
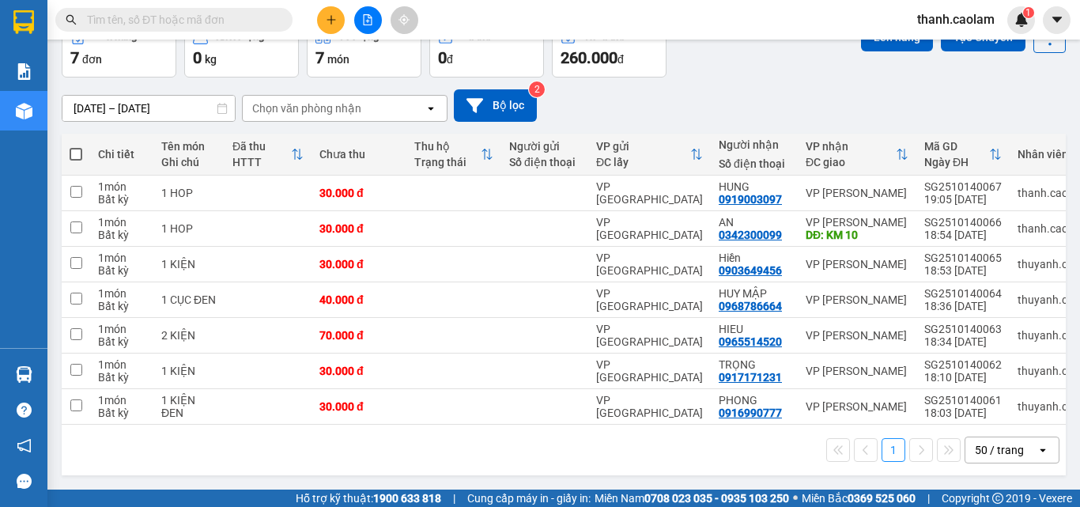
click at [218, 19] on input "text" at bounding box center [180, 19] width 187 height 17
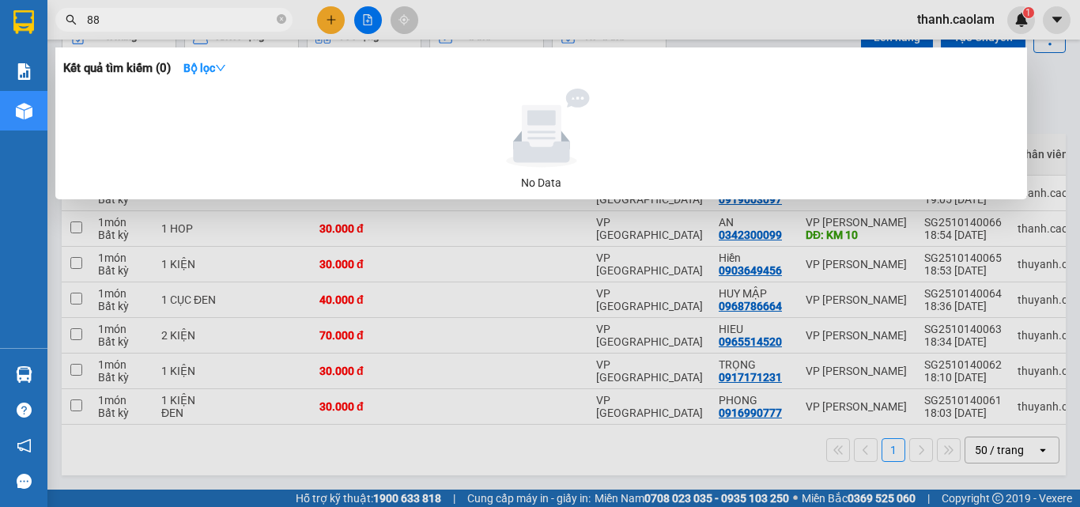
type input "888"
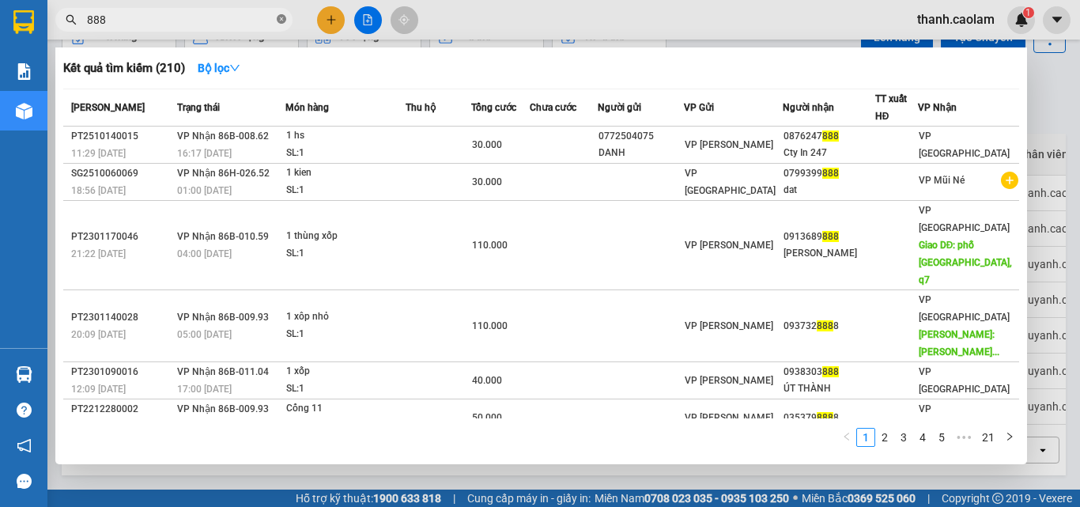
click at [285, 19] on icon "close-circle" at bounding box center [281, 18] width 9 height 9
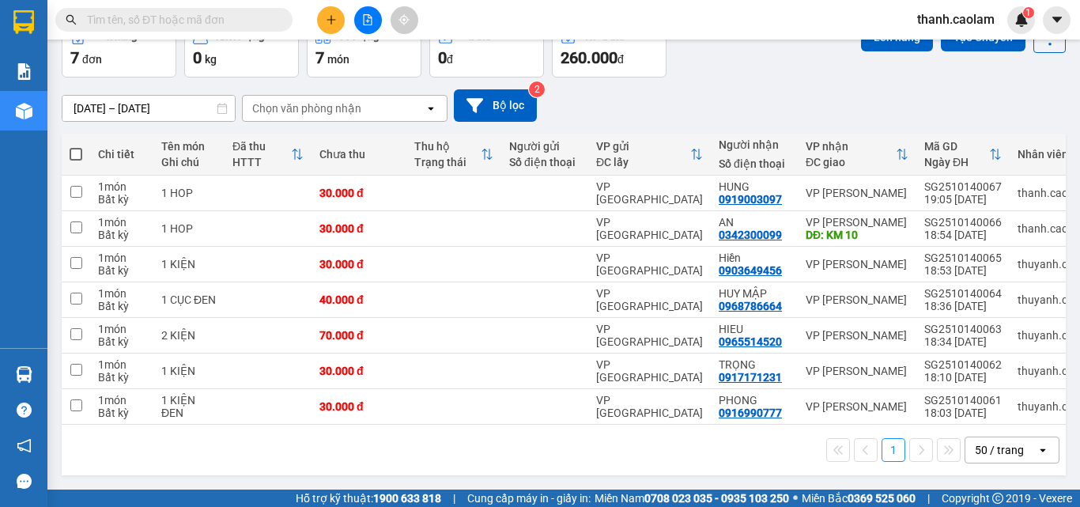
click at [168, 13] on input "text" at bounding box center [180, 19] width 187 height 17
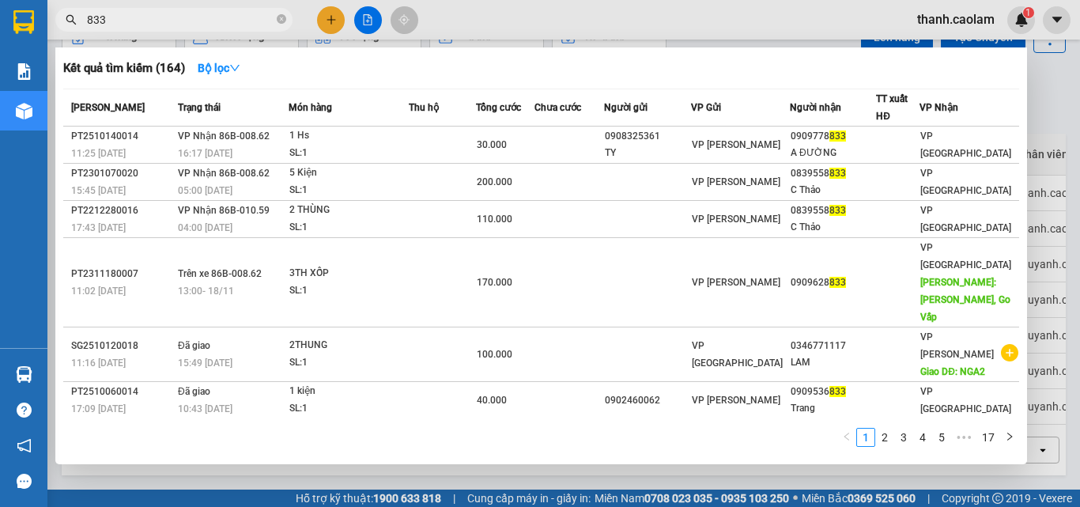
type input "833"
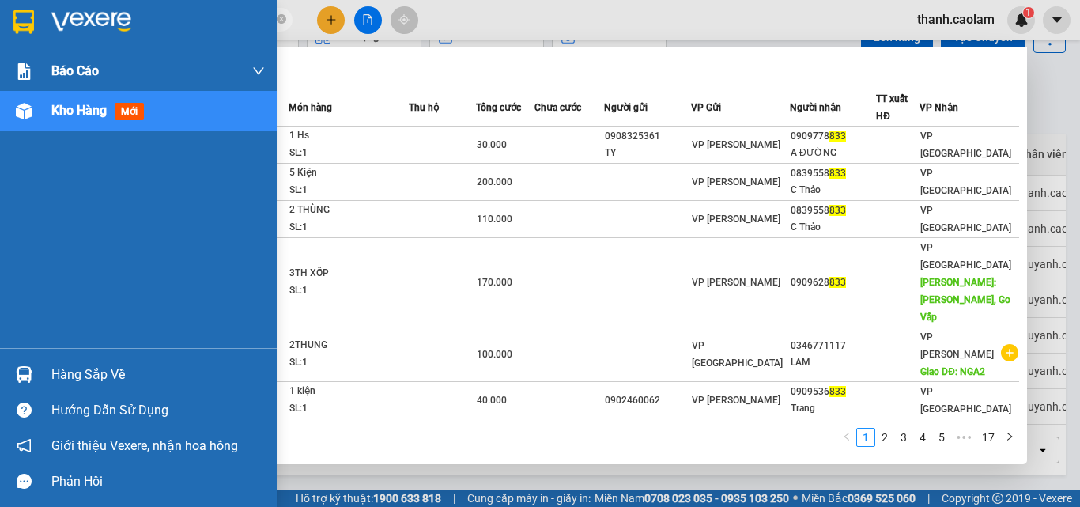
click at [85, 7] on div at bounding box center [138, 25] width 277 height 51
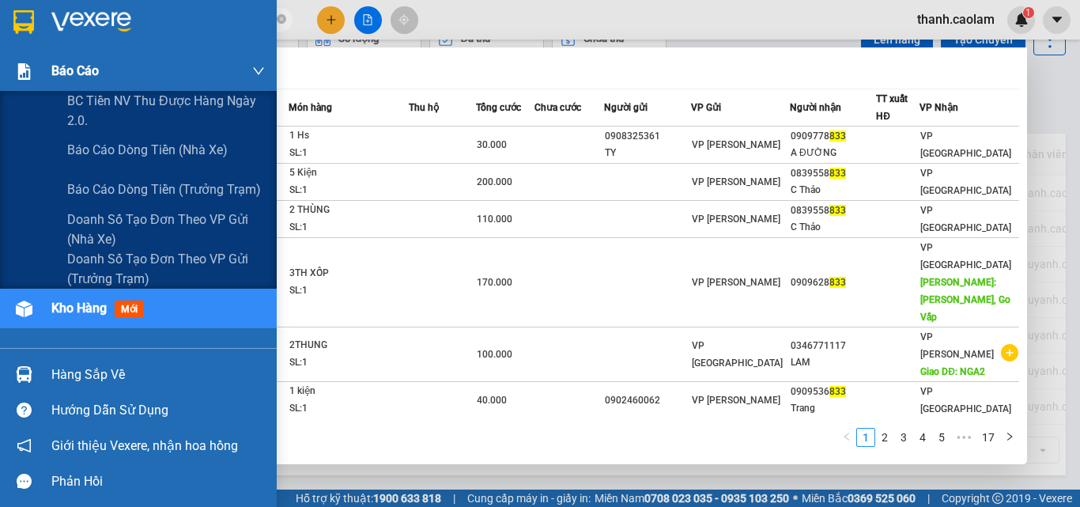
scroll to position [93, 0]
click at [104, 101] on span "BC Tiền NV thu được hàng ngày 2.0." at bounding box center [166, 111] width 198 height 40
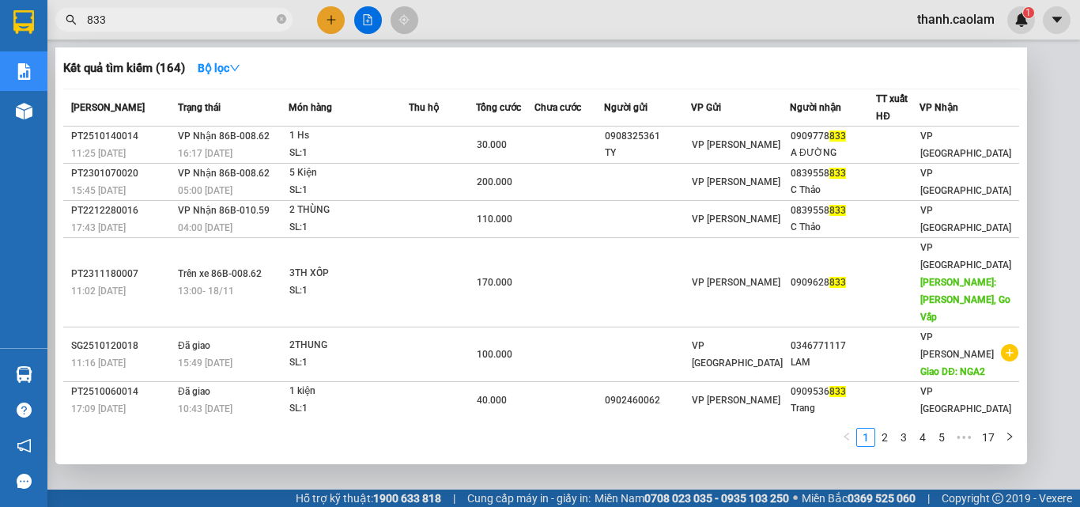
click at [280, 21] on icon "close-circle" at bounding box center [281, 18] width 9 height 9
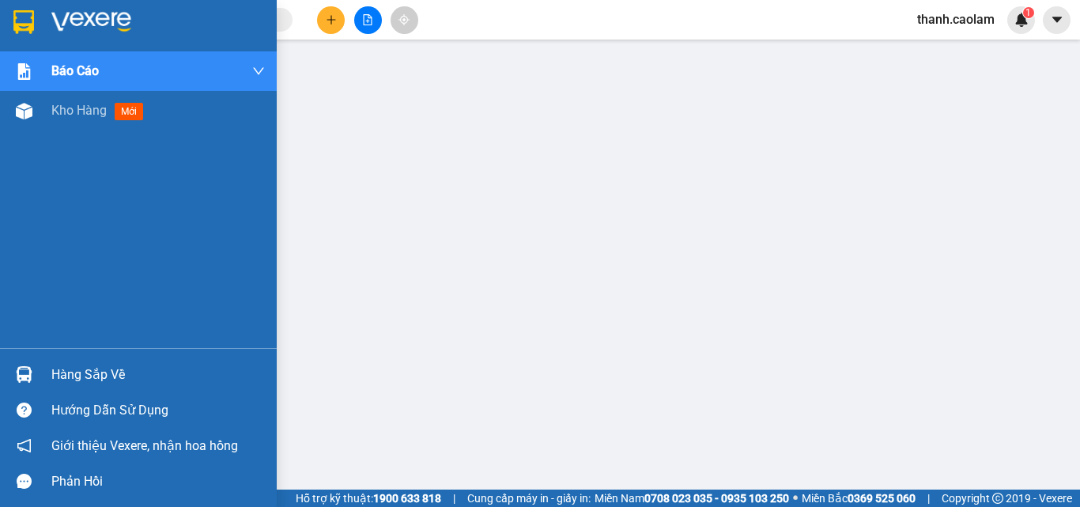
drag, startPoint x: 119, startPoint y: 17, endPoint x: 101, endPoint y: 28, distance: 21.0
click at [119, 17] on img at bounding box center [91, 22] width 80 height 24
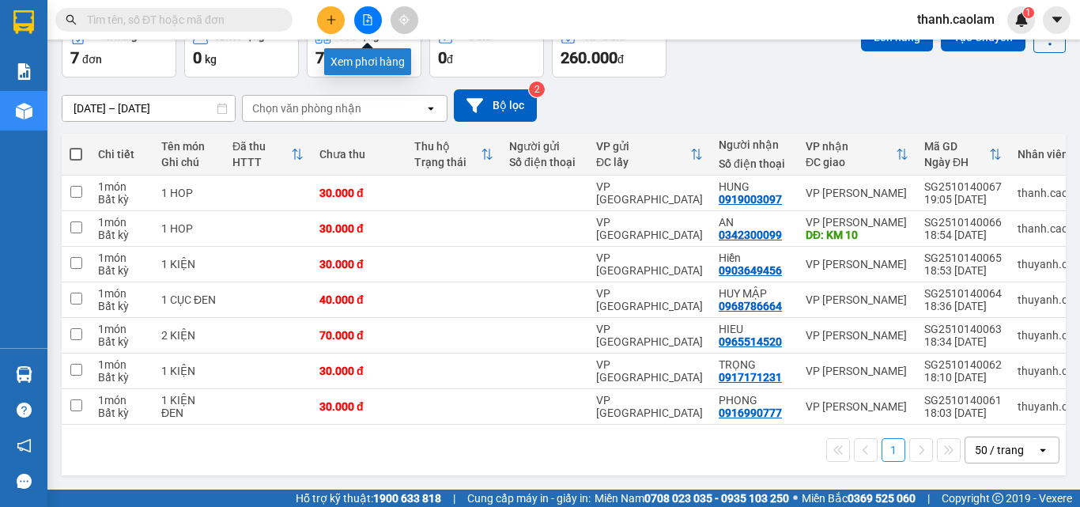
click at [363, 17] on icon "file-add" at bounding box center [367, 19] width 11 height 11
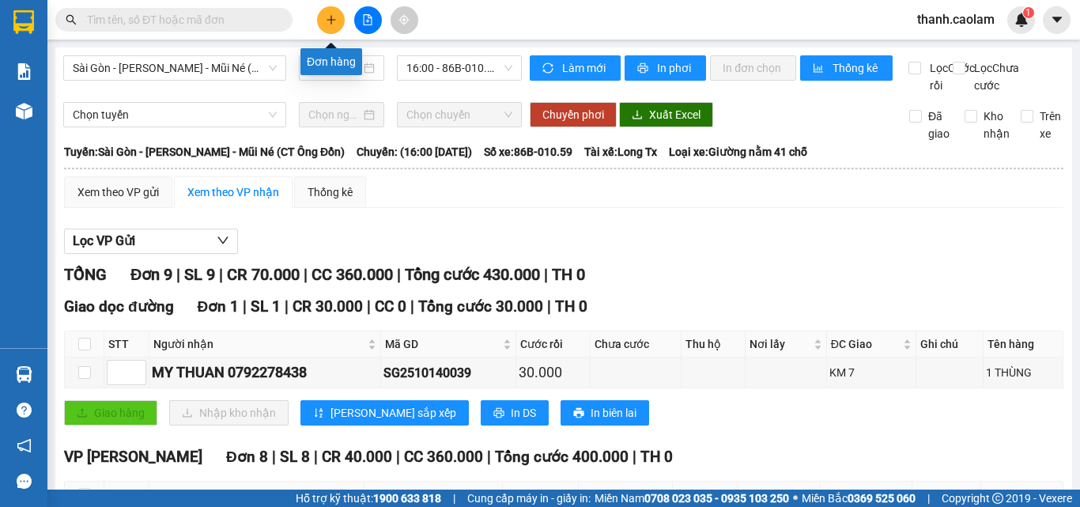
click at [333, 17] on icon "plus" at bounding box center [331, 19] width 11 height 11
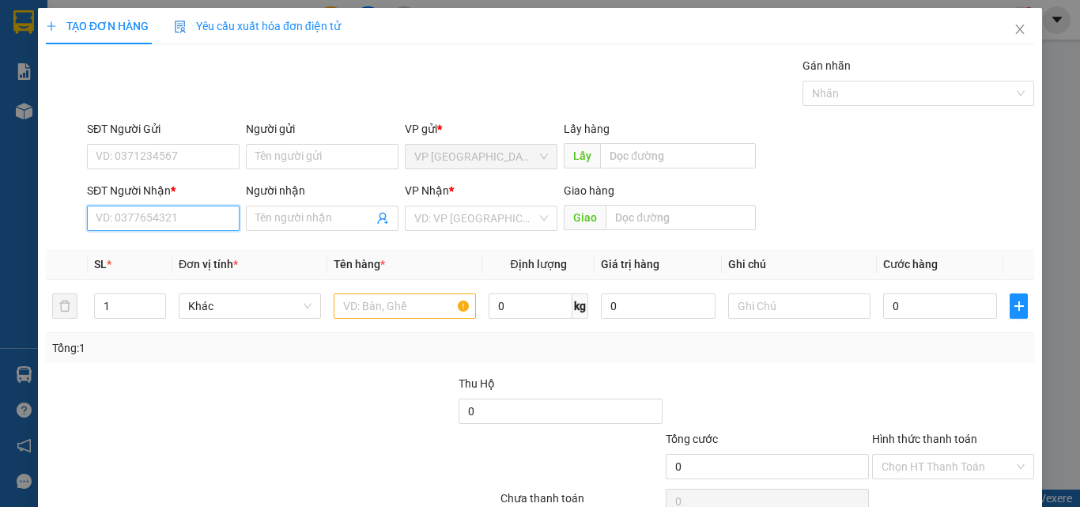
drag, startPoint x: 198, startPoint y: 221, endPoint x: 201, endPoint y: 211, distance: 10.5
click at [201, 215] on input "SĐT Người Nhận *" at bounding box center [163, 218] width 153 height 25
drag, startPoint x: 206, startPoint y: 225, endPoint x: 213, endPoint y: 209, distance: 17.3
click at [213, 209] on input "SĐT Người Nhận *" at bounding box center [163, 218] width 153 height 25
type input "0939530770"
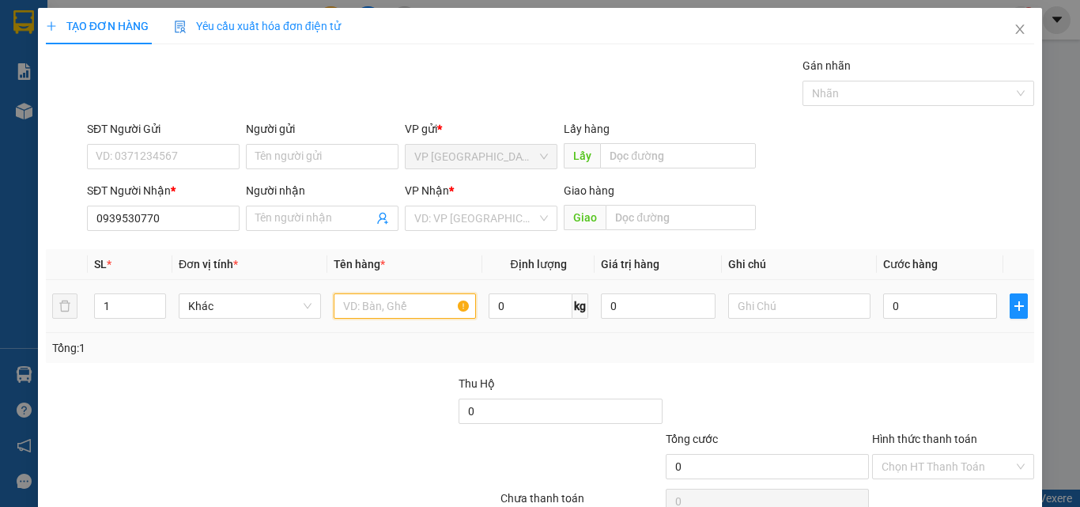
click at [383, 303] on input "text" at bounding box center [405, 305] width 142 height 25
type input "2 THUNG"
click at [920, 300] on input "0" at bounding box center [940, 305] width 114 height 25
type input "1"
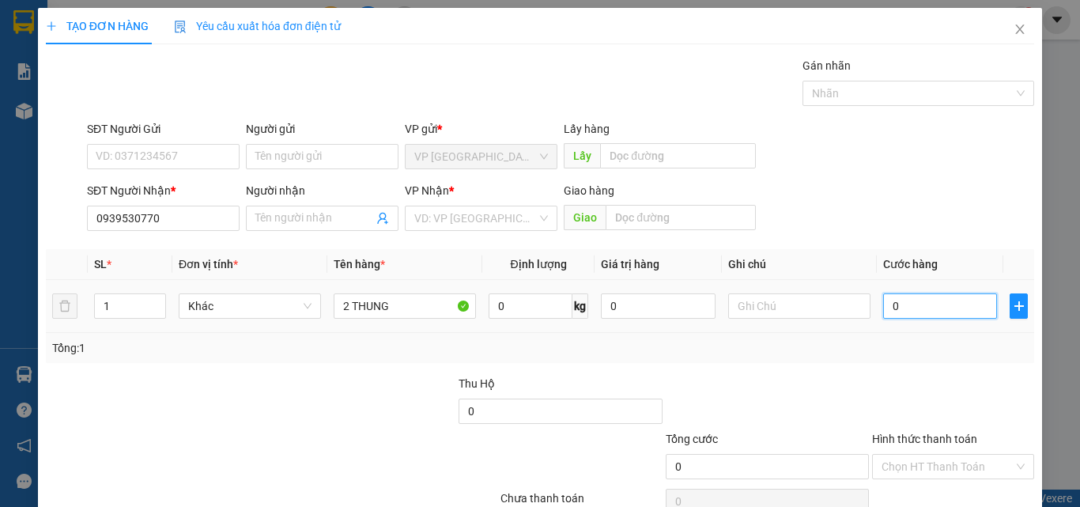
type input "1"
type input "10"
type input "100"
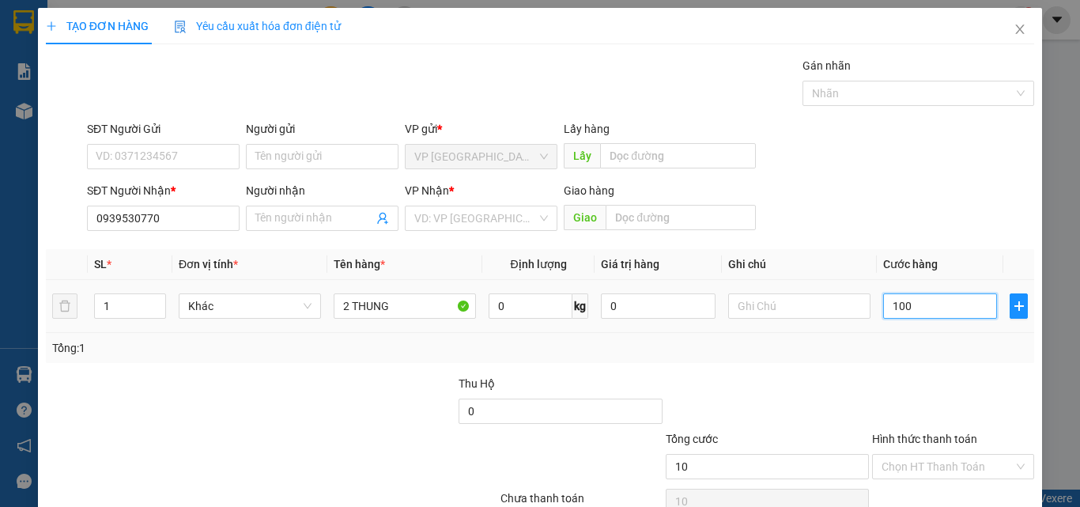
type input "100"
type input "100.000"
click at [948, 354] on div "Tổng: 1" at bounding box center [540, 348] width 988 height 30
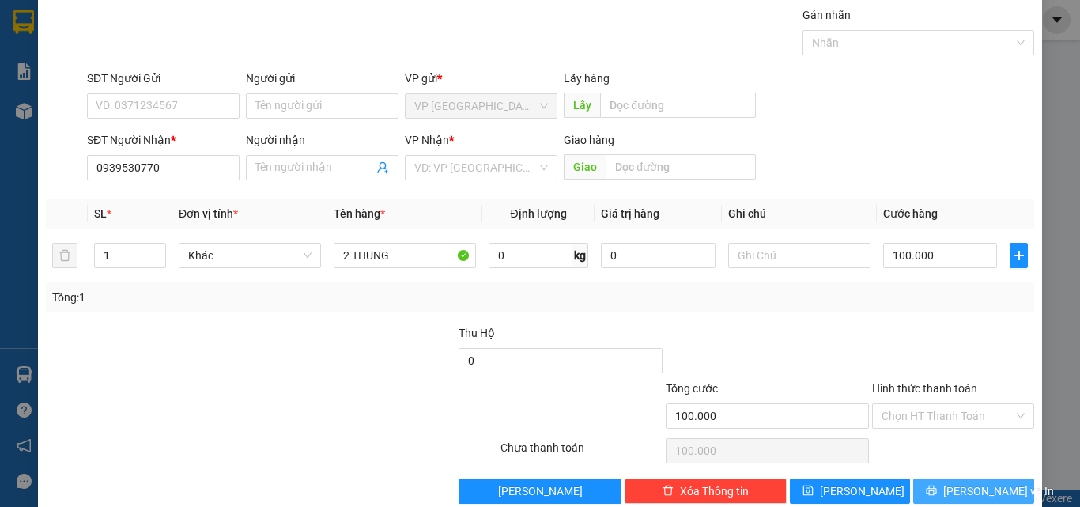
scroll to position [78, 0]
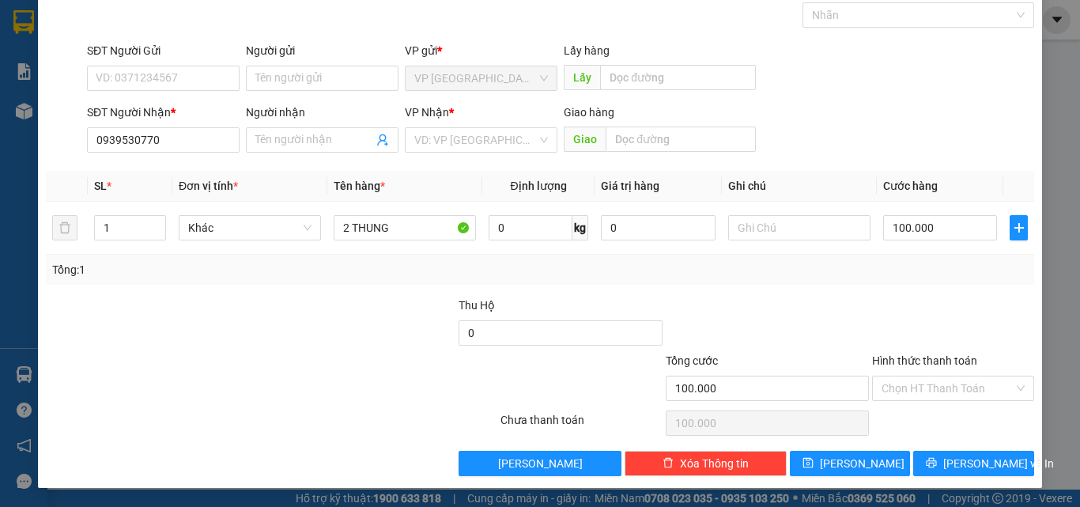
click at [940, 356] on label "Hình thức thanh toán" at bounding box center [924, 360] width 105 height 13
click at [940, 376] on input "Hình thức thanh toán" at bounding box center [947, 388] width 132 height 24
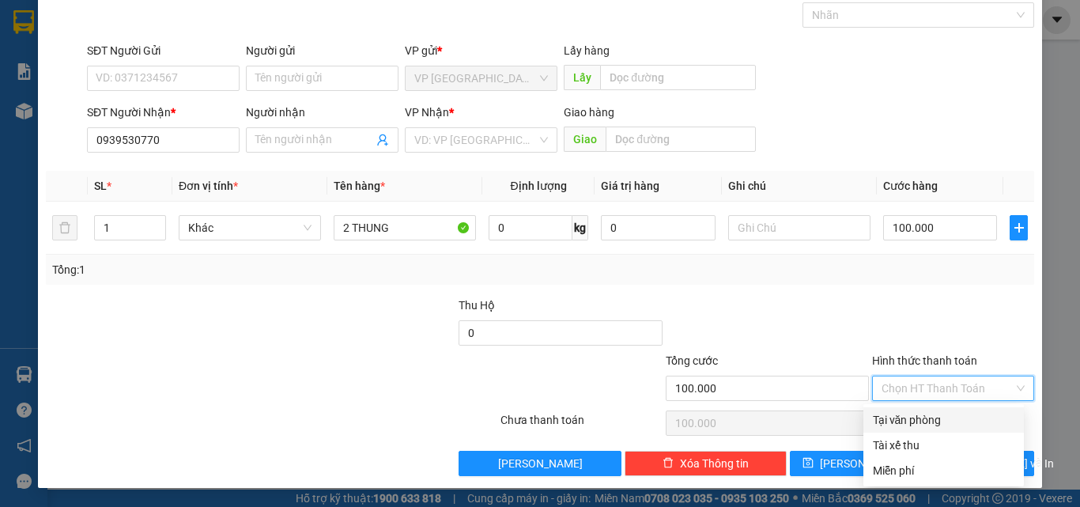
click at [925, 413] on div "Tại văn phòng" at bounding box center [944, 419] width 142 height 17
type input "0"
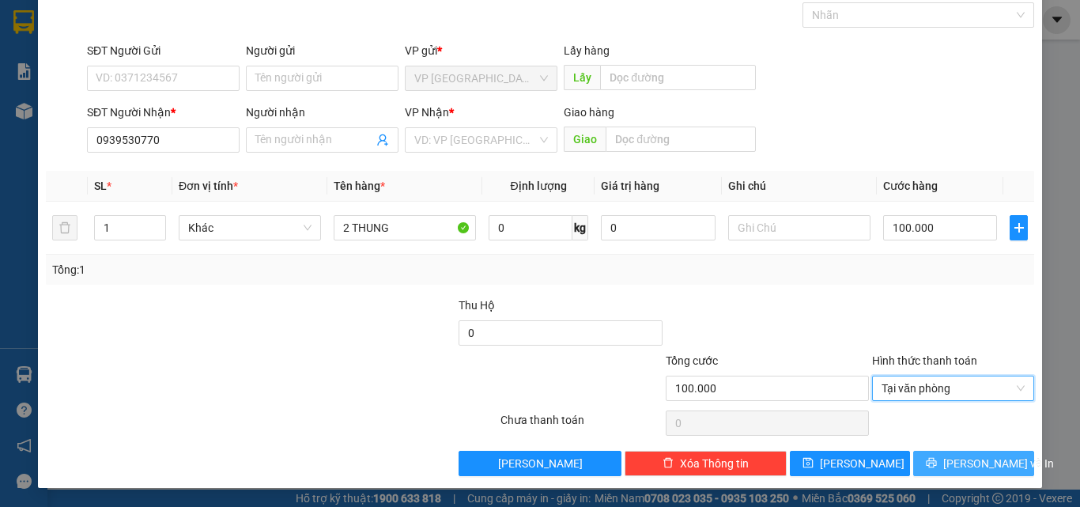
click at [937, 466] on icon "printer" at bounding box center [932, 463] width 10 height 10
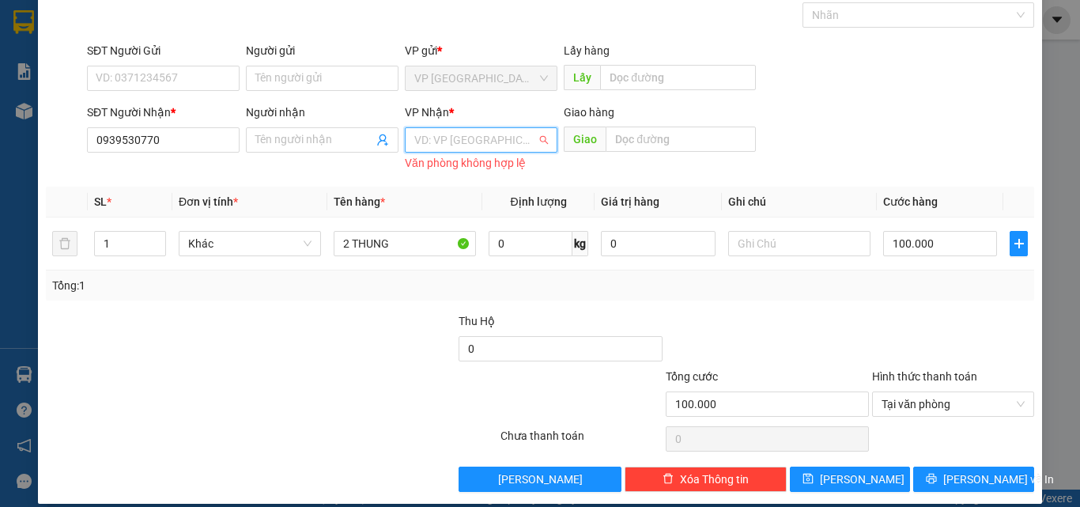
click at [491, 137] on input "search" at bounding box center [475, 140] width 123 height 24
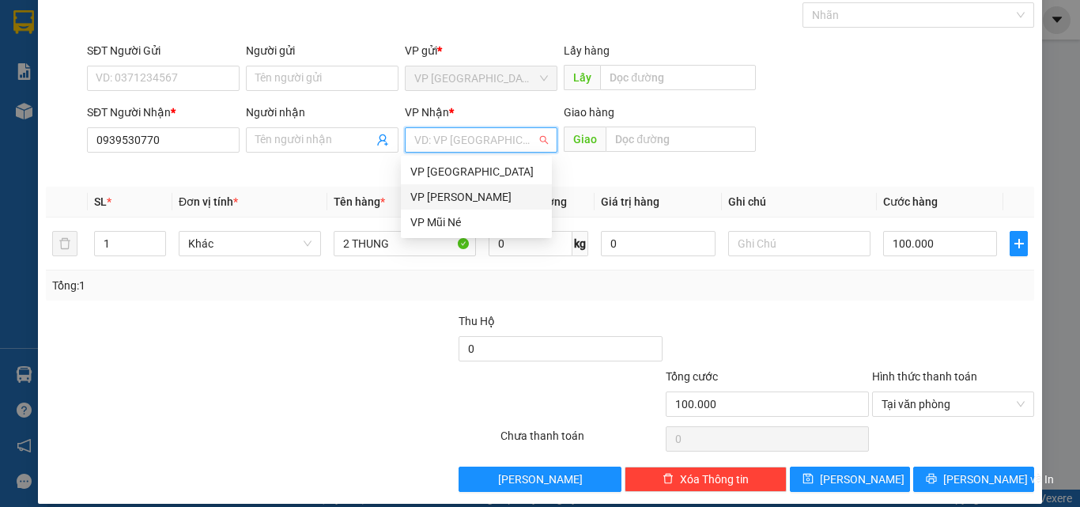
click at [496, 188] on div "VP [PERSON_NAME]" at bounding box center [476, 196] width 132 height 17
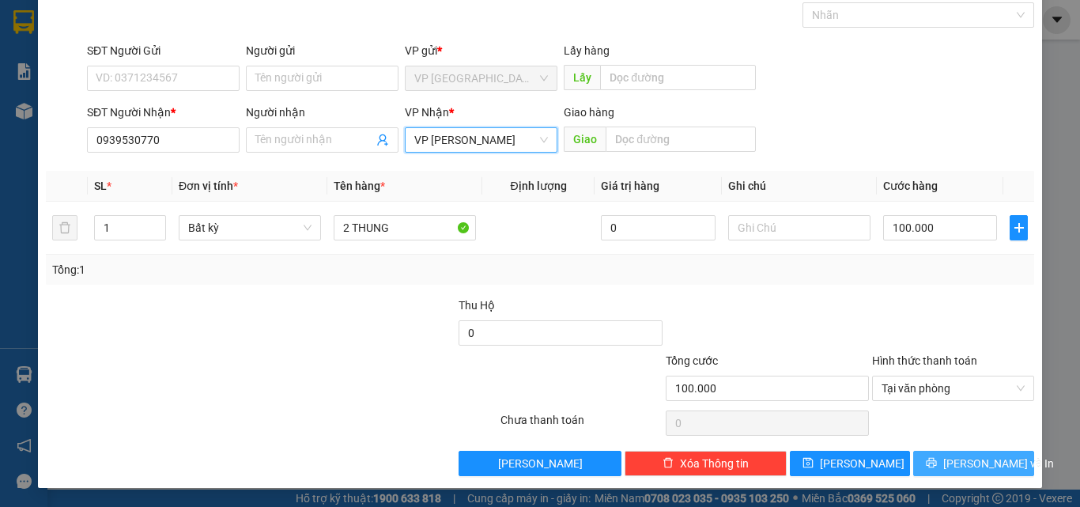
click at [956, 464] on span "[PERSON_NAME] và In" at bounding box center [998, 463] width 111 height 17
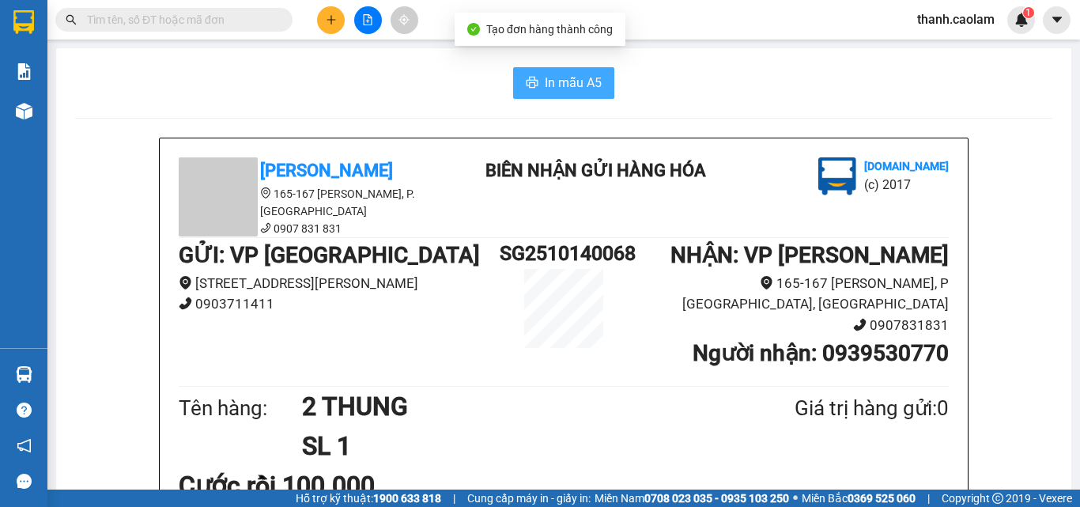
click at [543, 69] on button "In mẫu A5" at bounding box center [563, 83] width 101 height 32
click at [326, 17] on icon "plus" at bounding box center [331, 19] width 11 height 11
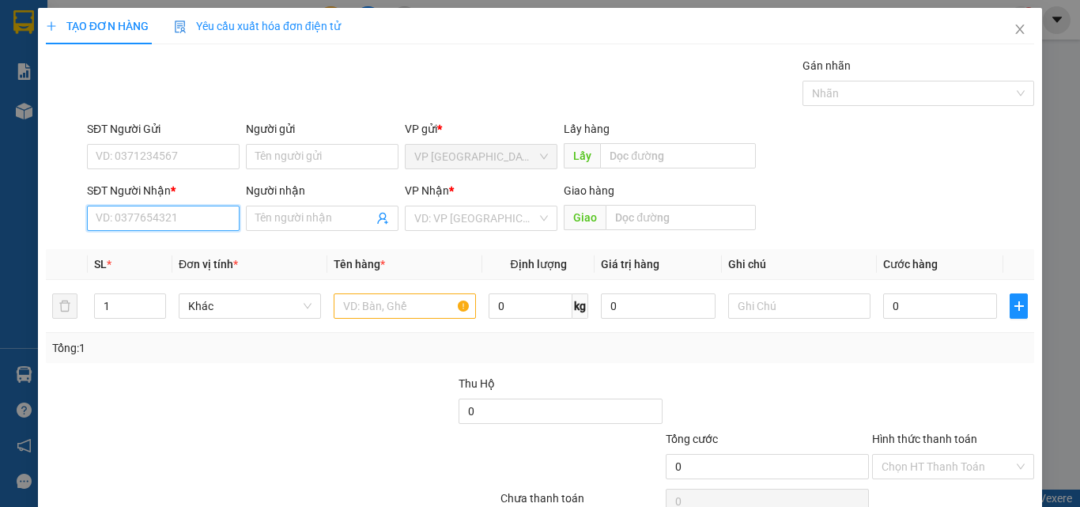
click at [191, 220] on input "SĐT Người Nhận *" at bounding box center [163, 218] width 153 height 25
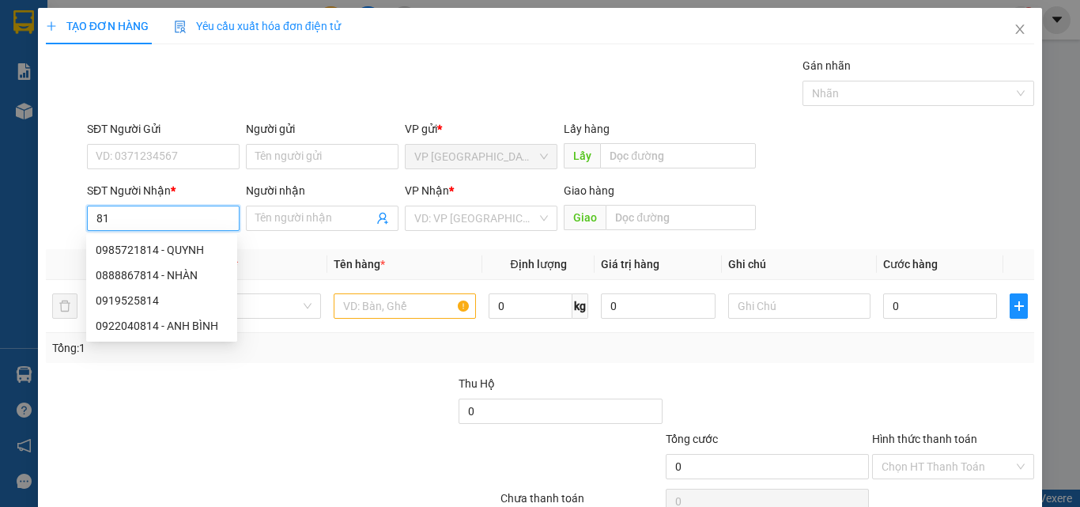
type input "8"
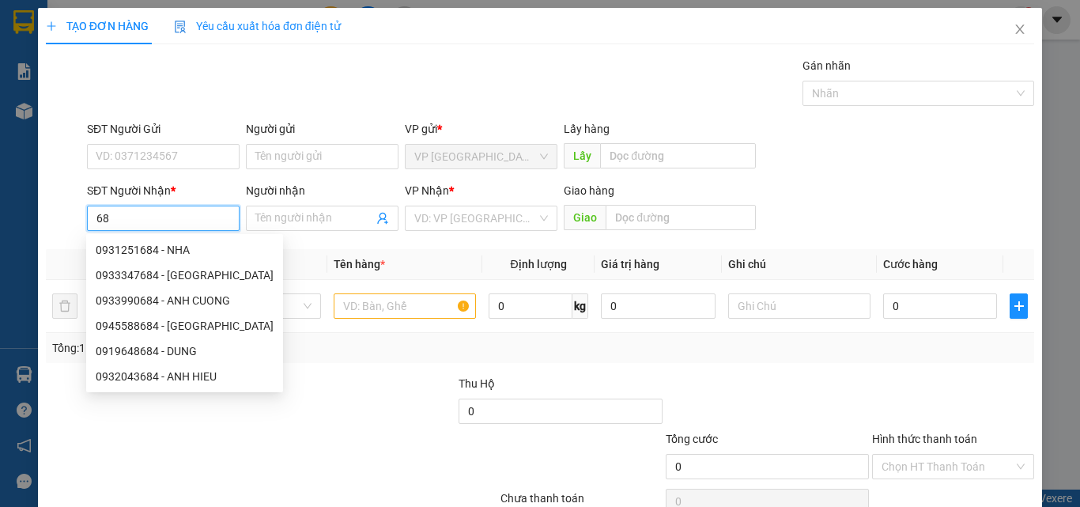
type input "6"
type input "8"
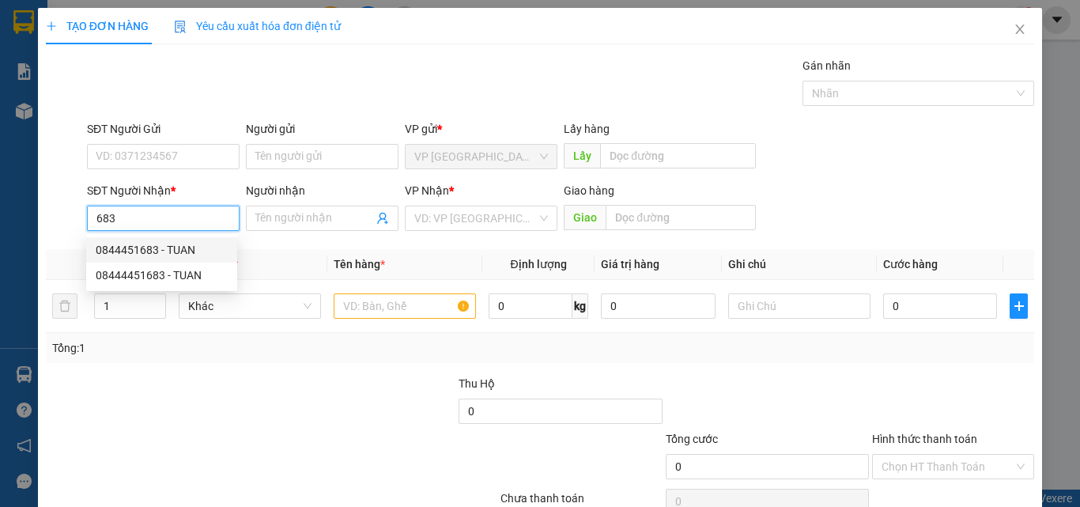
click at [189, 247] on div "0844451683 - TUAN" at bounding box center [162, 249] width 132 height 17
type input "0844451683"
type input "TUAN"
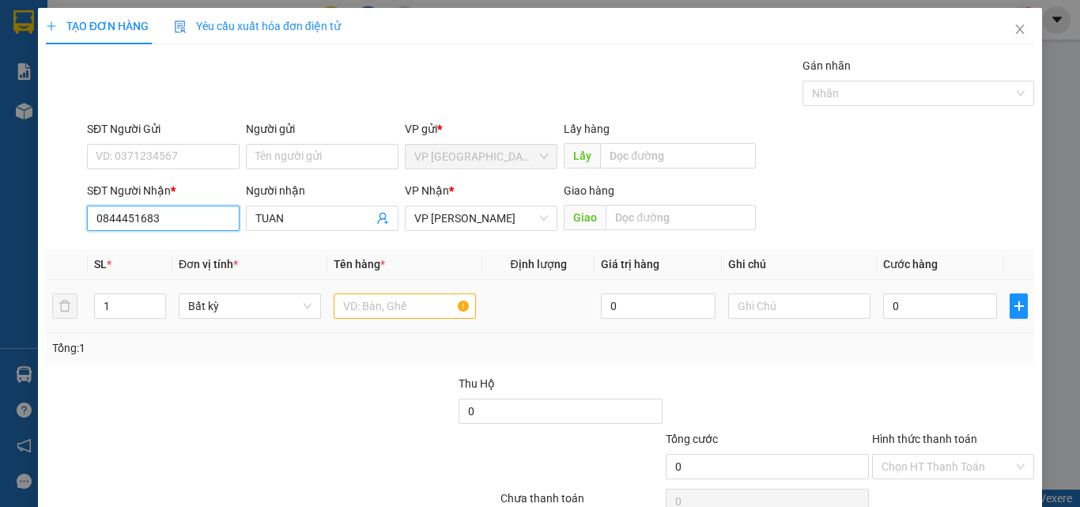
type input "0844451683"
click at [376, 317] on input "text" at bounding box center [405, 305] width 142 height 25
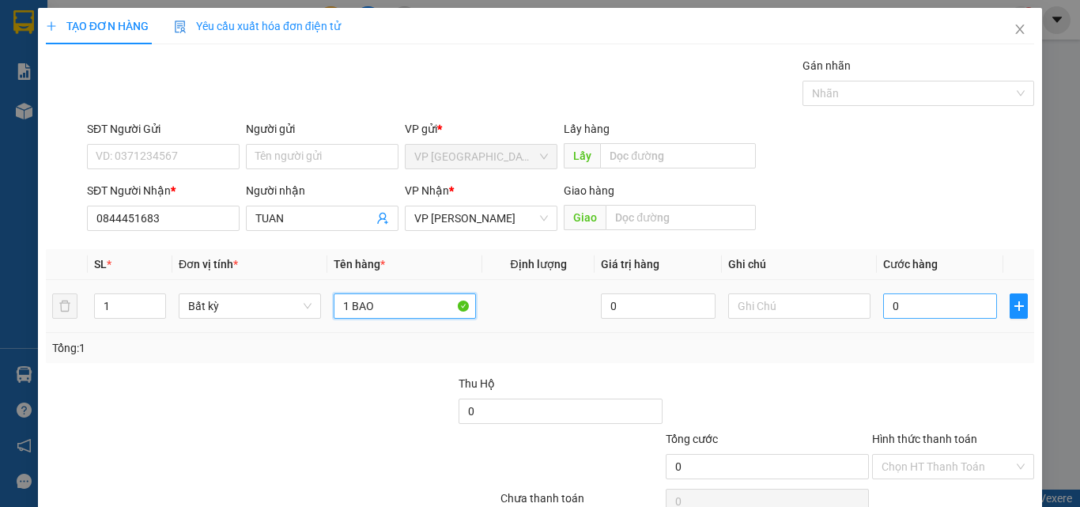
type input "1 BAO"
click at [927, 309] on input "0" at bounding box center [940, 305] width 114 height 25
type input "5"
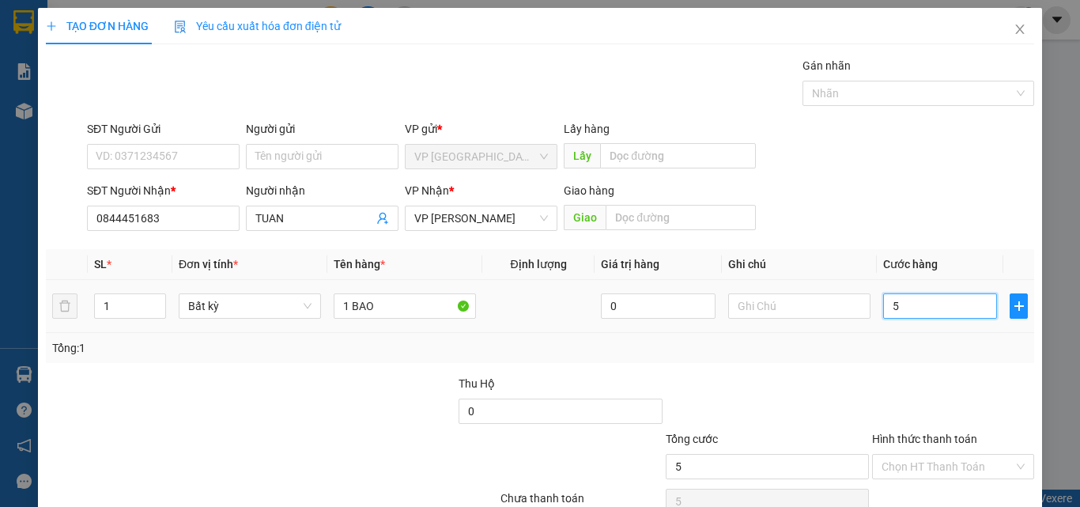
type input "50"
type input "50.000"
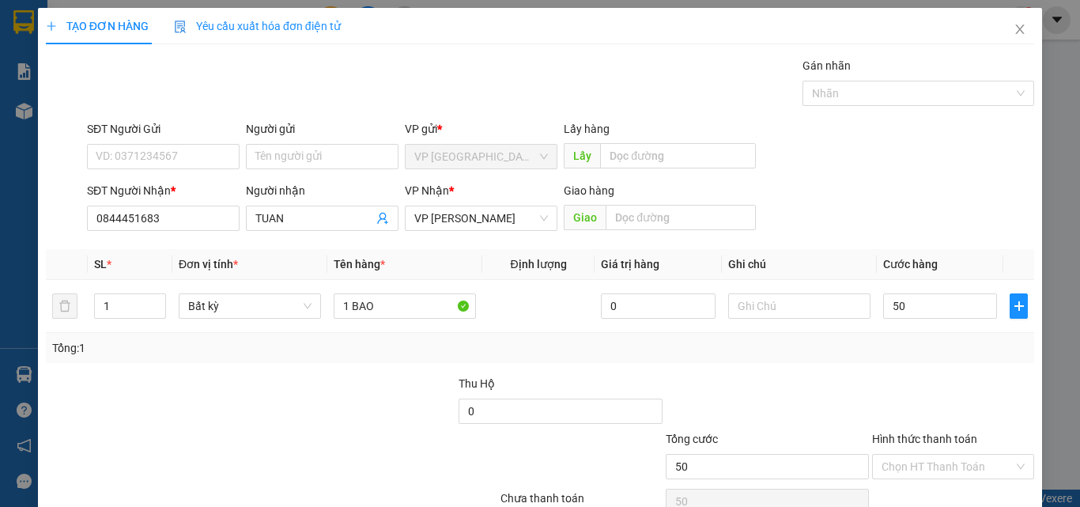
type input "50.000"
click at [945, 379] on div at bounding box center [952, 402] width 165 height 55
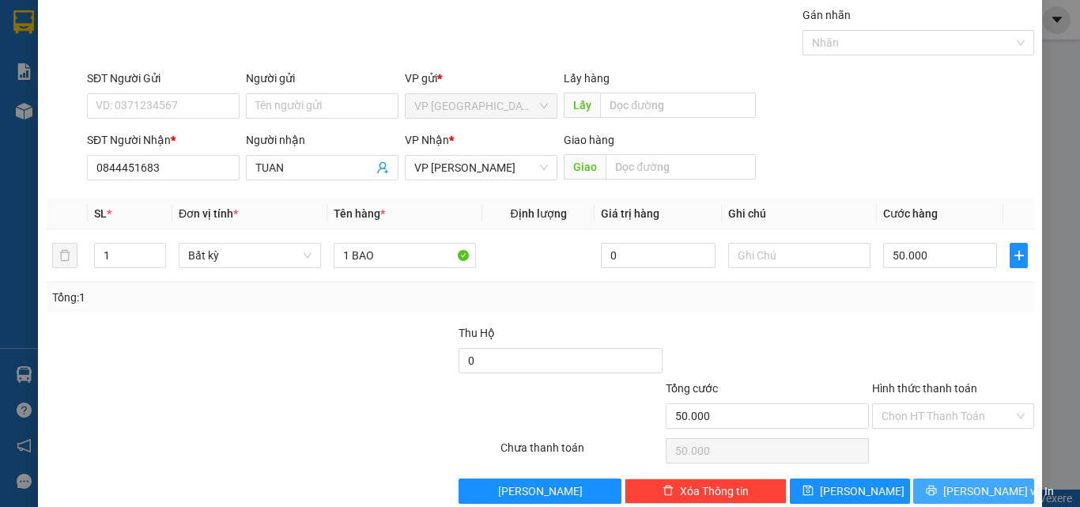
scroll to position [78, 0]
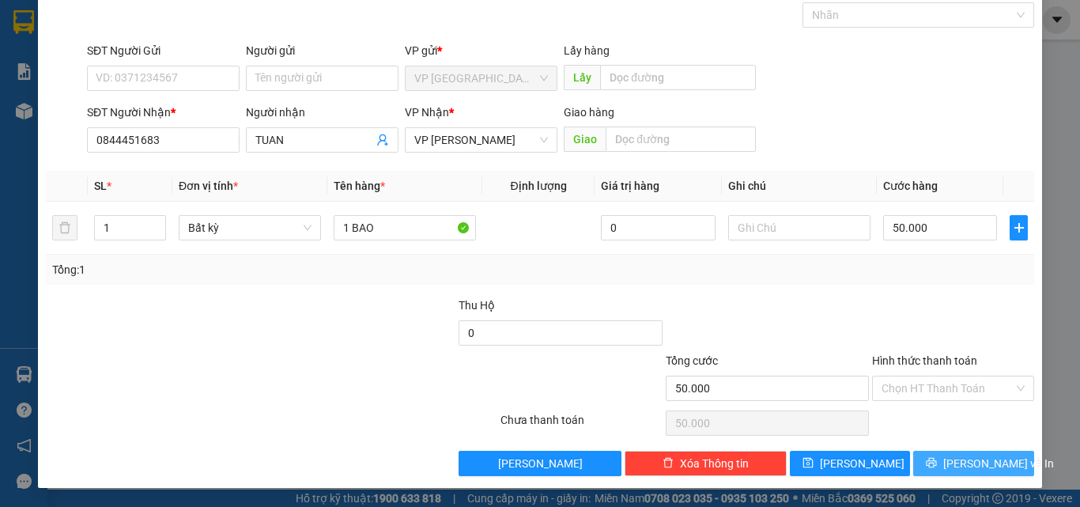
click at [945, 460] on button "[PERSON_NAME] và In" at bounding box center [973, 463] width 121 height 25
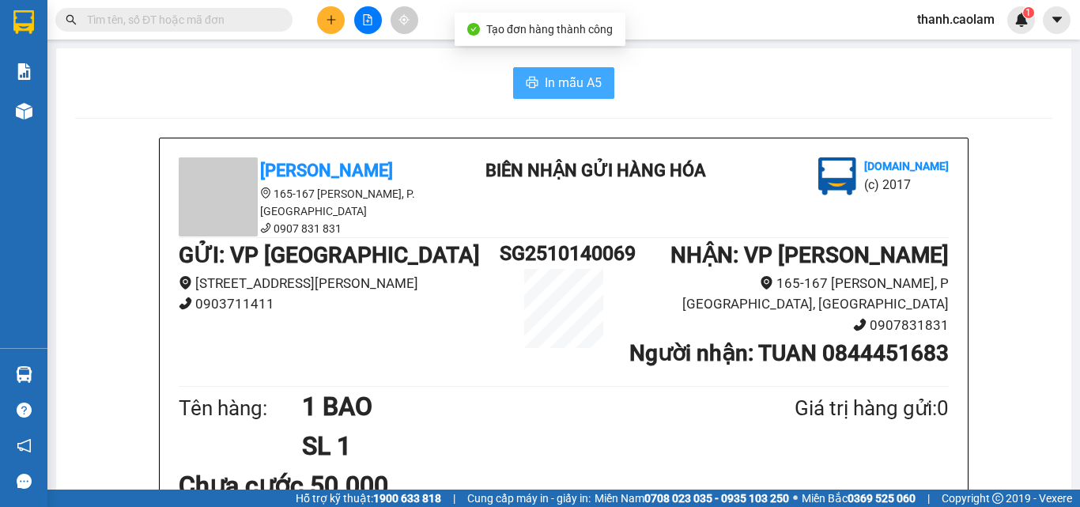
click at [552, 79] on span "In mẫu A5" at bounding box center [573, 83] width 57 height 20
click at [336, 21] on icon "plus" at bounding box center [331, 19] width 11 height 11
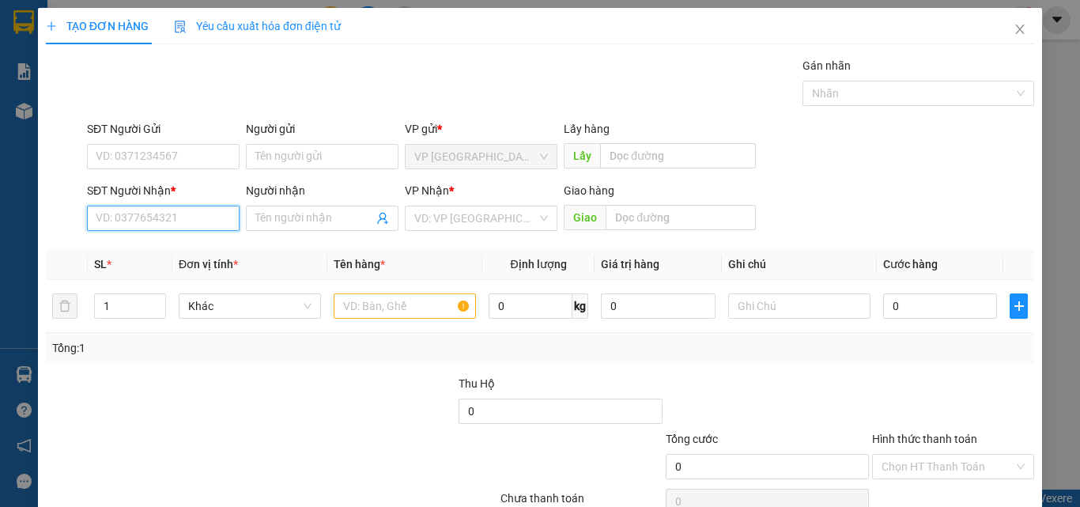
click at [183, 223] on input "SĐT Người Nhận *" at bounding box center [163, 218] width 153 height 25
type input "9"
type input "0943232661"
click at [172, 244] on div "0943232661 - MAN" at bounding box center [162, 249] width 132 height 17
type input "MAN"
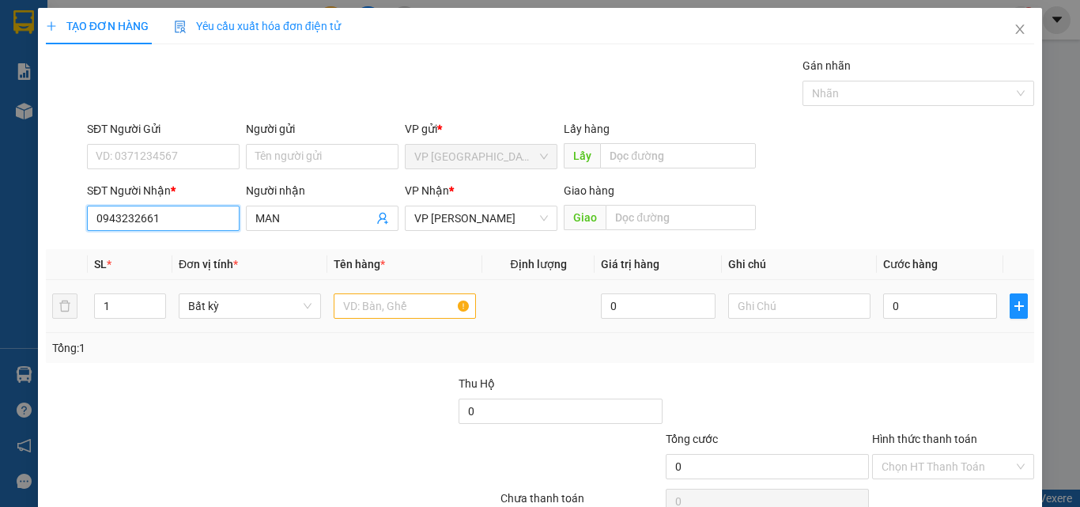
type input "0943232661"
click at [409, 311] on input "text" at bounding box center [405, 305] width 142 height 25
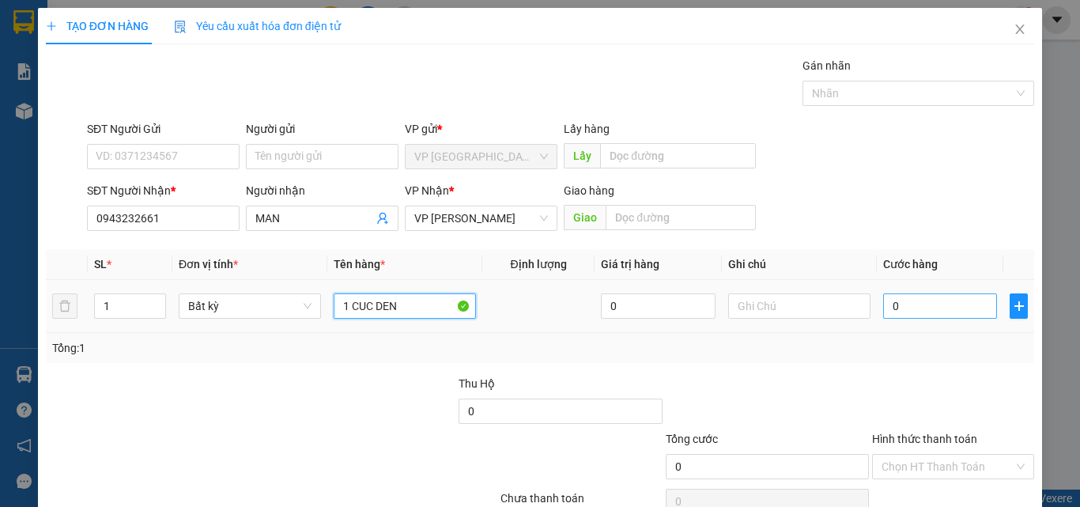
type input "1 CUC DEN"
click at [923, 301] on input "0" at bounding box center [940, 305] width 114 height 25
type input "3"
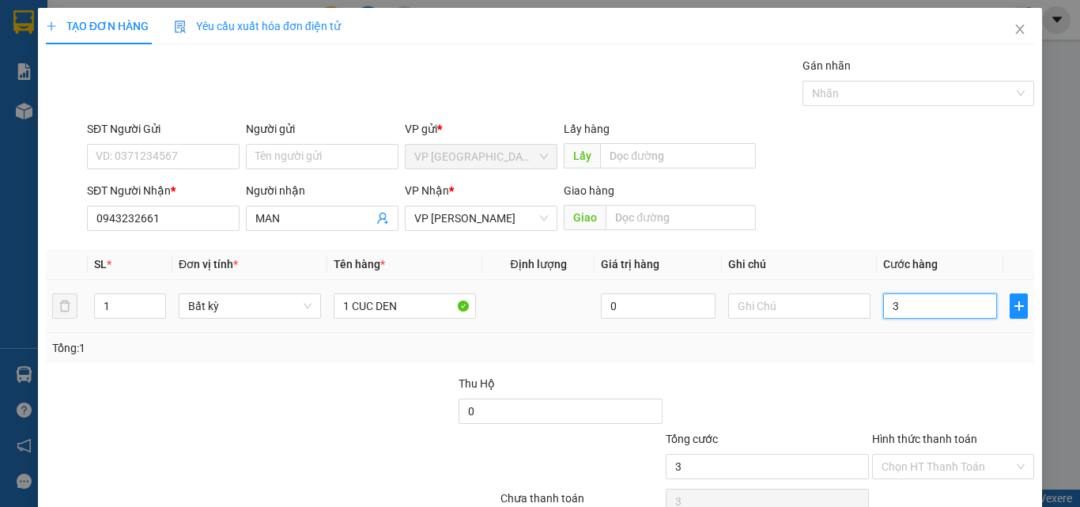
type input "30"
type input "30.000"
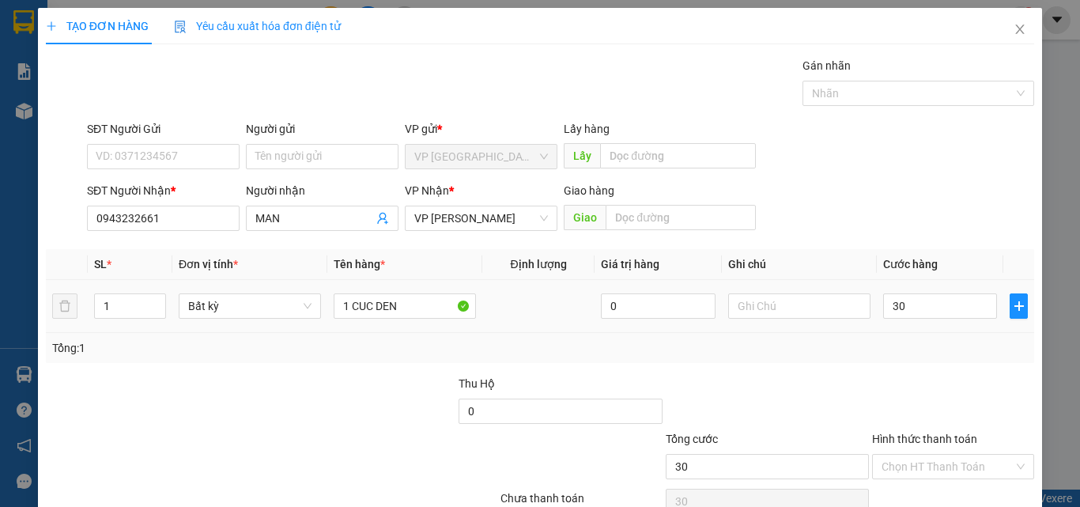
type input "30.000"
click at [919, 370] on div "Transit Pickup Surcharge Ids Transit Deliver Surcharge Ids Transit Deliver Surc…" at bounding box center [540, 305] width 988 height 497
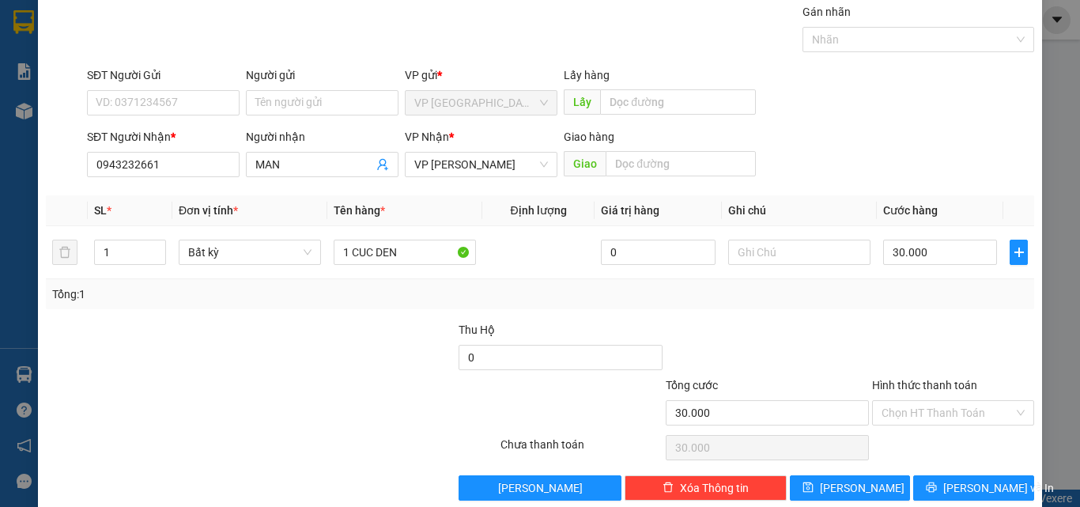
scroll to position [78, 0]
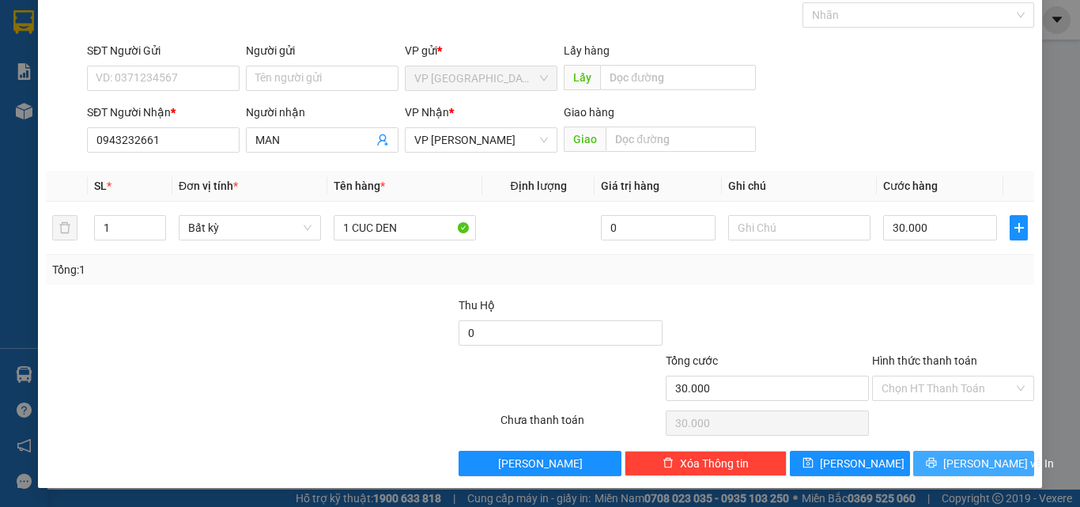
click at [949, 460] on span "[PERSON_NAME] và In" at bounding box center [998, 463] width 111 height 17
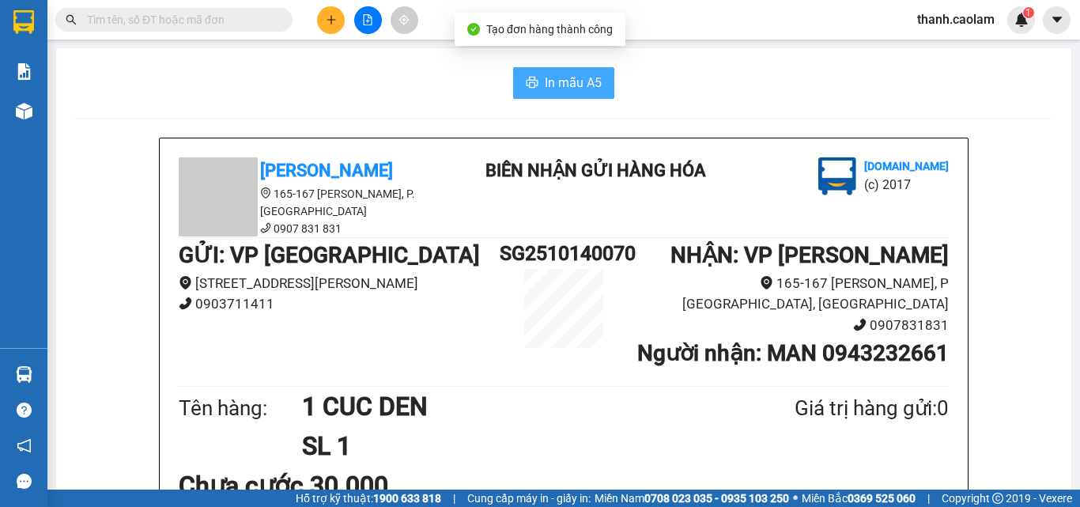
click at [557, 76] on span "In mẫu A5" at bounding box center [573, 83] width 57 height 20
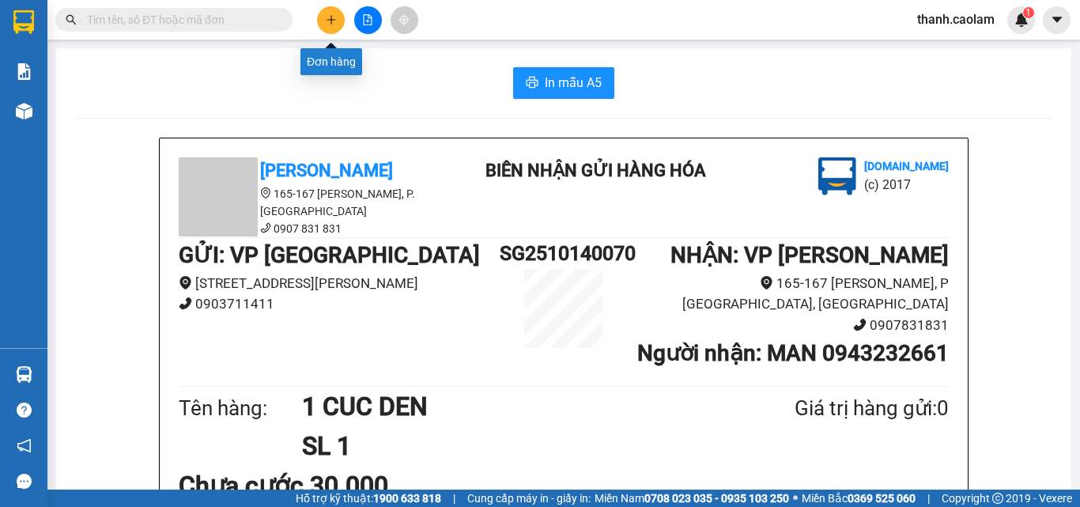
click at [330, 28] on button at bounding box center [331, 20] width 28 height 28
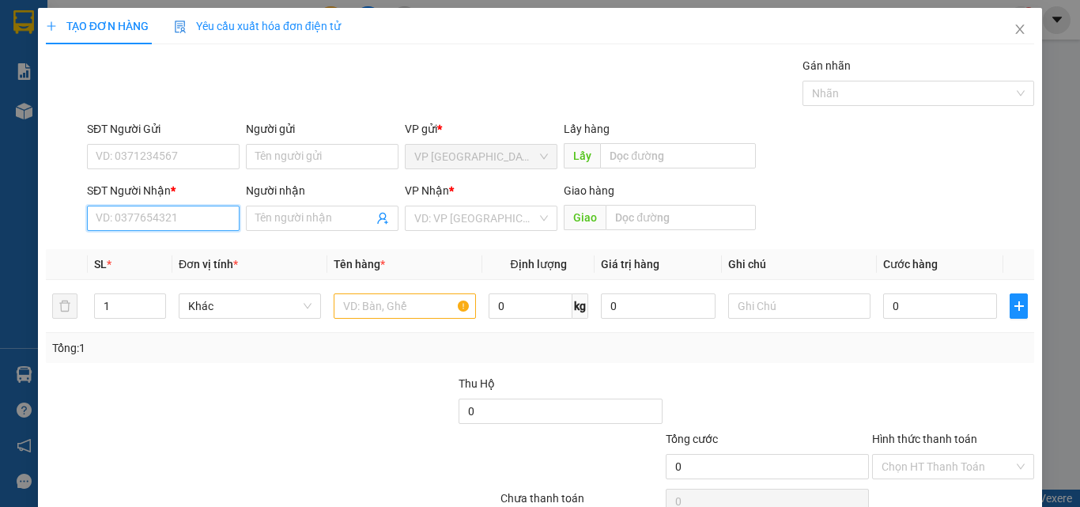
click at [206, 213] on input "SĐT Người Nhận *" at bounding box center [163, 218] width 153 height 25
click at [138, 214] on input "SĐT Người Nhận *" at bounding box center [163, 218] width 153 height 25
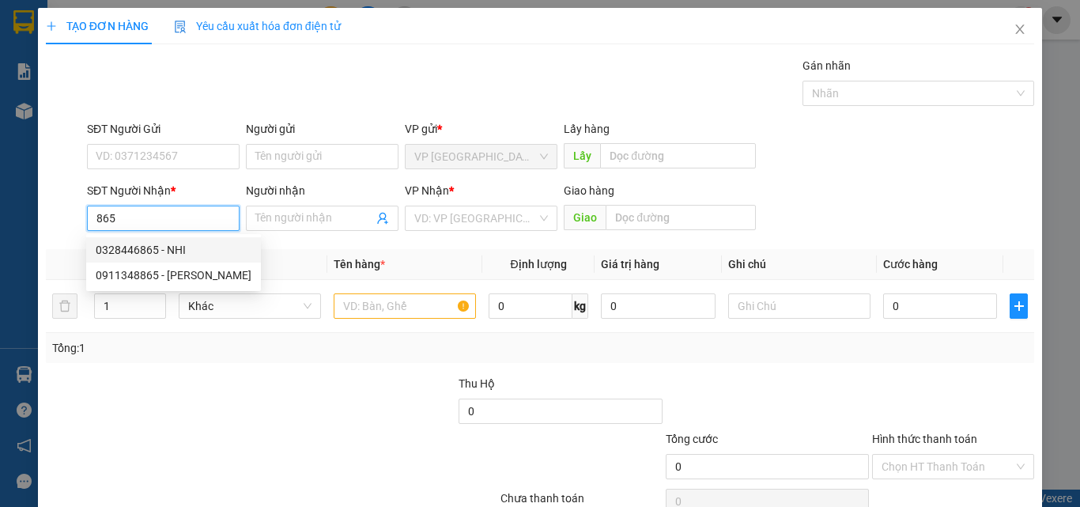
click at [187, 243] on div "0328446865 - NHI" at bounding box center [174, 249] width 156 height 17
type input "0328446865"
type input "NHI"
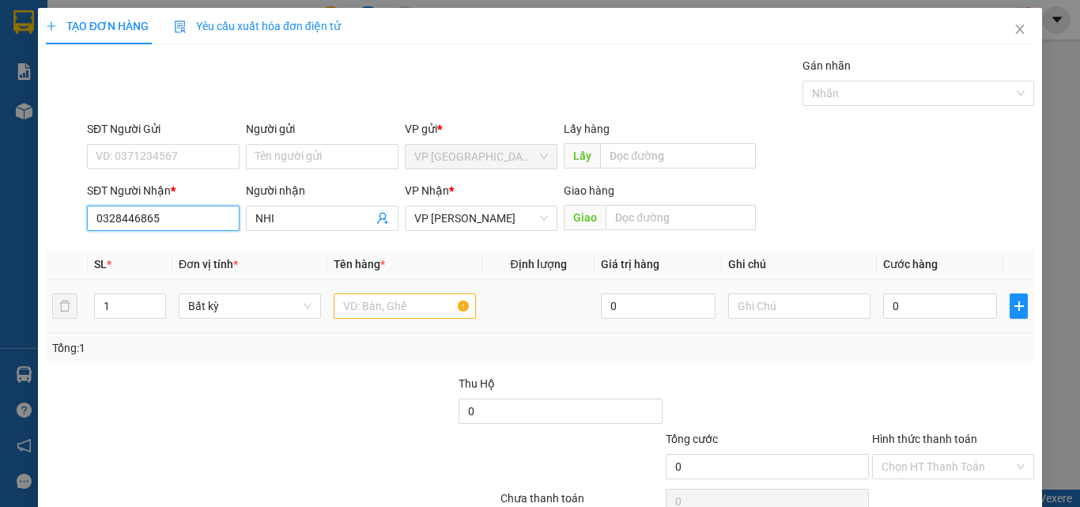
type input "0328446865"
click at [383, 309] on input "text" at bounding box center [405, 305] width 142 height 25
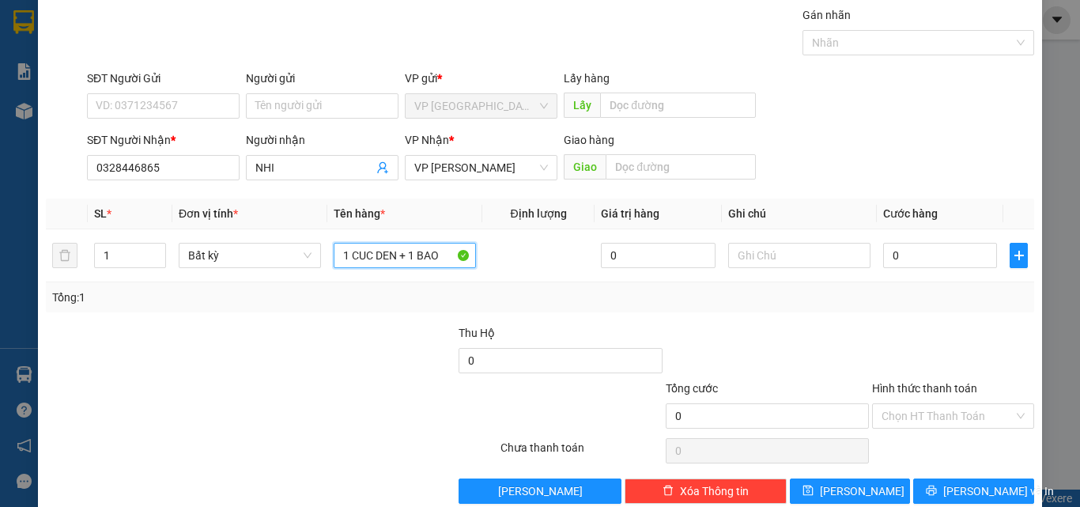
scroll to position [78, 0]
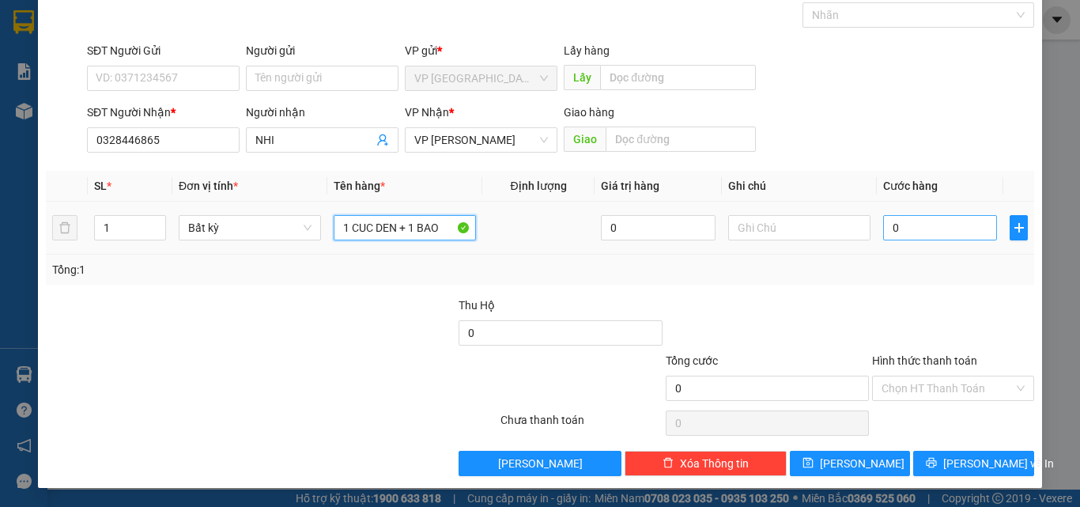
type input "1 CUC DEN + 1 BAO"
click at [921, 232] on input "0" at bounding box center [940, 227] width 114 height 25
type input "1"
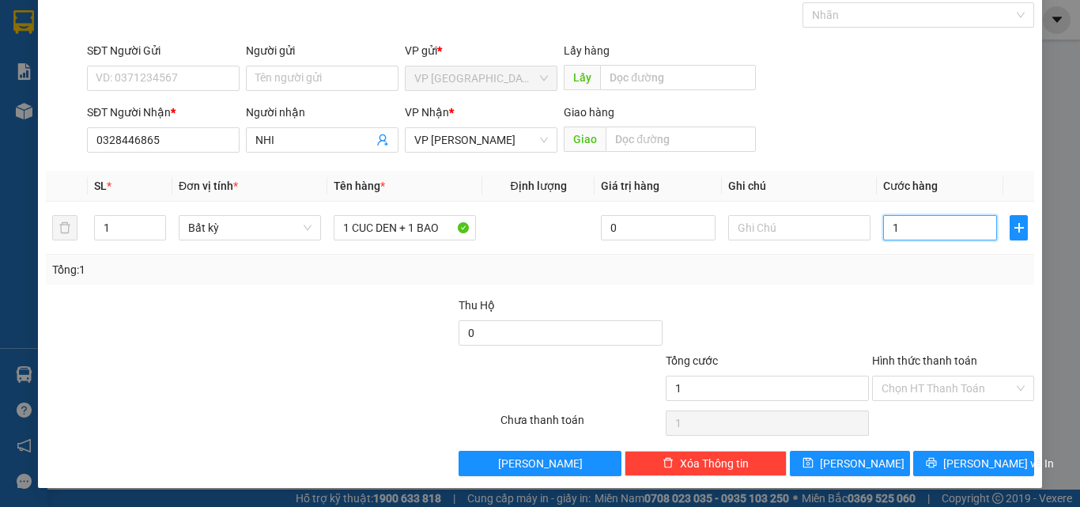
type input "12"
type input "120"
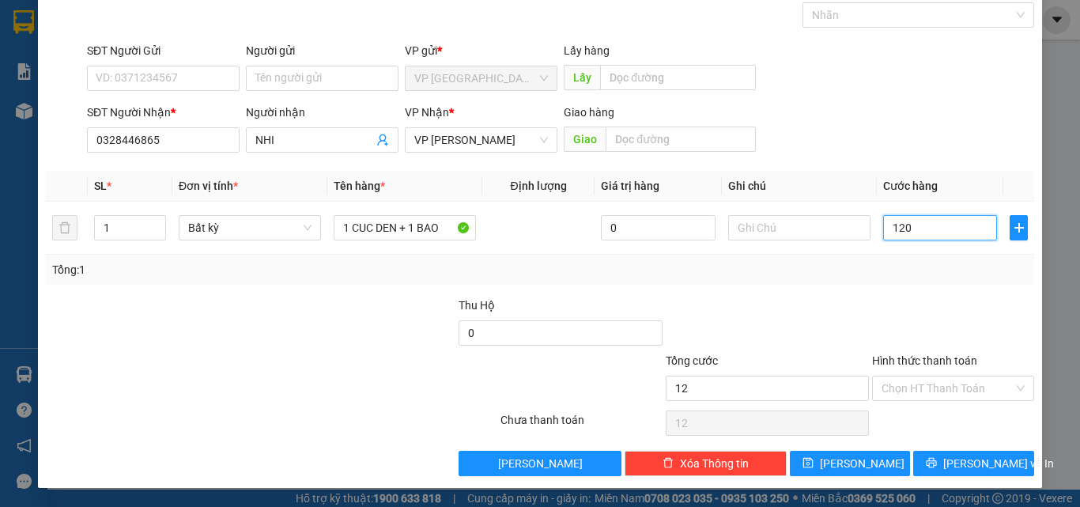
type input "120"
type input "120.000"
click at [937, 281] on div "Tổng: 1" at bounding box center [540, 270] width 988 height 30
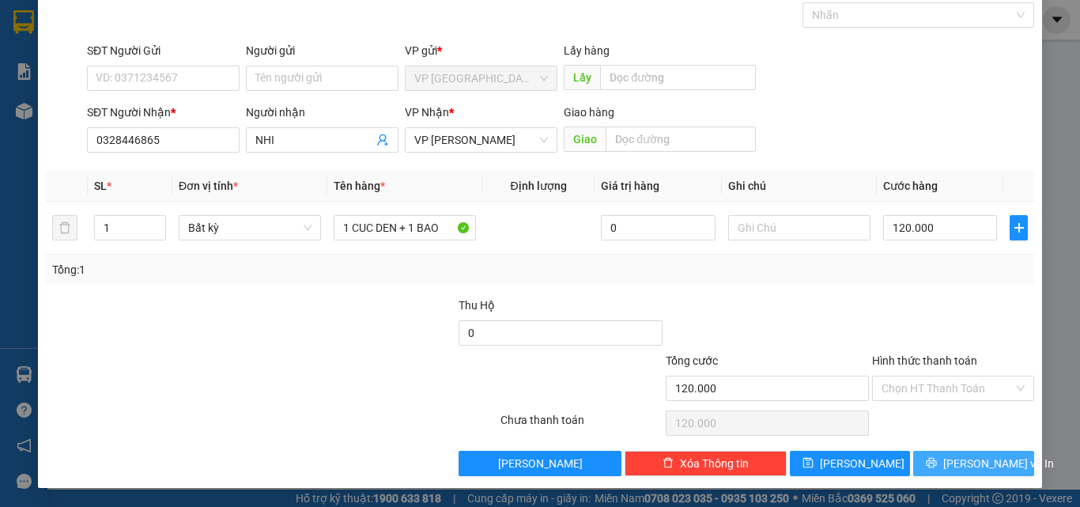
click at [957, 463] on span "[PERSON_NAME] và In" at bounding box center [998, 463] width 111 height 17
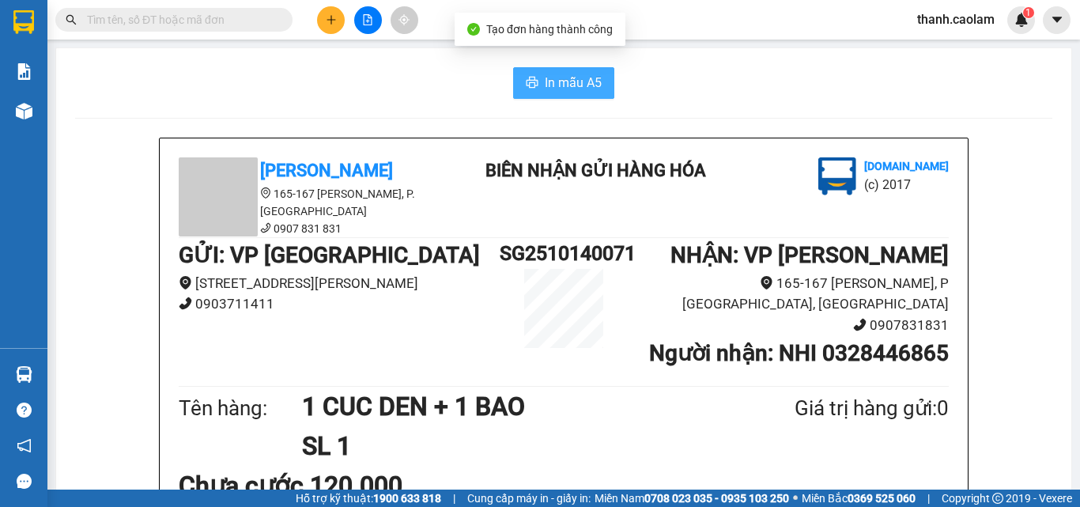
click at [576, 80] on span "In mẫu A5" at bounding box center [573, 83] width 57 height 20
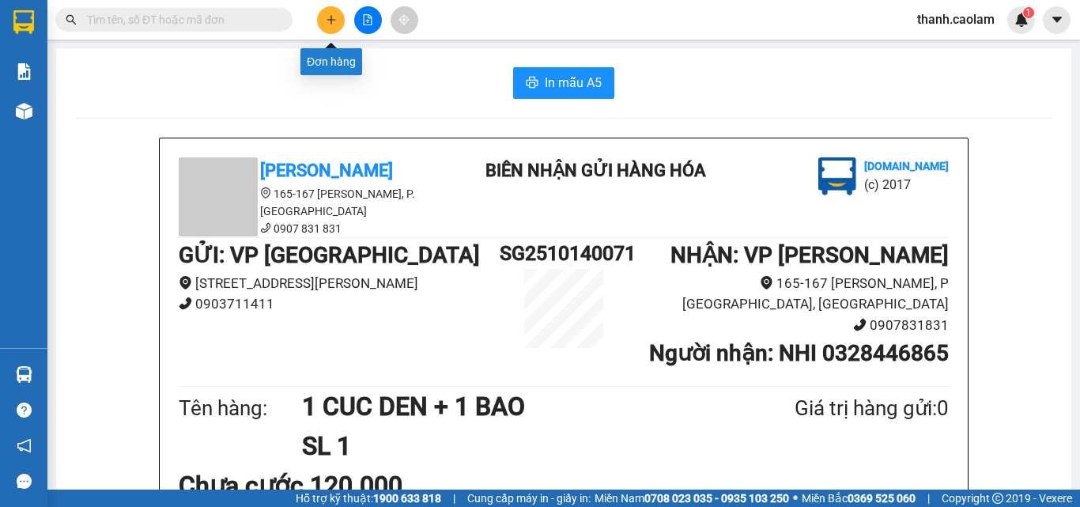
click at [327, 22] on icon "plus" at bounding box center [331, 19] width 11 height 11
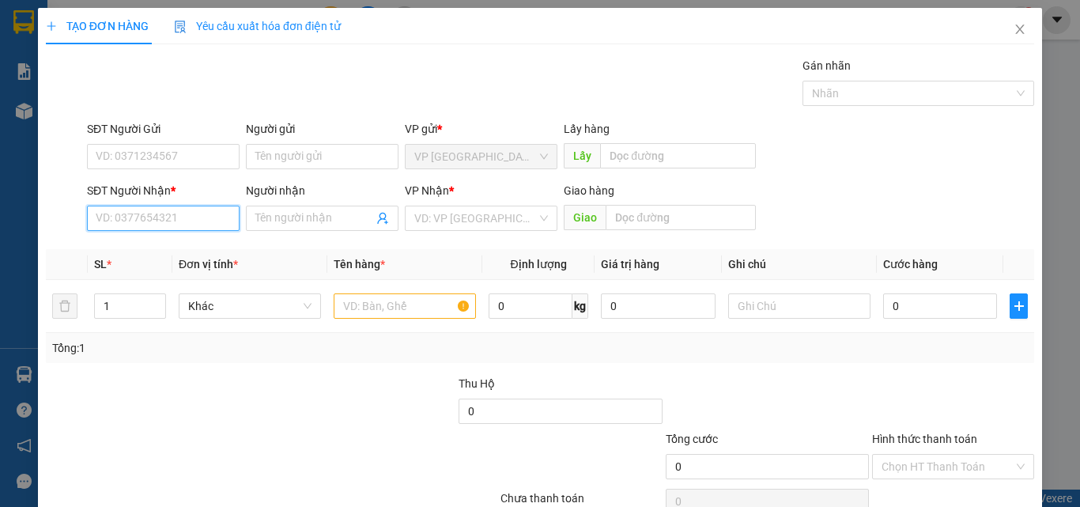
click at [199, 215] on input "SĐT Người Nhận *" at bounding box center [163, 218] width 153 height 25
type input "09496030480"
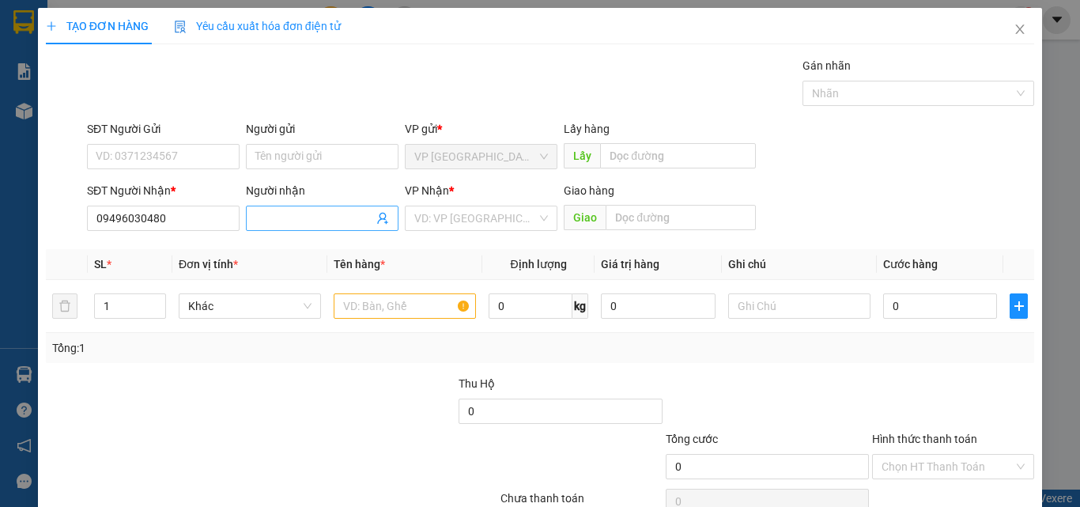
click at [346, 219] on input "Người nhận" at bounding box center [314, 217] width 118 height 17
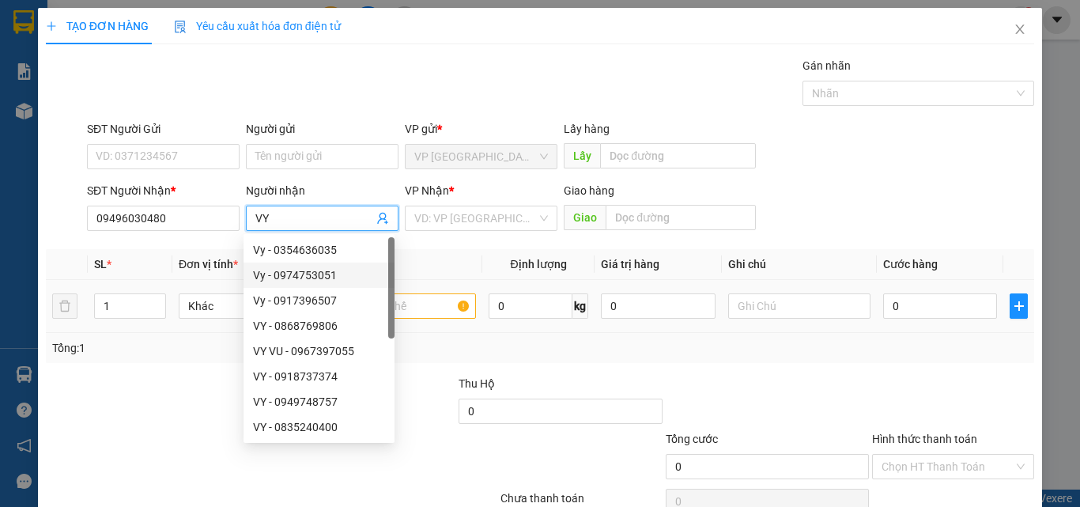
type input "VY"
click at [429, 304] on input "text" at bounding box center [405, 305] width 142 height 25
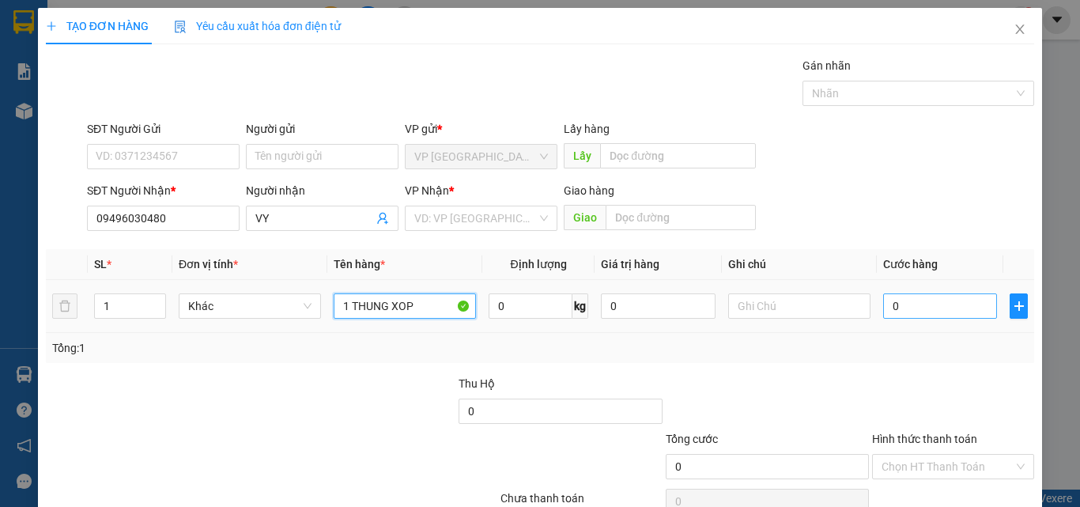
type input "1 THUNG XOP"
click at [909, 306] on input "0" at bounding box center [940, 305] width 114 height 25
type input "3"
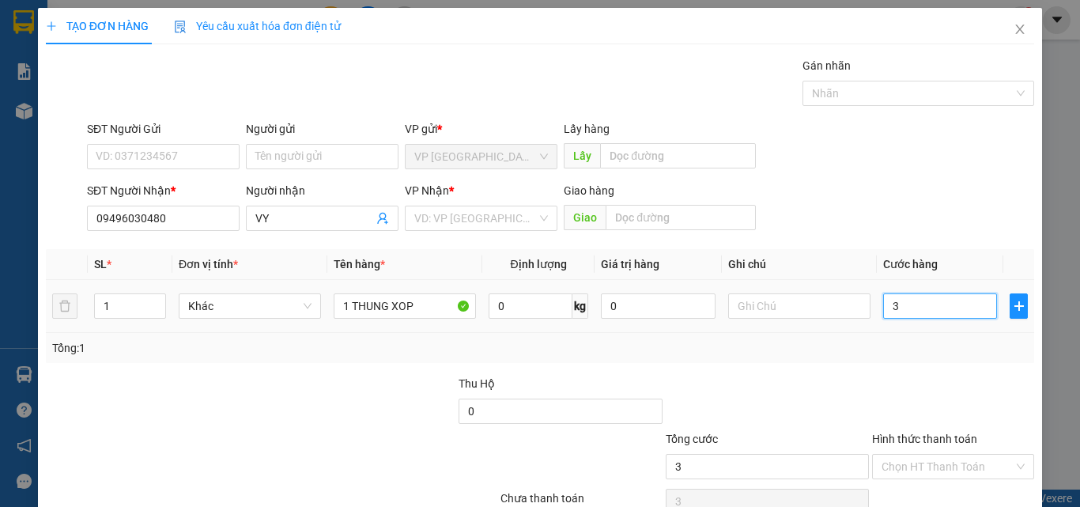
type input "30"
type input "30.000"
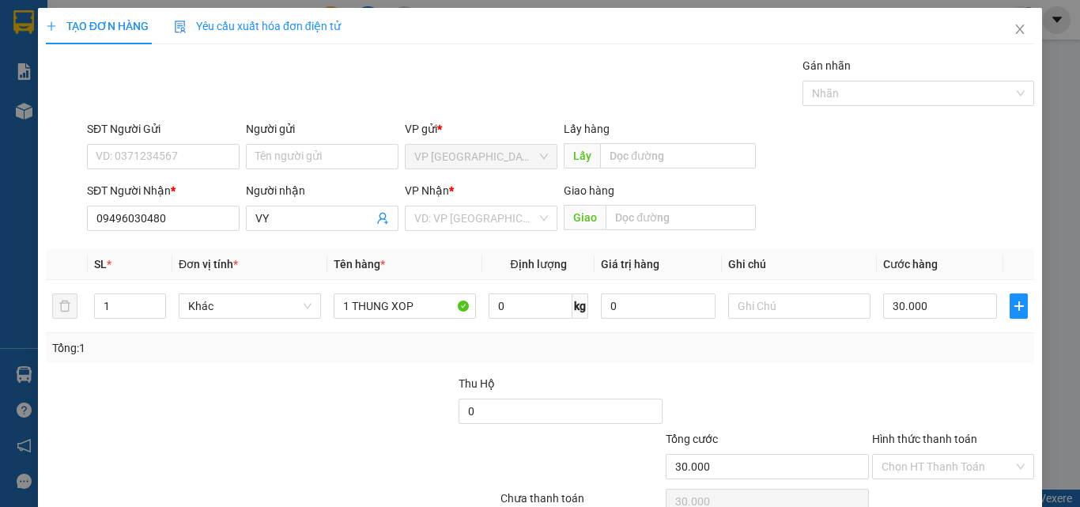
click at [912, 379] on div at bounding box center [952, 402] width 165 height 55
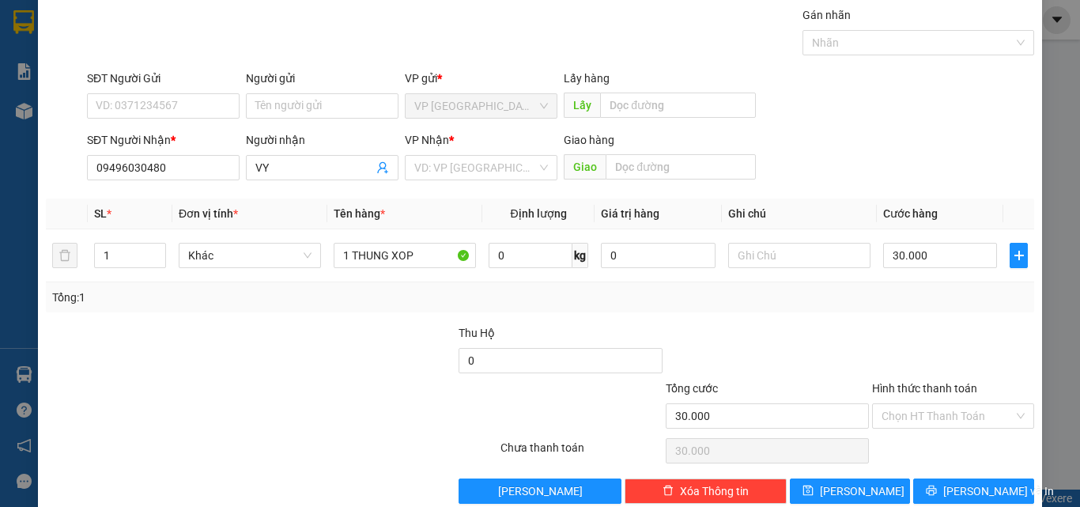
scroll to position [78, 0]
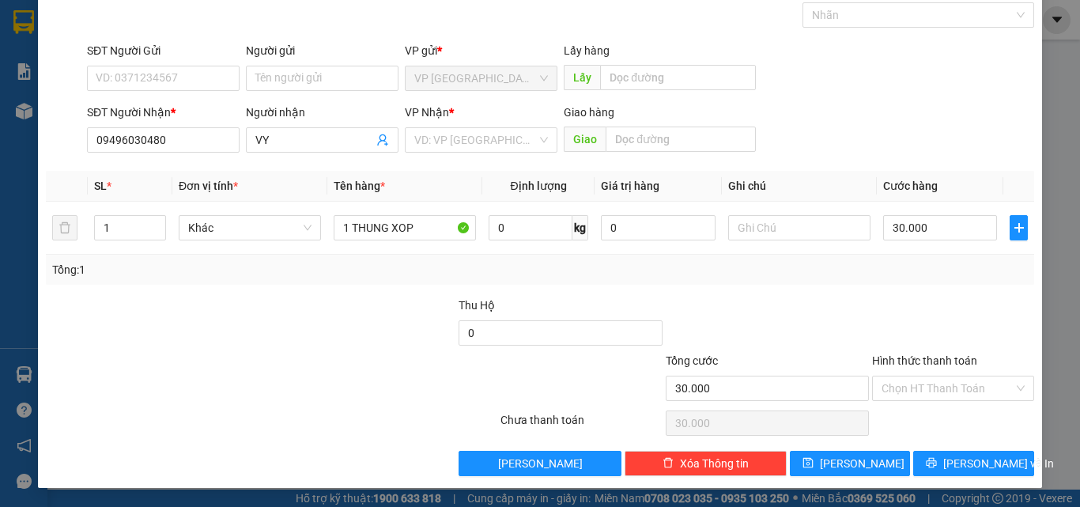
click at [928, 360] on label "Hình thức thanh toán" at bounding box center [924, 360] width 105 height 13
click at [928, 376] on input "Hình thức thanh toán" at bounding box center [947, 388] width 132 height 24
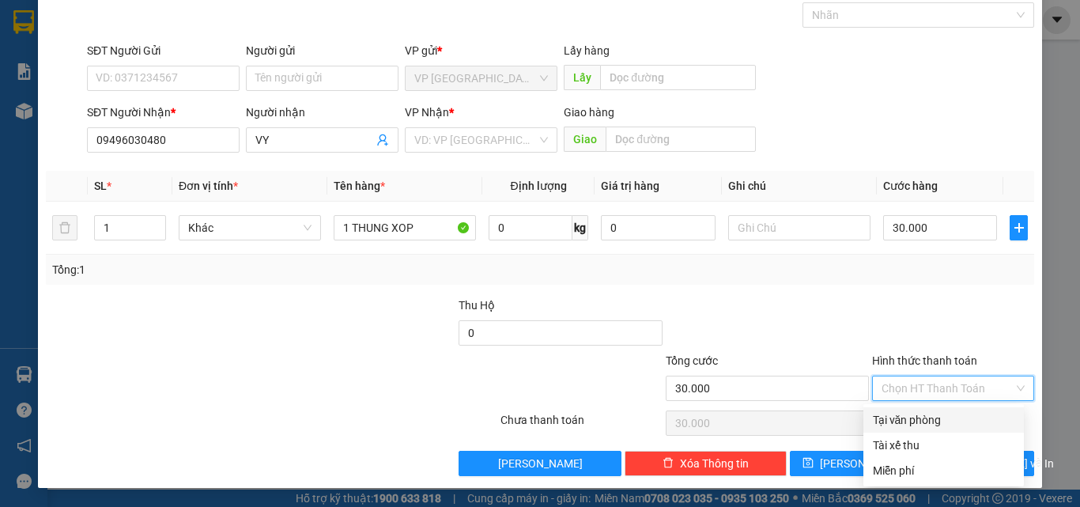
click at [930, 413] on div "Tại văn phòng" at bounding box center [944, 419] width 142 height 17
type input "0"
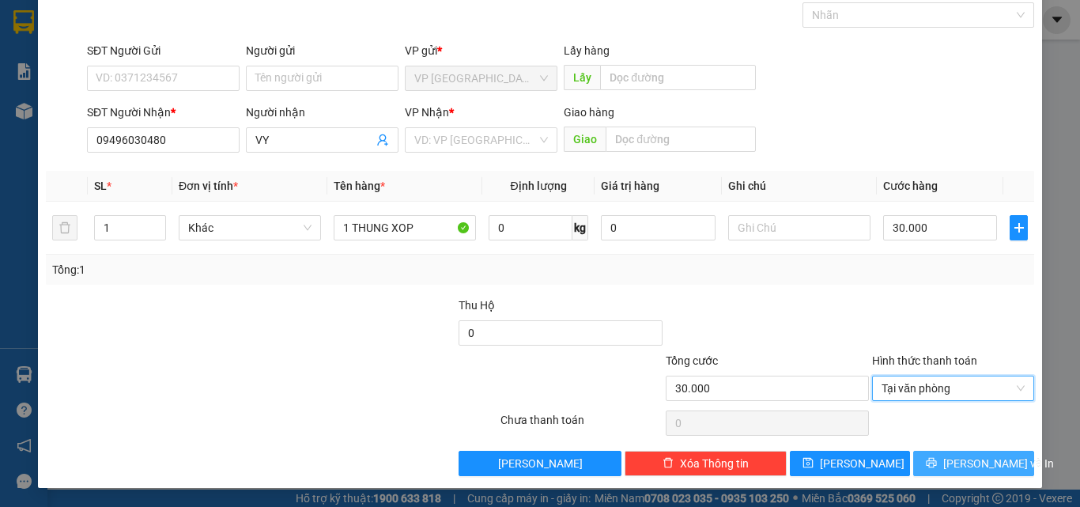
click at [965, 458] on span "[PERSON_NAME] và In" at bounding box center [998, 463] width 111 height 17
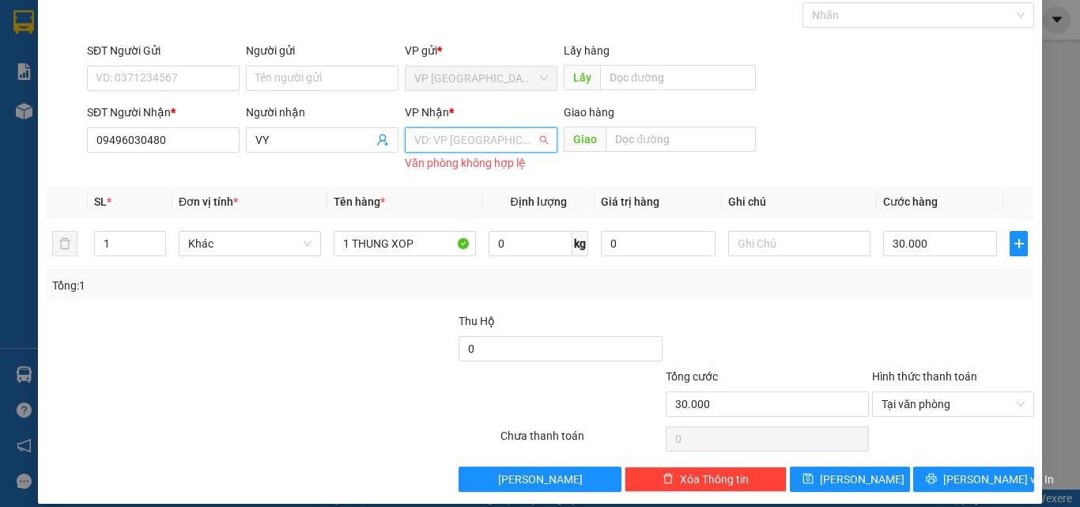
click at [486, 133] on input "search" at bounding box center [475, 140] width 123 height 24
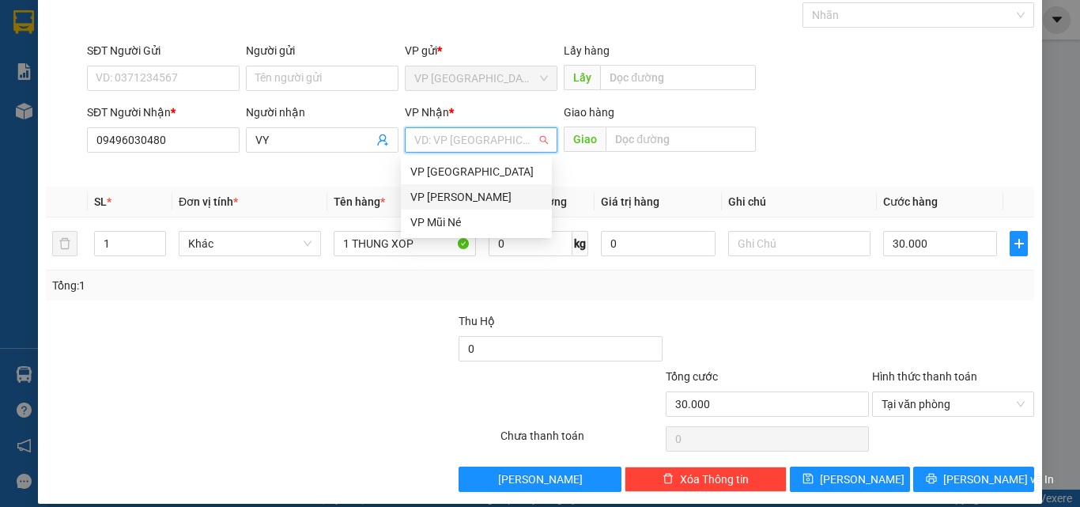
drag, startPoint x: 469, startPoint y: 193, endPoint x: 462, endPoint y: 182, distance: 12.7
click at [468, 193] on div "VP [PERSON_NAME]" at bounding box center [476, 196] width 132 height 17
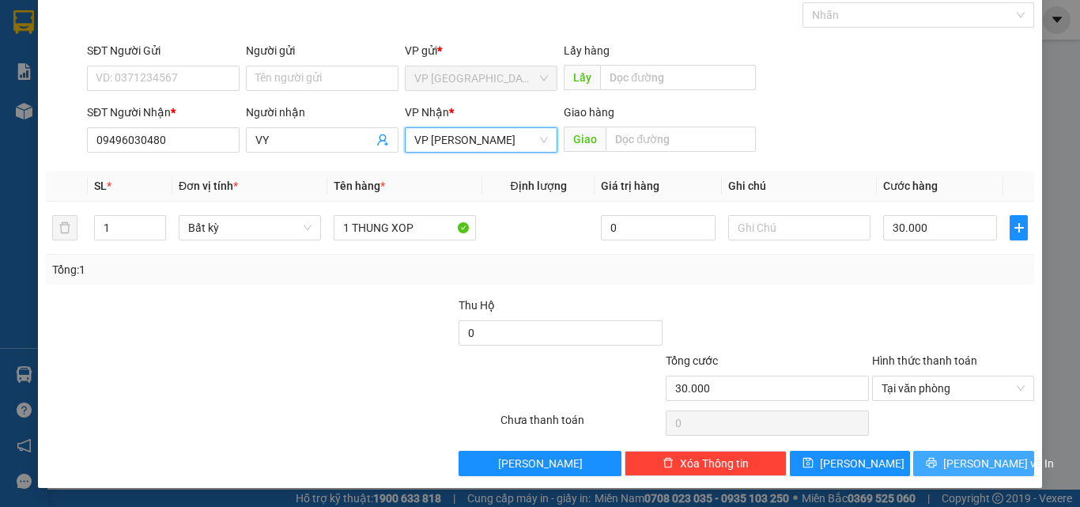
click at [963, 457] on span "[PERSON_NAME] và In" at bounding box center [998, 463] width 111 height 17
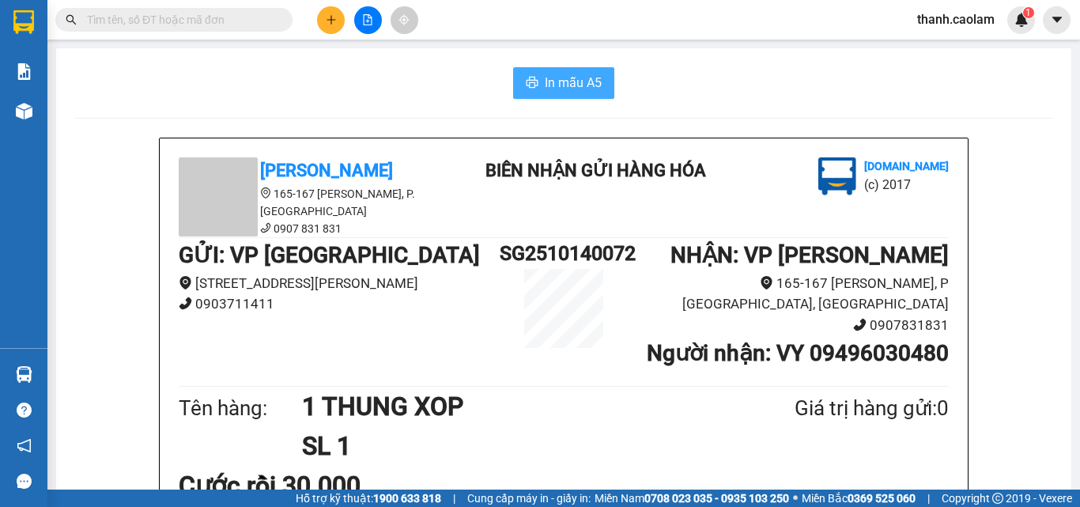
click at [554, 77] on button "In mẫu A5" at bounding box center [563, 83] width 101 height 32
click at [559, 81] on span "In mẫu A5" at bounding box center [573, 83] width 57 height 20
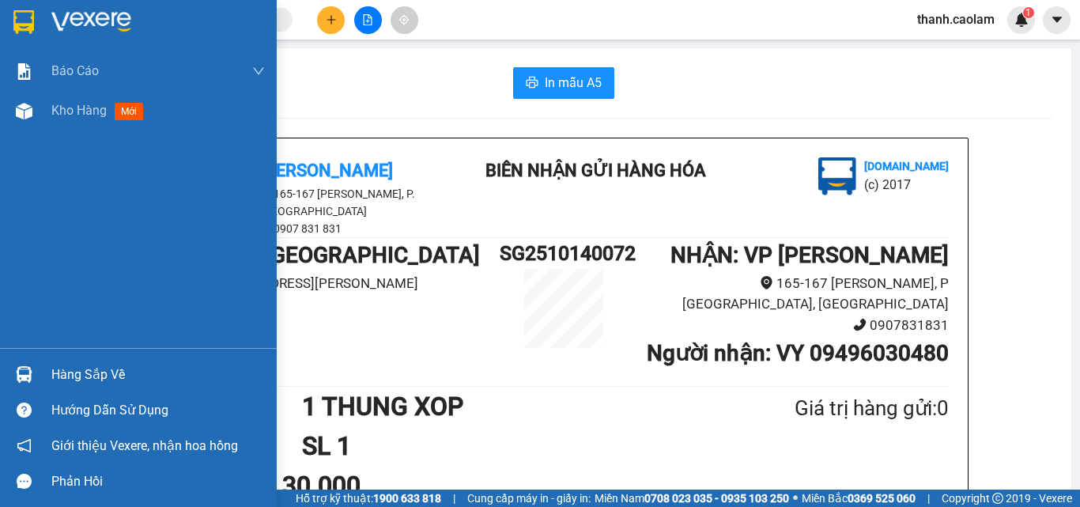
click at [43, 25] on div at bounding box center [138, 25] width 277 height 51
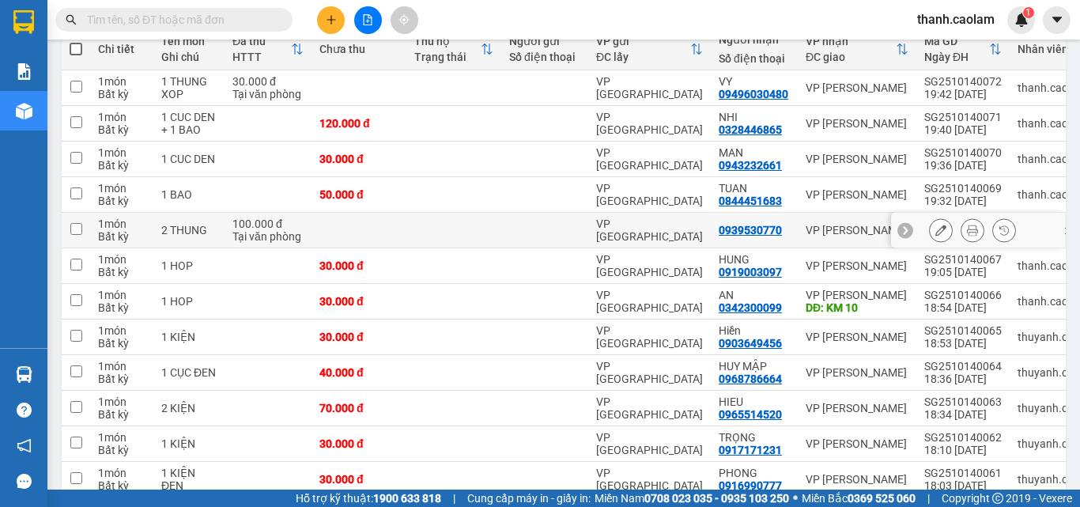
scroll to position [274, 0]
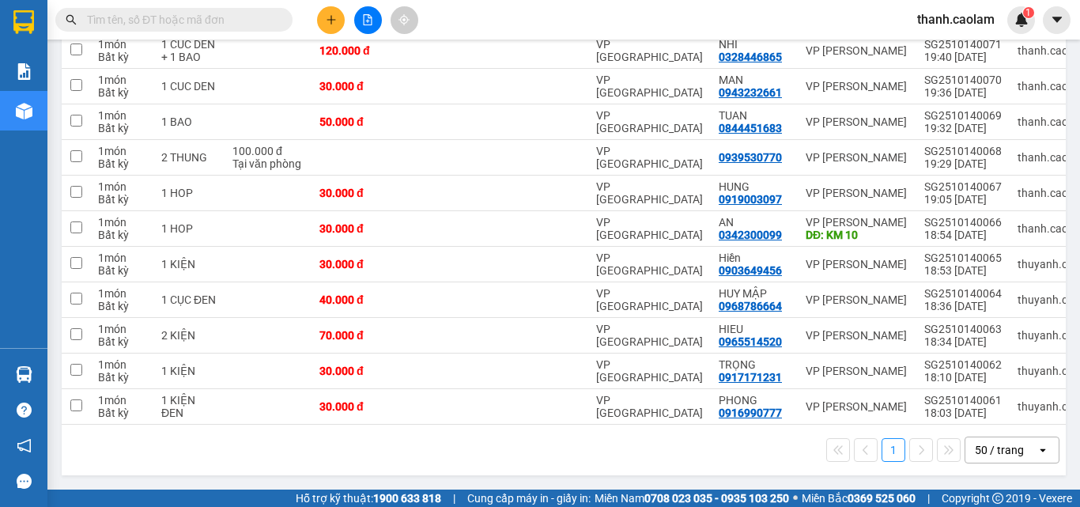
click at [986, 451] on div "50 / trang" at bounding box center [999, 450] width 49 height 16
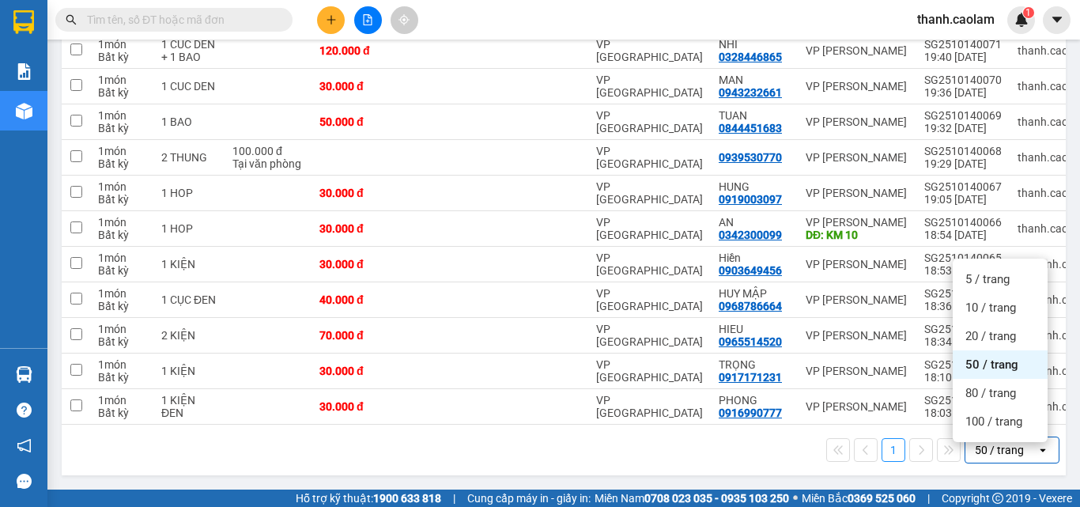
click at [983, 361] on span "50 / trang" at bounding box center [991, 365] width 53 height 16
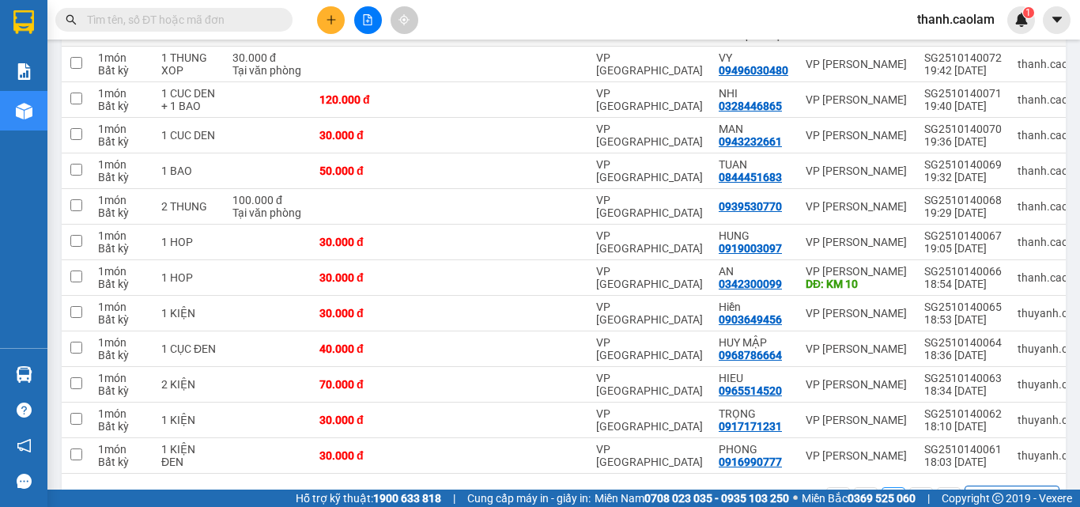
scroll to position [194, 0]
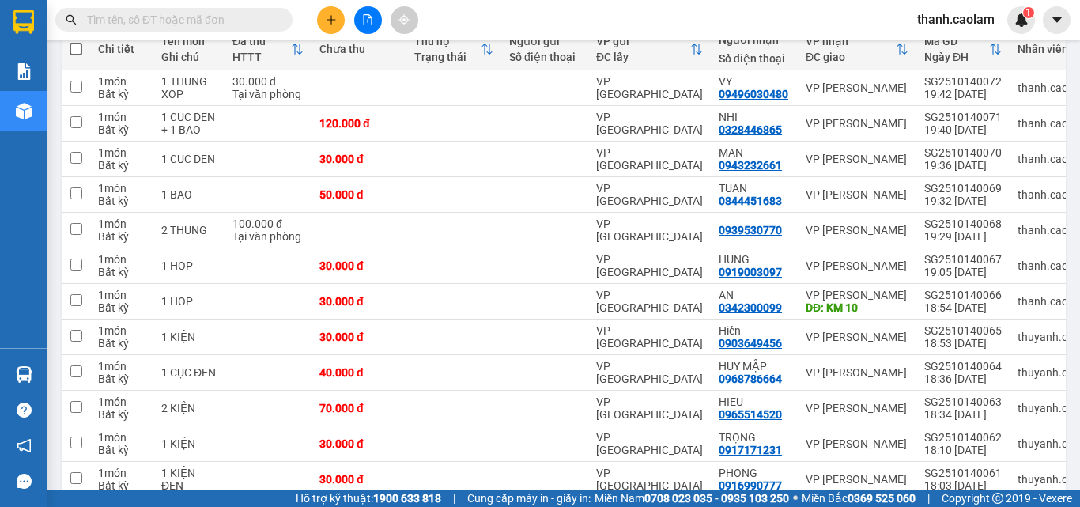
click at [233, 17] on input "text" at bounding box center [180, 19] width 187 height 17
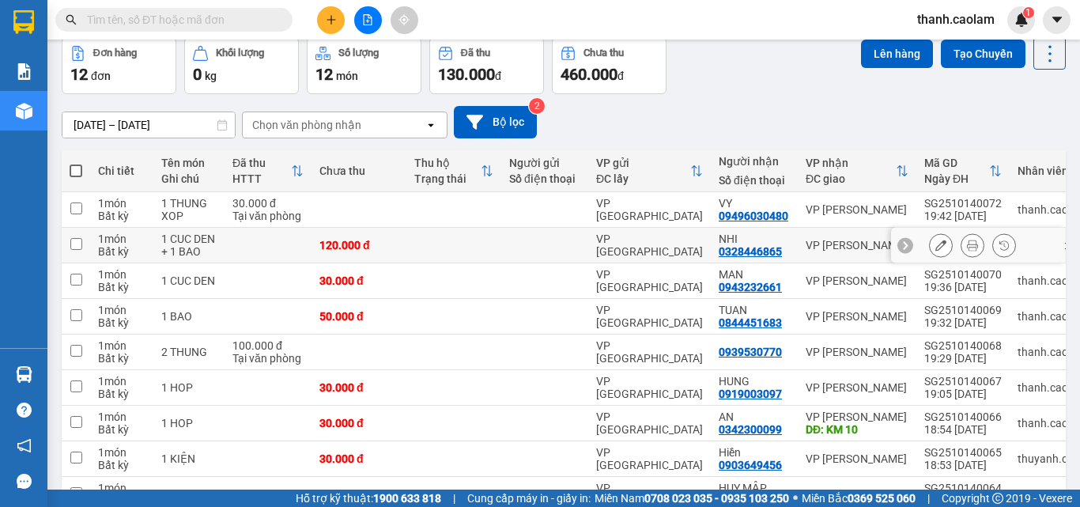
scroll to position [0, 0]
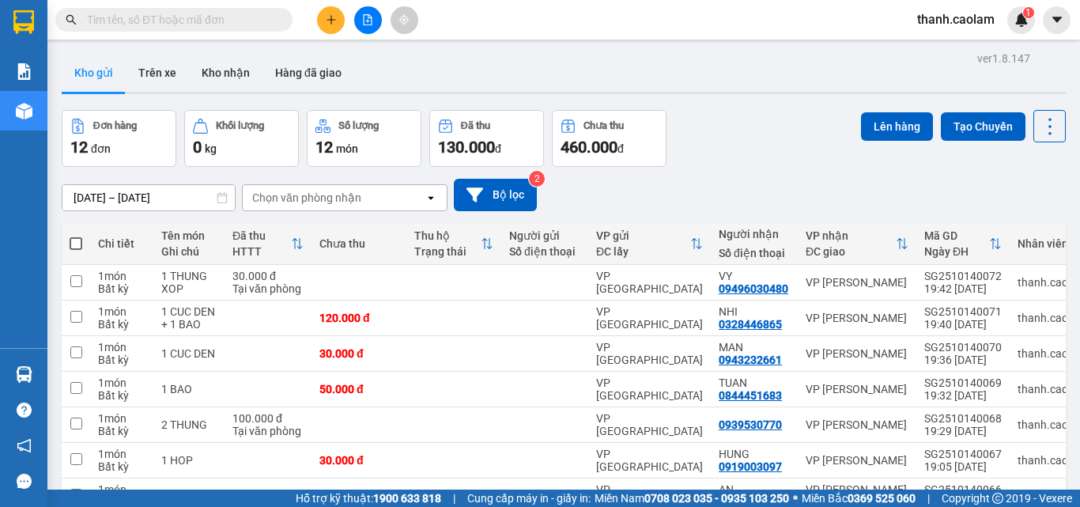
click at [77, 243] on span at bounding box center [76, 243] width 13 height 13
click at [76, 236] on input "checkbox" at bounding box center [76, 236] width 0 height 0
checkbox input "true"
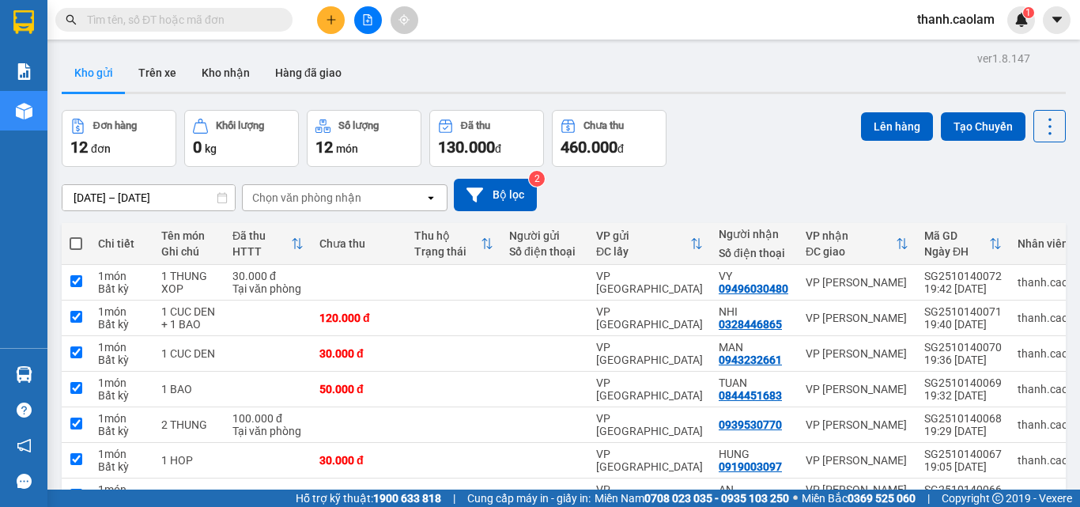
checkbox input "true"
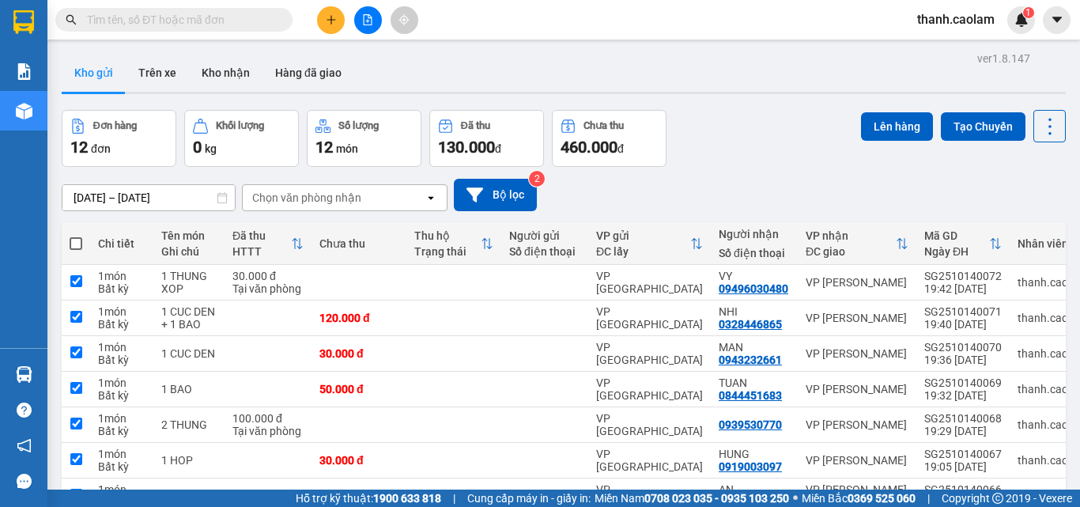
checkbox input "true"
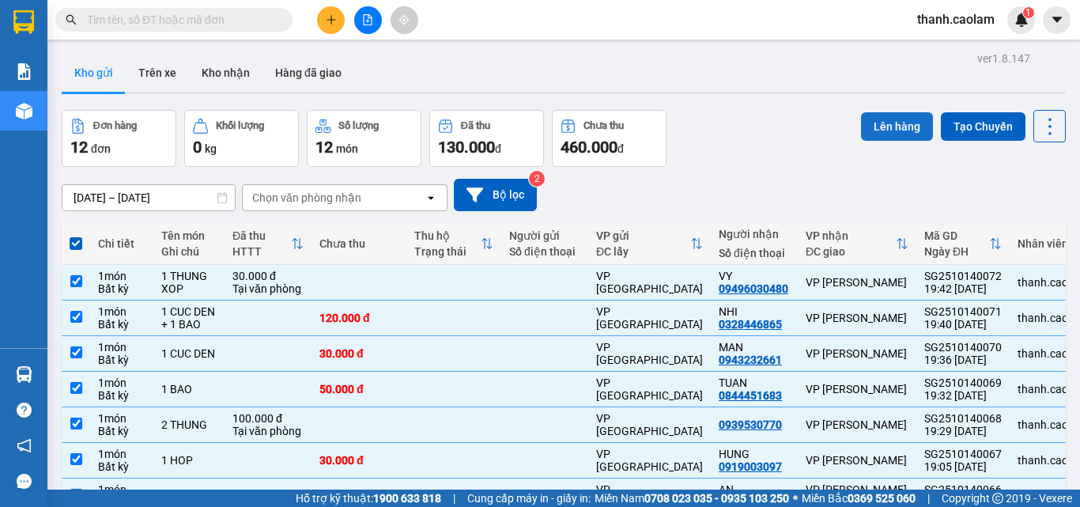
click at [891, 124] on button "Lên hàng" at bounding box center [897, 126] width 72 height 28
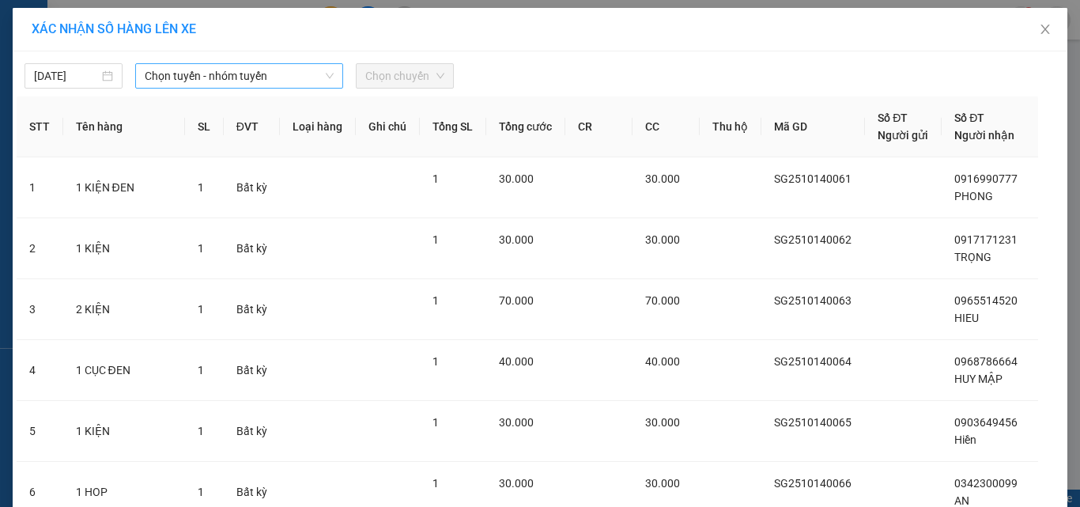
click at [209, 74] on span "Chọn tuyến - nhóm tuyến" at bounding box center [239, 76] width 189 height 24
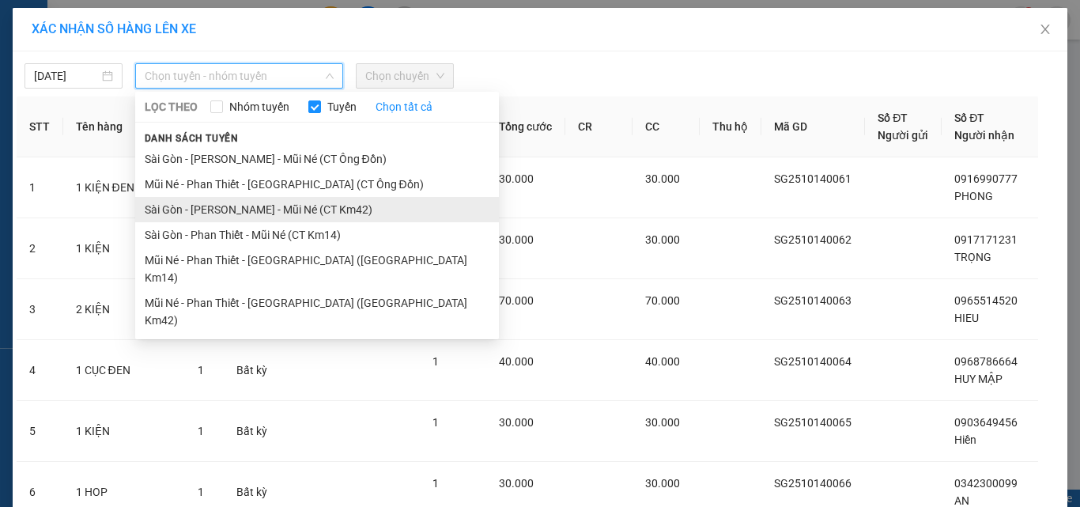
click at [271, 207] on li "Sài Gòn - [PERSON_NAME] - Mũi Né (CT Km42)" at bounding box center [317, 209] width 364 height 25
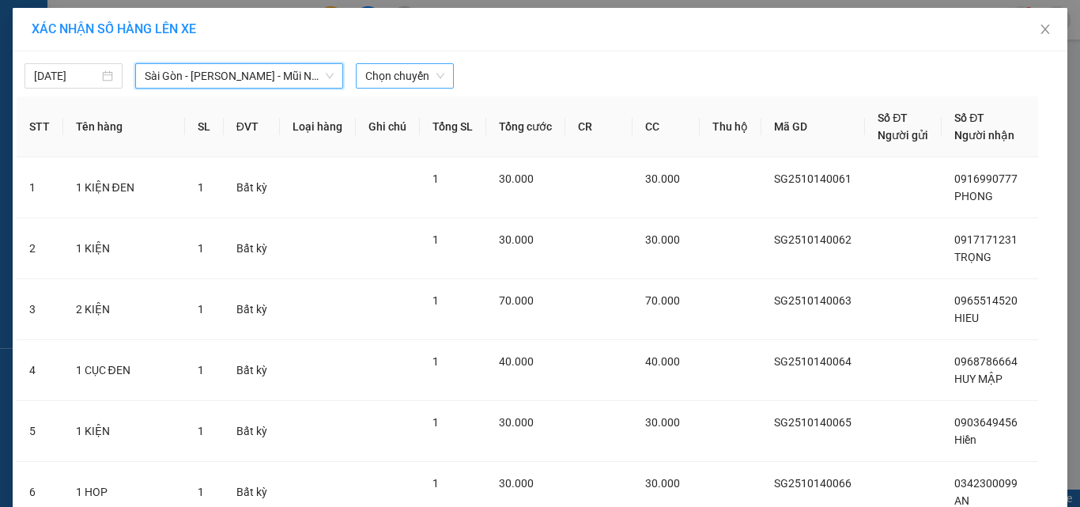
click at [383, 73] on span "Chọn chuyến" at bounding box center [404, 76] width 79 height 24
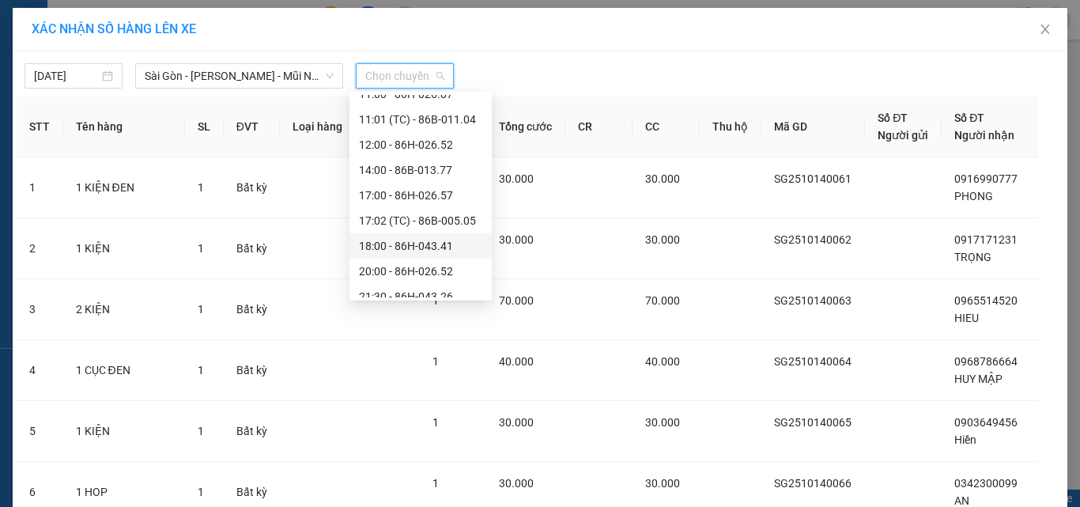
scroll to position [177, 0]
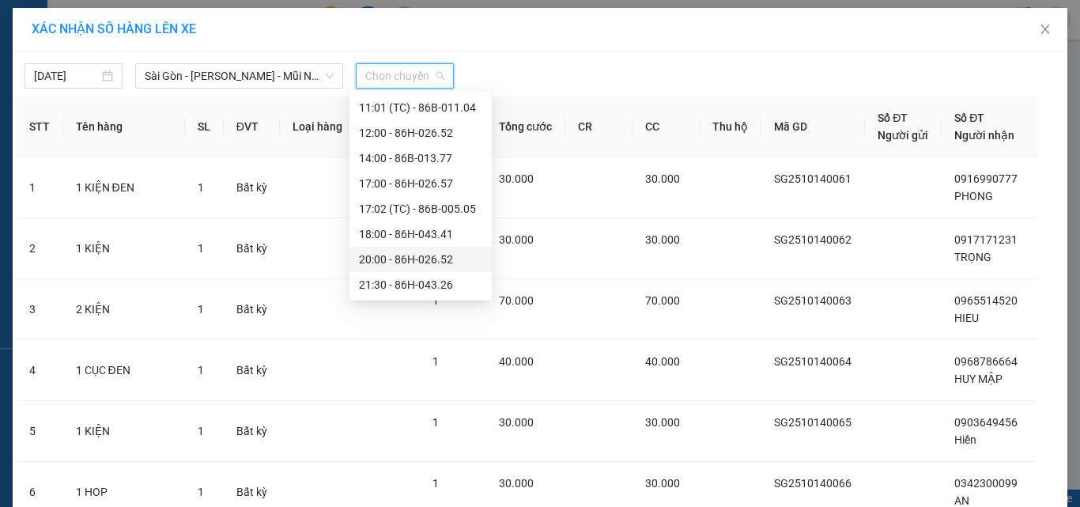
click at [409, 259] on div "20:00 - 86H-026.52" at bounding box center [420, 259] width 123 height 17
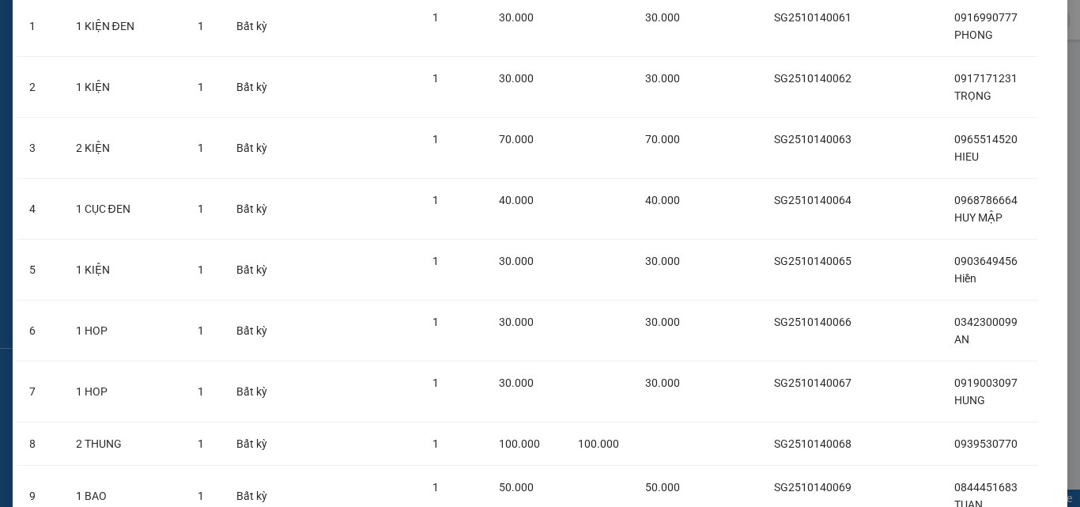
scroll to position [474, 0]
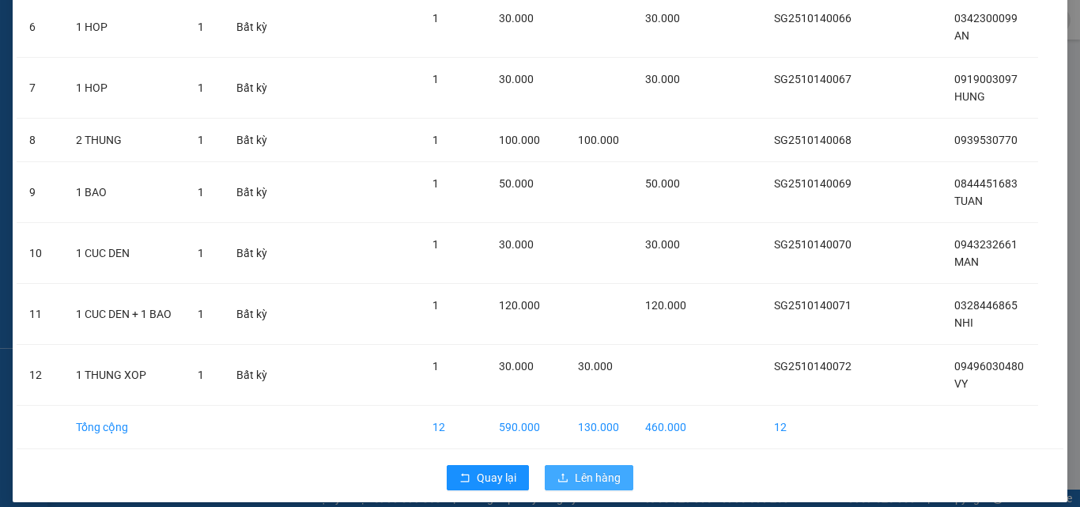
click at [597, 474] on span "Lên hàng" at bounding box center [598, 477] width 46 height 17
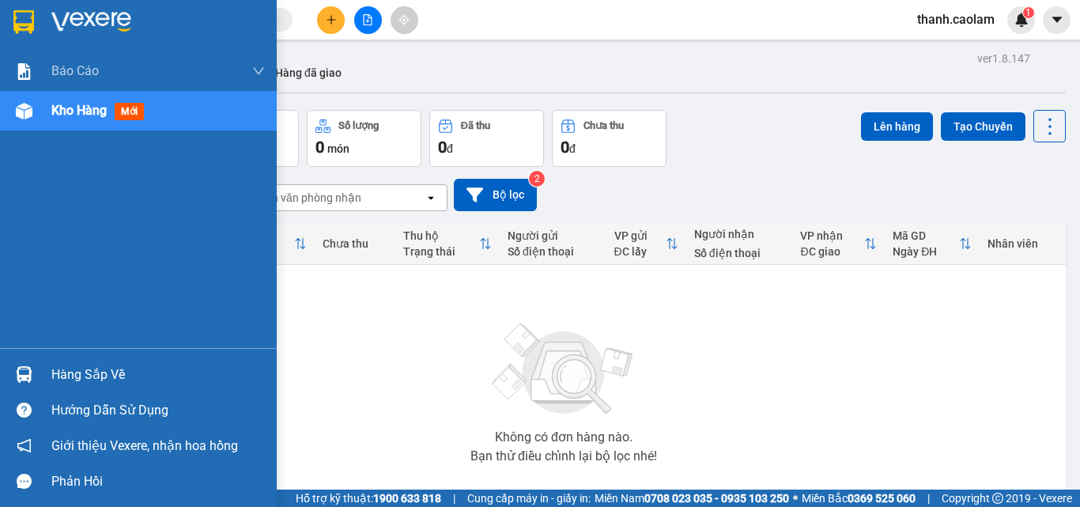
click at [28, 9] on div at bounding box center [24, 22] width 28 height 28
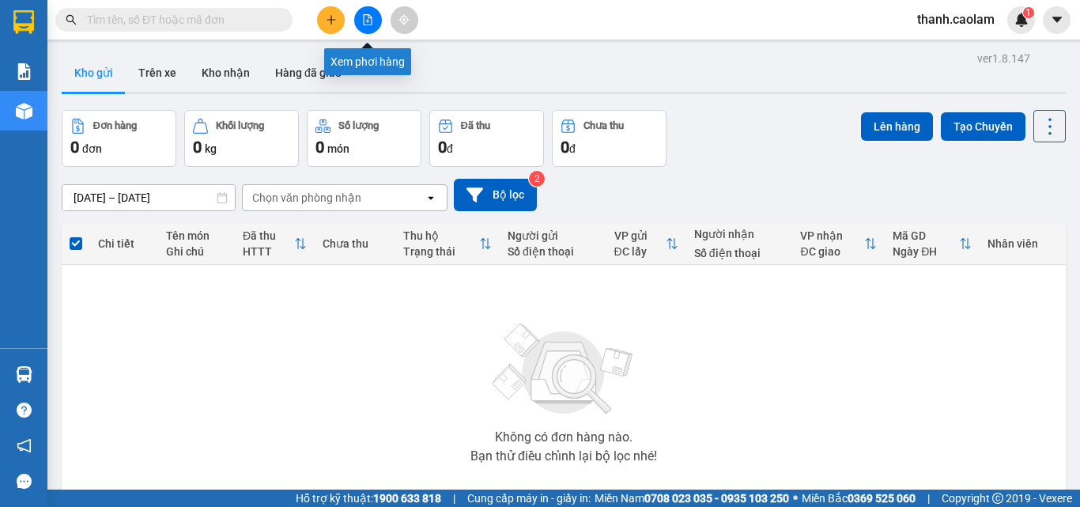
drag, startPoint x: 369, startPoint y: 18, endPoint x: 383, endPoint y: 23, distance: 15.0
click at [368, 18] on icon "file-add" at bounding box center [367, 19] width 11 height 11
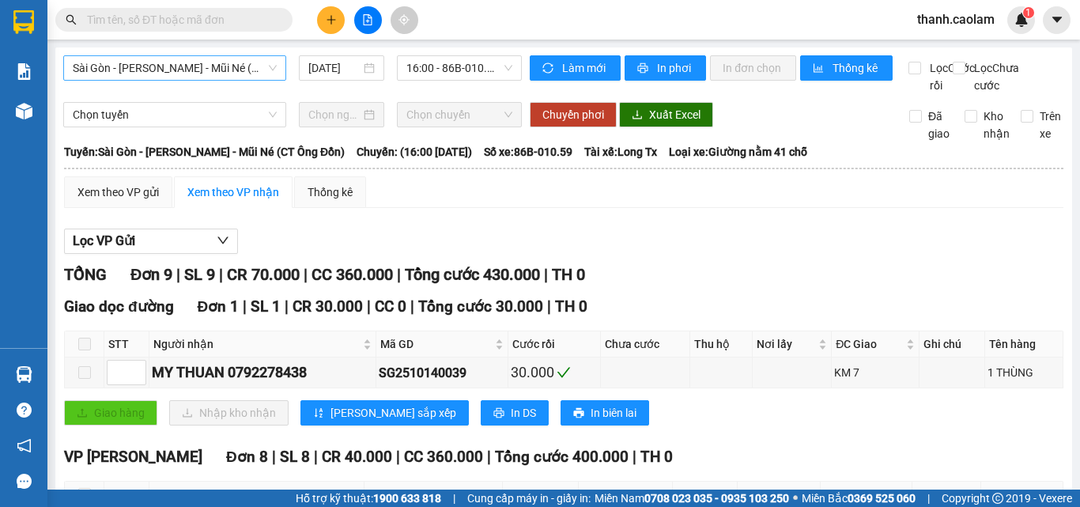
click at [260, 67] on span "Sài Gòn - [PERSON_NAME] - Mũi Né (CT Ông Đồn)" at bounding box center [175, 68] width 204 height 24
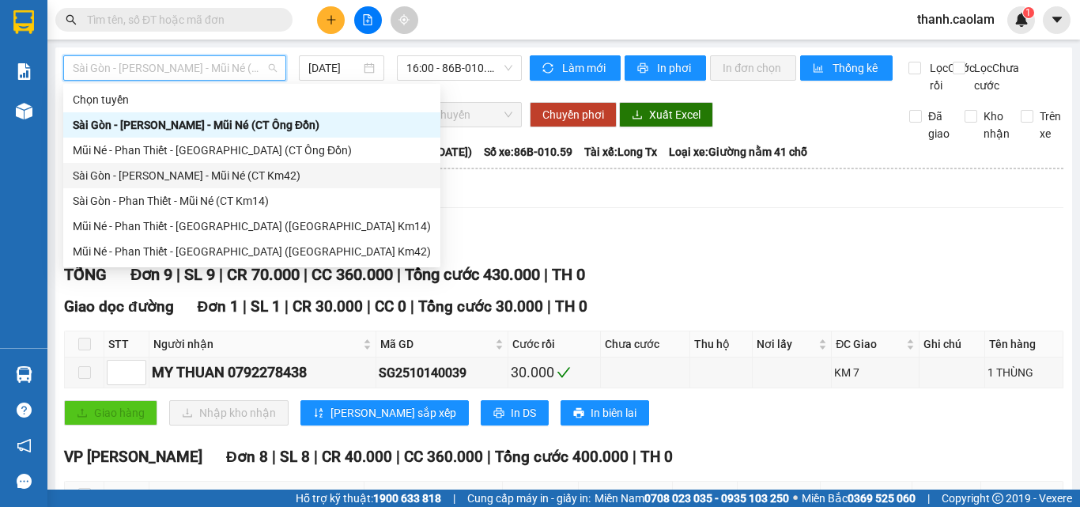
click at [261, 172] on div "Sài Gòn - [PERSON_NAME] - Mũi Né (CT Km42)" at bounding box center [252, 175] width 358 height 17
type input "[DATE]"
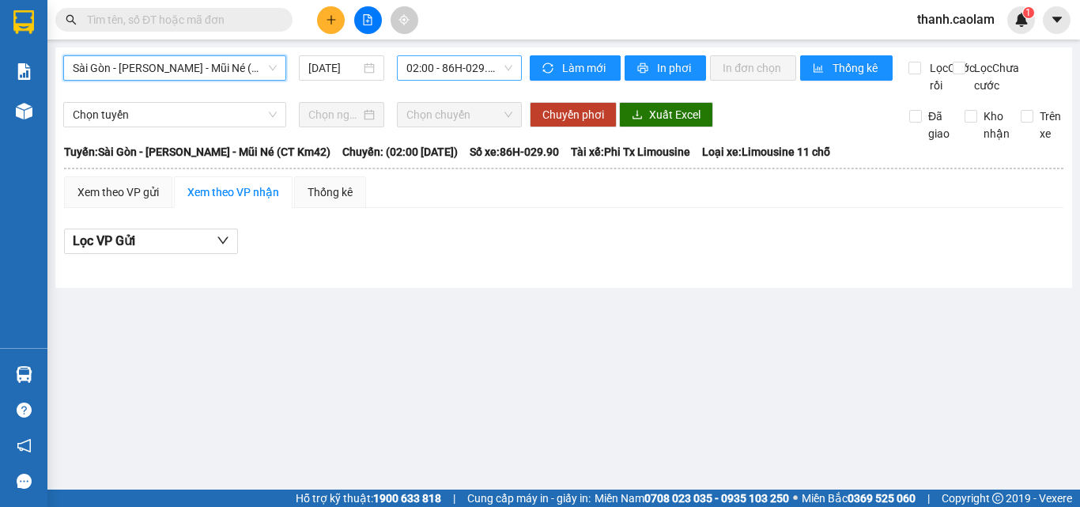
click at [441, 69] on span "02:00 - 86H-029.90" at bounding box center [459, 68] width 106 height 24
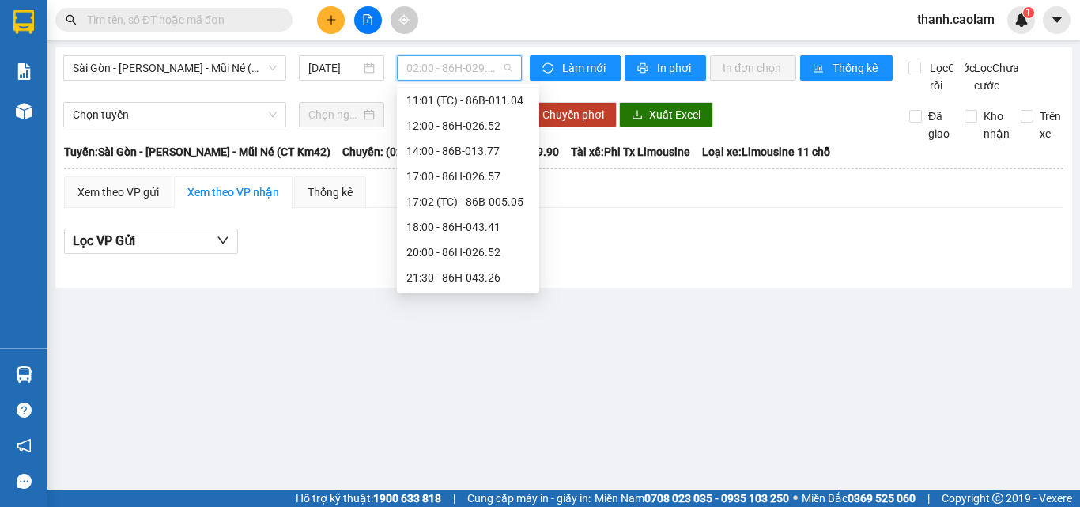
scroll to position [177, 0]
click at [444, 251] on div "20:00 - 86H-026.52" at bounding box center [467, 251] width 123 height 17
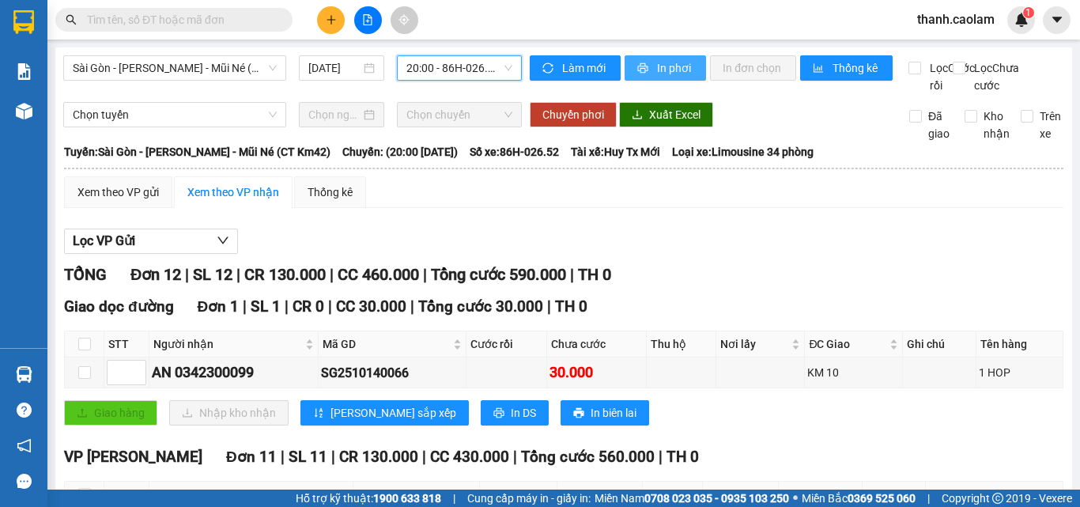
click at [642, 62] on span "printer" at bounding box center [643, 68] width 13 height 13
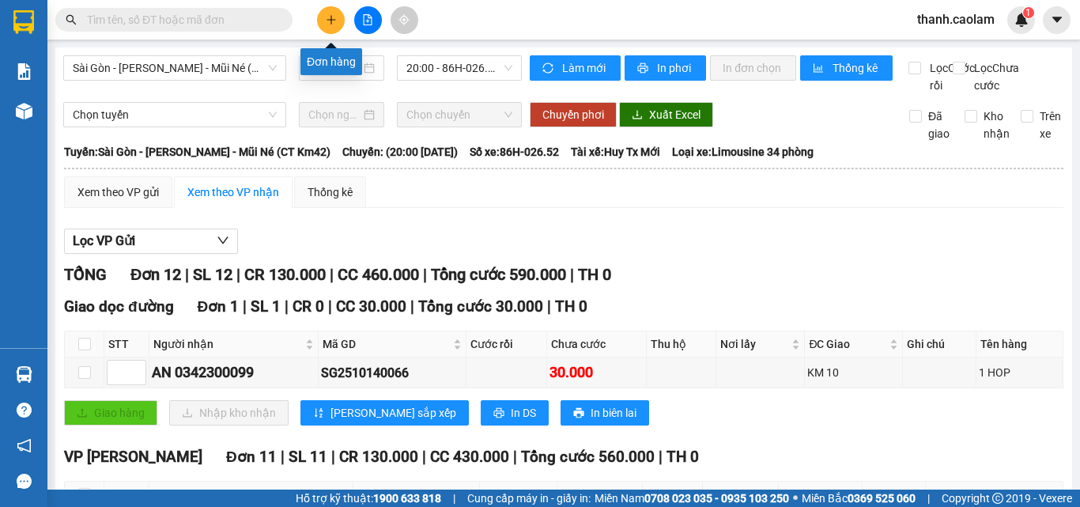
click at [329, 16] on icon "plus" at bounding box center [331, 19] width 11 height 11
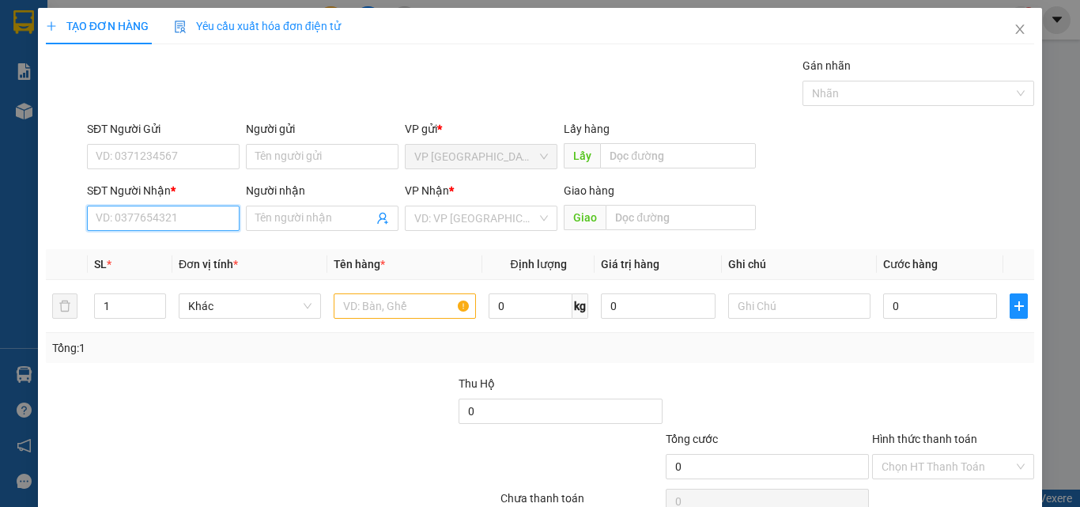
click at [201, 209] on input "SĐT Người Nhận *" at bounding box center [163, 218] width 153 height 25
click at [204, 213] on input "SĐT Người Nhận *" at bounding box center [163, 218] width 153 height 25
type input "0"
click at [167, 216] on input "SĐT Người Nhận *" at bounding box center [163, 218] width 153 height 25
click at [171, 257] on div "0971111110 - Tâm" at bounding box center [162, 249] width 132 height 17
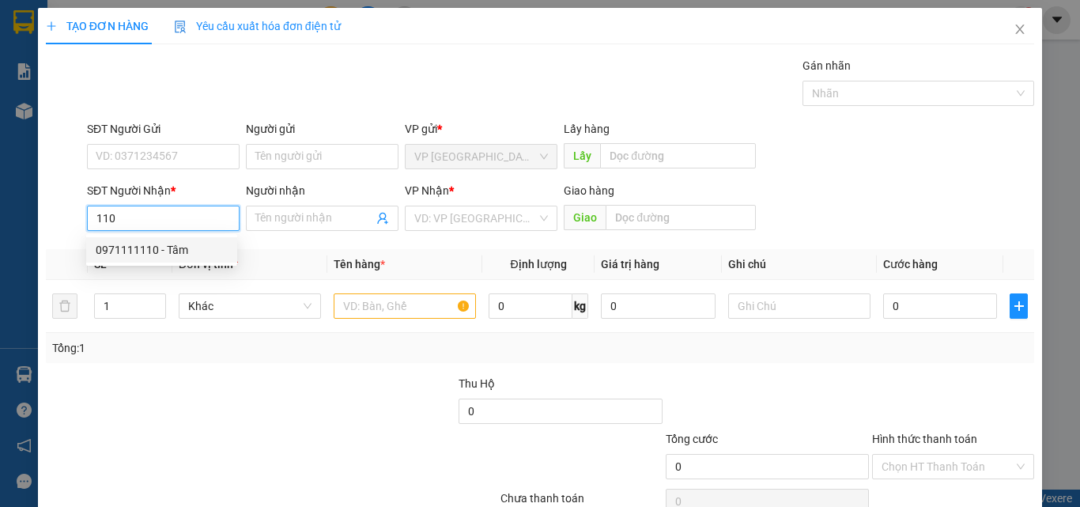
type input "0971111110"
type input "Tâm"
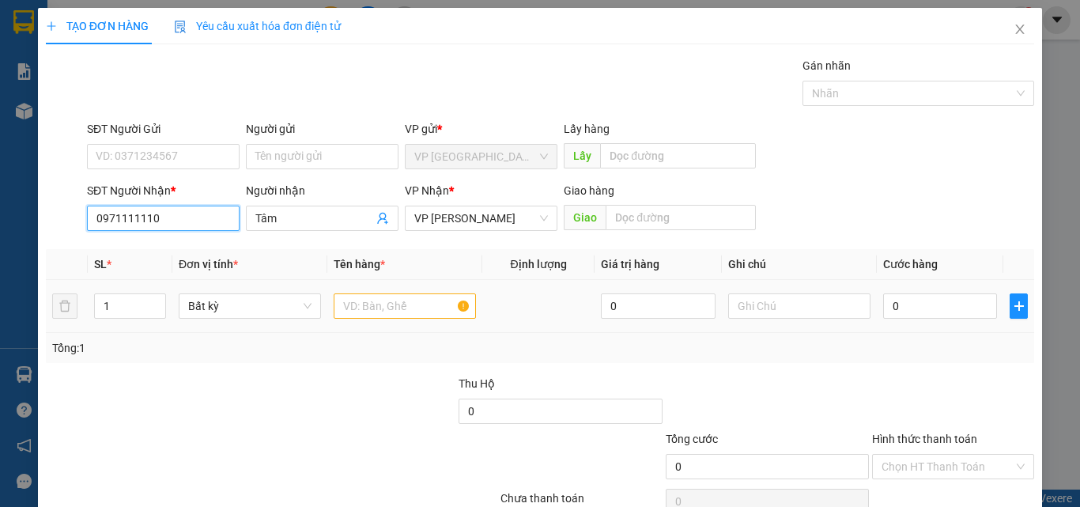
type input "0971111110"
click at [373, 309] on input "text" at bounding box center [405, 305] width 142 height 25
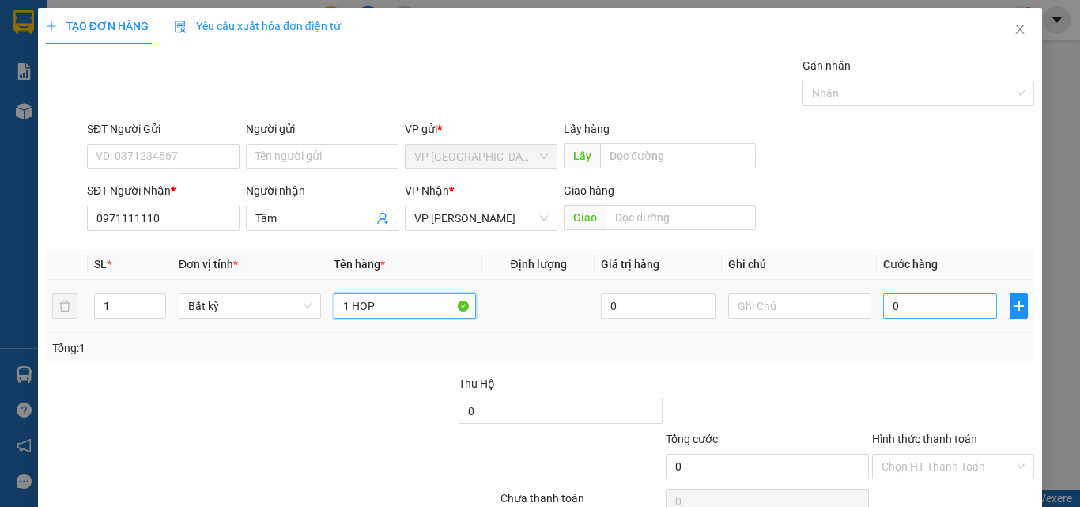
type input "1 HOP"
click at [911, 306] on input "0" at bounding box center [940, 305] width 114 height 25
type input "3"
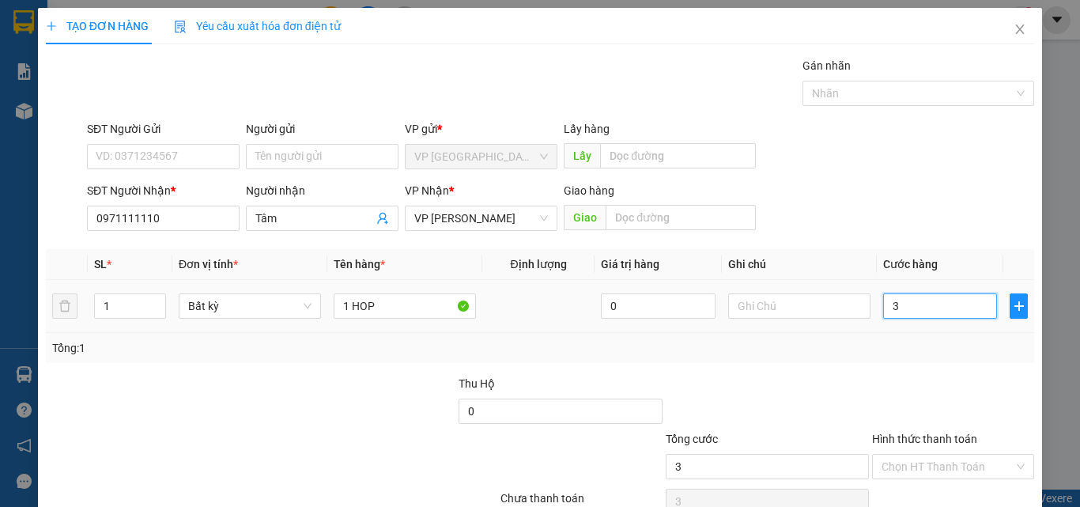
type input "30"
type input "300"
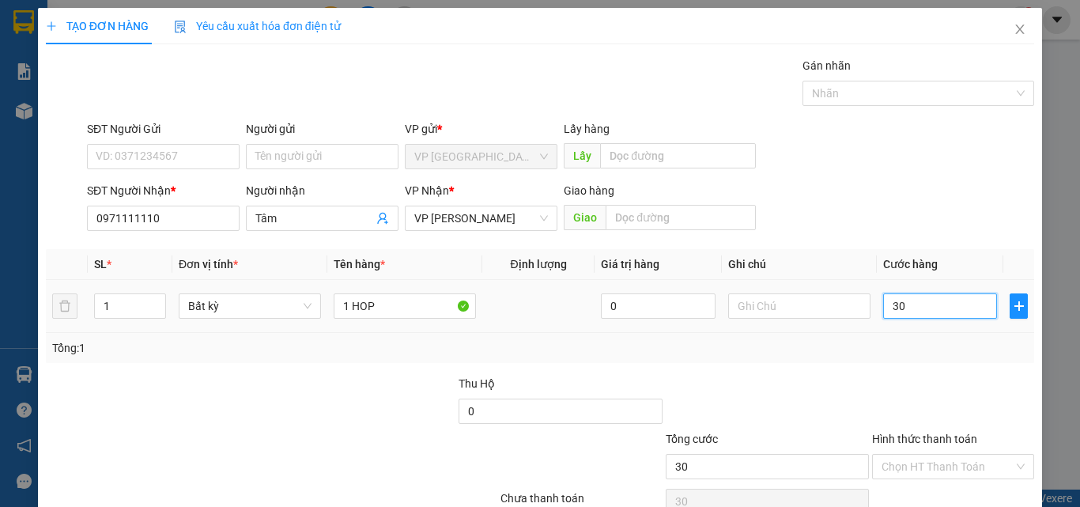
type input "300"
type input "3.000"
type input "30.000"
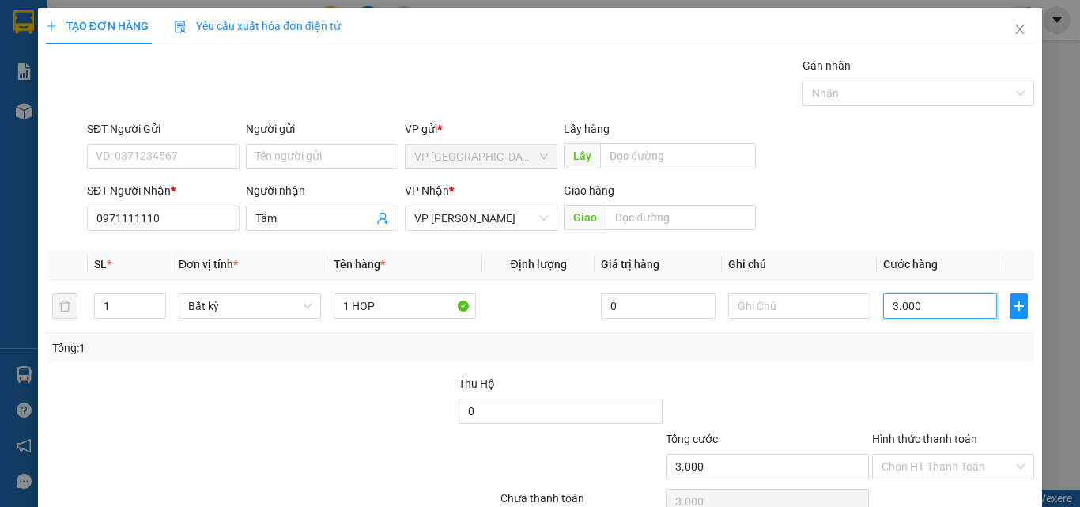
type input "30.000"
click at [892, 359] on div "Tổng: 1" at bounding box center [540, 348] width 988 height 30
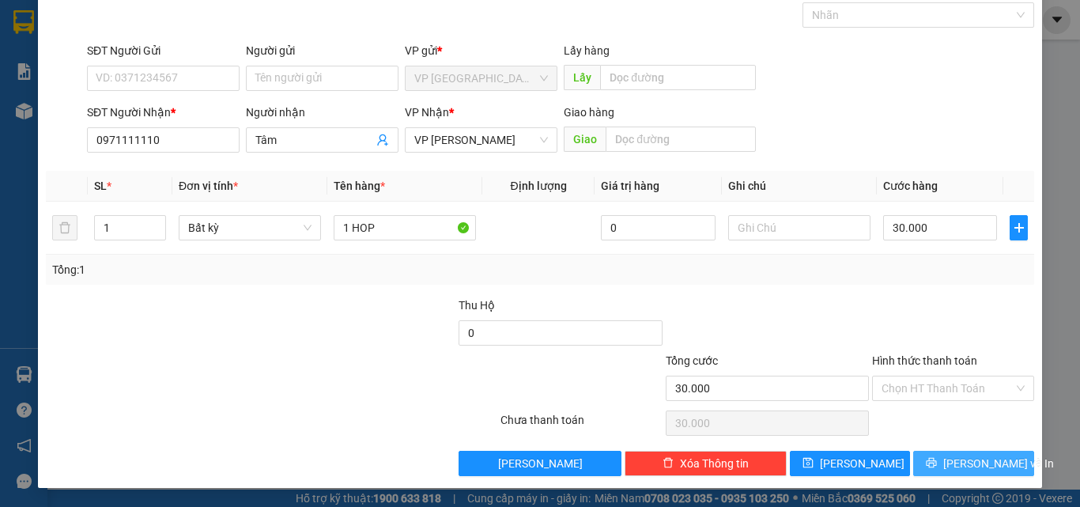
drag, startPoint x: 960, startPoint y: 464, endPoint x: 960, endPoint y: 455, distance: 8.7
click at [960, 458] on span "[PERSON_NAME] và In" at bounding box center [998, 463] width 111 height 17
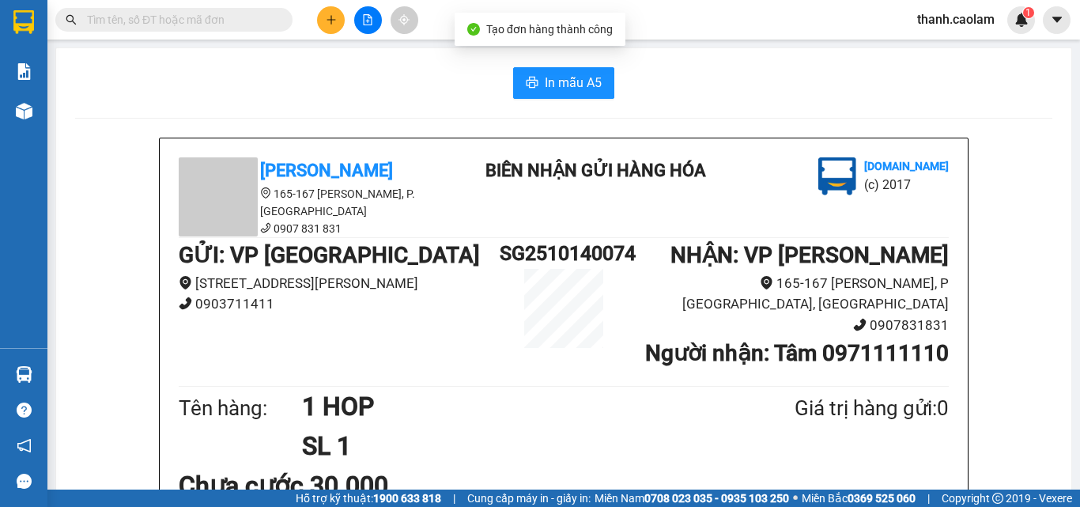
click at [563, 84] on span "In mẫu A5" at bounding box center [573, 83] width 57 height 20
drag, startPoint x: 878, startPoint y: 274, endPoint x: 553, endPoint y: 538, distance: 419.3
drag, startPoint x: 553, startPoint y: 538, endPoint x: 361, endPoint y: 60, distance: 514.4
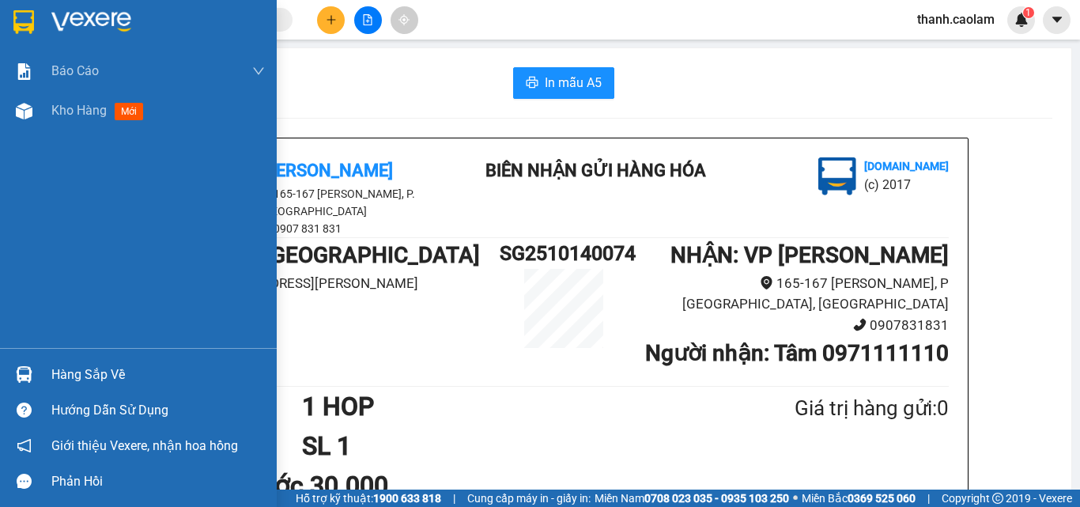
click at [25, 15] on img at bounding box center [23, 22] width 21 height 24
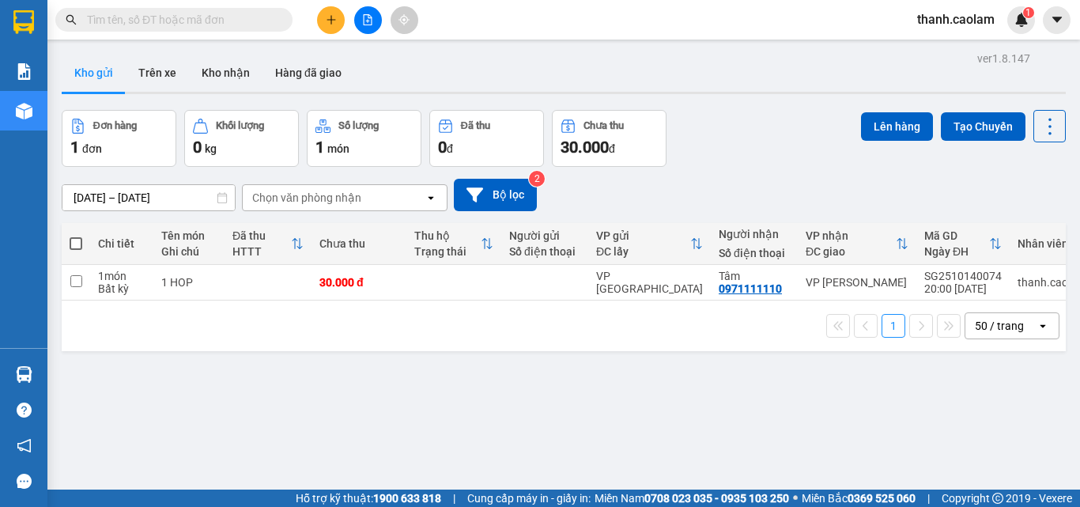
click at [76, 242] on span at bounding box center [76, 243] width 13 height 13
click at [76, 236] on input "checkbox" at bounding box center [76, 236] width 0 height 0
checkbox input "true"
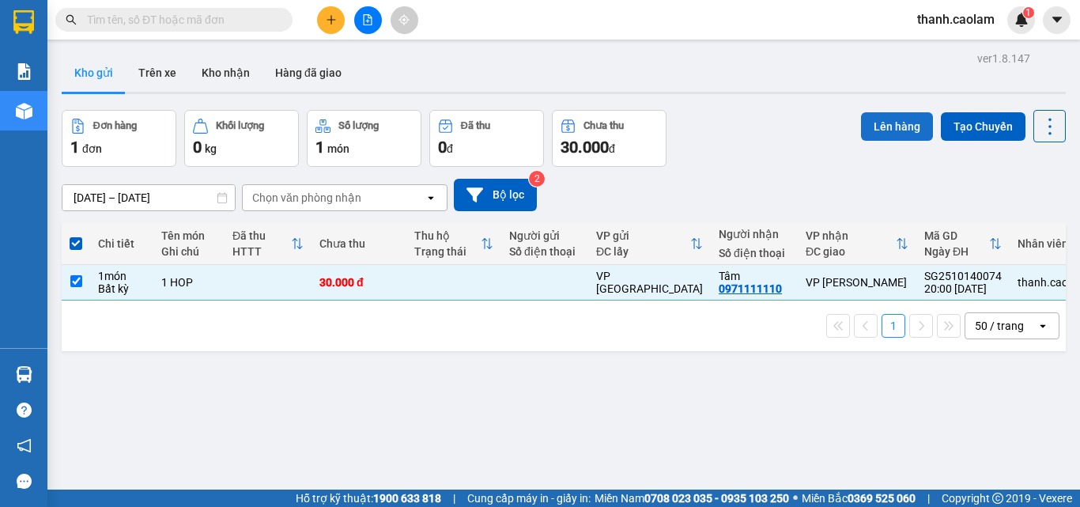
click at [864, 127] on button "Lên hàng" at bounding box center [897, 126] width 72 height 28
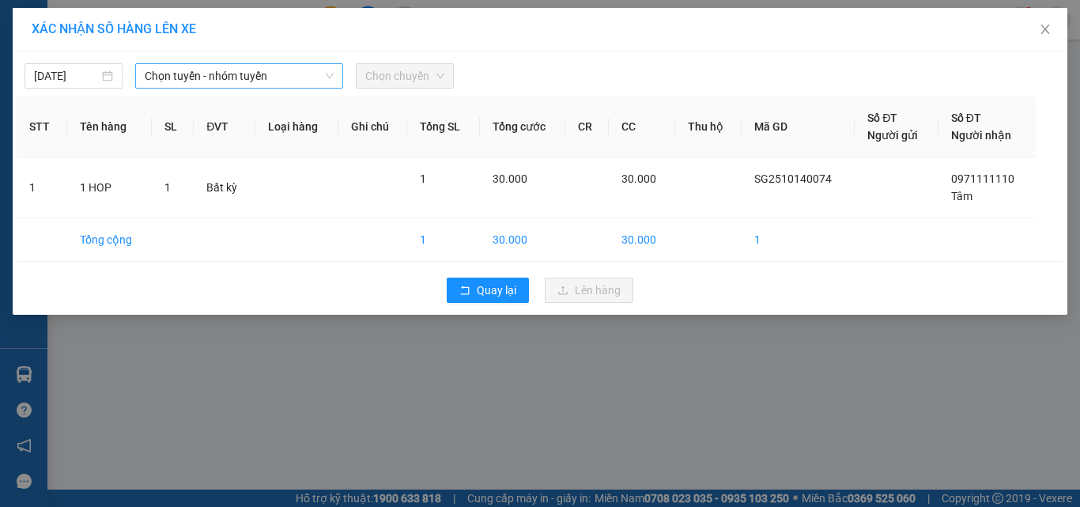
click at [293, 79] on span "Chọn tuyến - nhóm tuyến" at bounding box center [239, 76] width 189 height 24
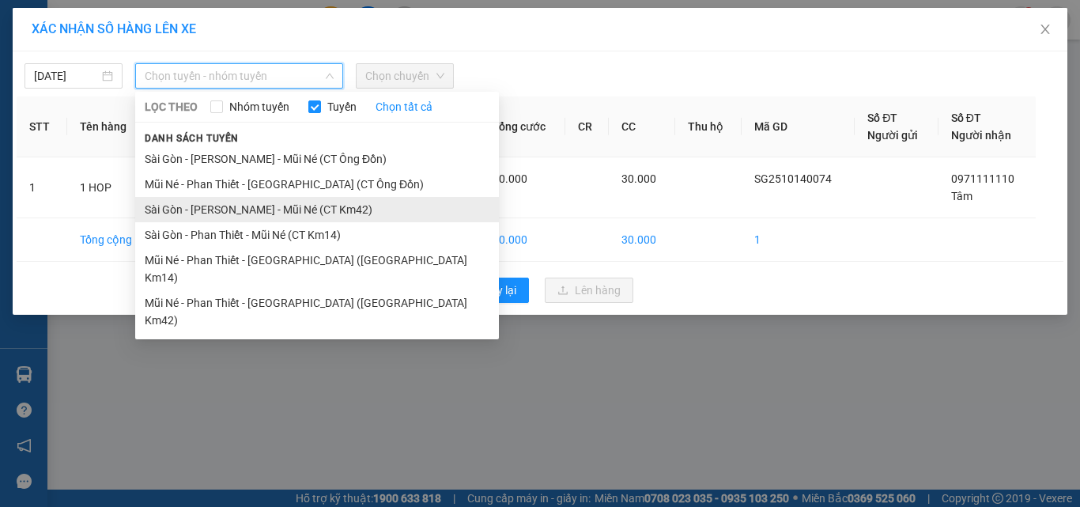
click at [276, 207] on li "Sài Gòn - [PERSON_NAME] - Mũi Né (CT Km42)" at bounding box center [317, 209] width 364 height 25
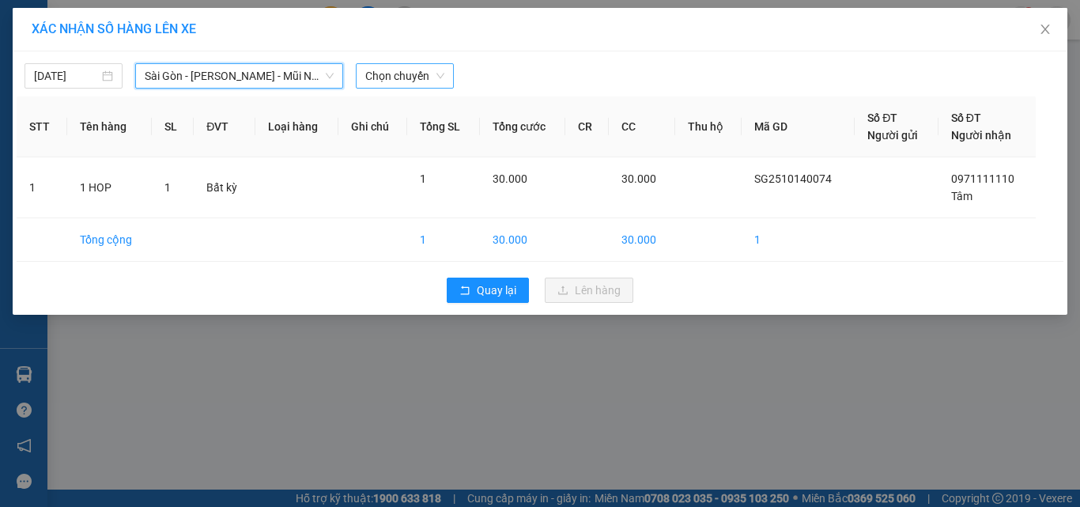
click at [427, 77] on span "Chọn chuyến" at bounding box center [404, 76] width 79 height 24
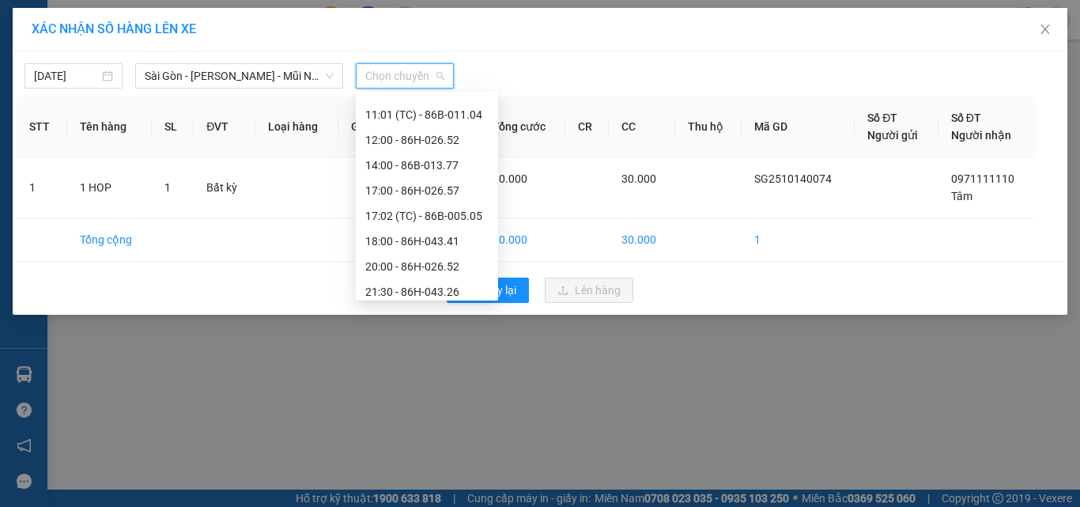
scroll to position [177, 0]
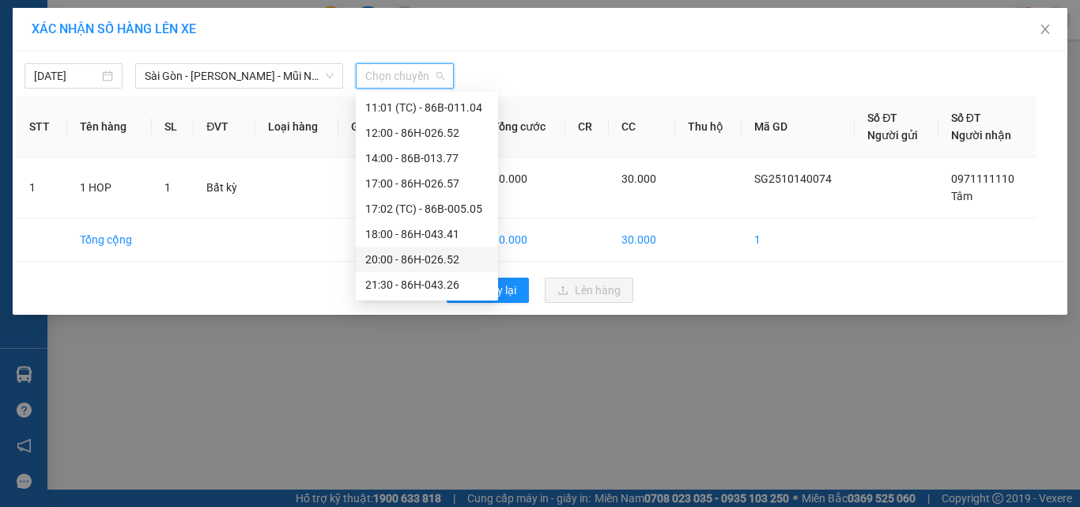
click at [405, 257] on div "20:00 - 86H-026.52" at bounding box center [426, 259] width 123 height 17
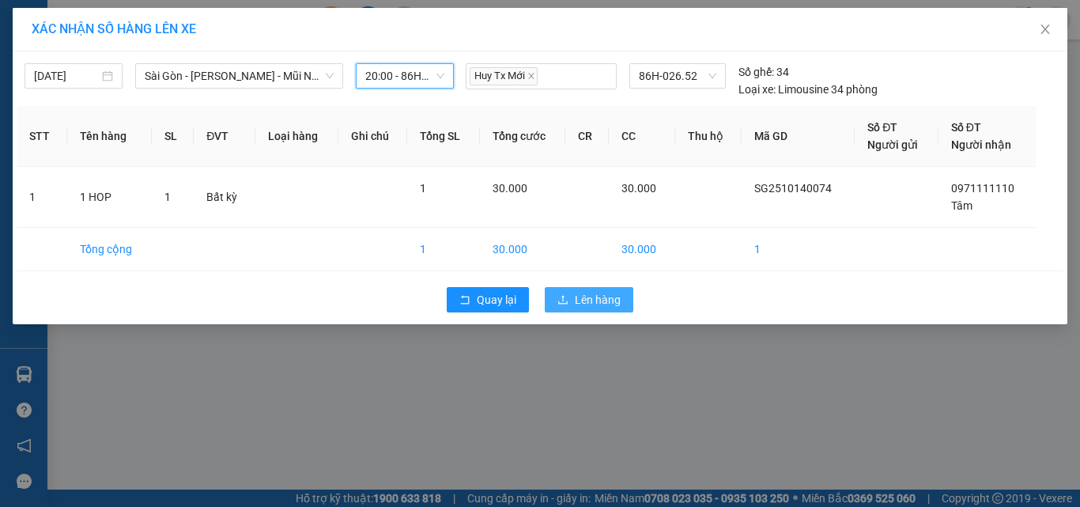
click at [579, 300] on span "Lên hàng" at bounding box center [598, 299] width 46 height 17
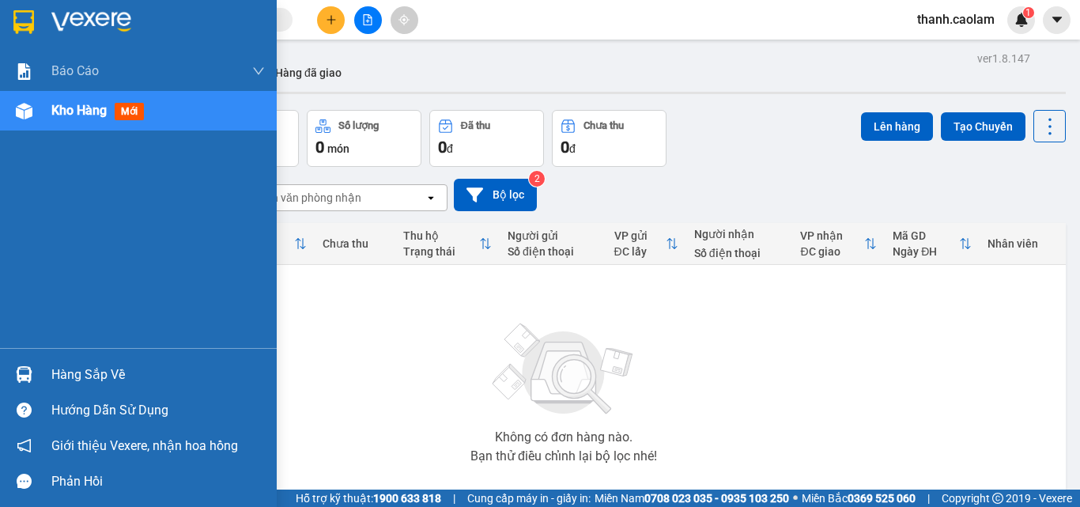
click at [33, 23] on img at bounding box center [23, 22] width 21 height 24
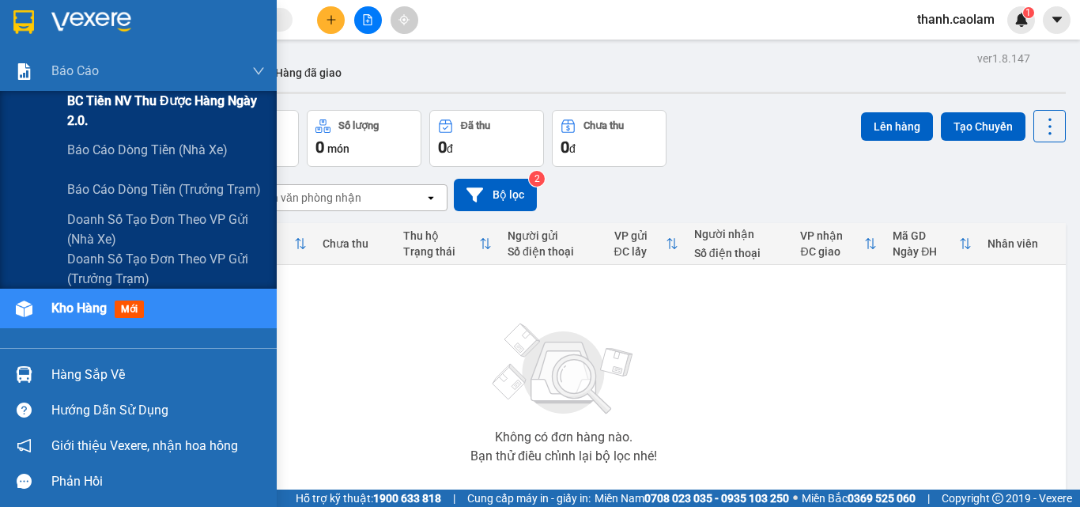
click at [105, 106] on span "BC Tiền NV thu được hàng ngày 2.0." at bounding box center [166, 111] width 198 height 40
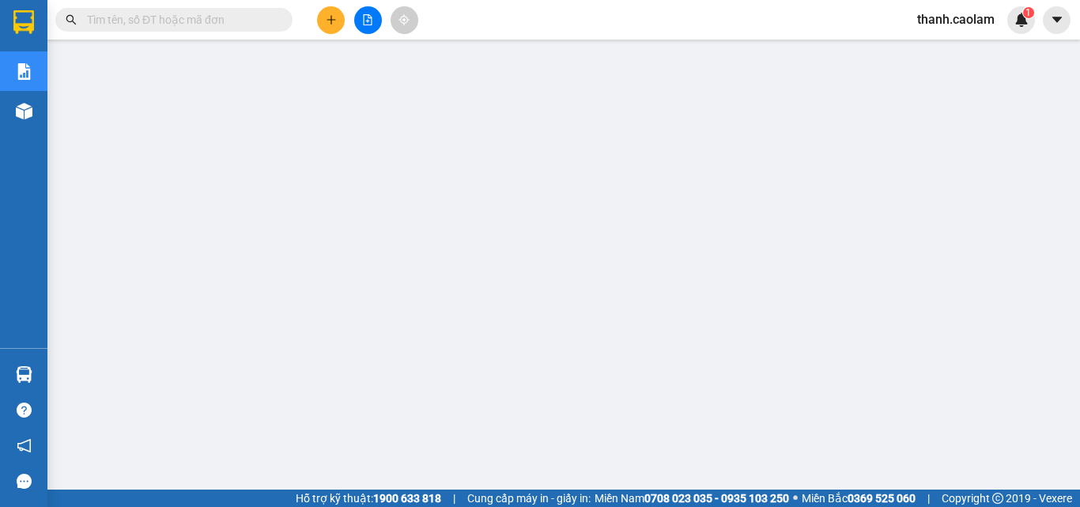
click at [326, 17] on button at bounding box center [331, 20] width 28 height 28
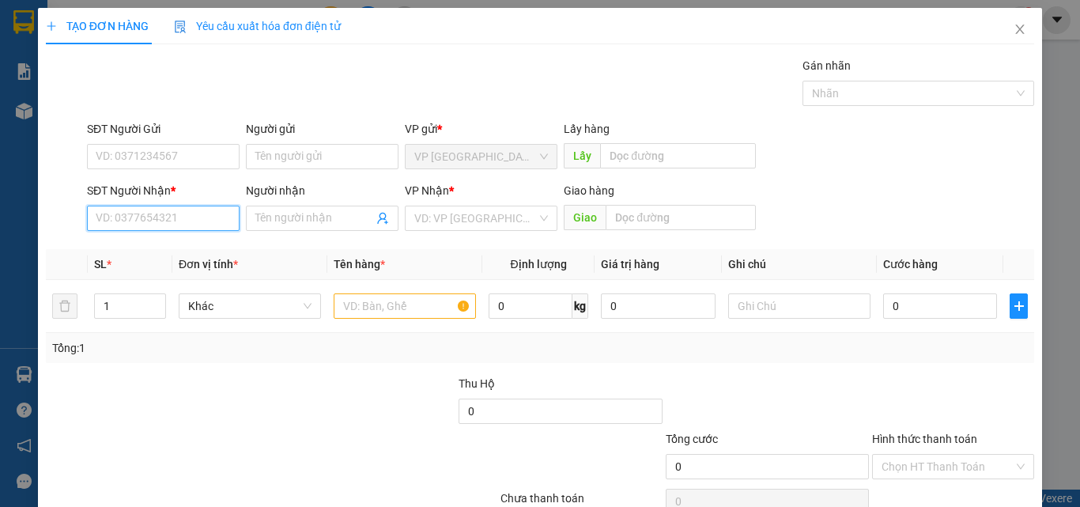
click at [169, 211] on input "SĐT Người Nhận *" at bounding box center [163, 218] width 153 height 25
click at [169, 251] on div "0348520303 - HIẾU" at bounding box center [162, 249] width 132 height 17
type input "0348520303"
type input "HIẾU"
type input "KM 24"
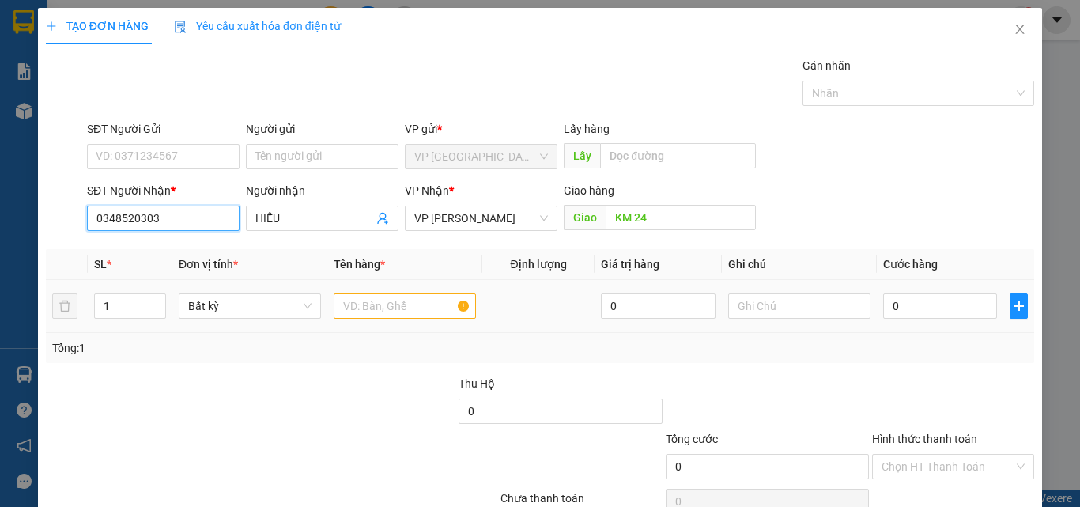
type input "0348520303"
click at [426, 308] on input "text" at bounding box center [405, 305] width 142 height 25
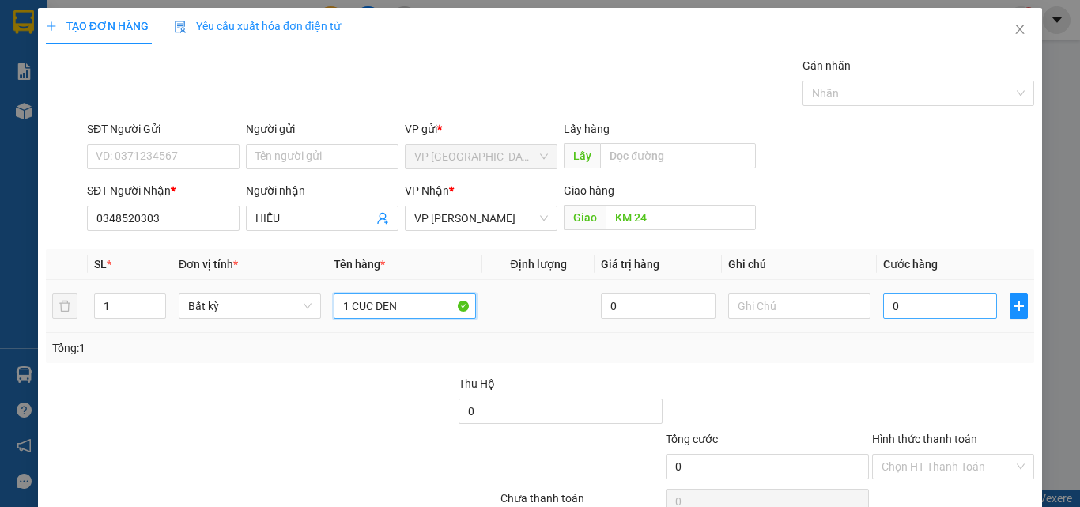
type input "1 CUC DEN"
click at [928, 311] on input "0" at bounding box center [940, 305] width 114 height 25
type input "3"
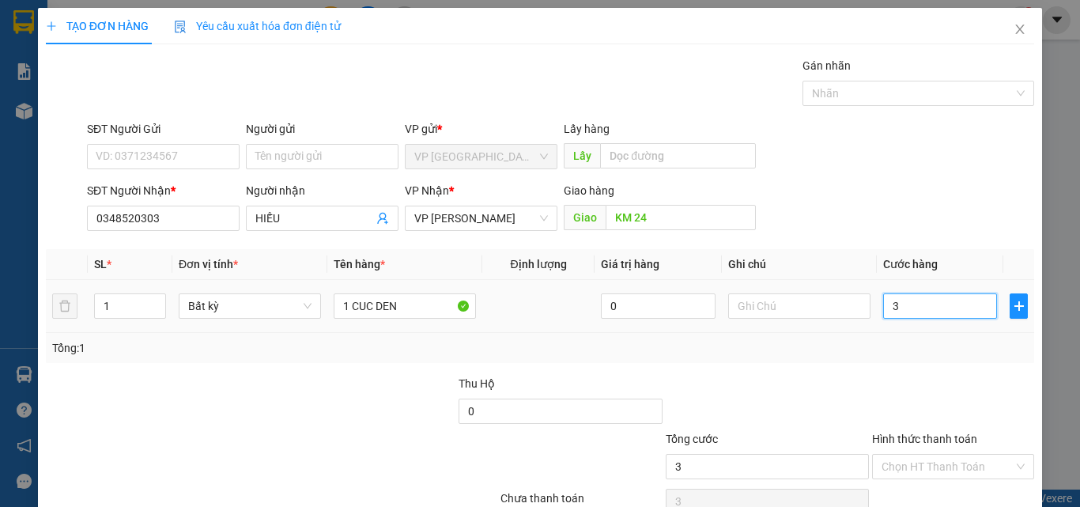
type input "30"
type input "30.000"
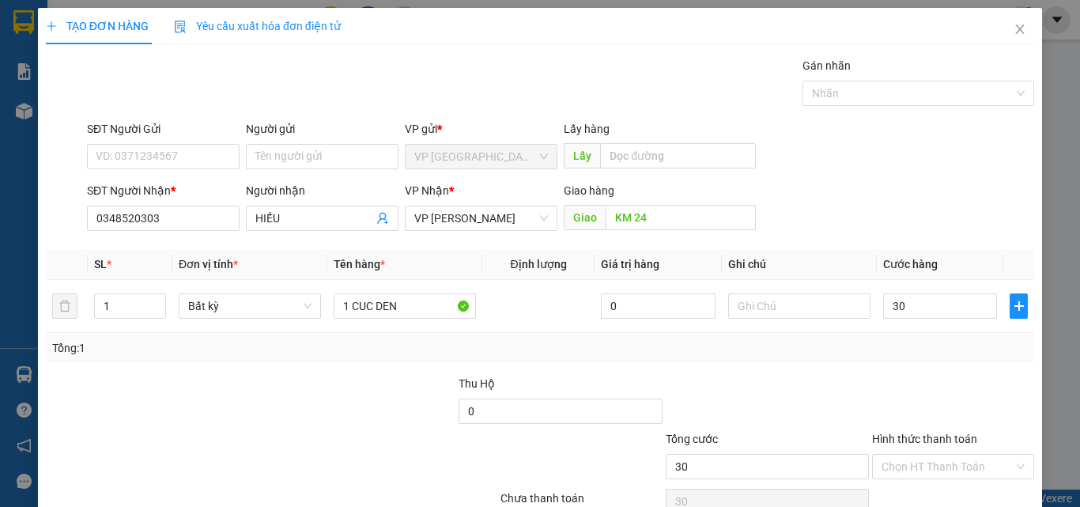
type input "30.000"
drag, startPoint x: 916, startPoint y: 378, endPoint x: 919, endPoint y: 364, distance: 14.6
click at [917, 377] on div at bounding box center [952, 402] width 165 height 55
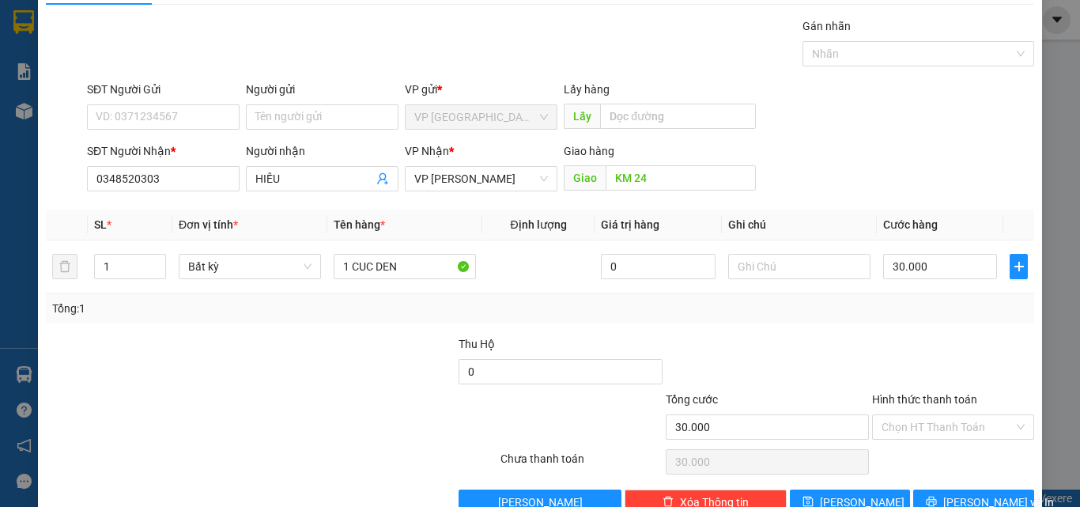
scroll to position [78, 0]
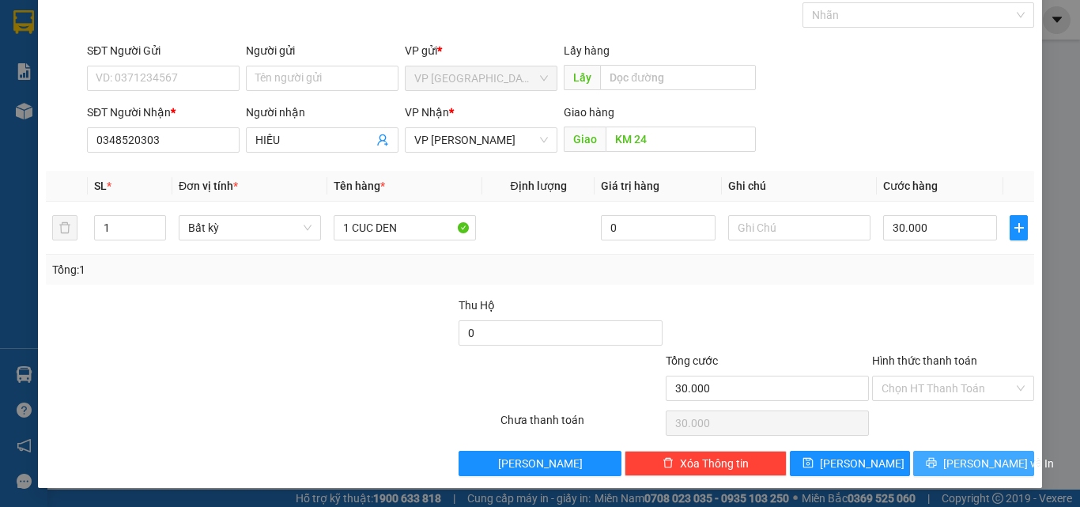
click at [934, 462] on icon "printer" at bounding box center [931, 462] width 11 height 11
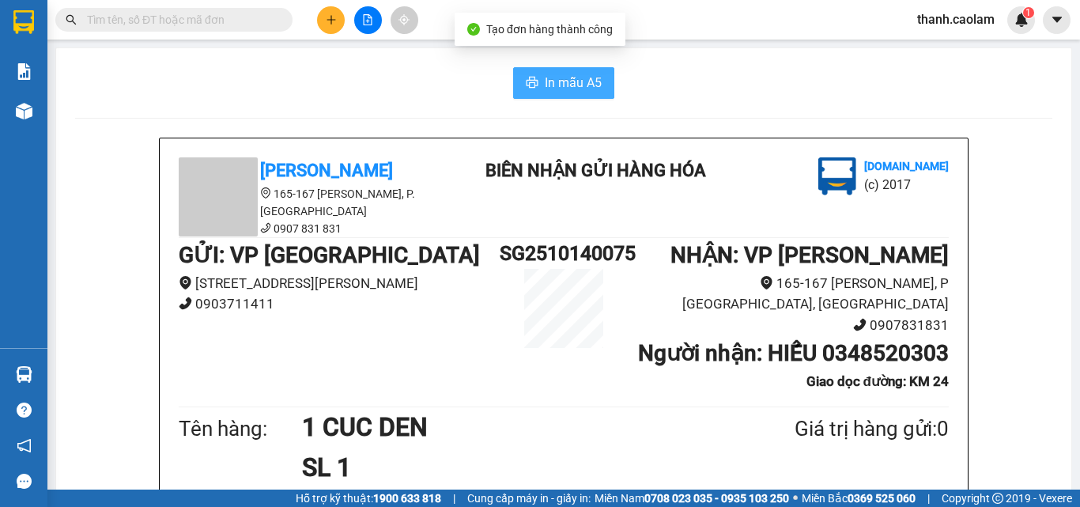
click at [572, 84] on span "In mẫu A5" at bounding box center [573, 83] width 57 height 20
click at [239, 22] on input "text" at bounding box center [180, 19] width 187 height 17
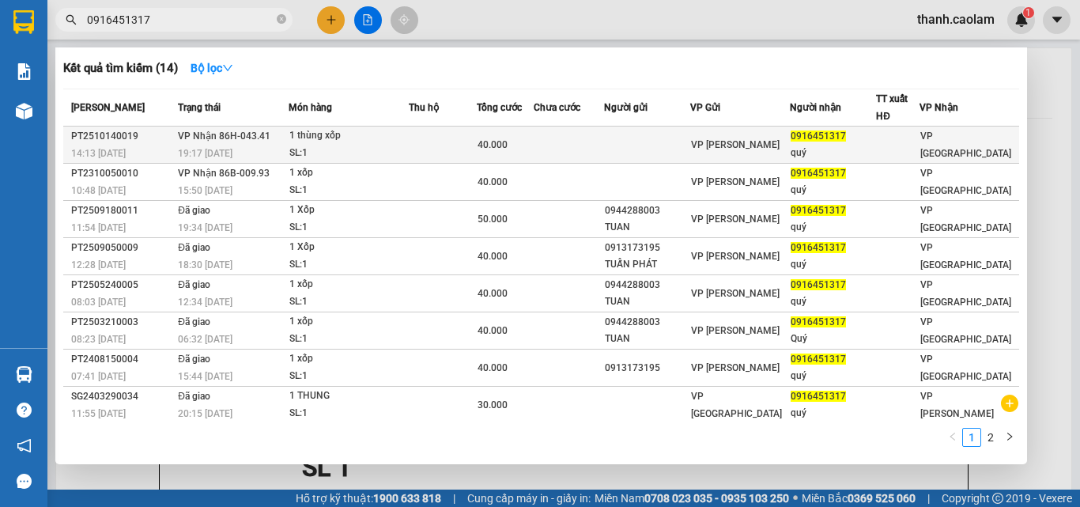
type input "0916451317"
click at [387, 135] on div "1 thùng xốp" at bounding box center [348, 135] width 119 height 17
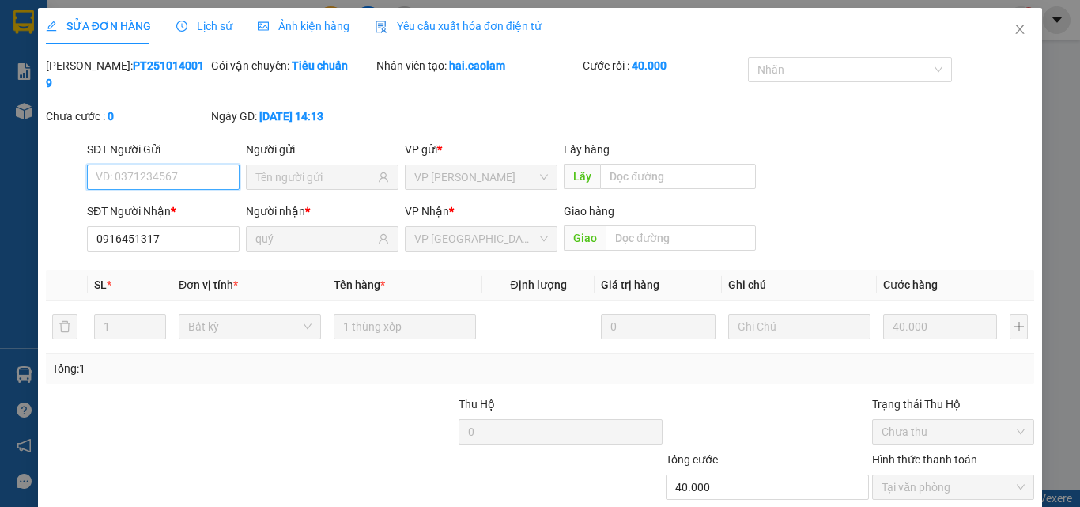
type input "0916451317"
type input "quý"
type input "40.000"
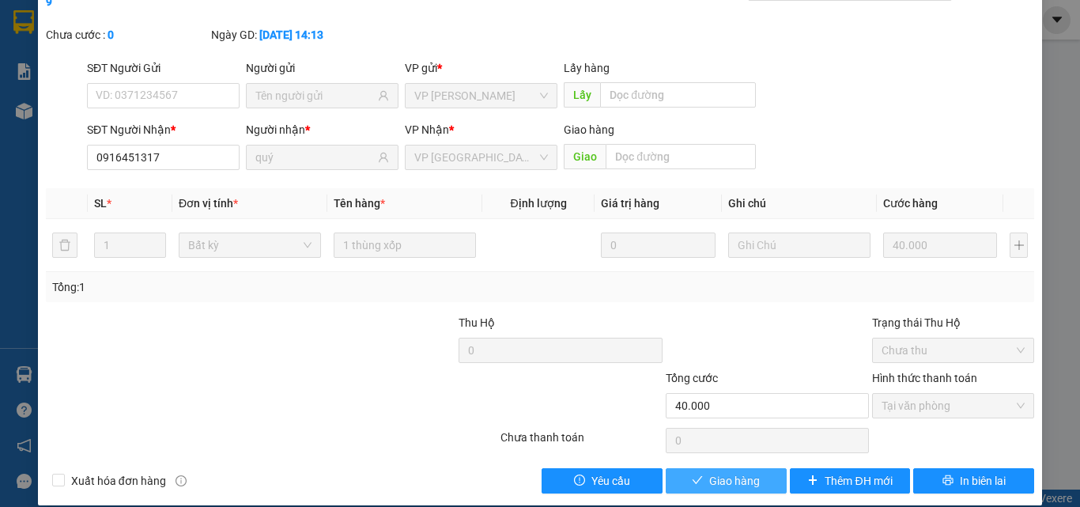
click at [730, 472] on span "Giao hàng" at bounding box center [734, 480] width 51 height 17
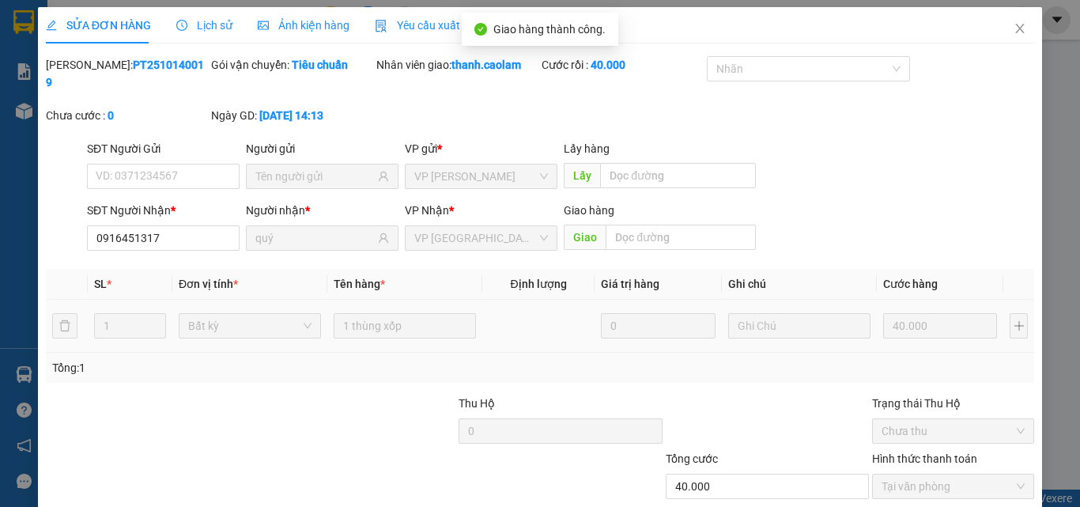
scroll to position [0, 0]
click at [1013, 28] on icon "close" at bounding box center [1019, 29] width 13 height 13
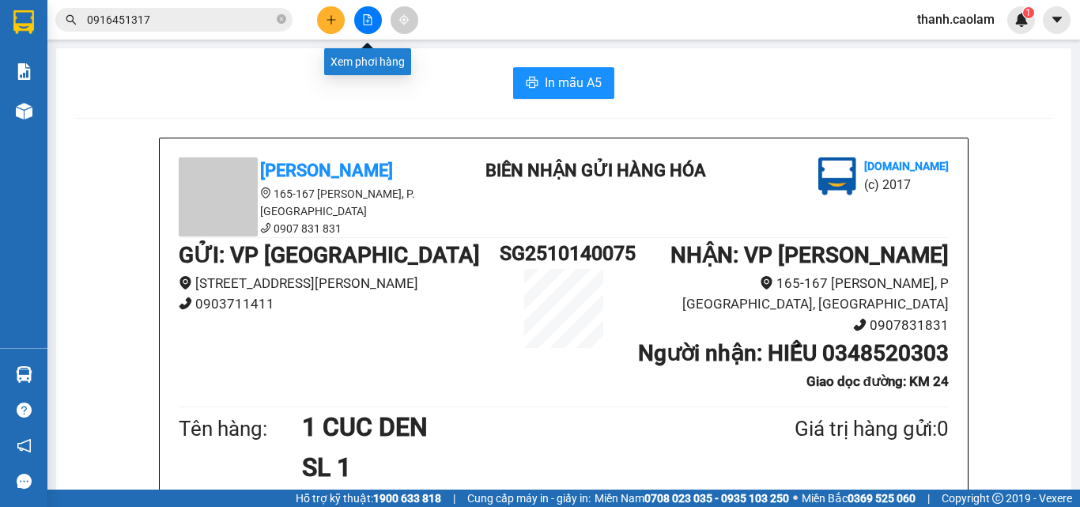
click at [372, 21] on icon "file-add" at bounding box center [367, 19] width 11 height 11
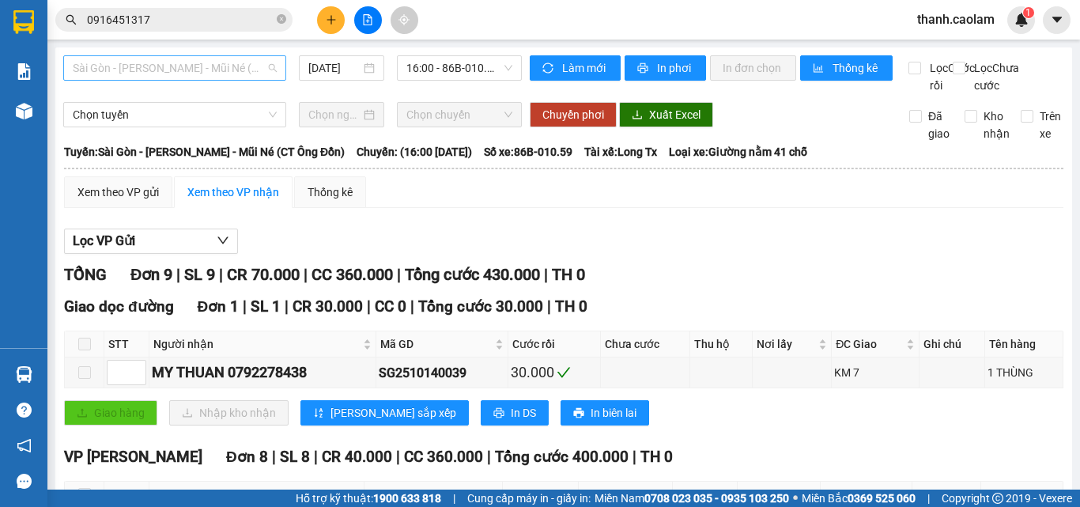
click at [262, 64] on span "Sài Gòn - [PERSON_NAME] - Mũi Né (CT Ông Đồn)" at bounding box center [175, 68] width 204 height 24
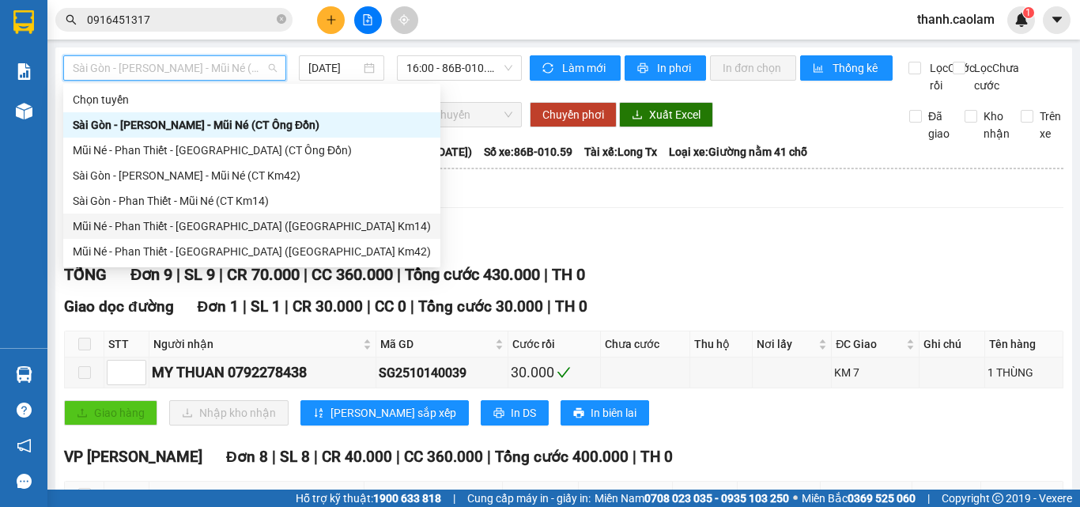
click at [246, 223] on div "Mũi Né - Phan Thiết - [GEOGRAPHIC_DATA] ([GEOGRAPHIC_DATA] Km14)" at bounding box center [252, 225] width 358 height 17
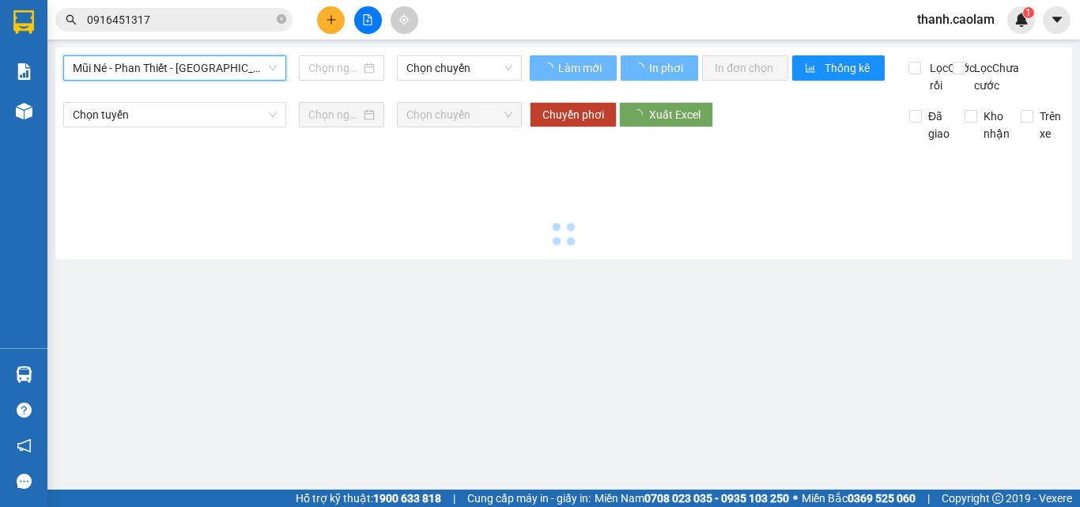
type input "[DATE]"
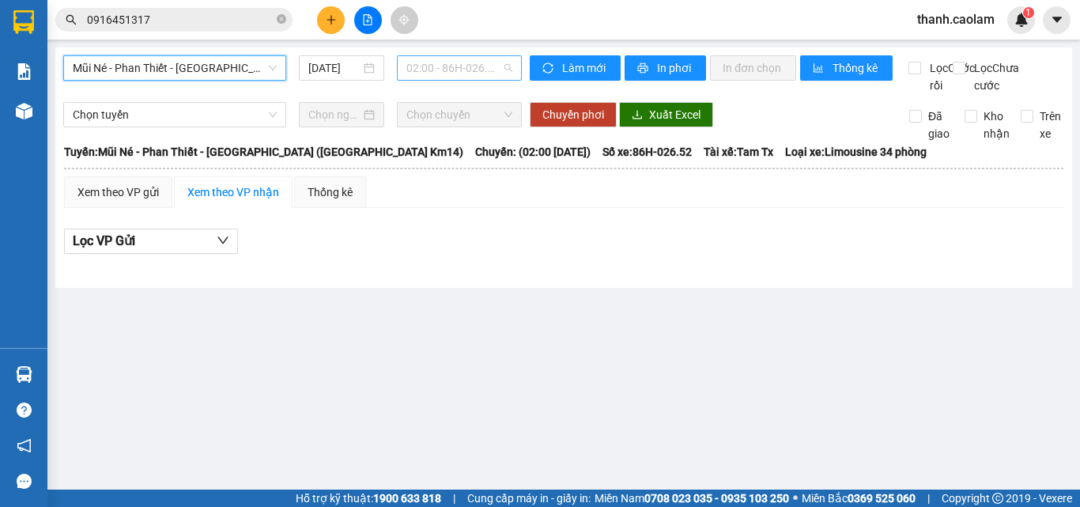
click at [445, 68] on span "02:00 - 86H-026.52" at bounding box center [459, 68] width 106 height 24
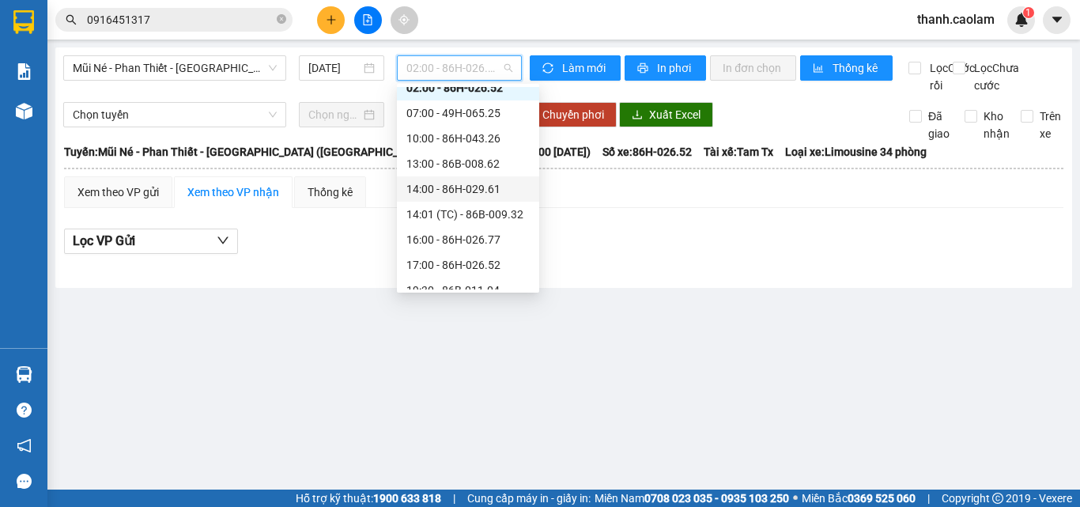
scroll to position [51, 0]
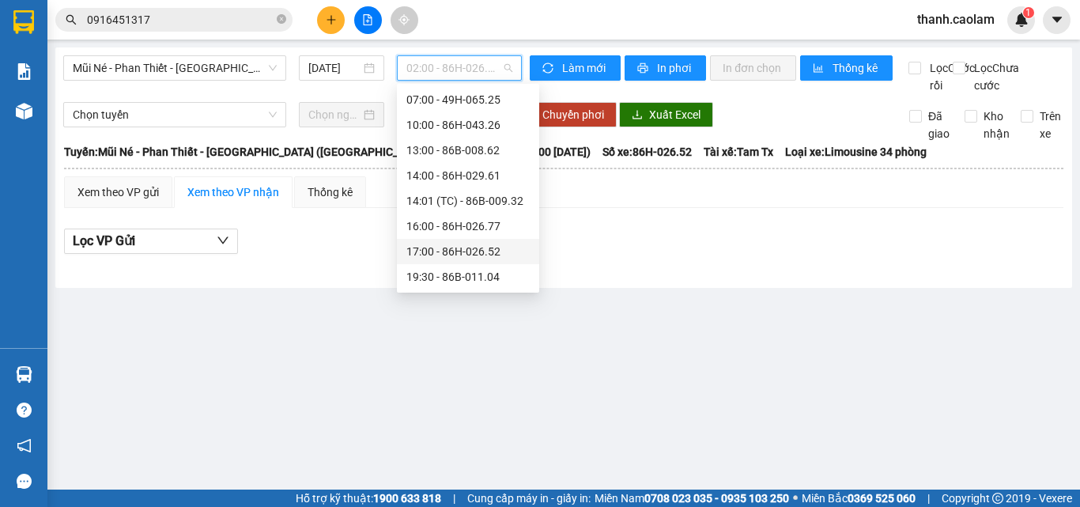
click at [431, 248] on div "17:00 - 86H-026.52" at bounding box center [467, 251] width 123 height 17
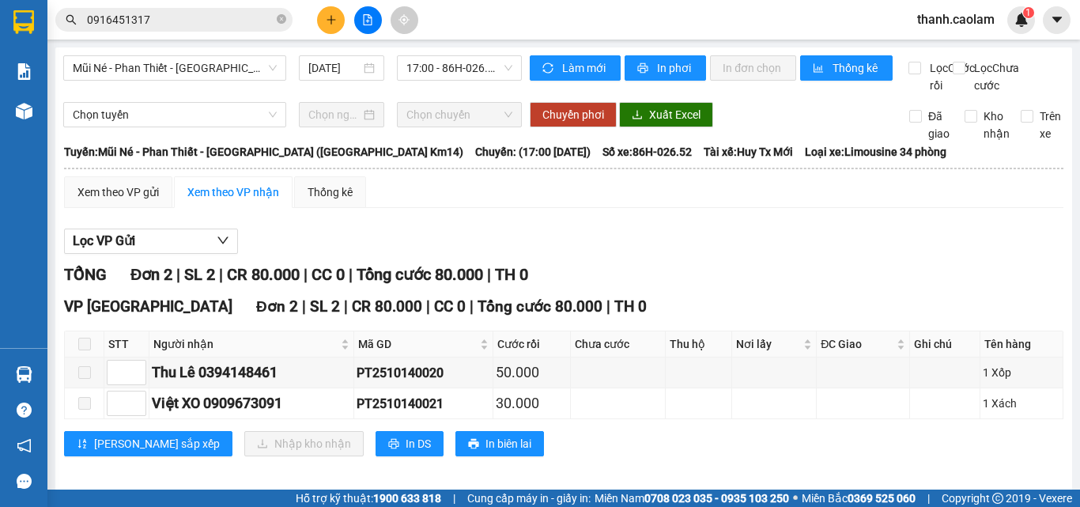
click at [88, 350] on span at bounding box center [84, 344] width 13 height 13
click at [87, 350] on span at bounding box center [84, 344] width 13 height 13
click at [281, 18] on icon "close-circle" at bounding box center [281, 18] width 9 height 9
click at [261, 17] on input "text" at bounding box center [180, 19] width 187 height 17
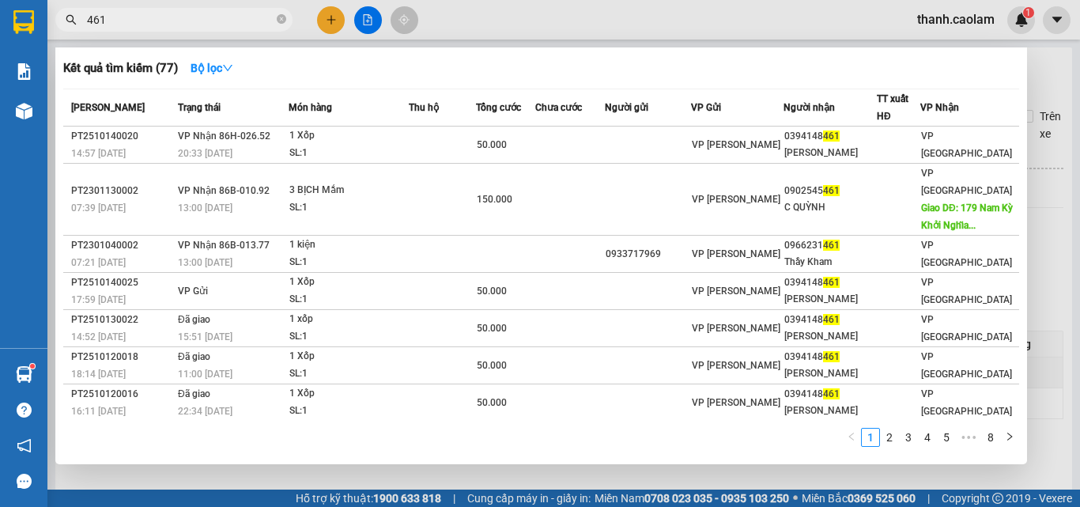
type input "461"
drag, startPoint x: 1043, startPoint y: 76, endPoint x: 1031, endPoint y: 63, distance: 17.9
click at [1042, 74] on div at bounding box center [540, 253] width 1080 height 507
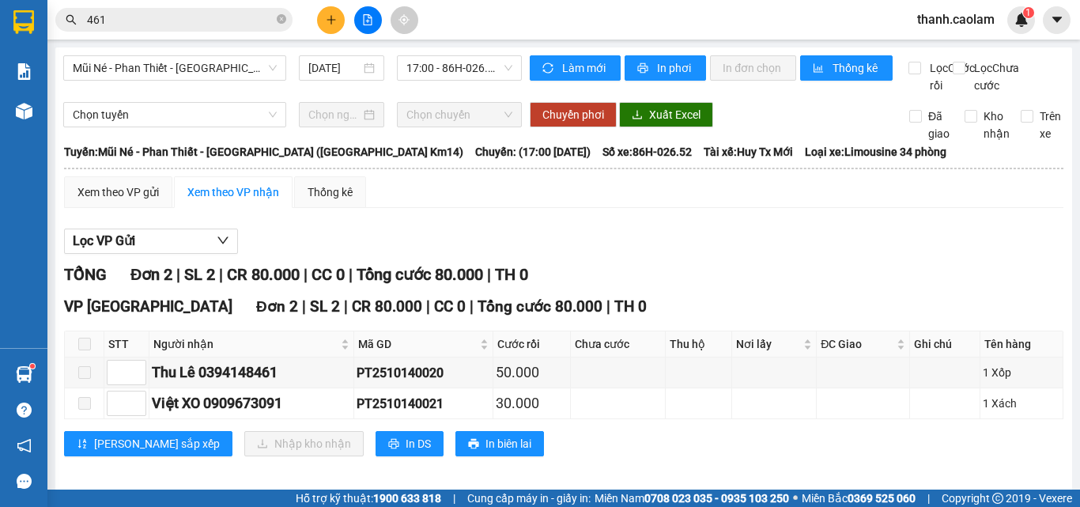
click at [331, 13] on button at bounding box center [331, 20] width 28 height 28
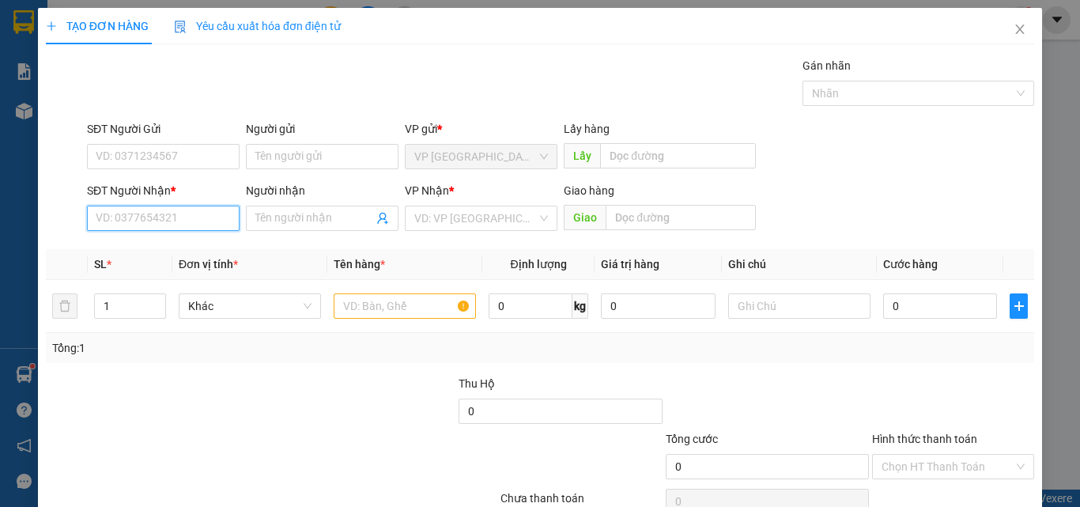
click at [201, 221] on input "SĐT Người Nhận *" at bounding box center [163, 218] width 153 height 25
type input "0942360514"
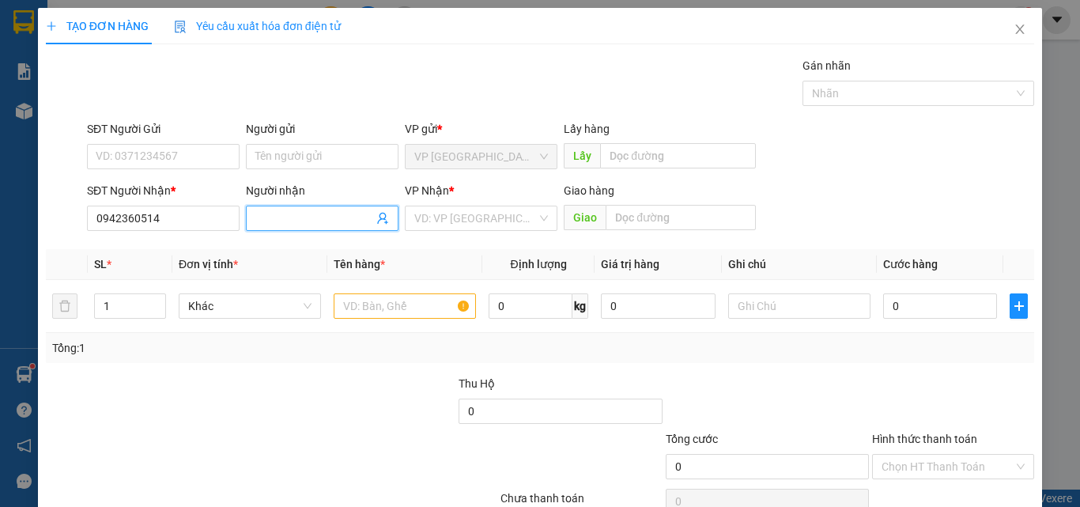
click at [318, 217] on input "Người nhận" at bounding box center [314, 217] width 118 height 17
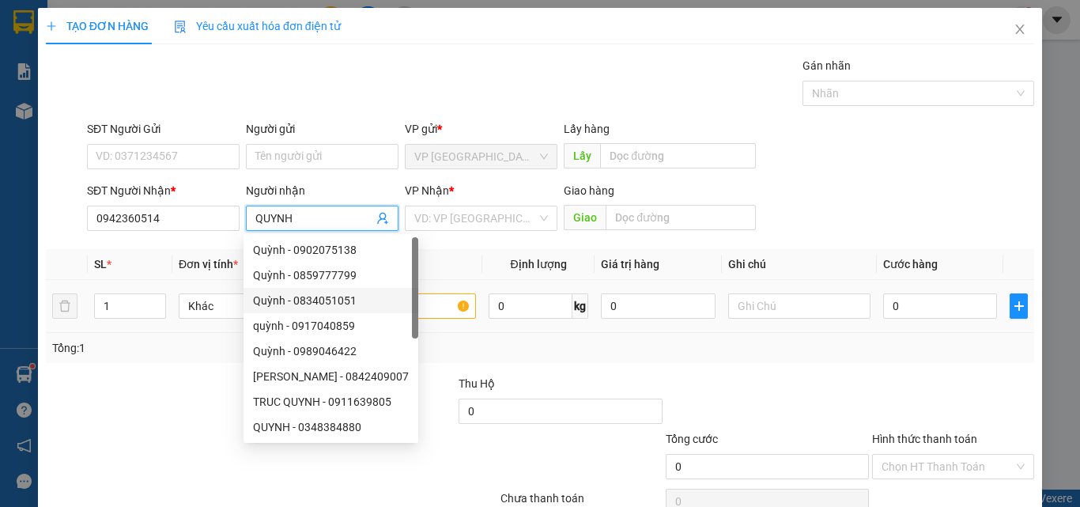
type input "QUYNH"
click at [432, 300] on input "text" at bounding box center [405, 305] width 142 height 25
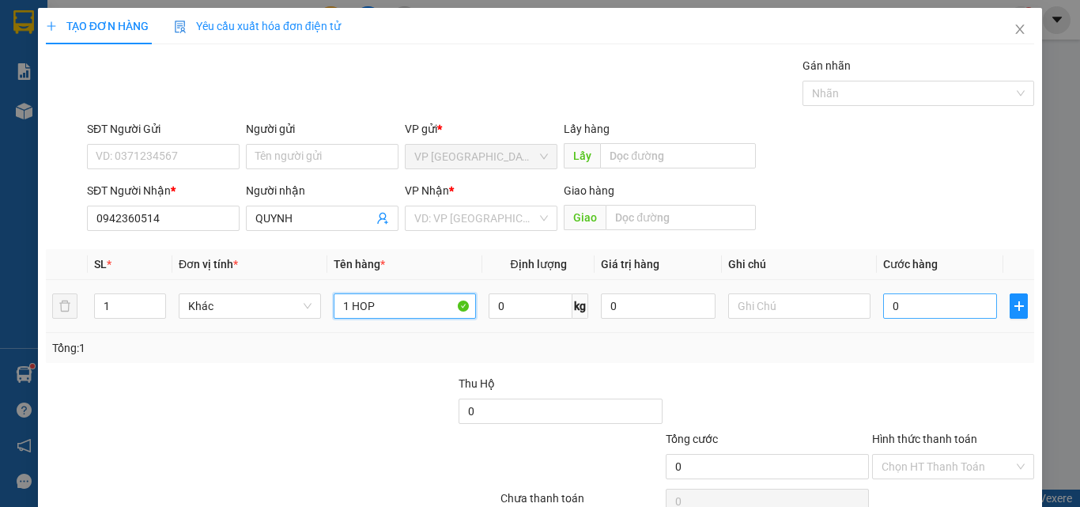
type input "1 HOP"
click at [914, 296] on input "0" at bounding box center [940, 305] width 114 height 25
type input "3"
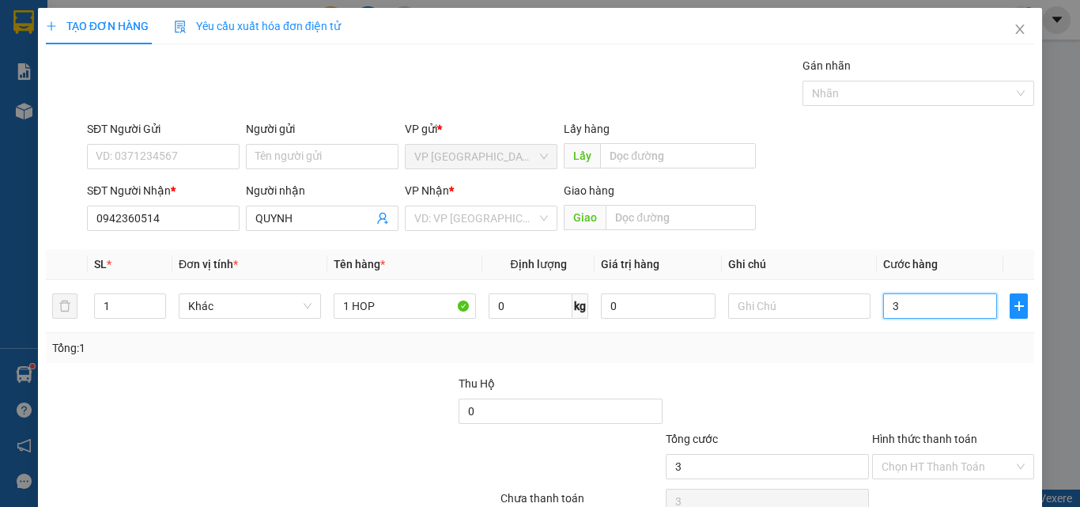
type input "30"
type input "30.000"
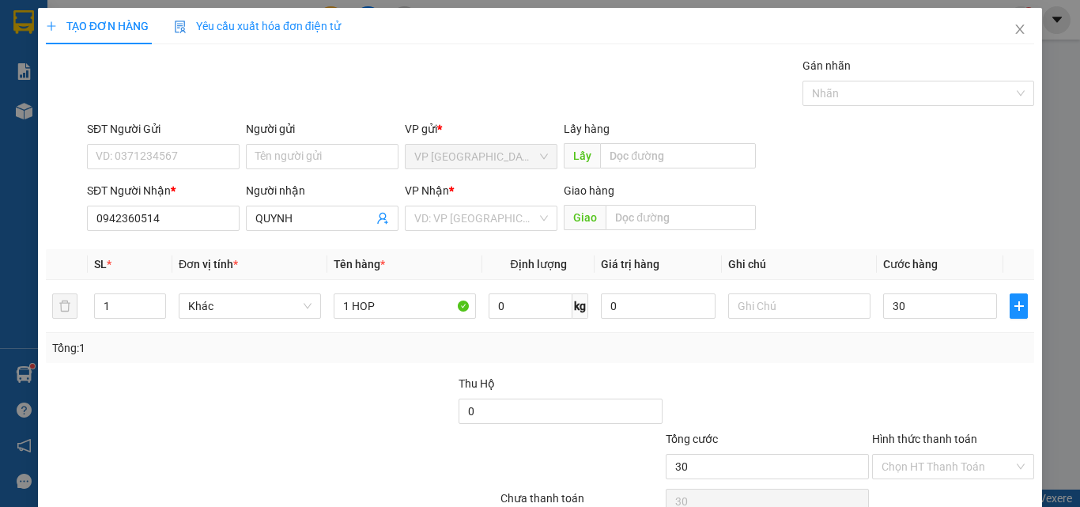
type input "30.000"
click at [942, 375] on div at bounding box center [952, 402] width 165 height 55
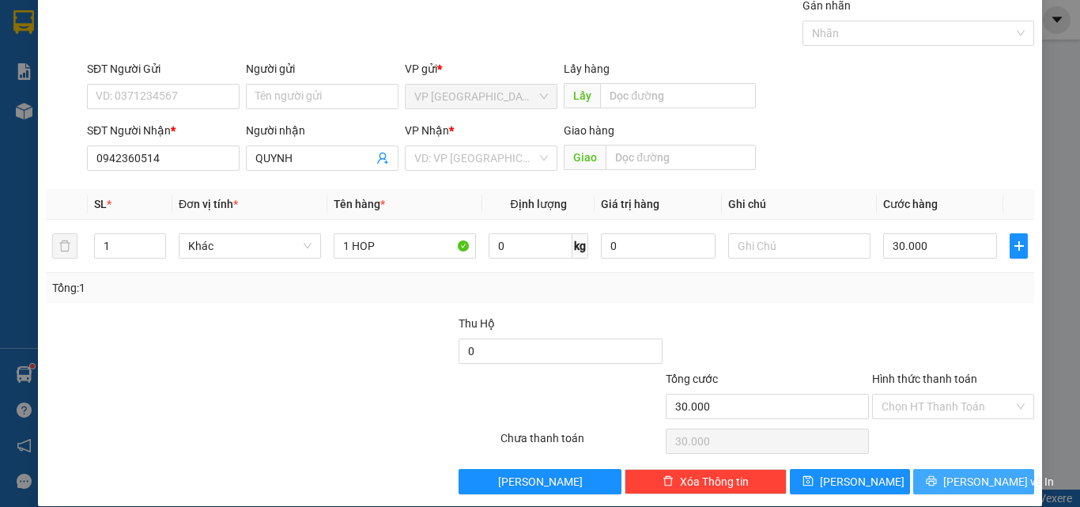
scroll to position [78, 0]
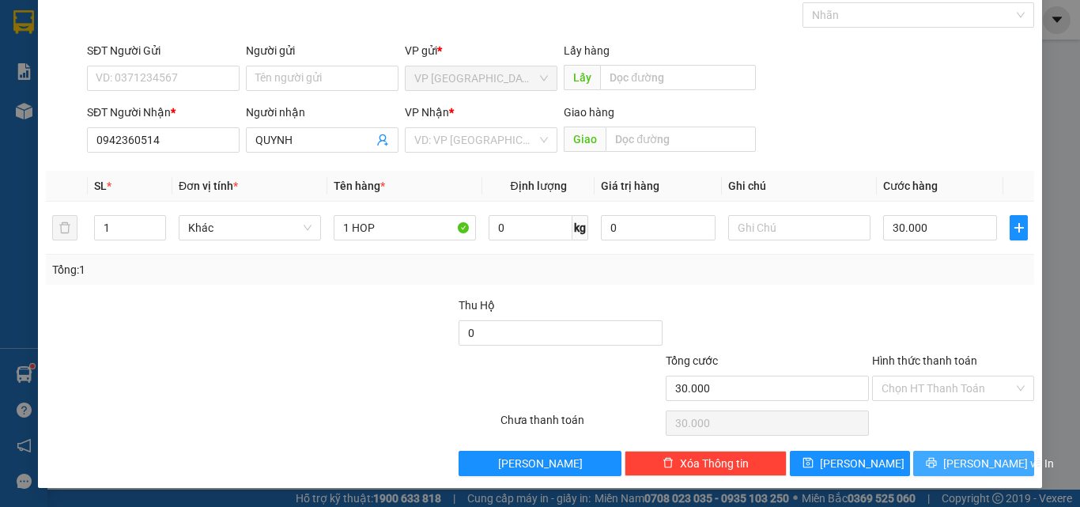
click at [957, 467] on span "[PERSON_NAME] và In" at bounding box center [998, 463] width 111 height 17
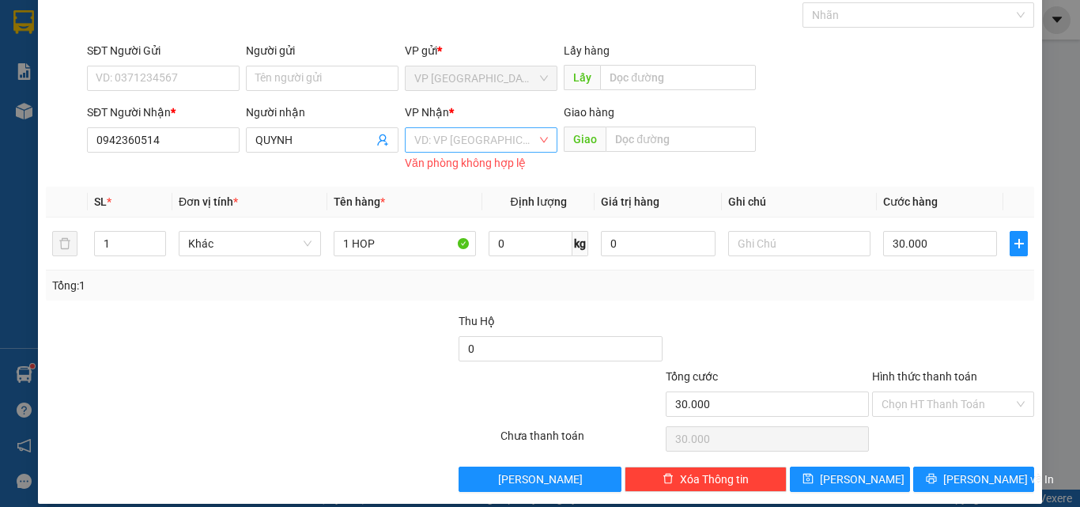
click at [459, 139] on input "search" at bounding box center [475, 140] width 123 height 24
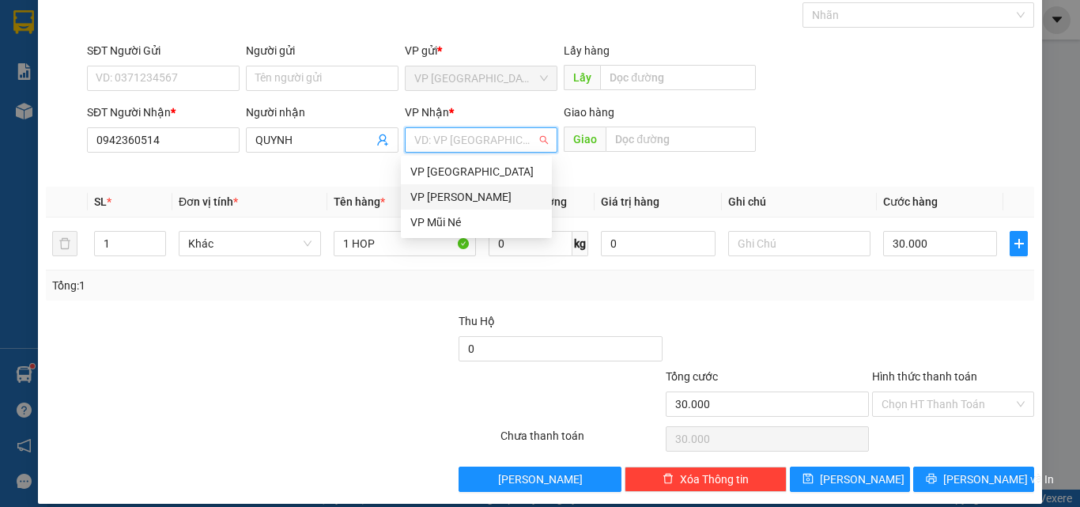
click at [444, 190] on div "VP [PERSON_NAME]" at bounding box center [476, 196] width 132 height 17
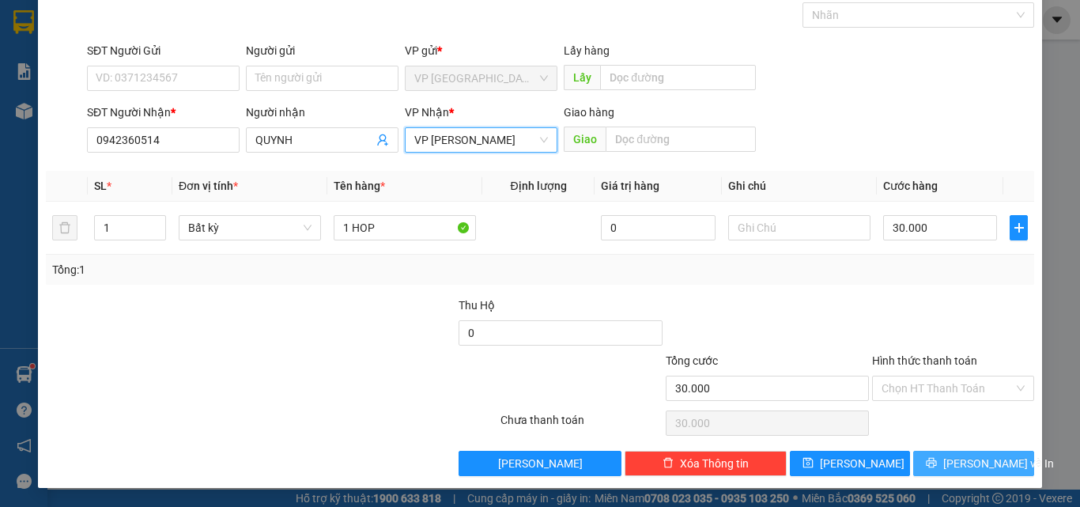
click at [980, 459] on span "[PERSON_NAME] và In" at bounding box center [998, 463] width 111 height 17
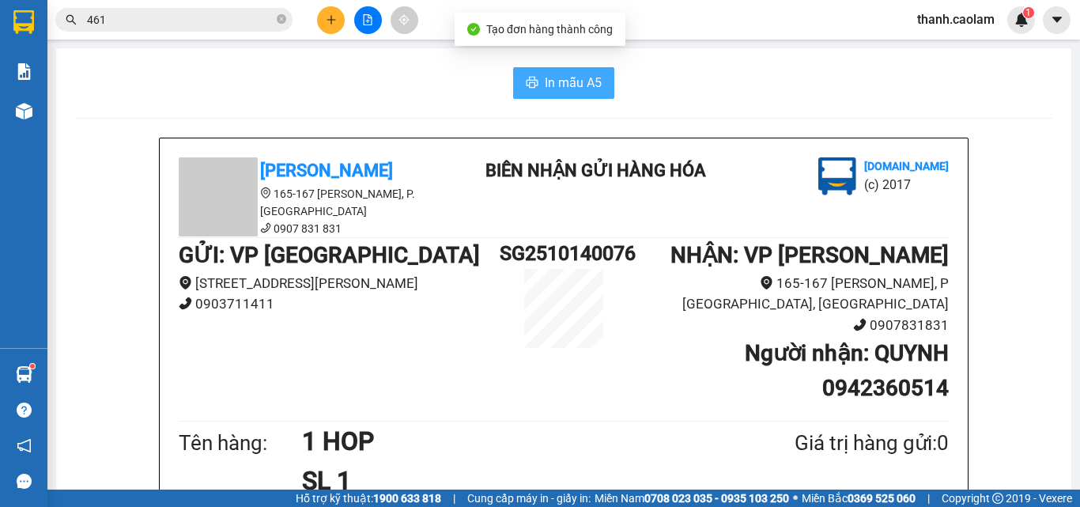
click at [584, 86] on span "In mẫu A5" at bounding box center [573, 83] width 57 height 20
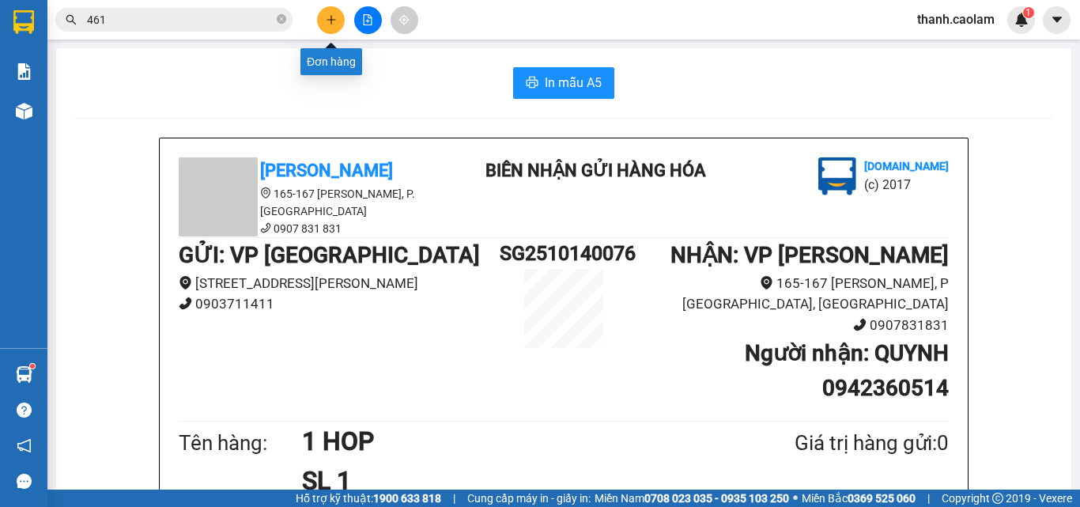
click at [338, 17] on button at bounding box center [331, 20] width 28 height 28
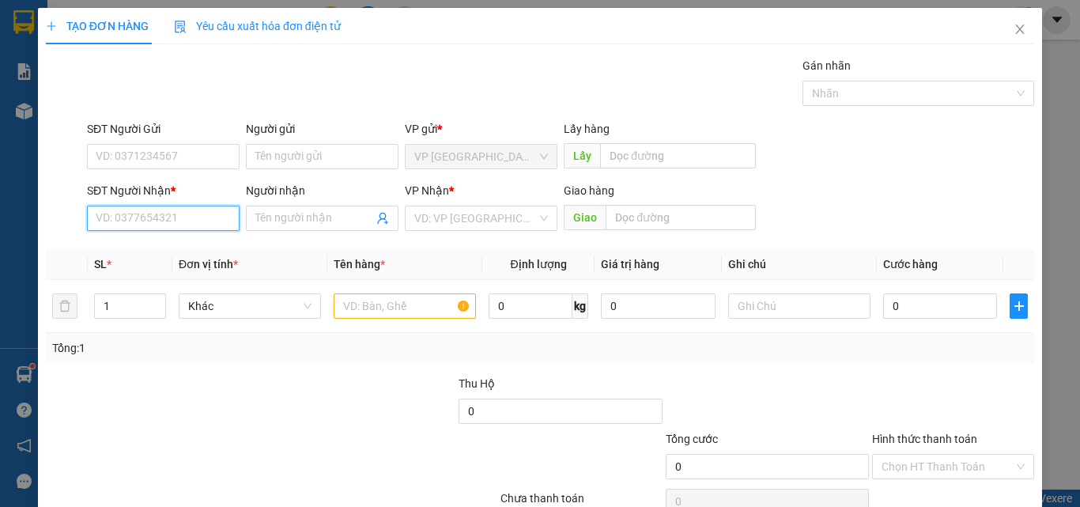
click at [213, 212] on input "SĐT Người Nhận *" at bounding box center [163, 218] width 153 height 25
type input "0909256014"
click at [277, 217] on input "Người nhận" at bounding box center [314, 217] width 118 height 17
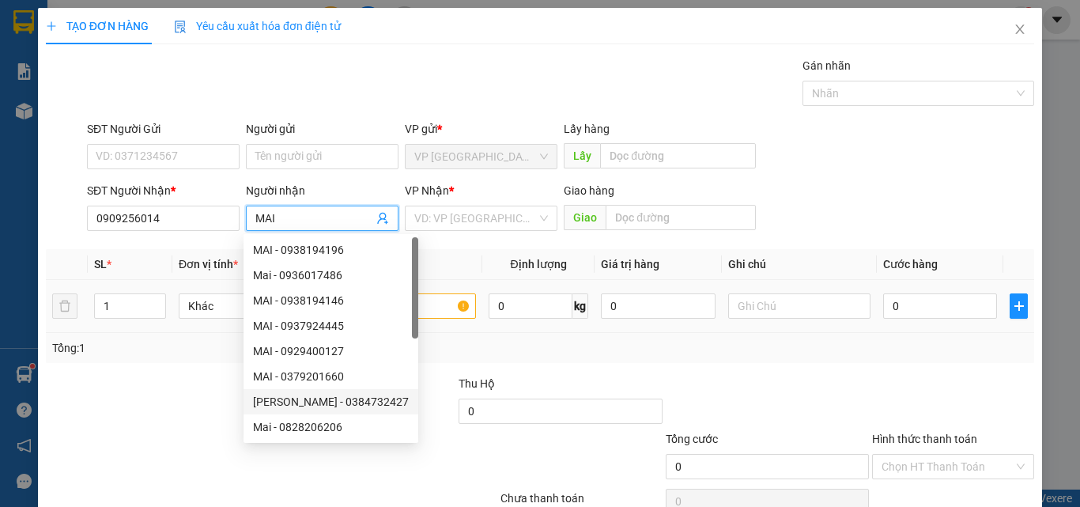
type input "MAI"
click at [415, 300] on input "text" at bounding box center [405, 305] width 142 height 25
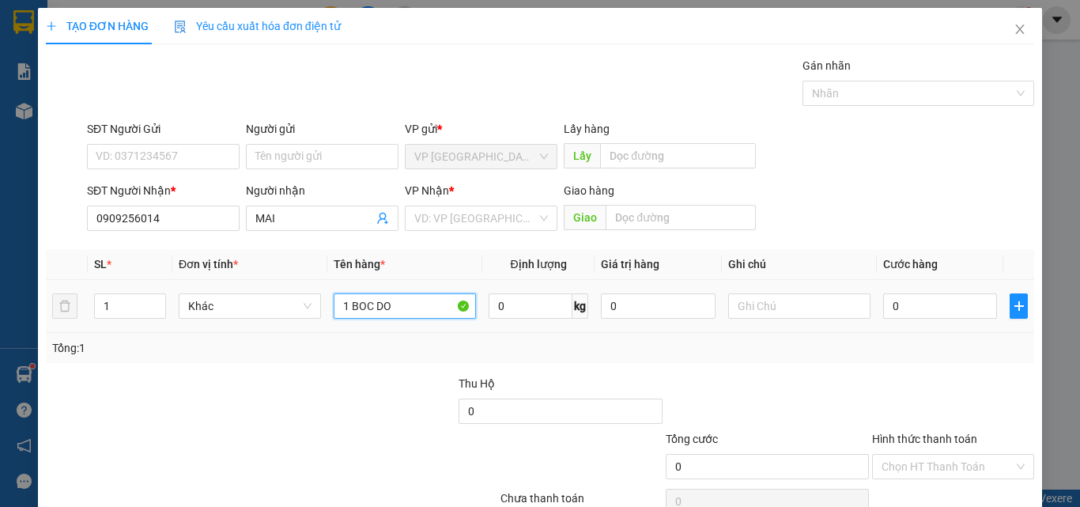
type input "1 BOC DO"
click at [931, 289] on td "0" at bounding box center [940, 306] width 126 height 53
click at [920, 311] on input "0" at bounding box center [940, 305] width 114 height 25
type input "3"
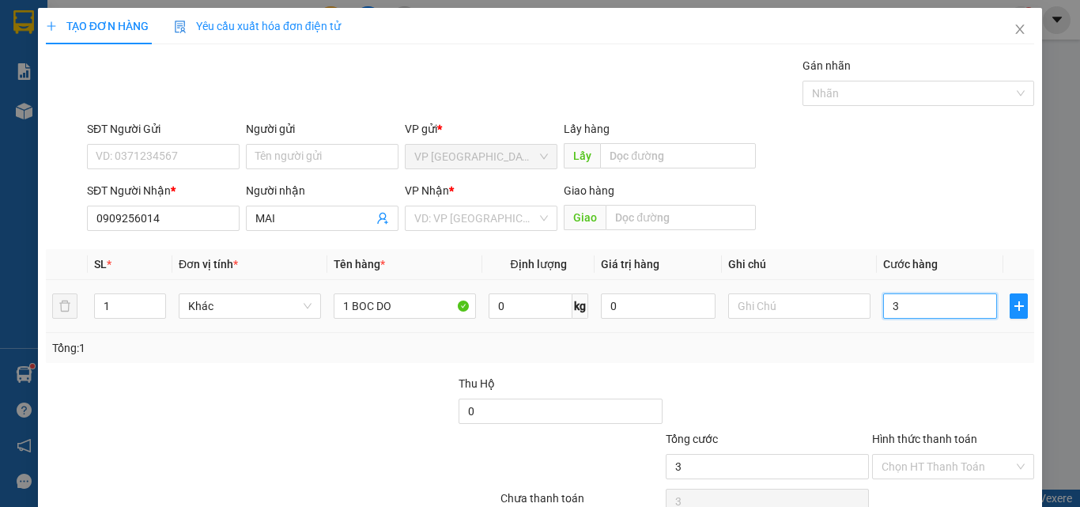
type input "3"
type input "30"
type input "30.000"
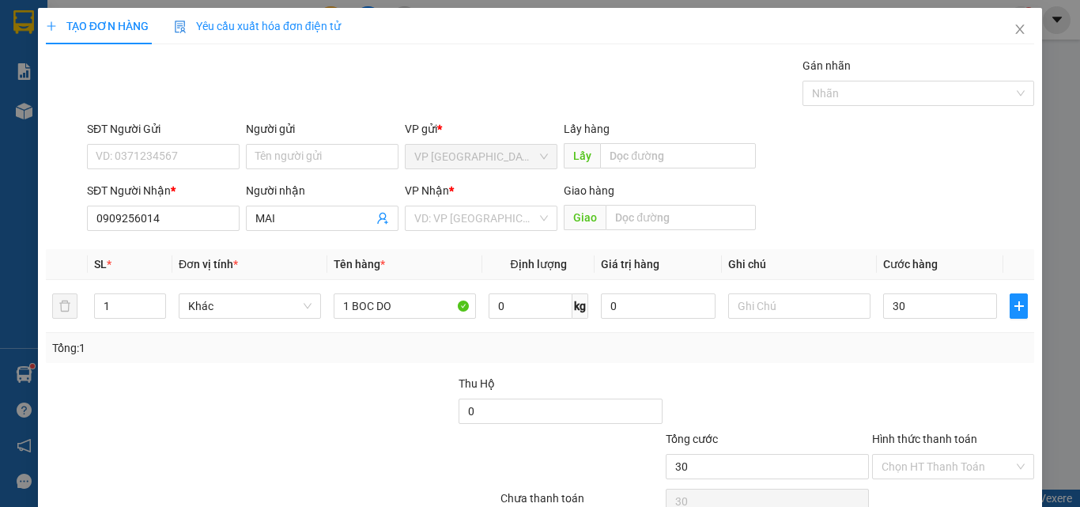
type input "30.000"
click at [960, 343] on div "Tổng: 1" at bounding box center [540, 347] width 976 height 17
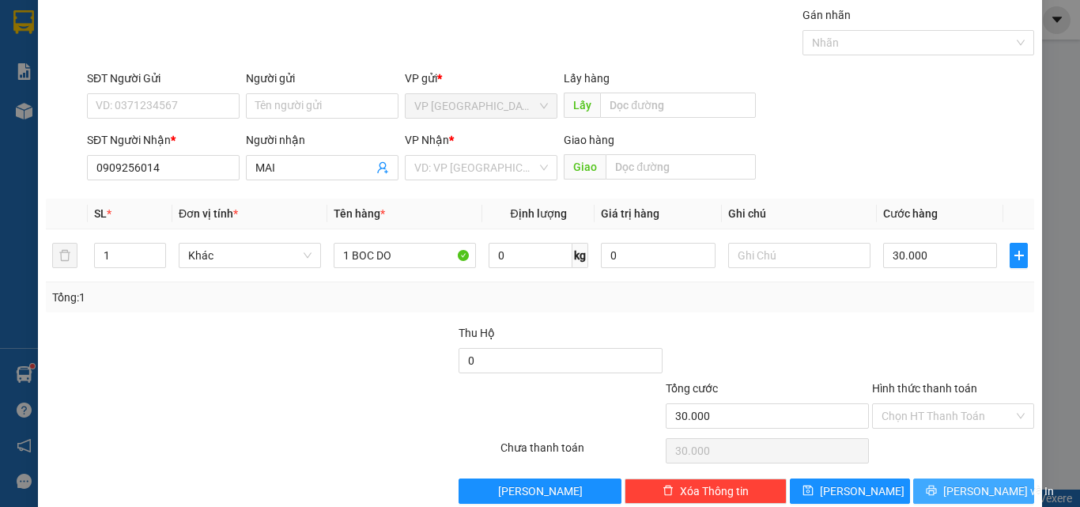
scroll to position [78, 0]
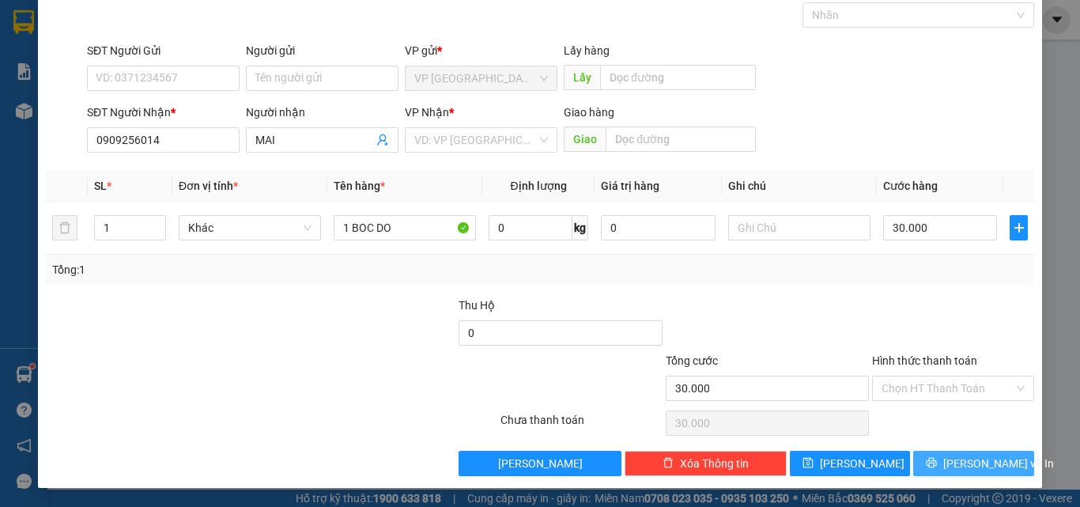
click at [960, 456] on span "[PERSON_NAME] và In" at bounding box center [998, 463] width 111 height 17
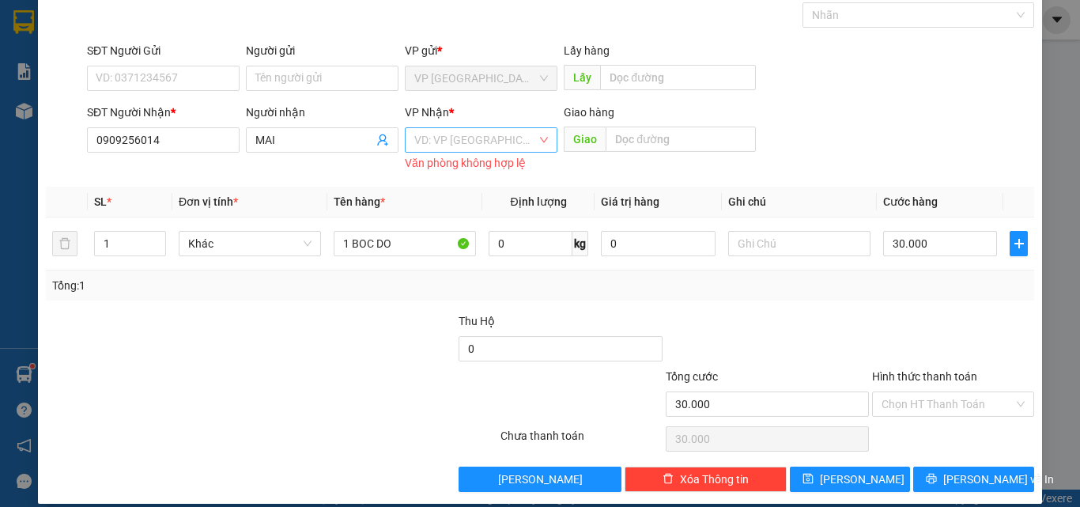
click at [496, 135] on input "search" at bounding box center [475, 140] width 123 height 24
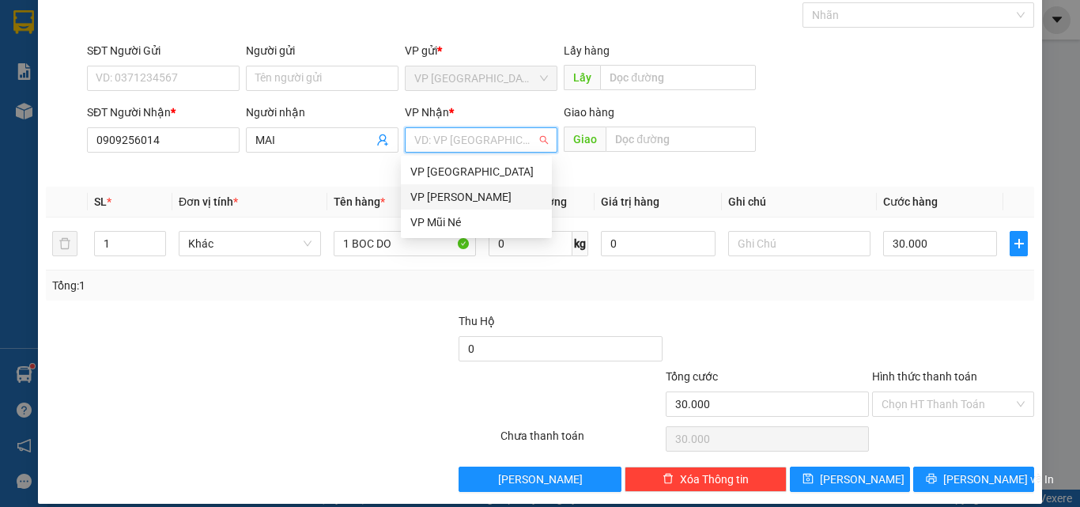
click at [488, 201] on div "VP [PERSON_NAME]" at bounding box center [476, 196] width 132 height 17
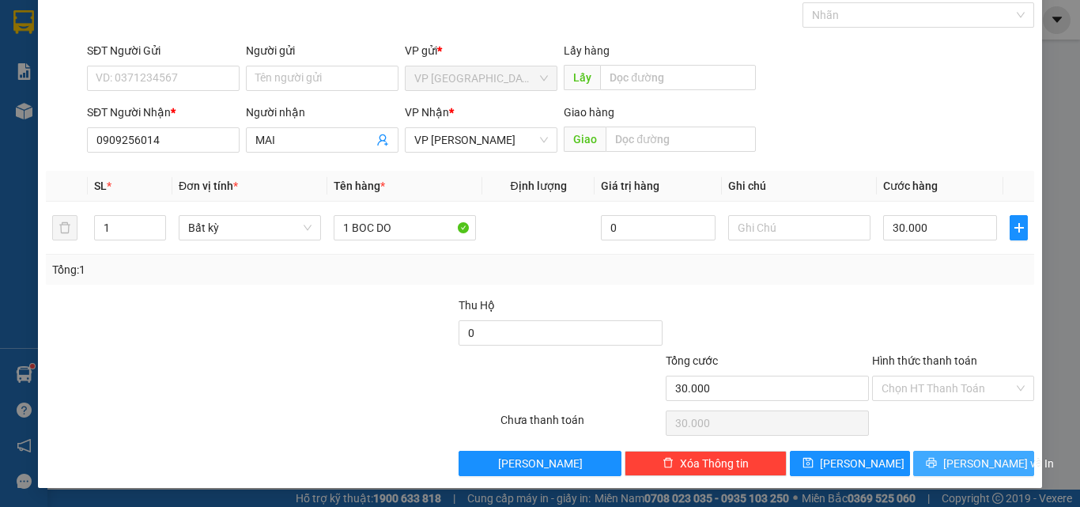
click at [978, 470] on span "[PERSON_NAME] và In" at bounding box center [998, 463] width 111 height 17
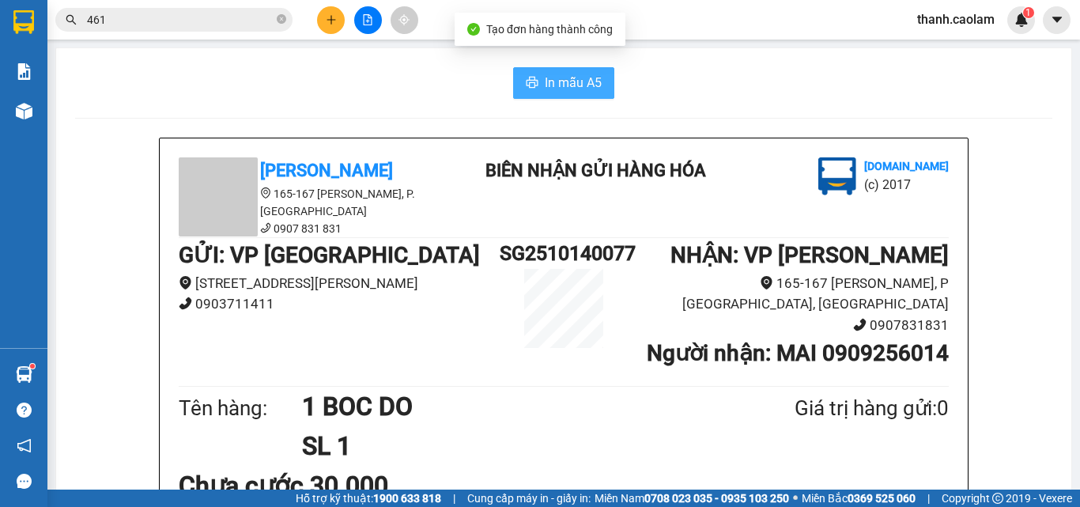
drag, startPoint x: 567, startPoint y: 65, endPoint x: 562, endPoint y: 74, distance: 9.9
click at [564, 83] on span "In mẫu A5" at bounding box center [573, 83] width 57 height 20
click at [368, 23] on icon "file-add" at bounding box center [367, 19] width 11 height 11
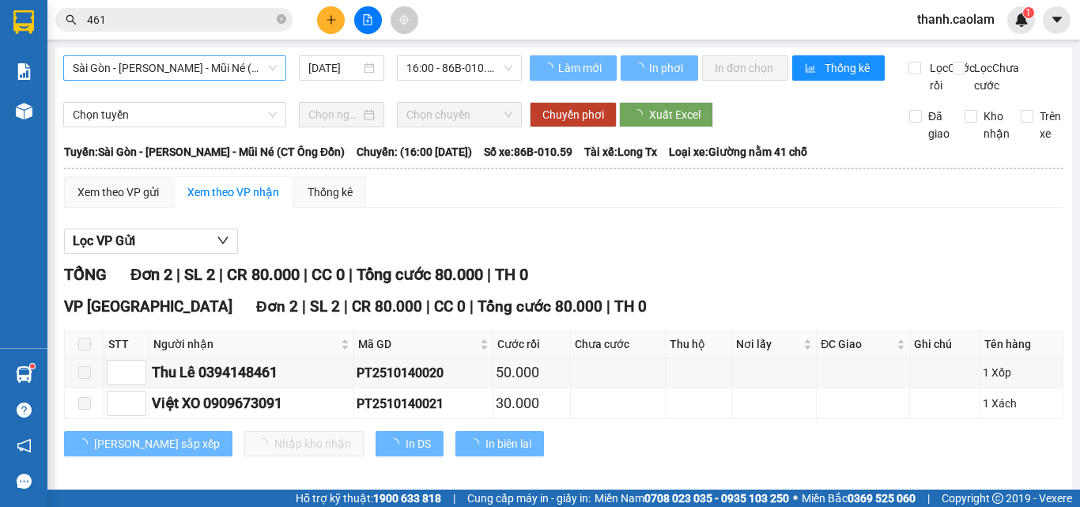
click at [242, 69] on span "Sài Gòn - [PERSON_NAME] - Mũi Né (CT Ông Đồn)" at bounding box center [175, 68] width 204 height 24
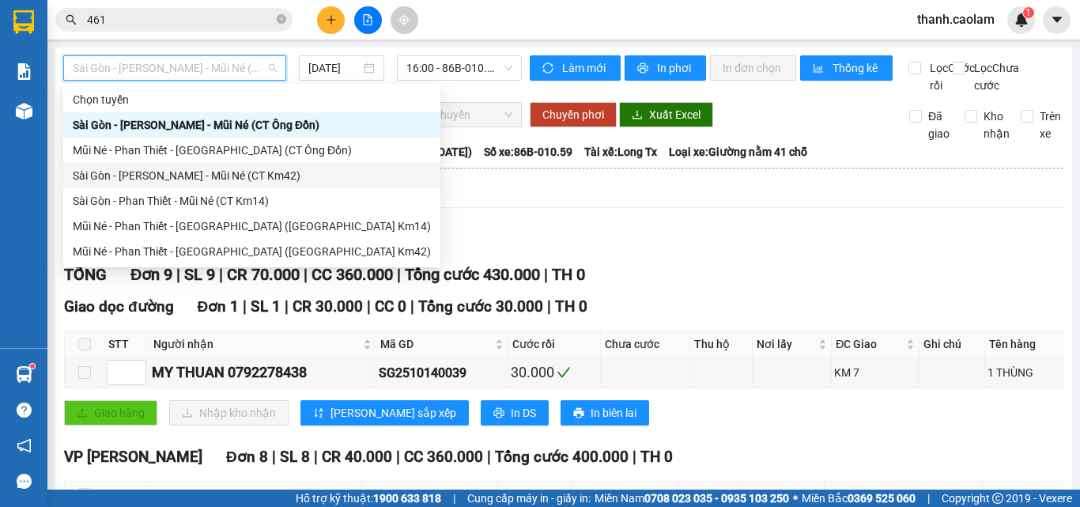
click at [214, 179] on div "Sài Gòn - [PERSON_NAME] - Mũi Né (CT Km42)" at bounding box center [252, 175] width 358 height 17
type input "[DATE]"
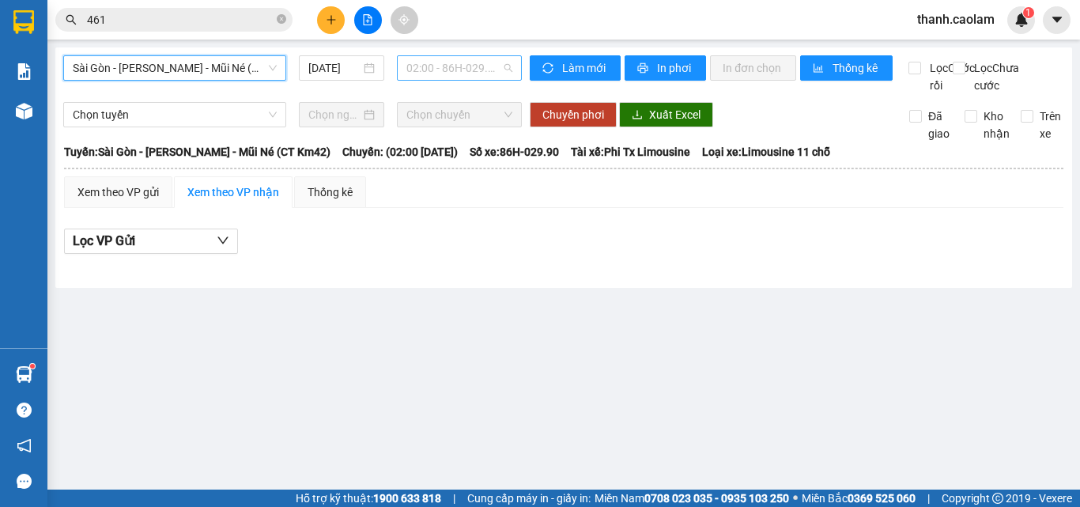
click at [497, 70] on span "02:00 - 86H-029.90" at bounding box center [459, 68] width 106 height 24
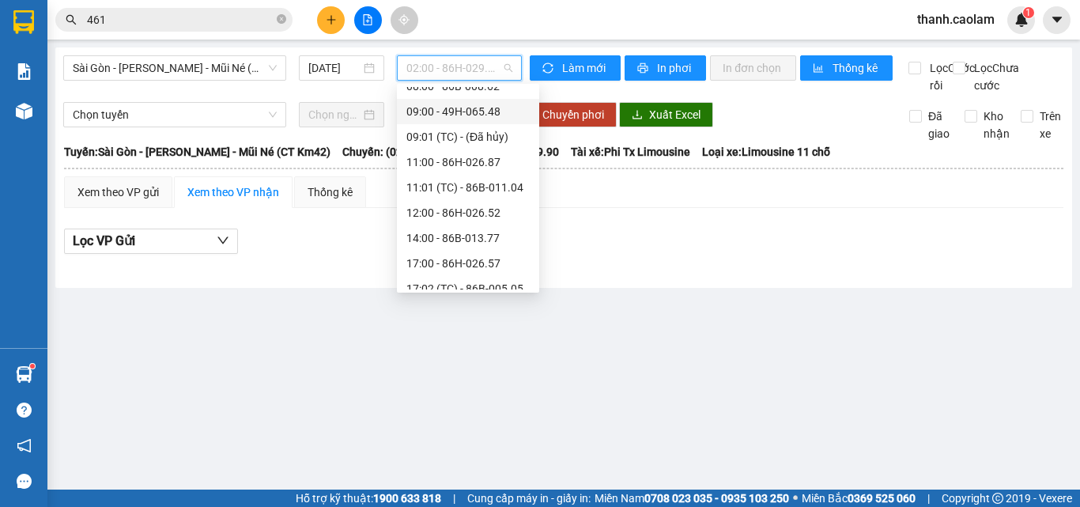
scroll to position [177, 0]
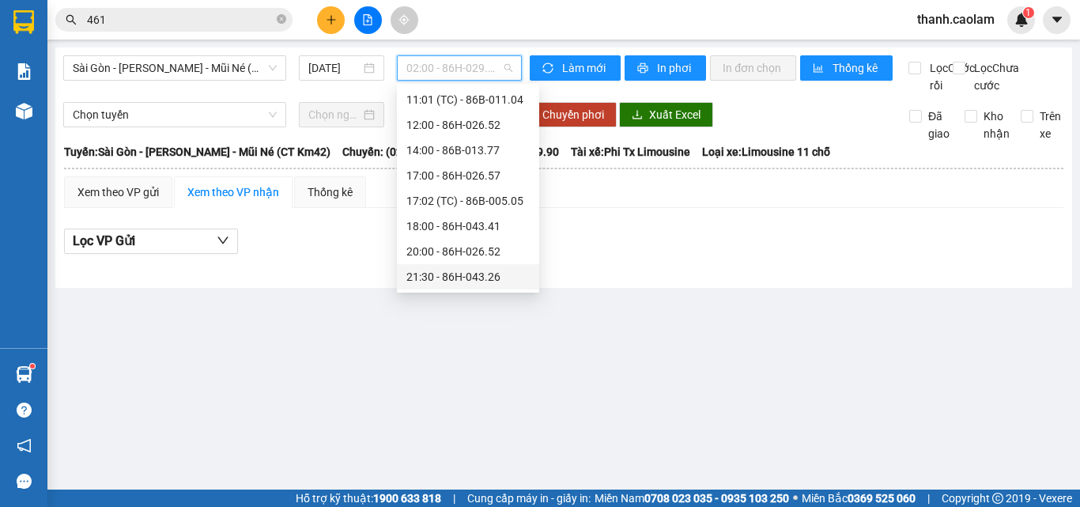
click at [459, 274] on div "21:30 - 86H-043.26" at bounding box center [467, 276] width 123 height 17
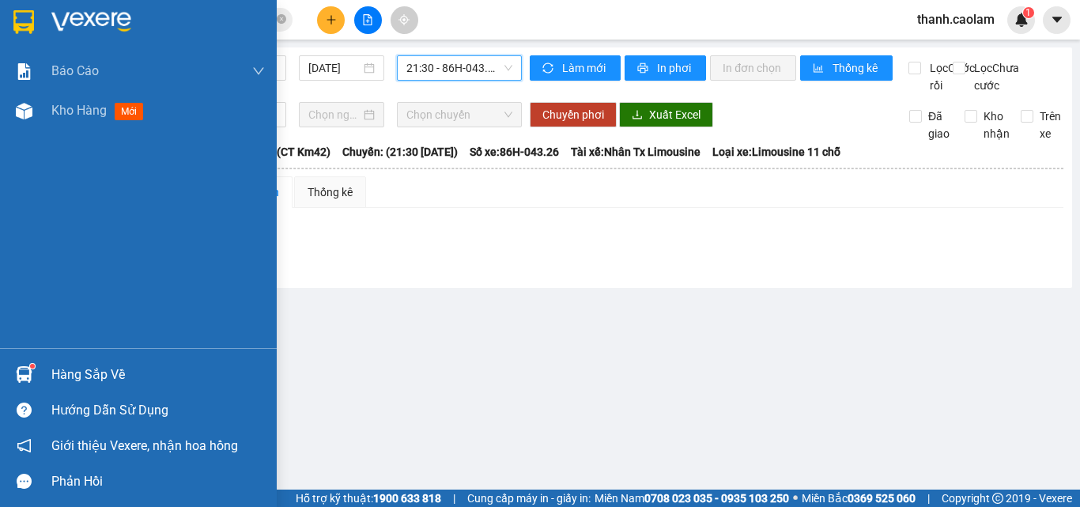
click at [28, 14] on img at bounding box center [23, 22] width 21 height 24
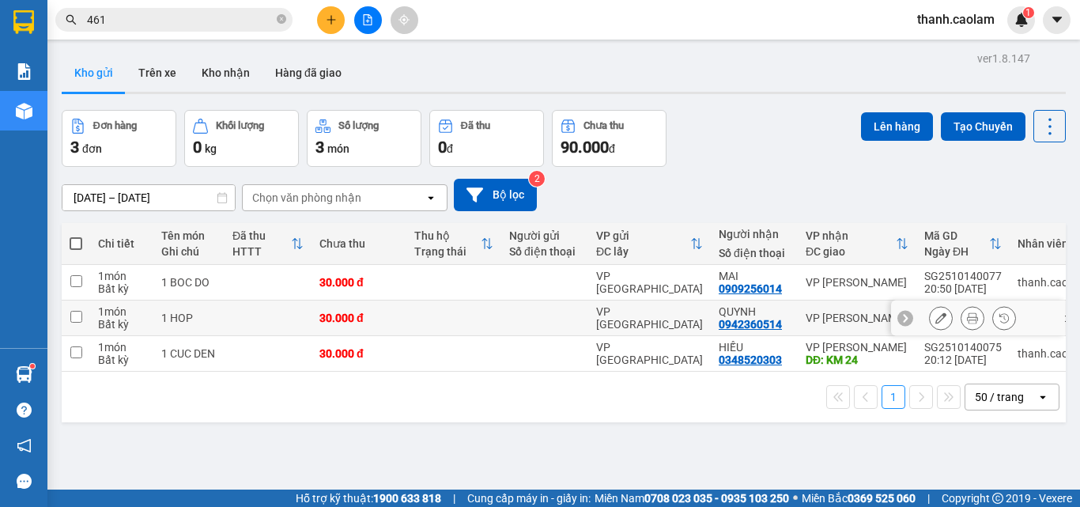
click at [80, 314] on input "checkbox" at bounding box center [76, 317] width 12 height 12
checkbox input "true"
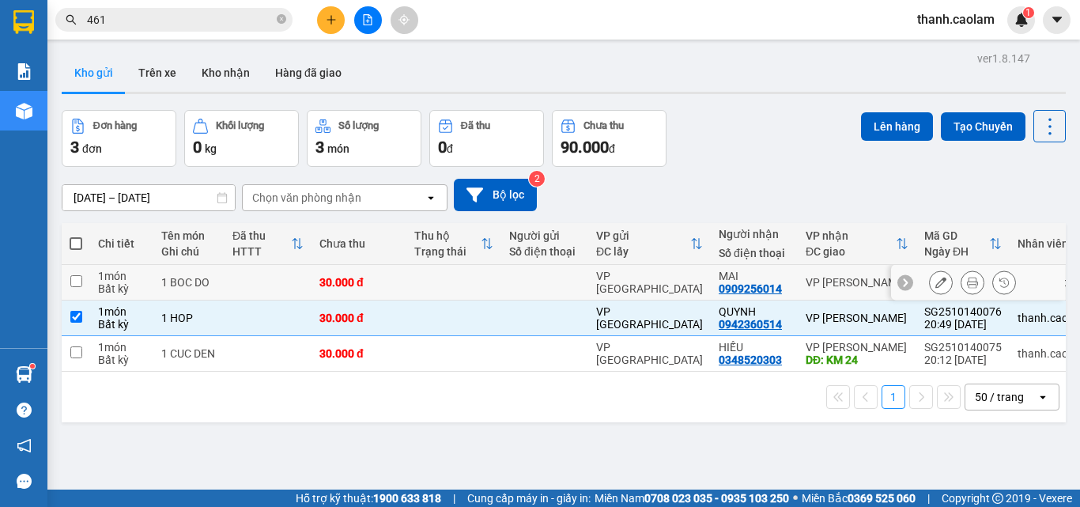
click at [72, 280] on input "checkbox" at bounding box center [76, 281] width 12 height 12
checkbox input "true"
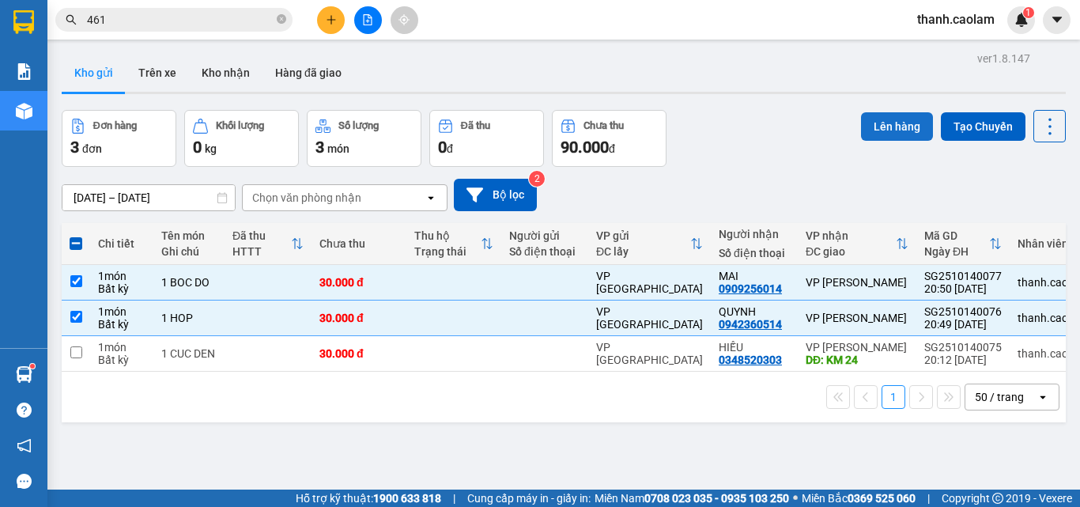
click at [871, 117] on button "Lên hàng" at bounding box center [897, 126] width 72 height 28
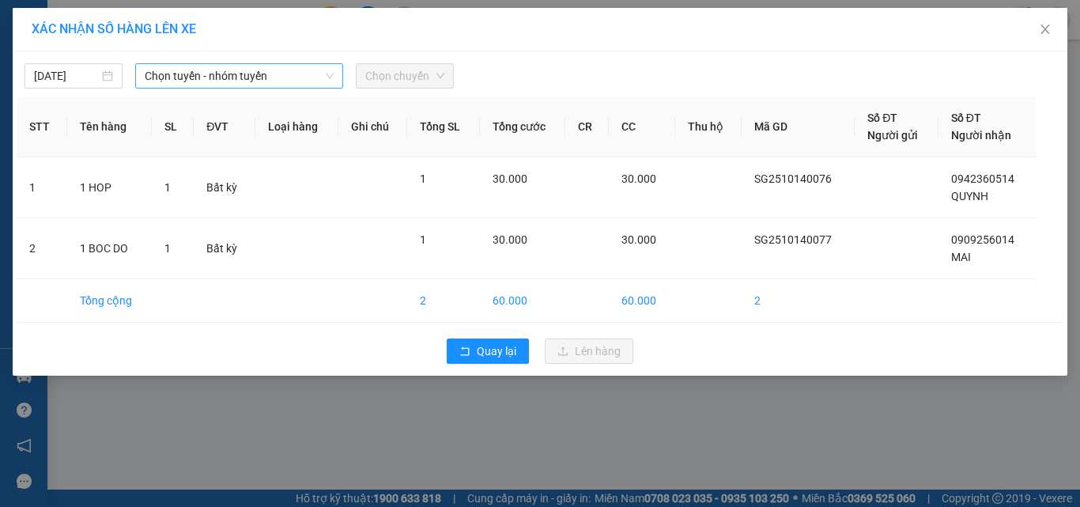
click at [290, 72] on span "Chọn tuyến - nhóm tuyến" at bounding box center [239, 76] width 189 height 24
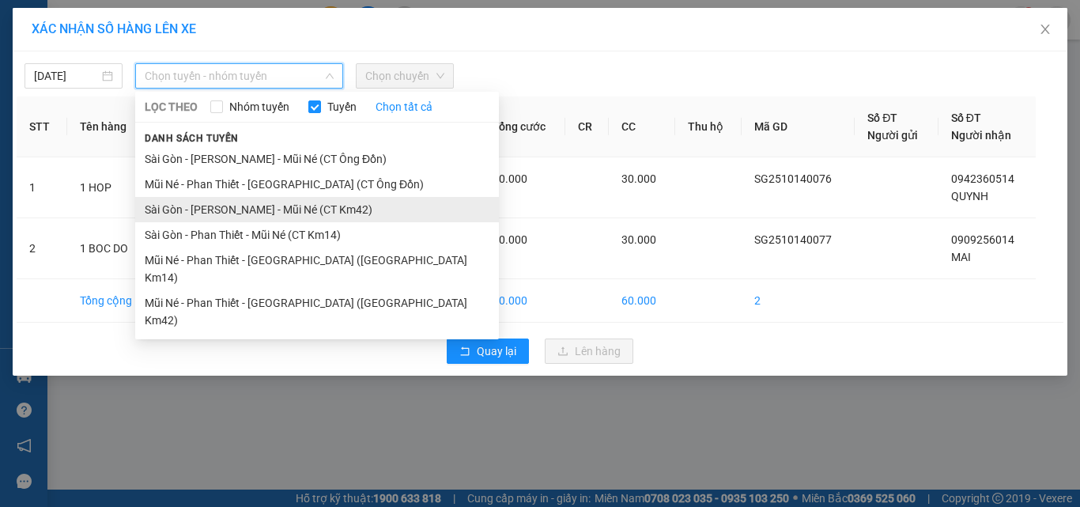
click at [316, 202] on li "Sài Gòn - [PERSON_NAME] - Mũi Né (CT Km42)" at bounding box center [317, 209] width 364 height 25
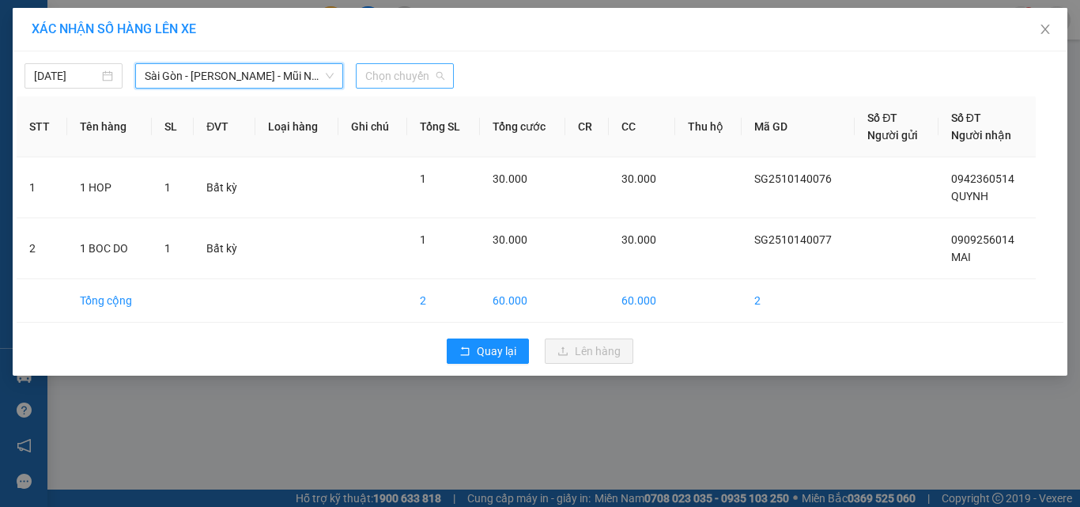
click at [402, 77] on span "Chọn chuyến" at bounding box center [404, 76] width 79 height 24
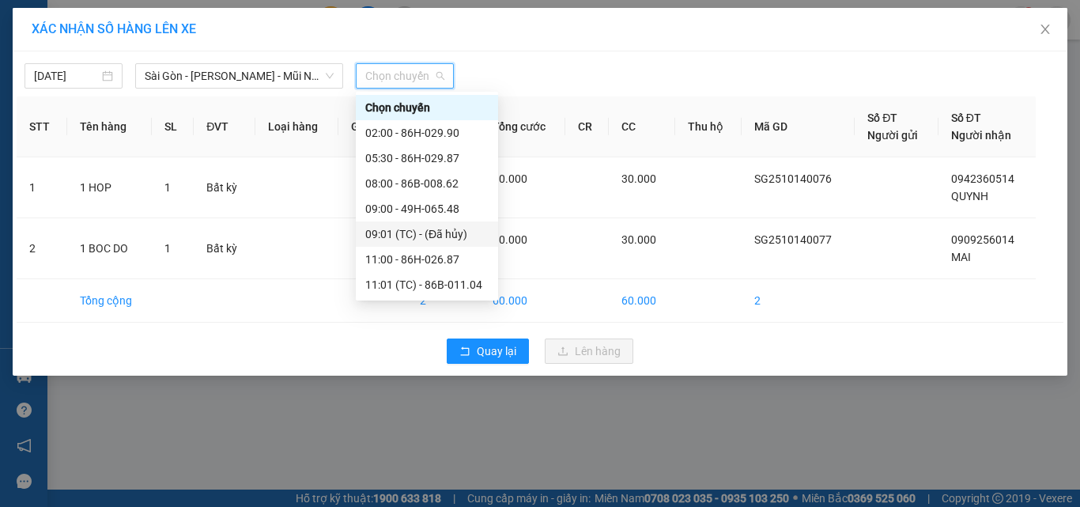
scroll to position [177, 0]
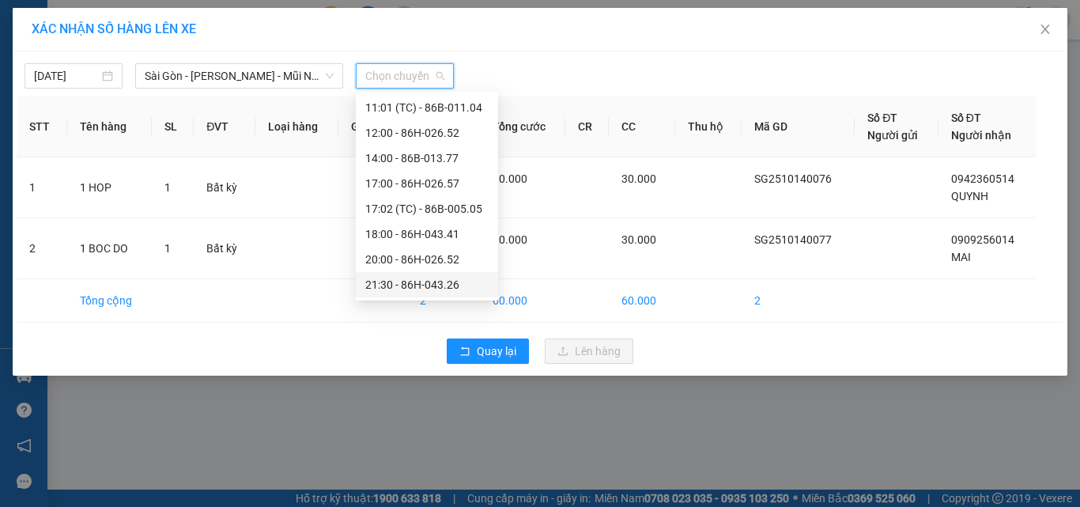
click at [405, 283] on div "21:30 - 86H-043.26" at bounding box center [426, 284] width 123 height 17
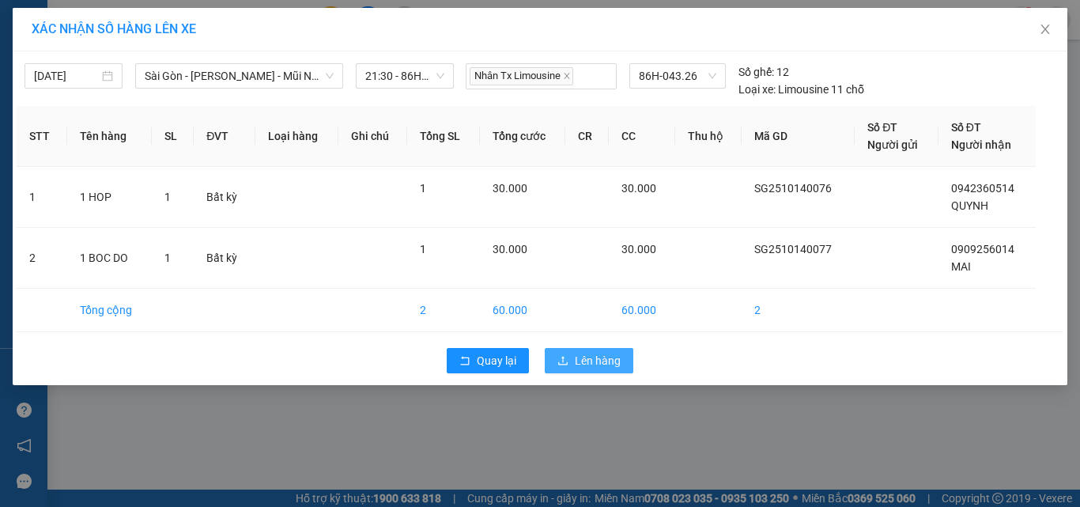
drag, startPoint x: 590, startPoint y: 364, endPoint x: 577, endPoint y: 345, distance: 22.8
click at [590, 364] on span "Lên hàng" at bounding box center [598, 360] width 46 height 17
